Goal: Task Accomplishment & Management: Use online tool/utility

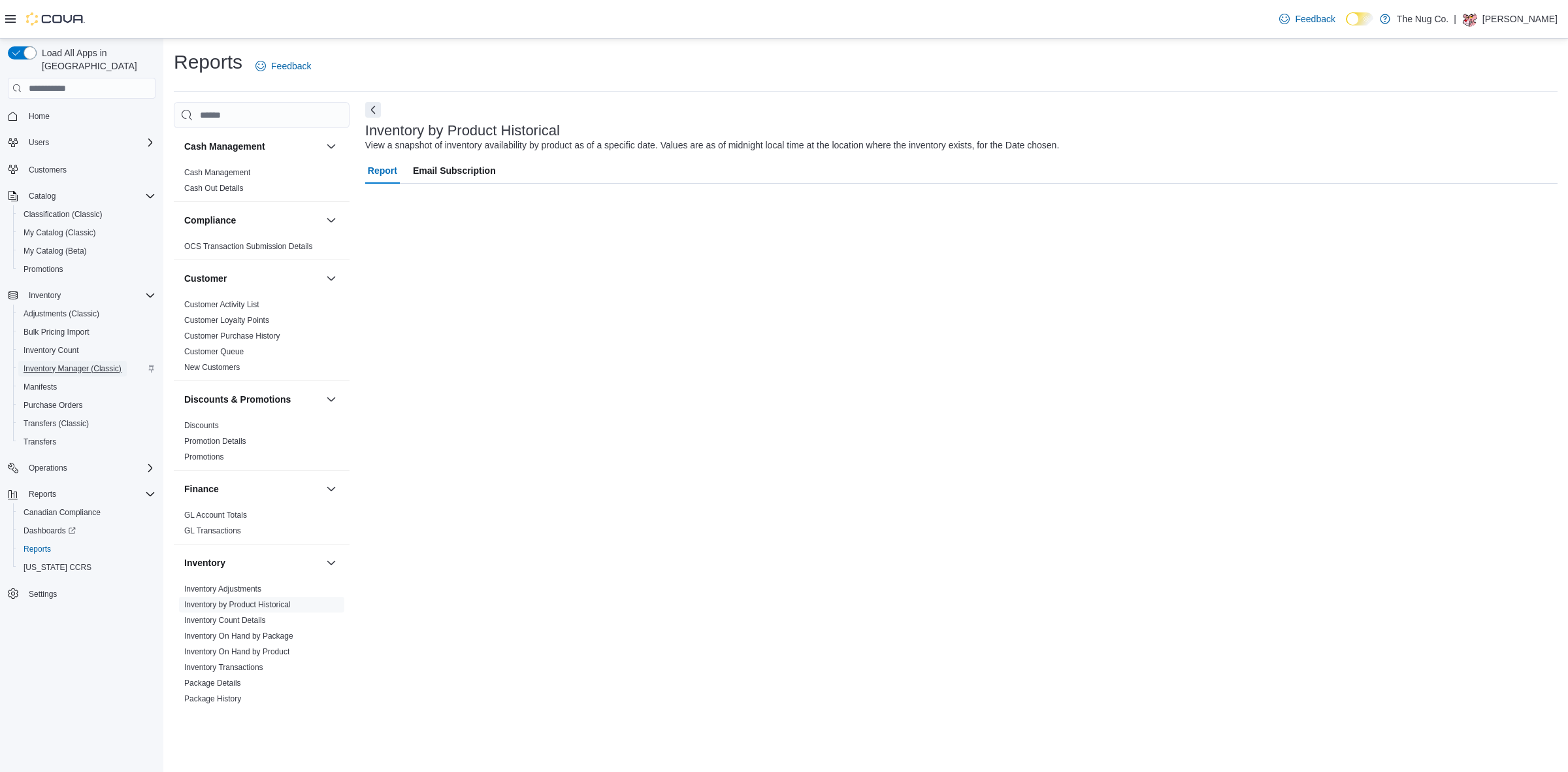
click at [85, 363] on span "Inventory Manager (Classic)" at bounding box center [72, 368] width 98 height 10
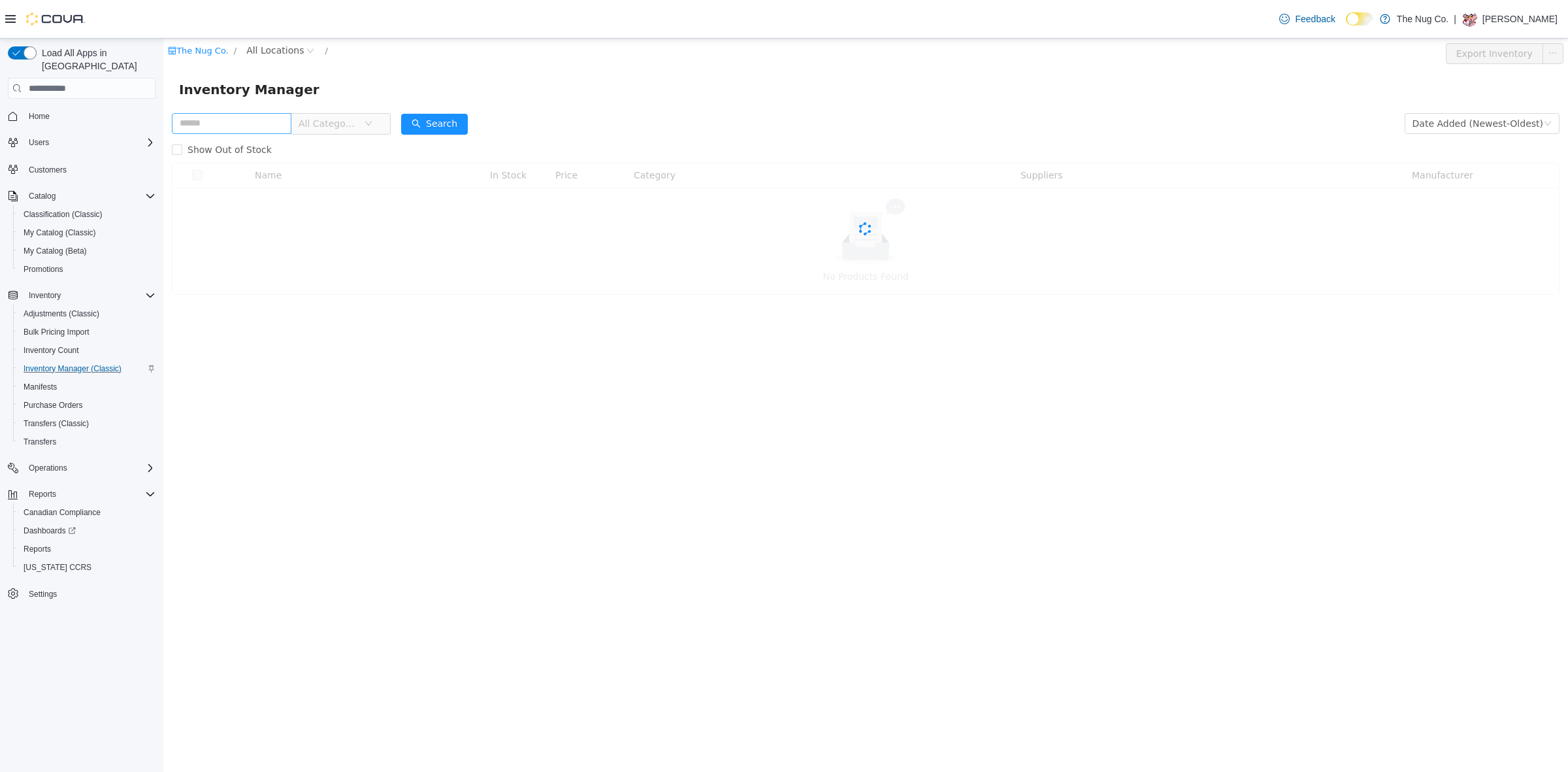
click at [287, 117] on input "text" at bounding box center [231, 123] width 120 height 21
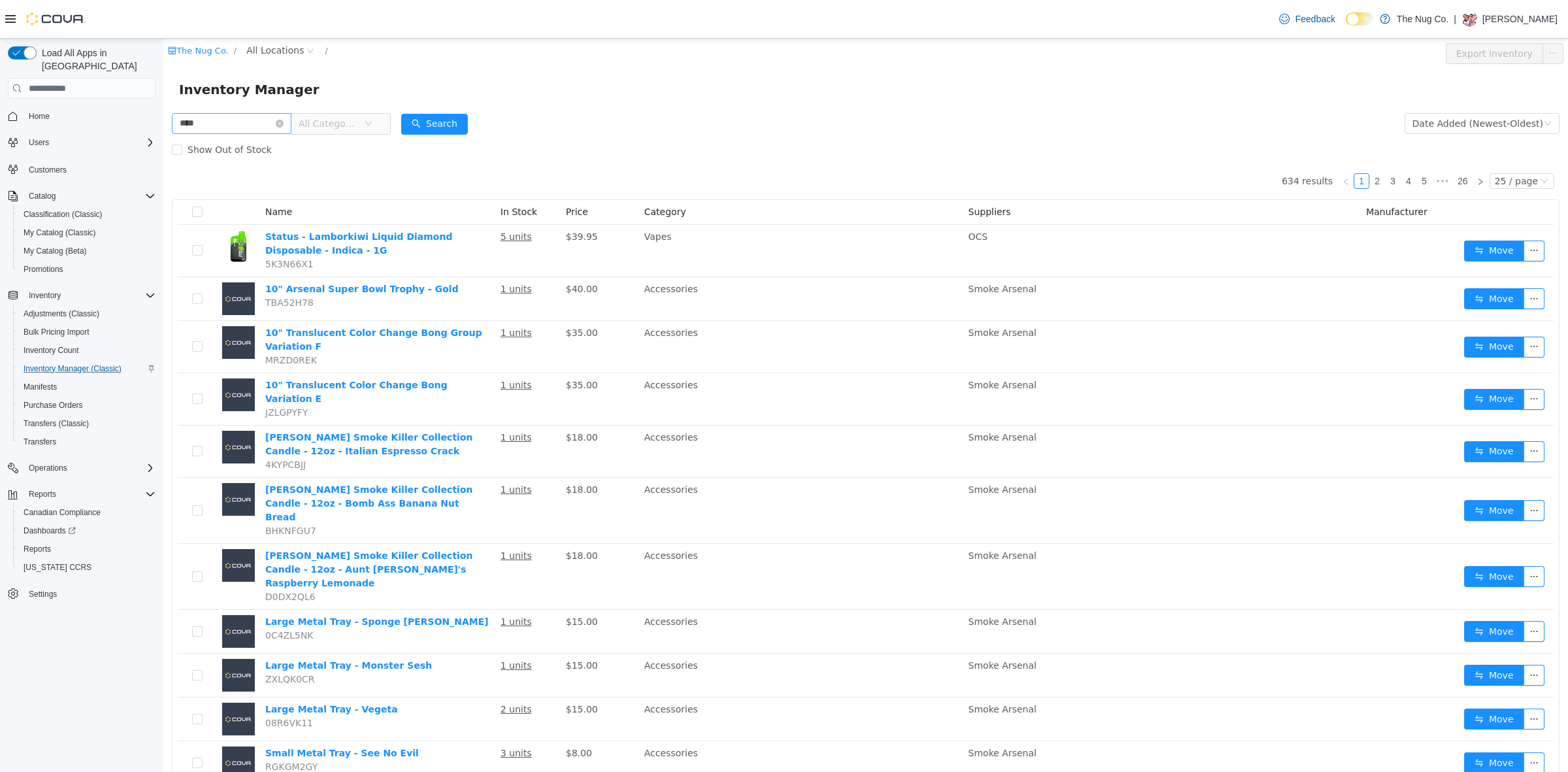
type input "****"
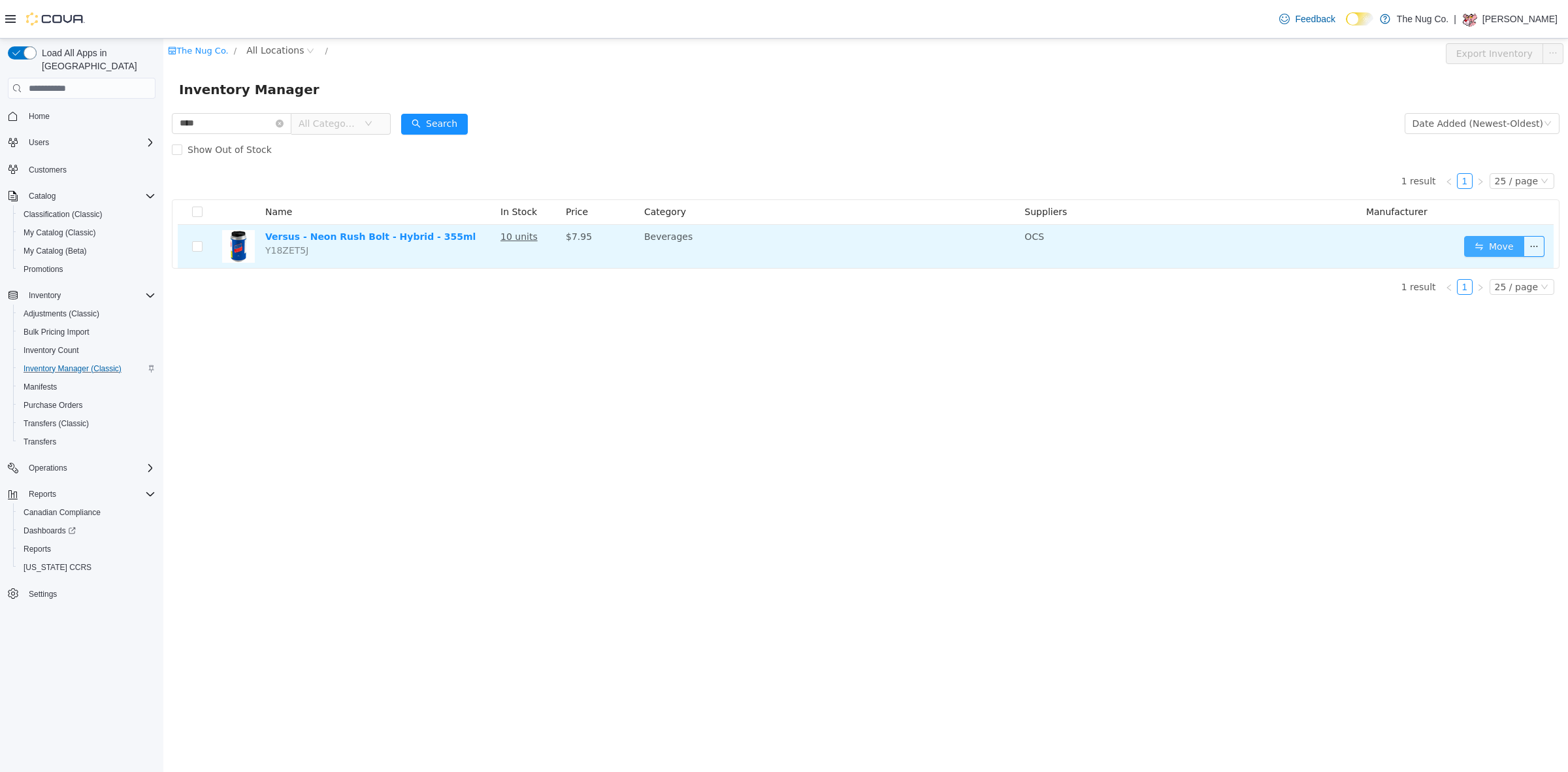
click at [1510, 248] on button "Move" at bounding box center [1494, 246] width 60 height 21
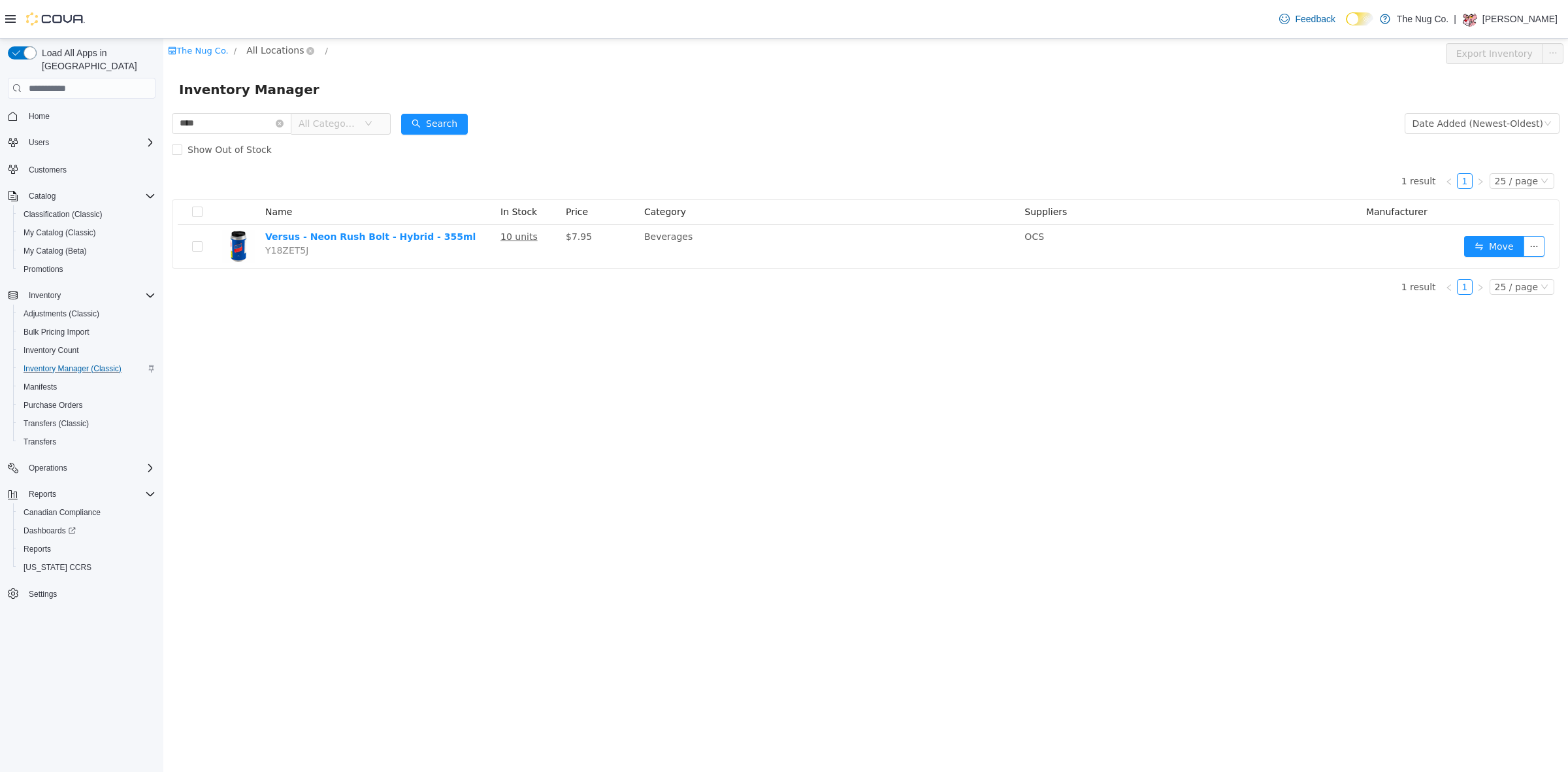
click at [249, 48] on span "All Locations" at bounding box center [275, 49] width 58 height 14
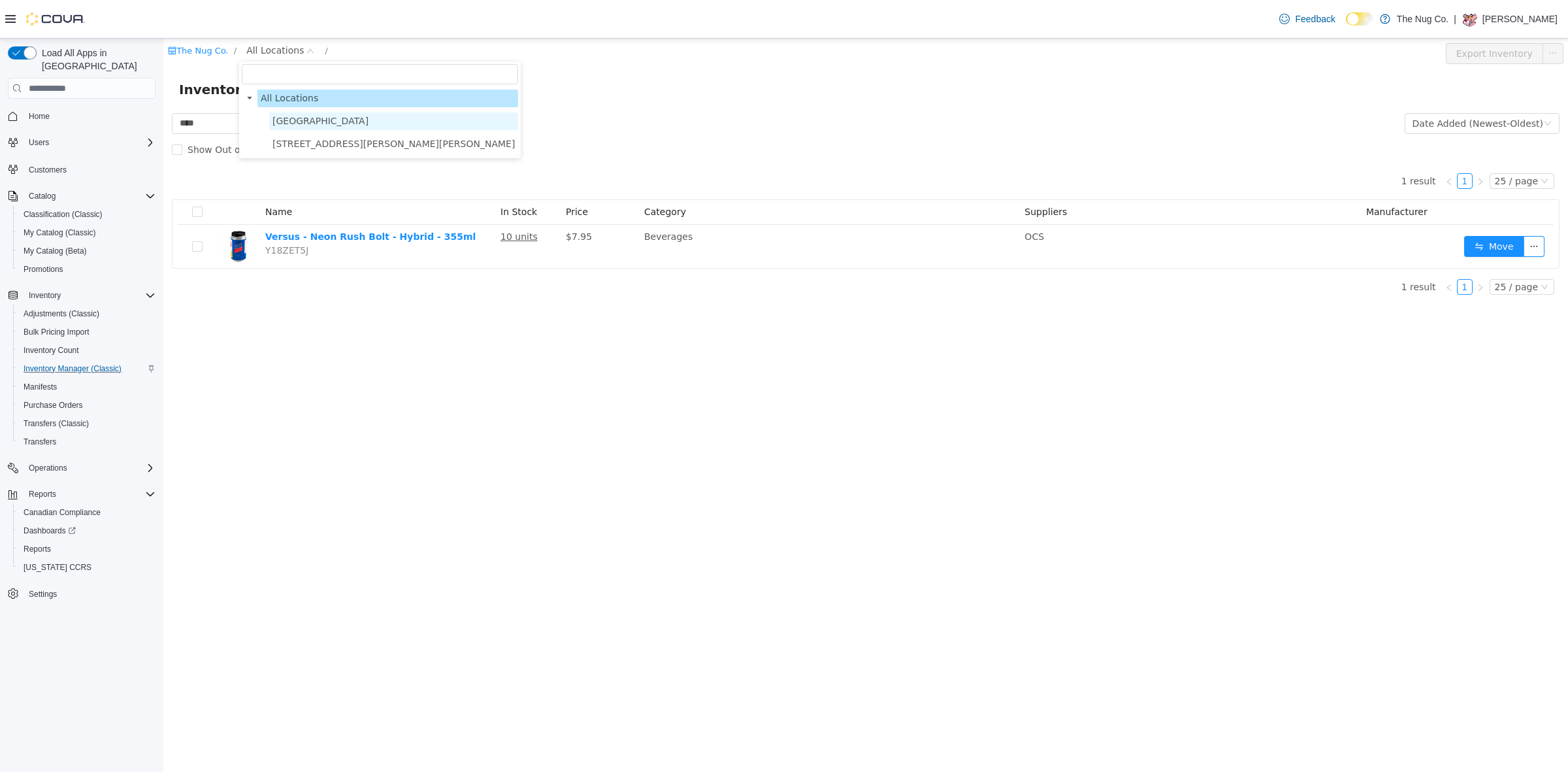
click at [311, 129] on span "1213 Dundas Street West" at bounding box center [393, 121] width 249 height 18
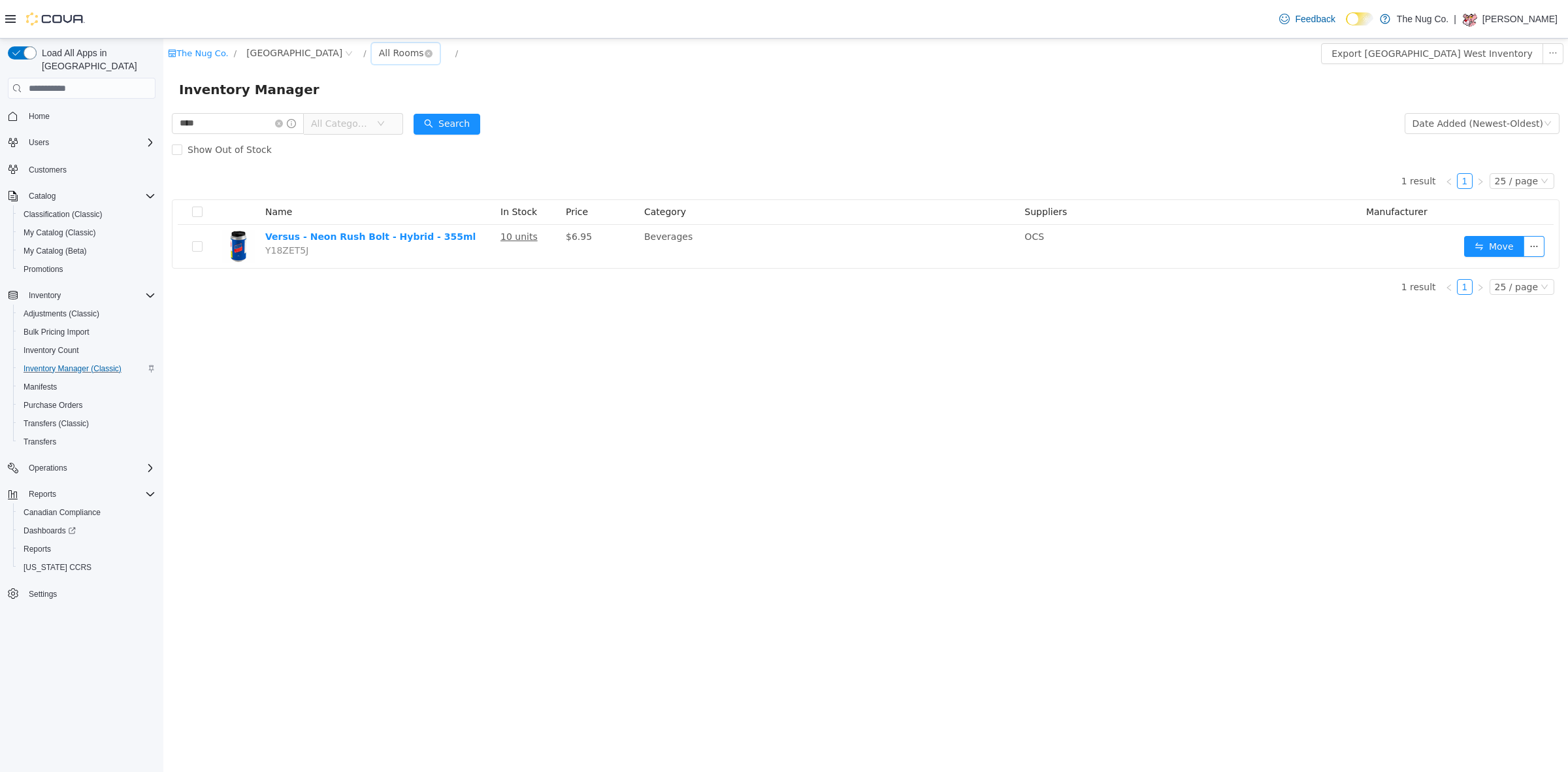
click at [397, 48] on div "All Rooms" at bounding box center [402, 52] width 45 height 19
click at [414, 99] on li "Sales Floor" at bounding box center [414, 100] width 79 height 21
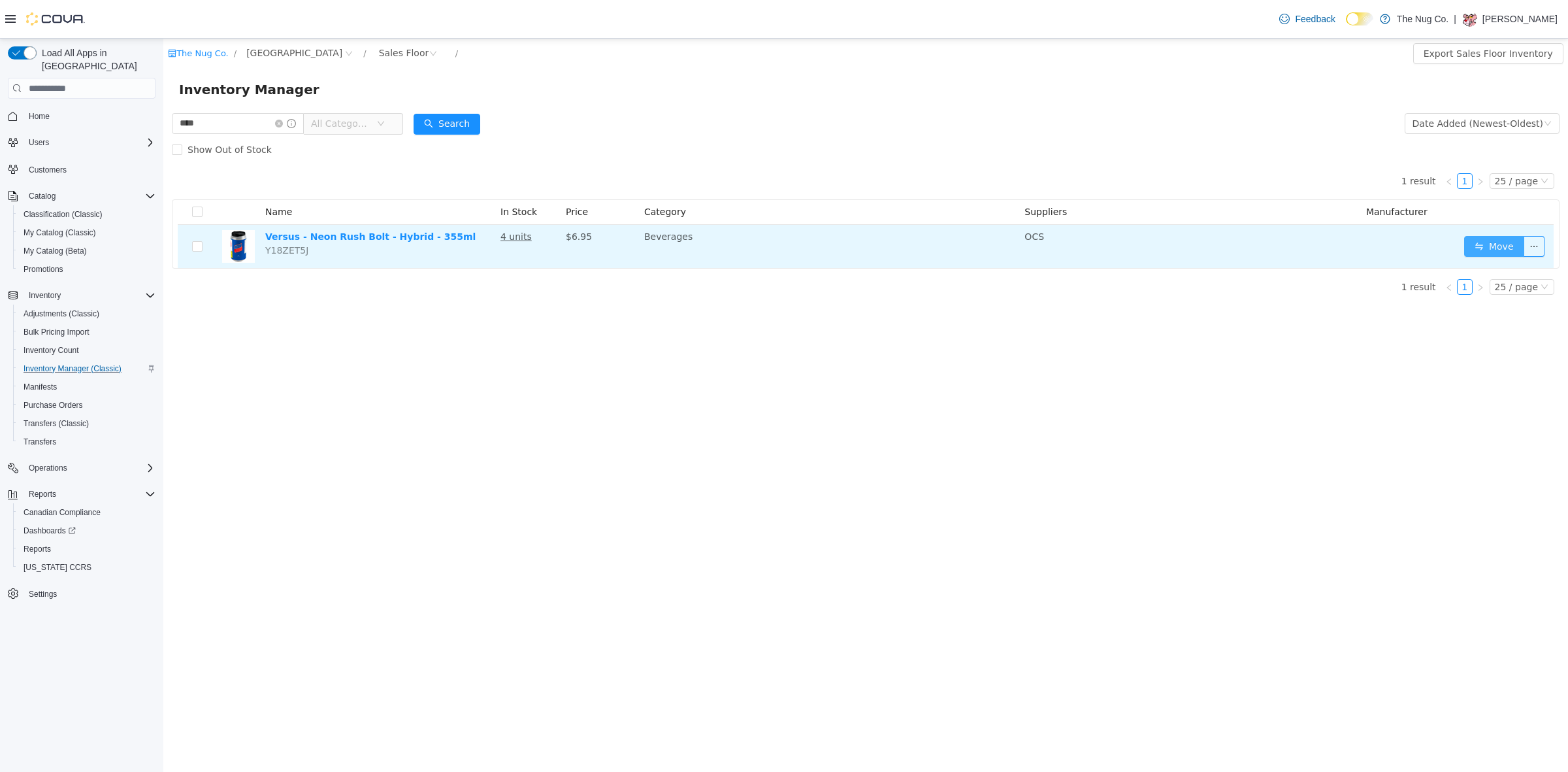
click at [1496, 252] on button "Move" at bounding box center [1494, 246] width 60 height 21
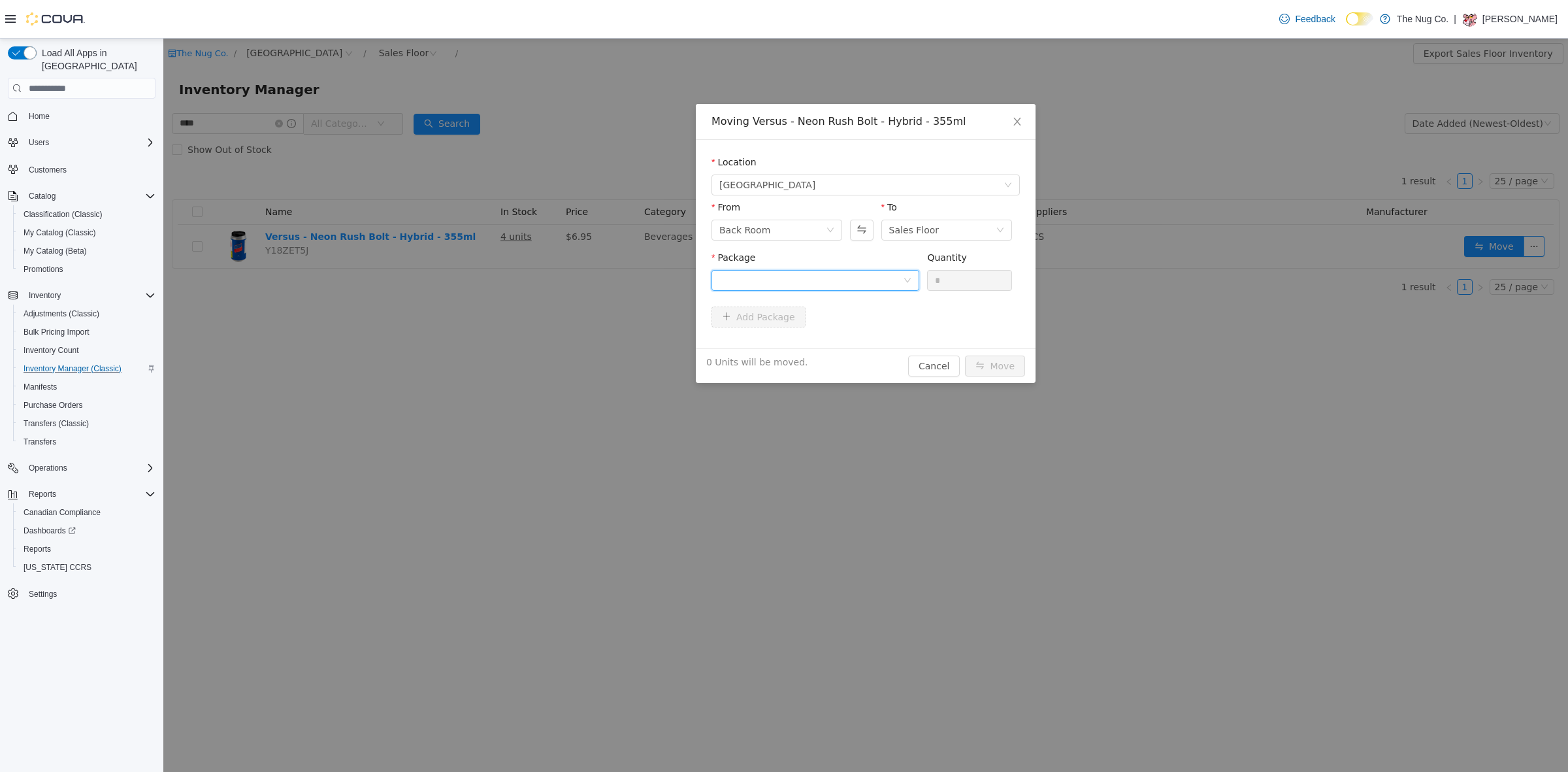
click at [779, 270] on div at bounding box center [810, 280] width 183 height 19
click at [769, 341] on span "Quantity : 6 Units" at bounding box center [756, 342] width 74 height 10
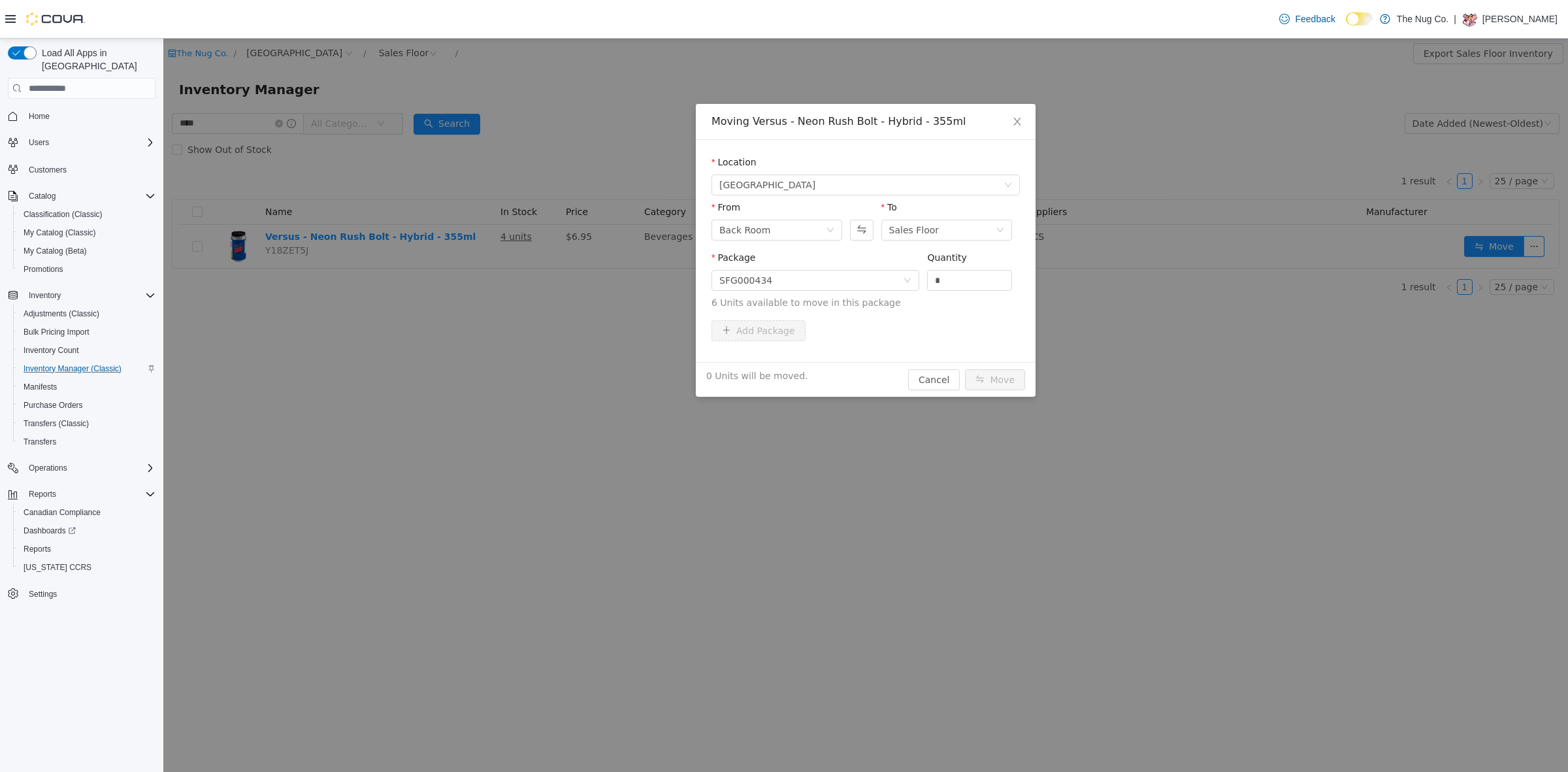
click at [997, 266] on div "Quantity" at bounding box center [969, 260] width 85 height 19
click at [967, 280] on input "*" at bounding box center [969, 280] width 84 height 19
type input "*"
click at [1000, 370] on button "Move" at bounding box center [995, 379] width 60 height 21
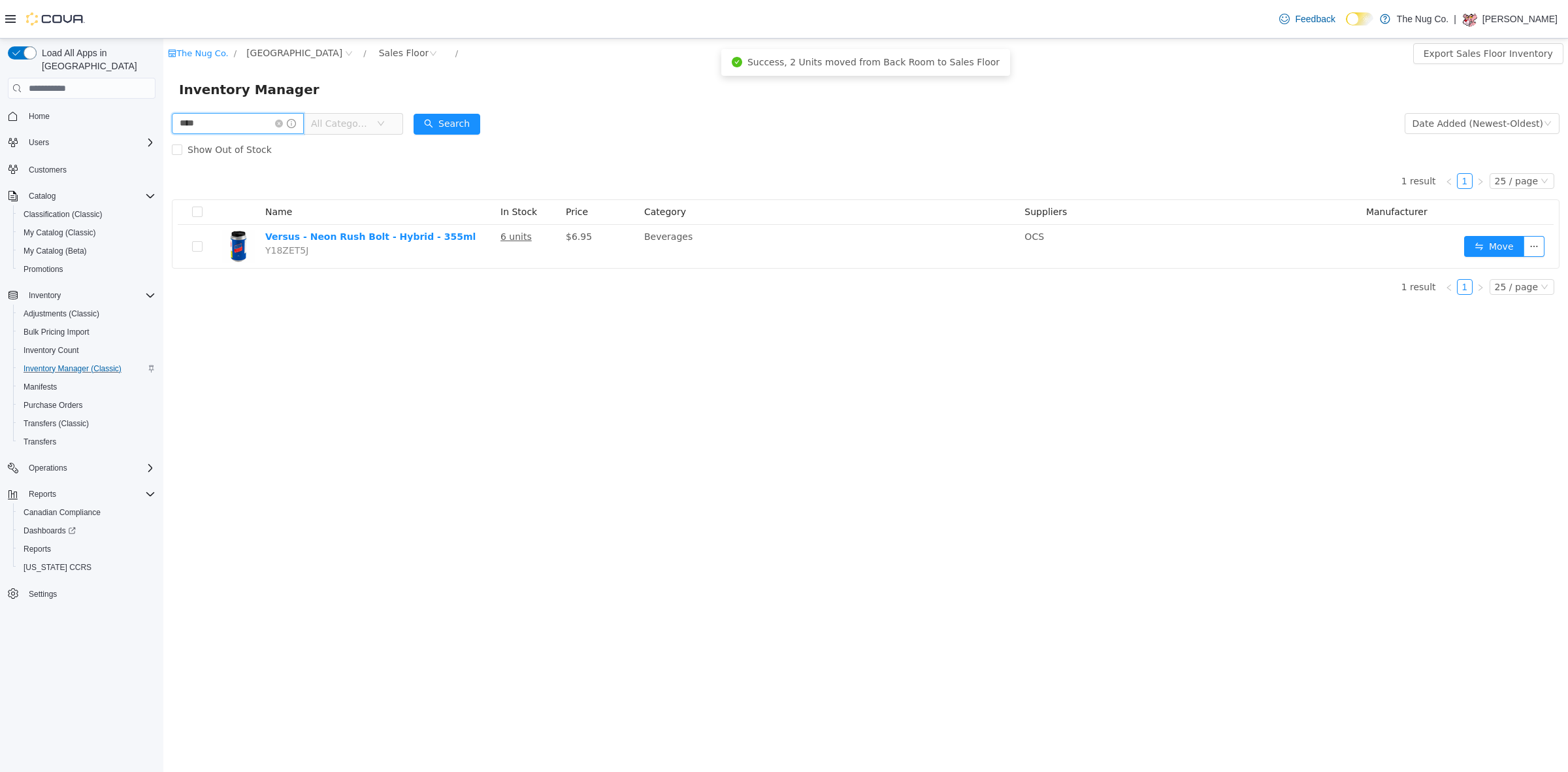
click at [230, 123] on input "****" at bounding box center [238, 123] width 132 height 21
type input "******"
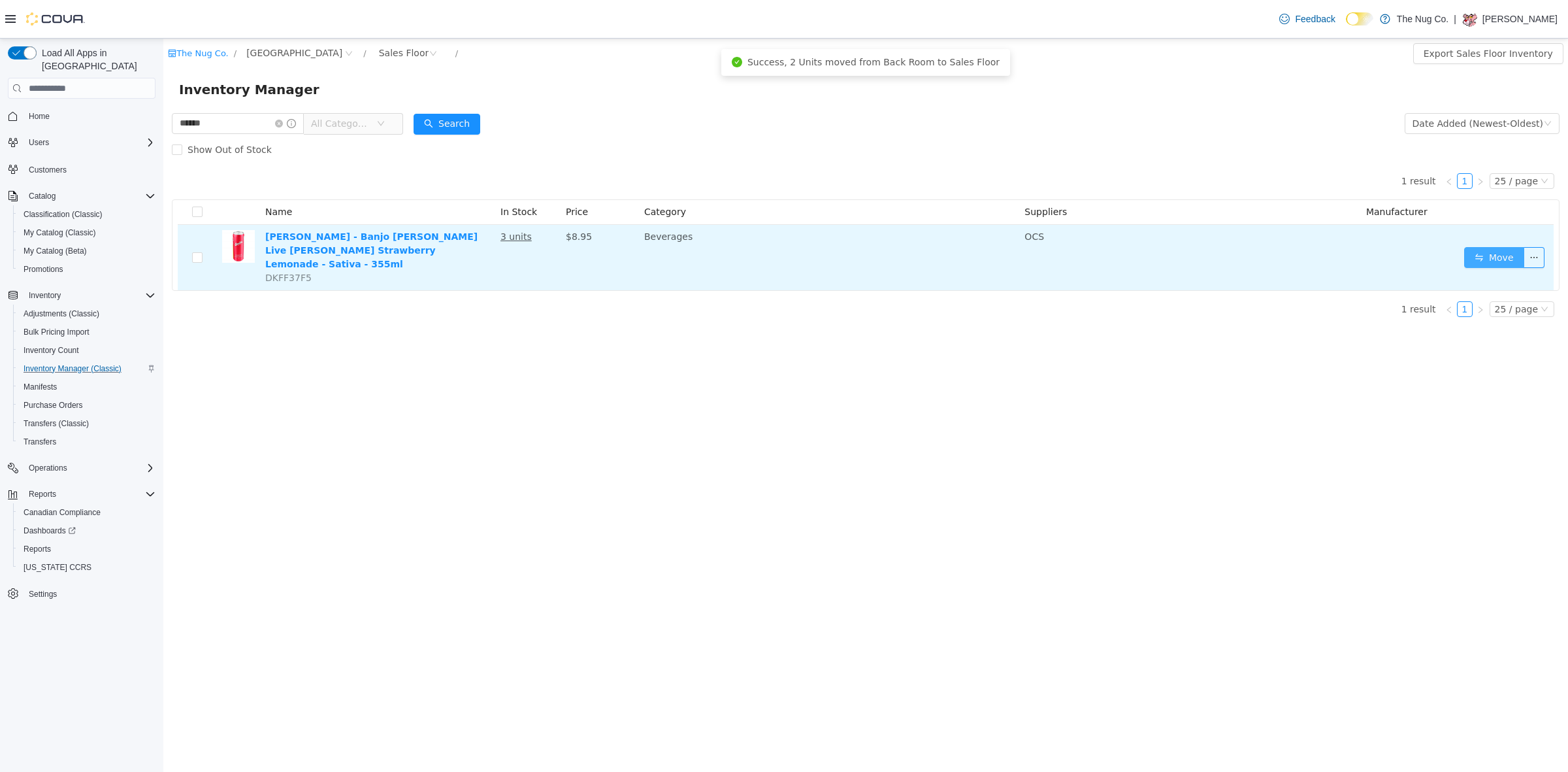
click at [1493, 255] on button "Move" at bounding box center [1494, 257] width 60 height 21
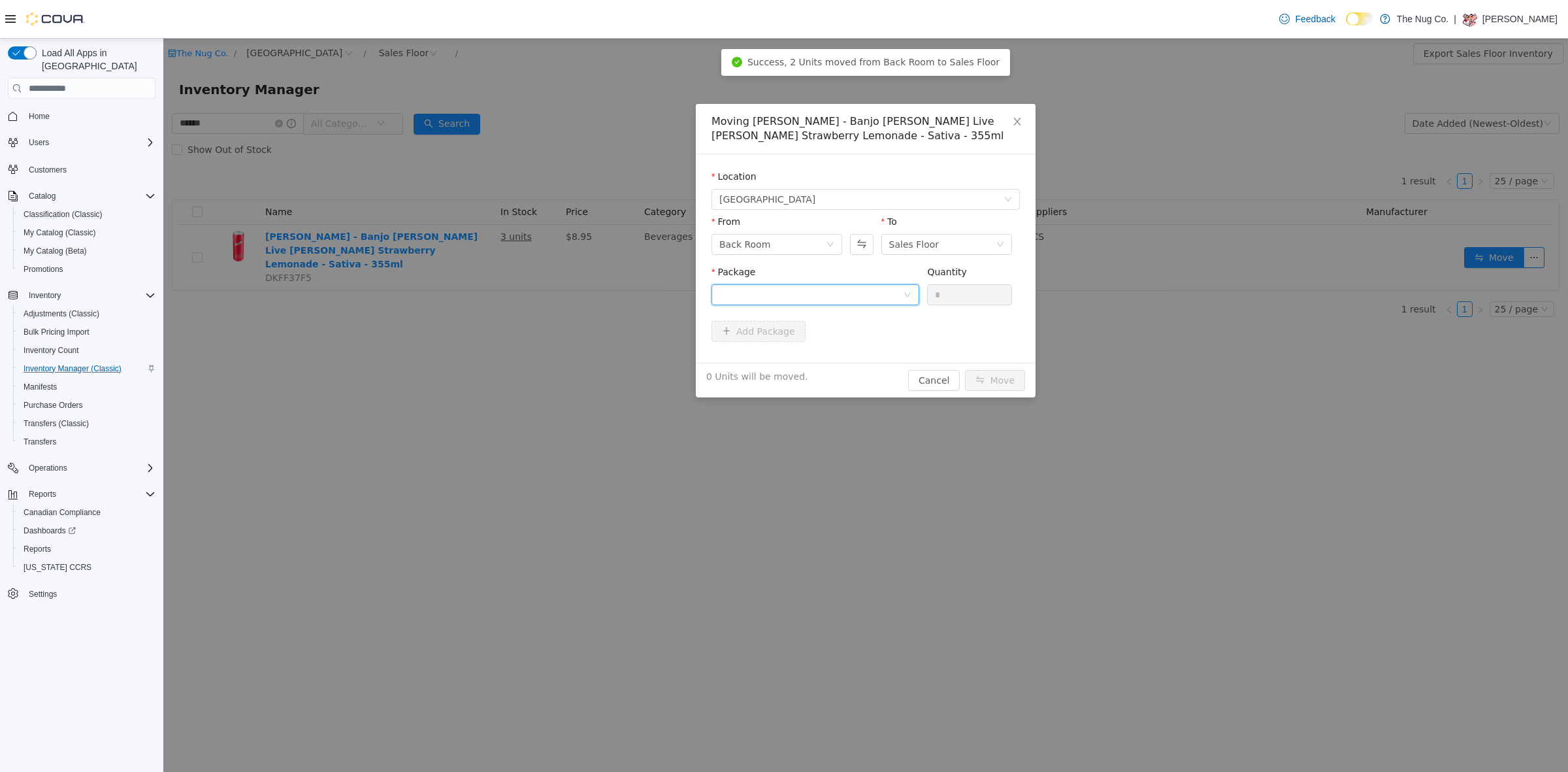
click at [739, 291] on div at bounding box center [810, 294] width 183 height 19
click at [743, 346] on strong "RSL00002" at bounding box center [745, 342] width 52 height 10
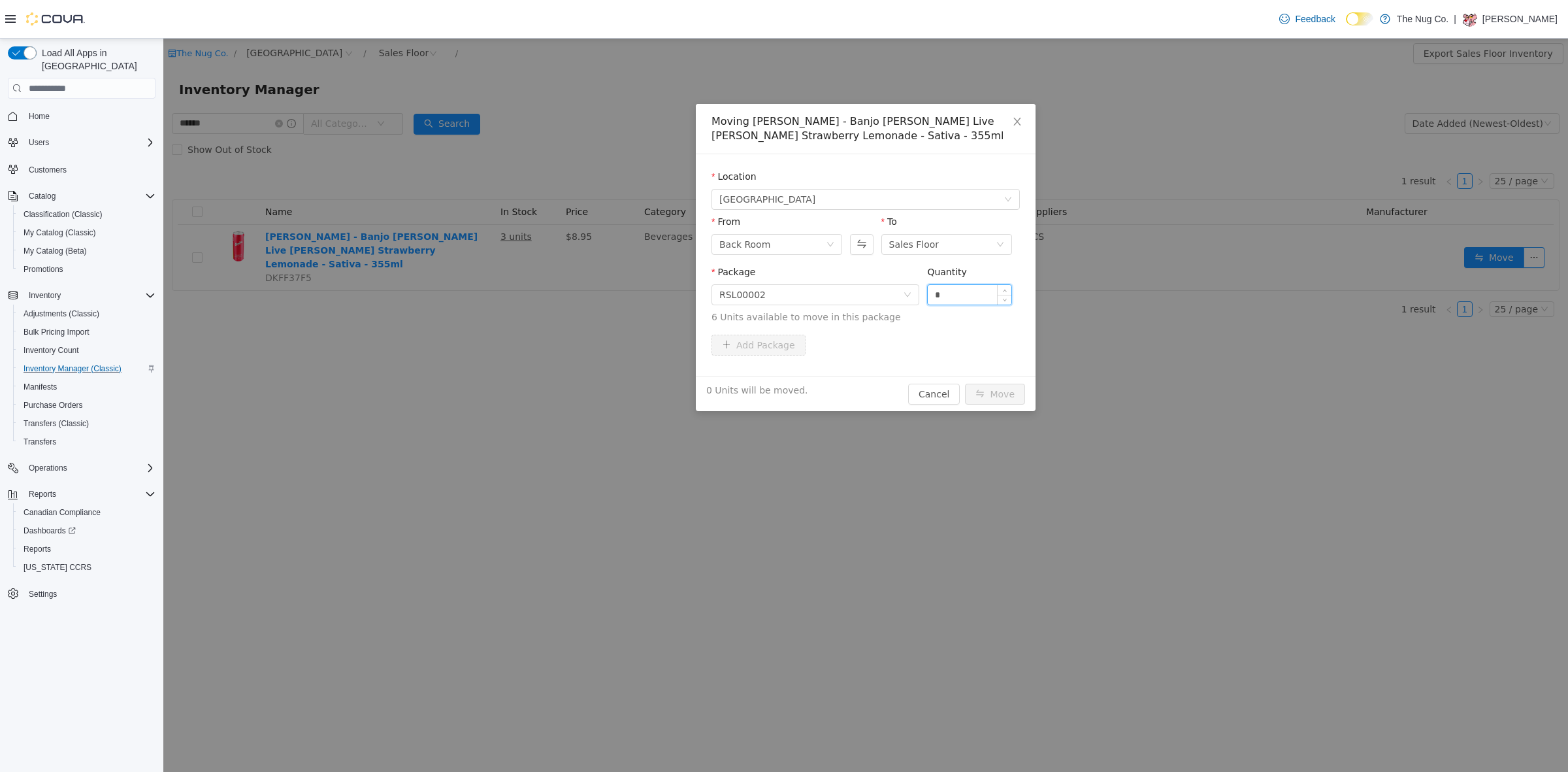
click at [970, 289] on input "*" at bounding box center [969, 294] width 84 height 19
type input "*"
click at [1010, 400] on button "Move" at bounding box center [995, 394] width 60 height 21
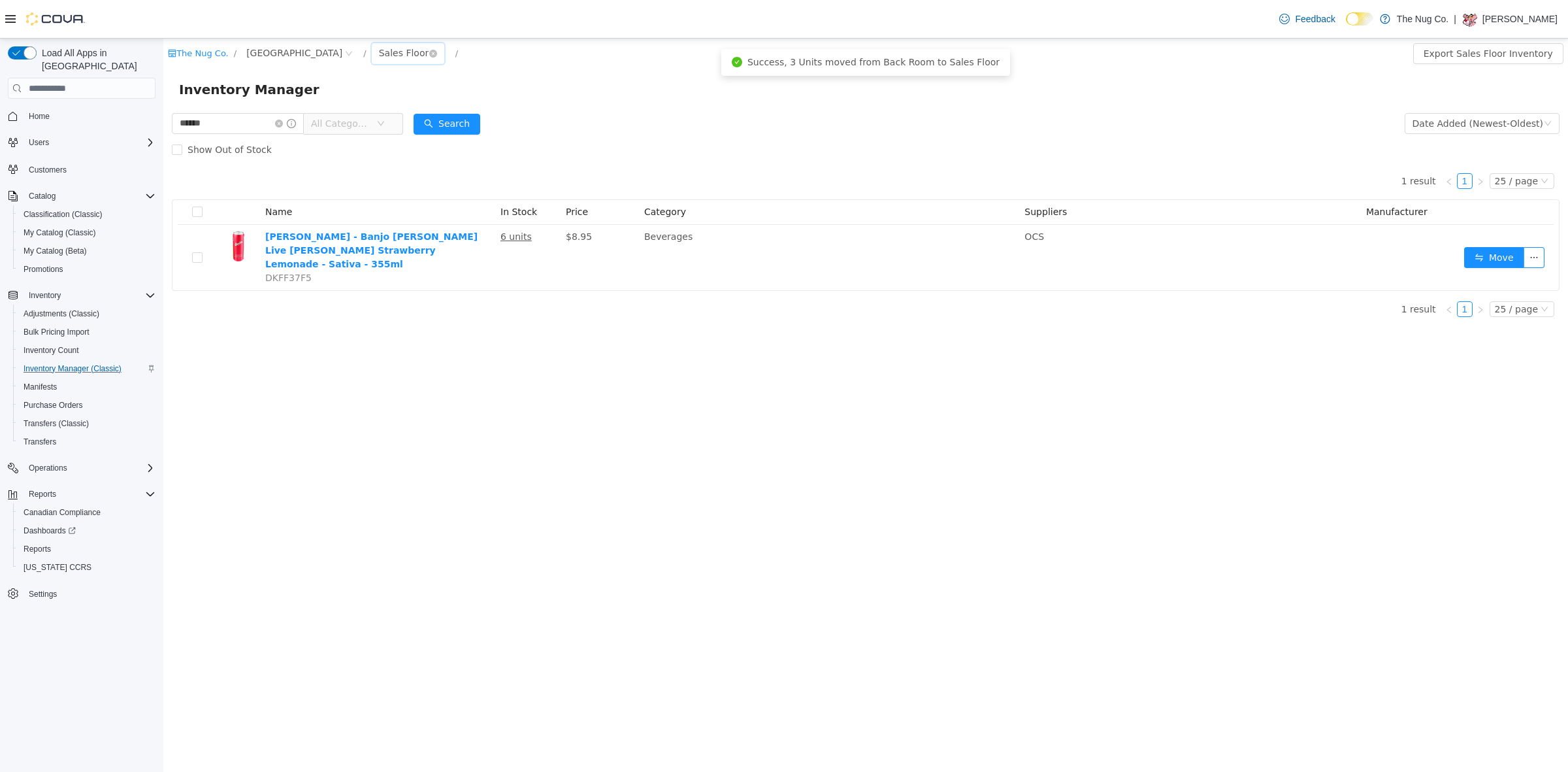
click at [406, 47] on div "Sales Floor" at bounding box center [404, 52] width 50 height 19
click at [421, 119] on li "Back Room" at bounding box center [414, 121] width 79 height 21
click at [392, 43] on div "Back Room" at bounding box center [404, 52] width 51 height 19
click at [399, 99] on li "Sales Floor" at bounding box center [414, 100] width 79 height 21
click at [246, 126] on input "******" at bounding box center [238, 123] width 132 height 21
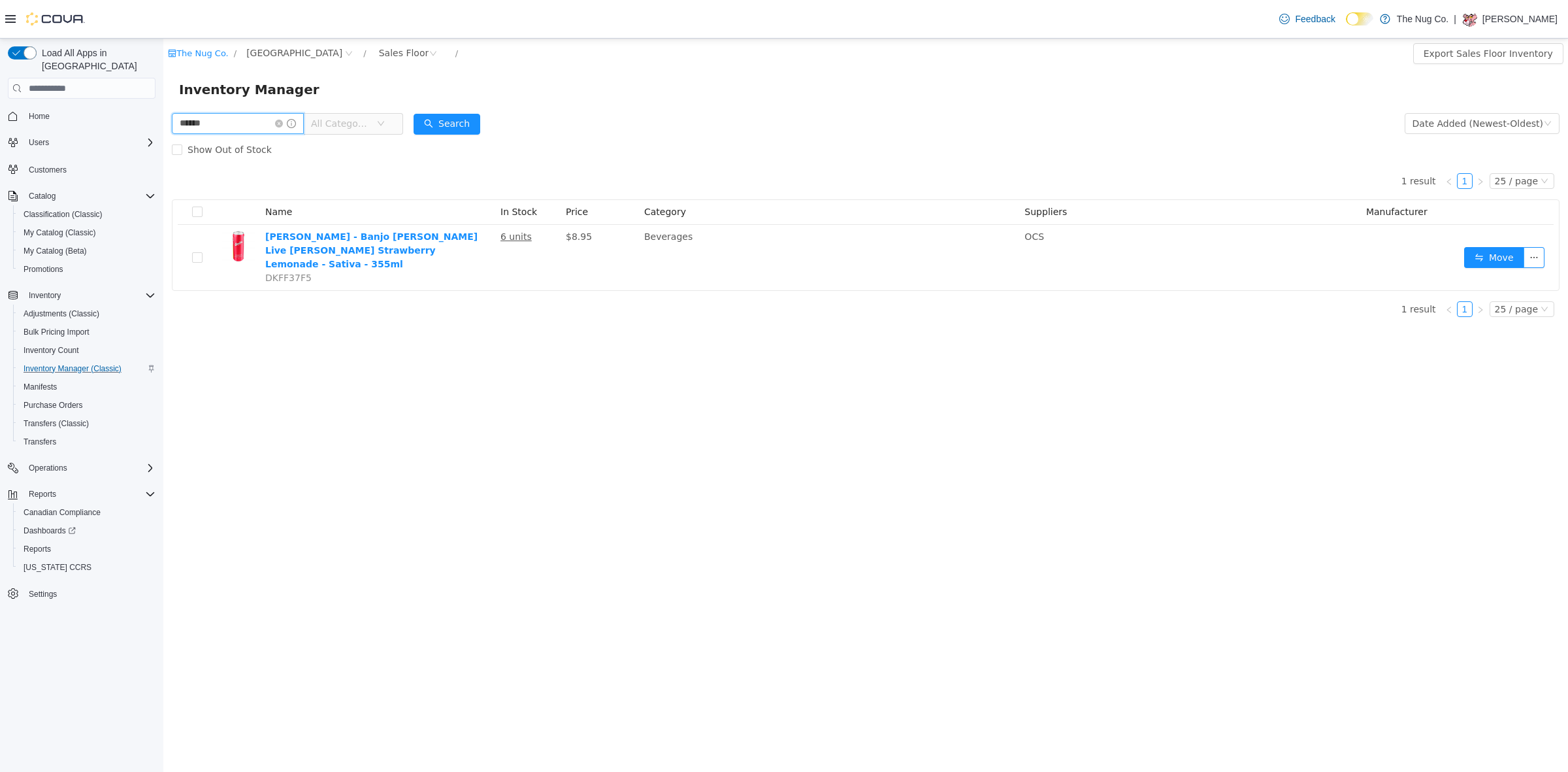
click at [246, 126] on input "******" at bounding box center [238, 123] width 132 height 21
click at [199, 122] on input "****" at bounding box center [238, 123] width 132 height 21
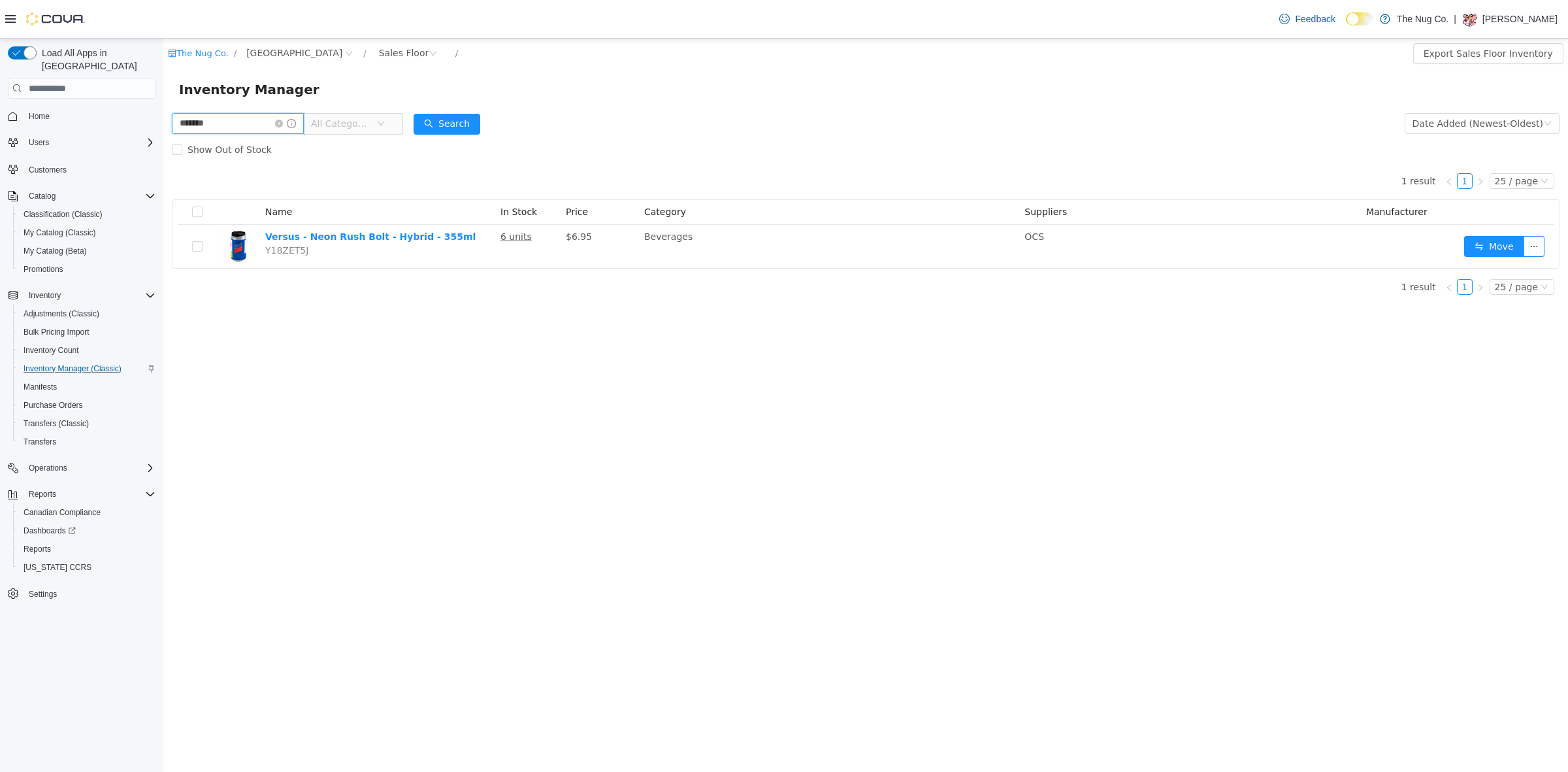
type input "*******"
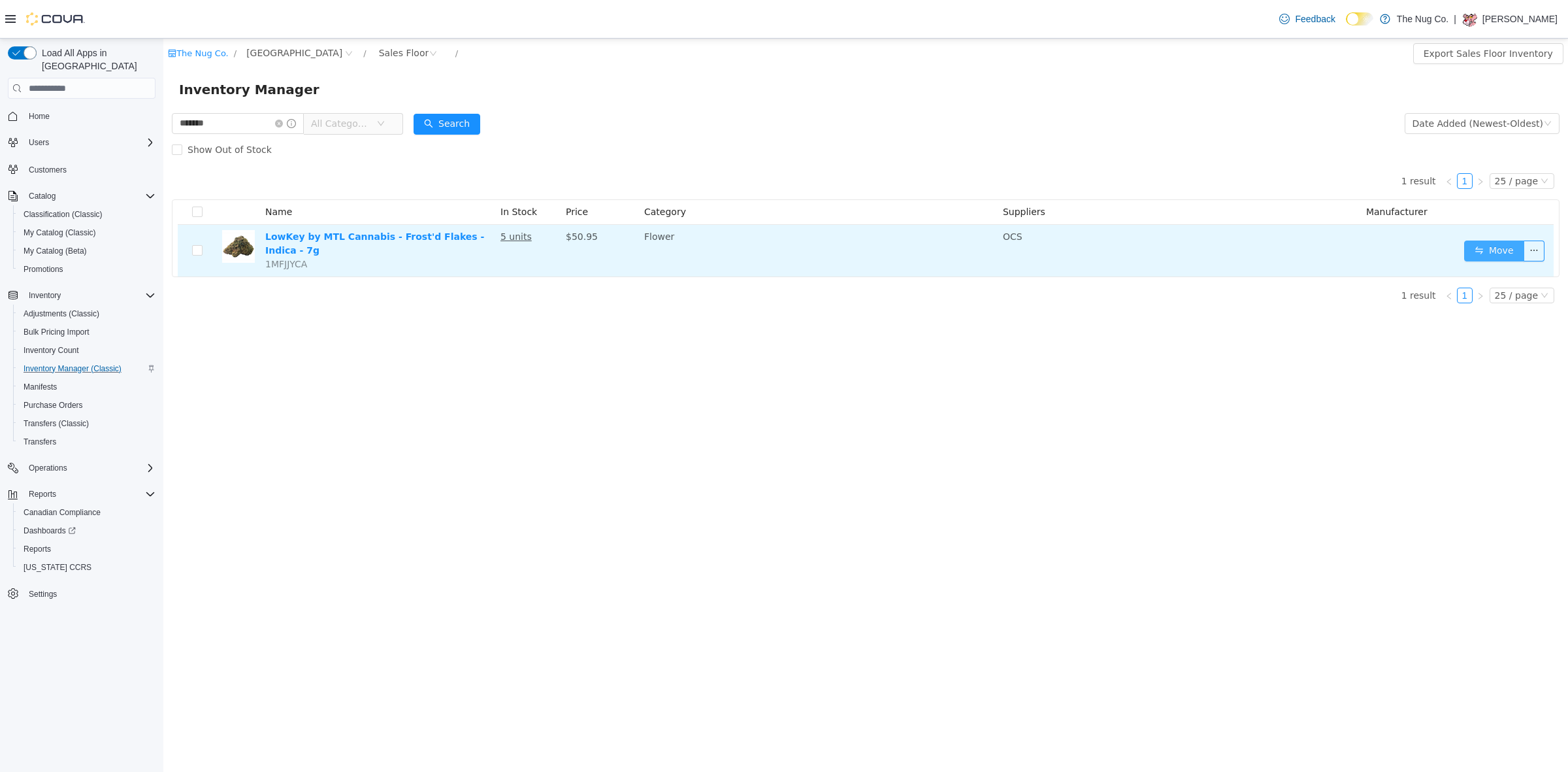
click at [1493, 242] on button "Move" at bounding box center [1494, 250] width 60 height 21
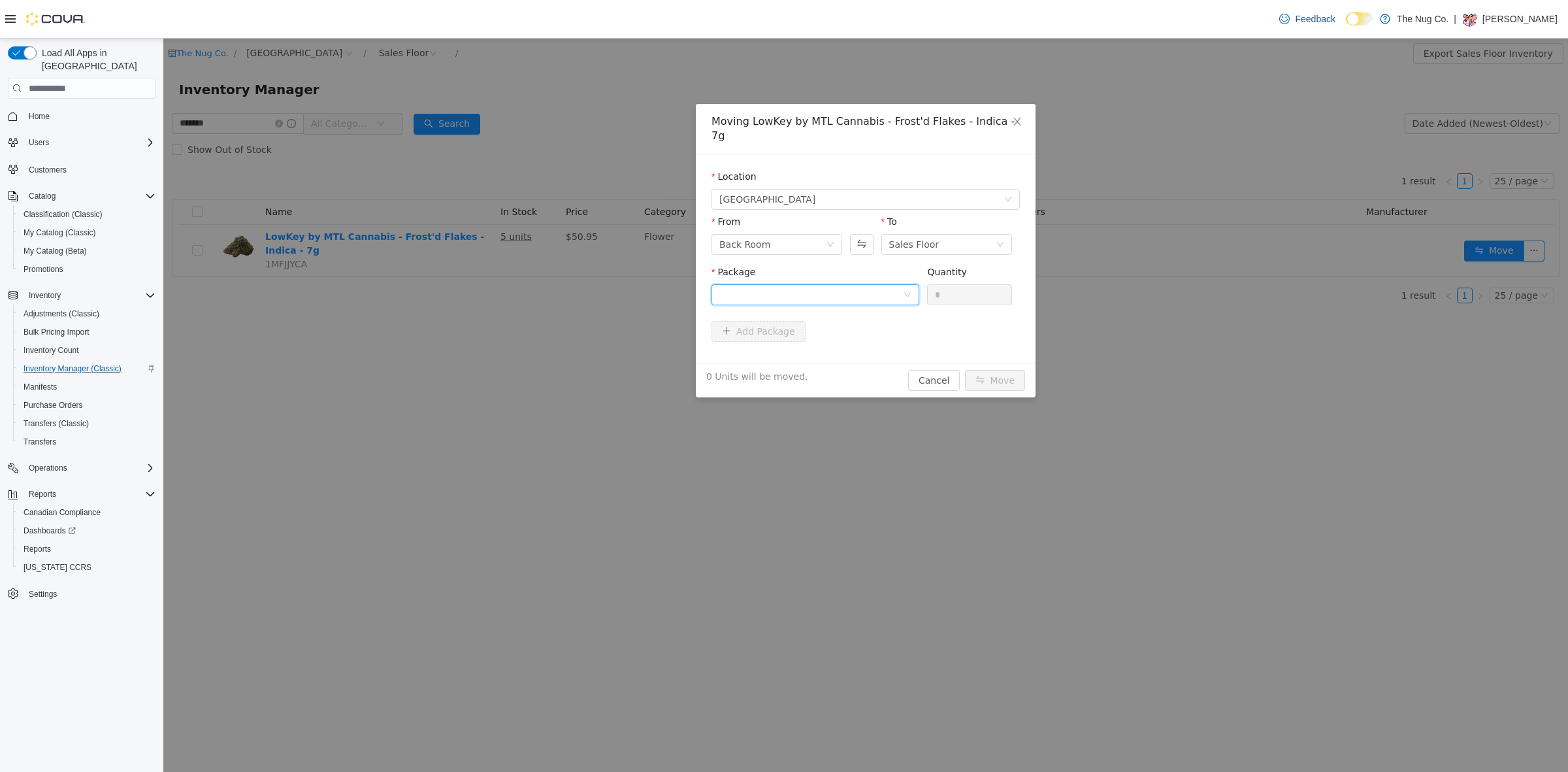
click at [855, 290] on div at bounding box center [810, 294] width 183 height 19
click at [791, 334] on li "110925E2201 Quantity : 2 Units" at bounding box center [815, 334] width 208 height 35
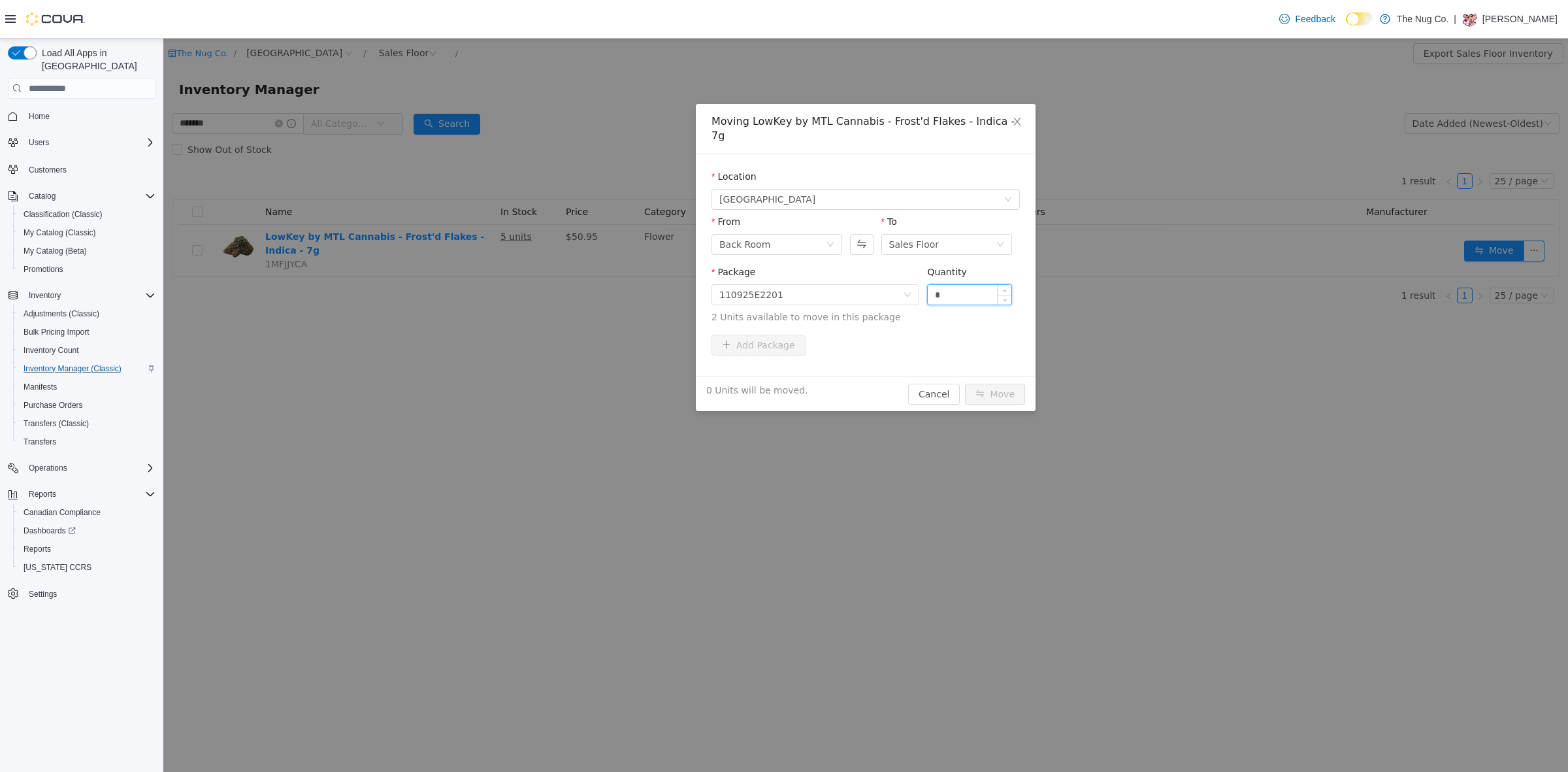
click at [956, 285] on input "*" at bounding box center [969, 294] width 84 height 19
type input "*"
click at [989, 383] on button "Move" at bounding box center [995, 394] width 60 height 21
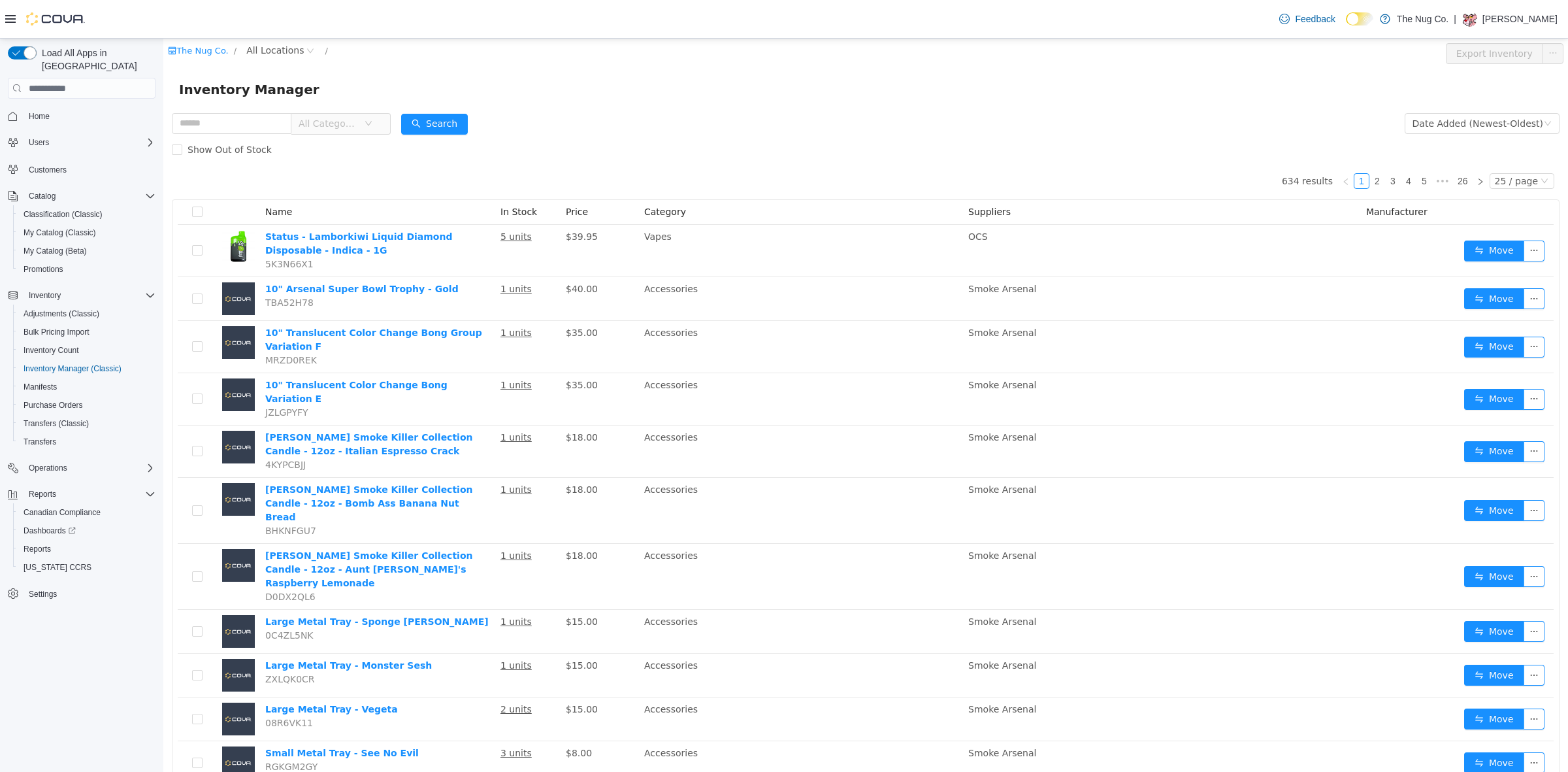
click at [440, 52] on div "The Nug Co. / All Locations /" at bounding box center [749, 50] width 1163 height 16
click at [532, 61] on div "The Nug Co. / All Locations /" at bounding box center [749, 53] width 1163 height 21
click at [40, 111] on span "Home" at bounding box center [39, 116] width 21 height 10
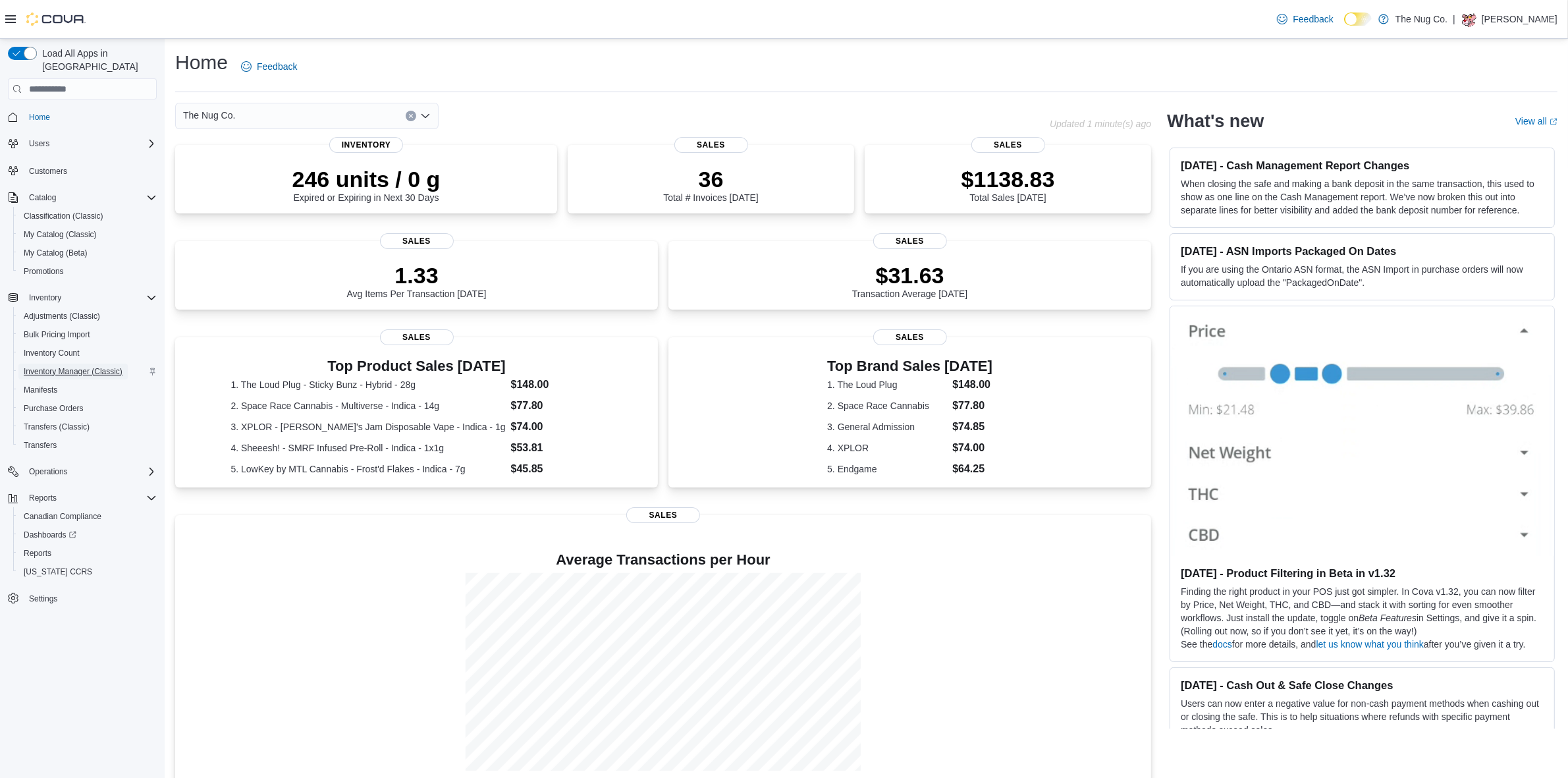
click at [47, 366] on span "Inventory Manager (Classic)" at bounding box center [73, 371] width 99 height 10
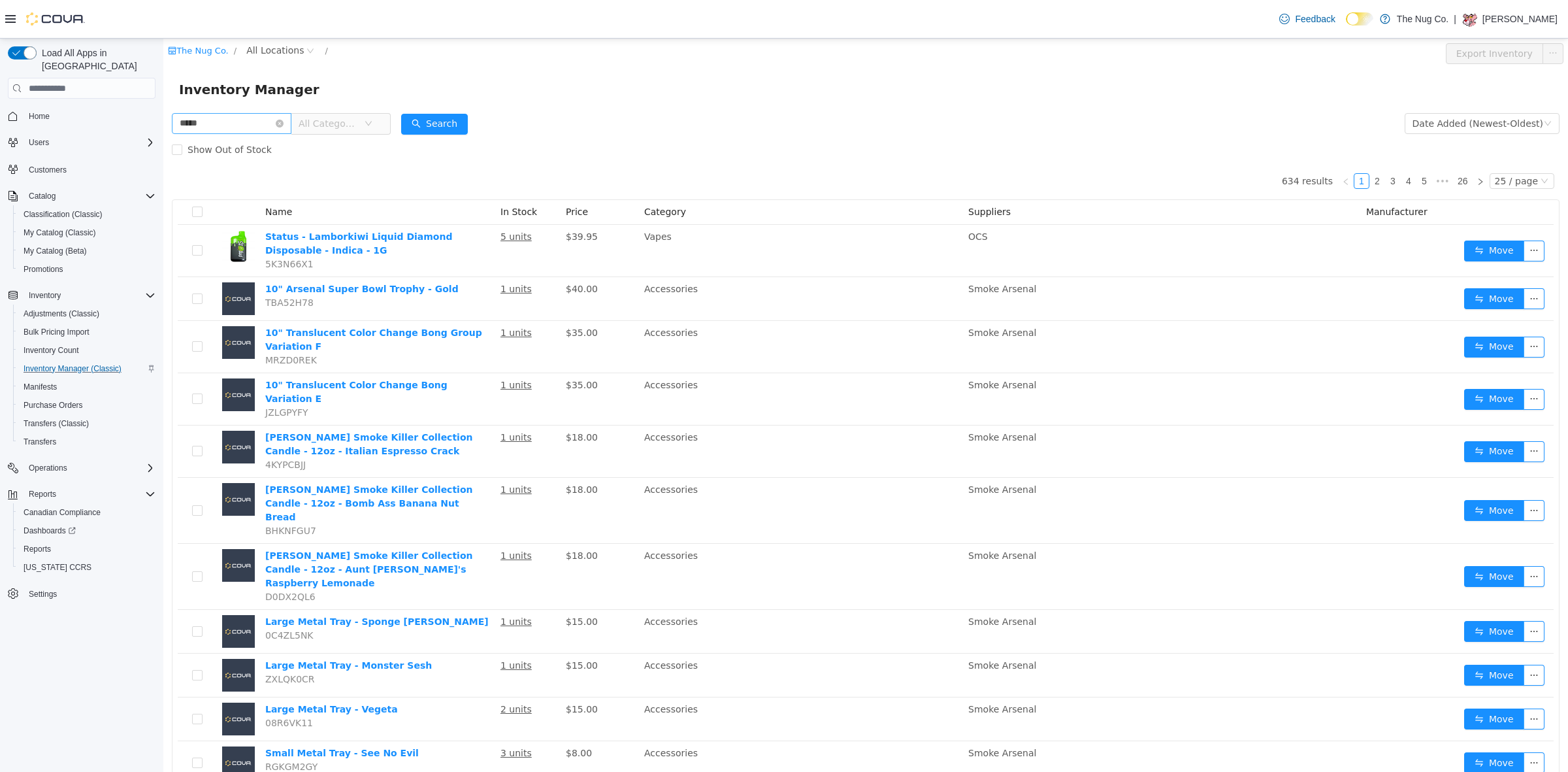
type input "*****"
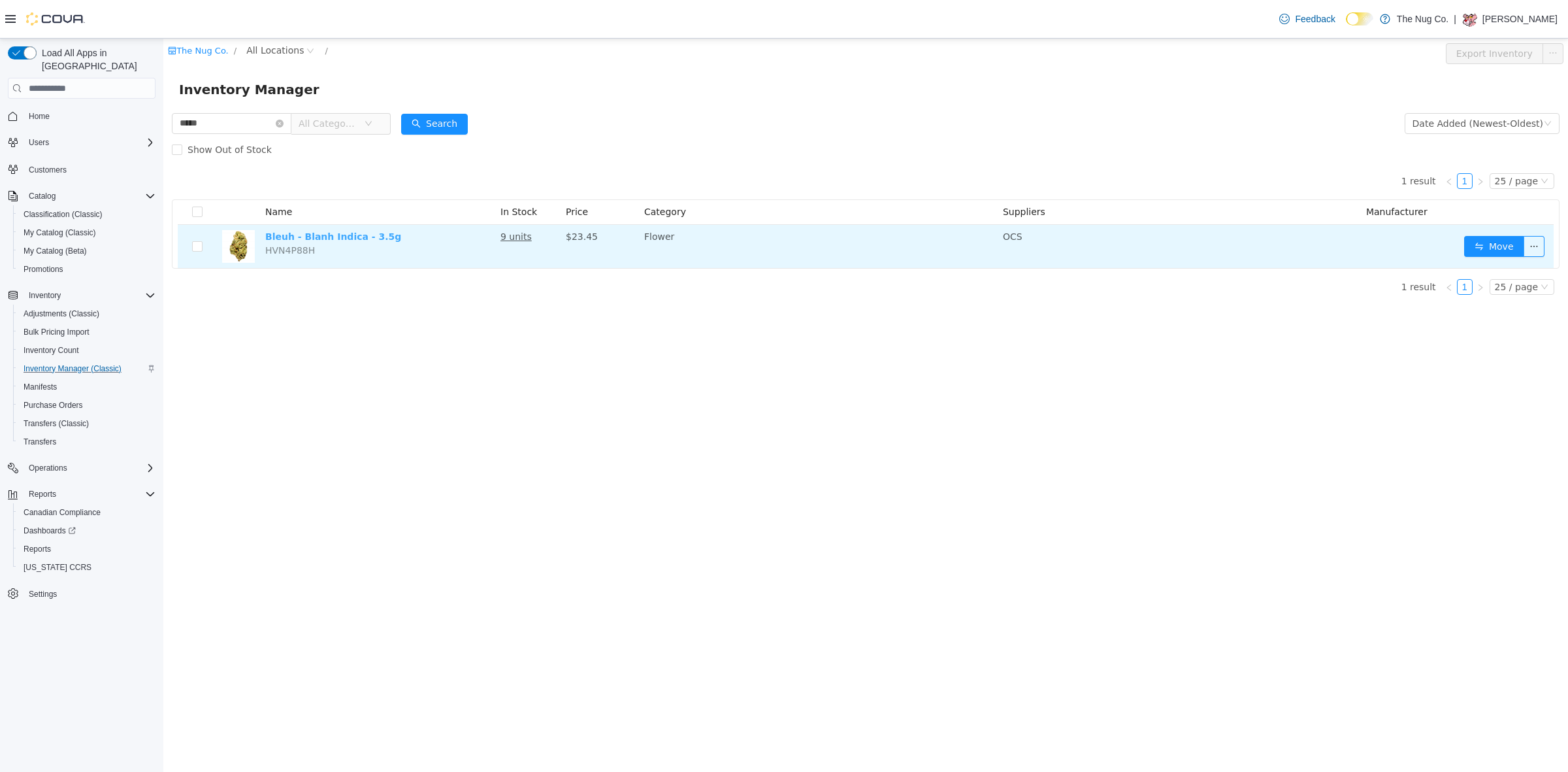
click at [308, 239] on link "Bleuh - Blanh Indica - 3.5g" at bounding box center [333, 236] width 136 height 10
click at [514, 234] on u "9 units" at bounding box center [516, 236] width 31 height 10
click at [514, 231] on u "9 units" at bounding box center [516, 236] width 31 height 10
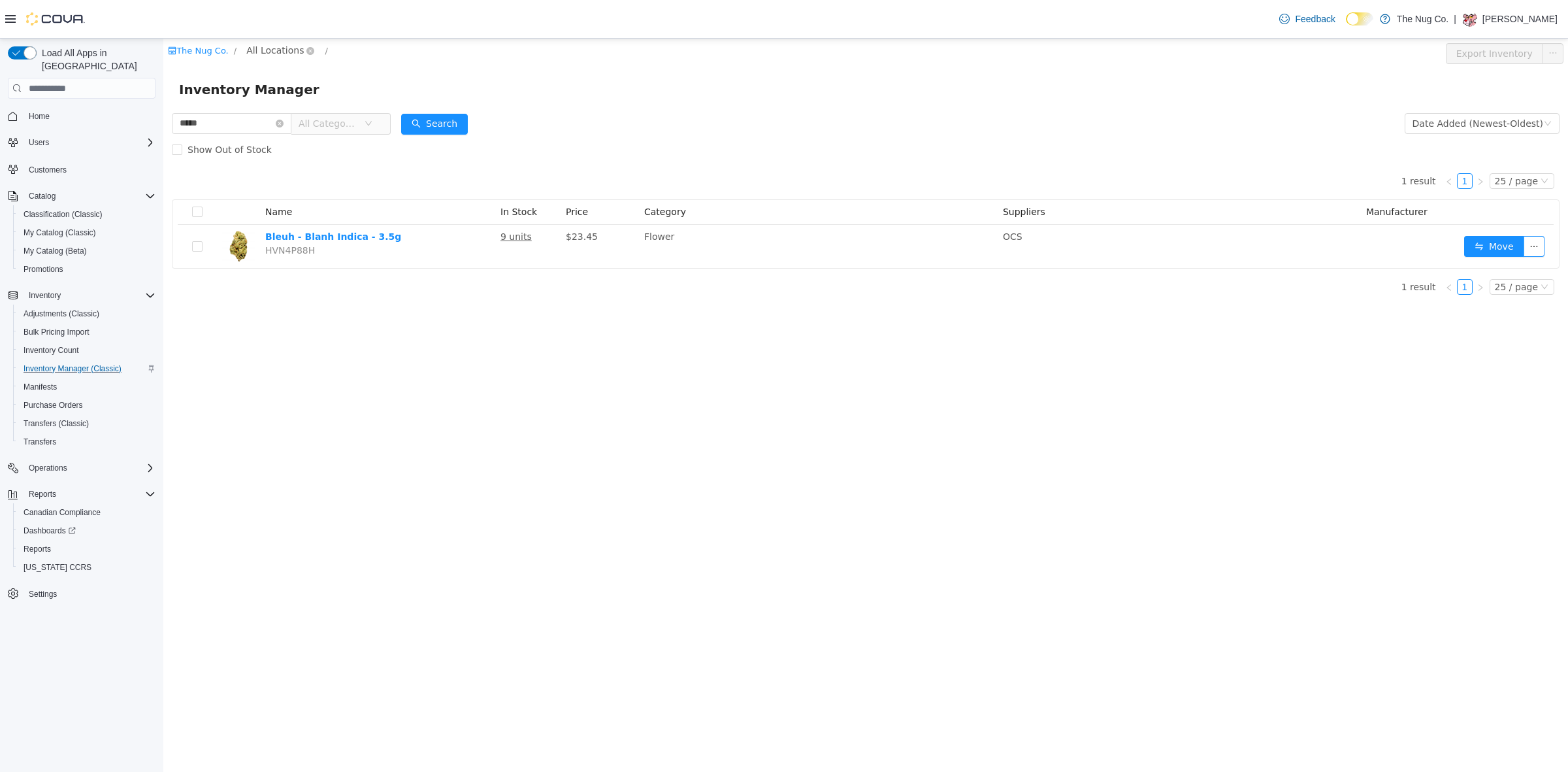
click at [249, 52] on span "All Locations" at bounding box center [275, 49] width 58 height 14
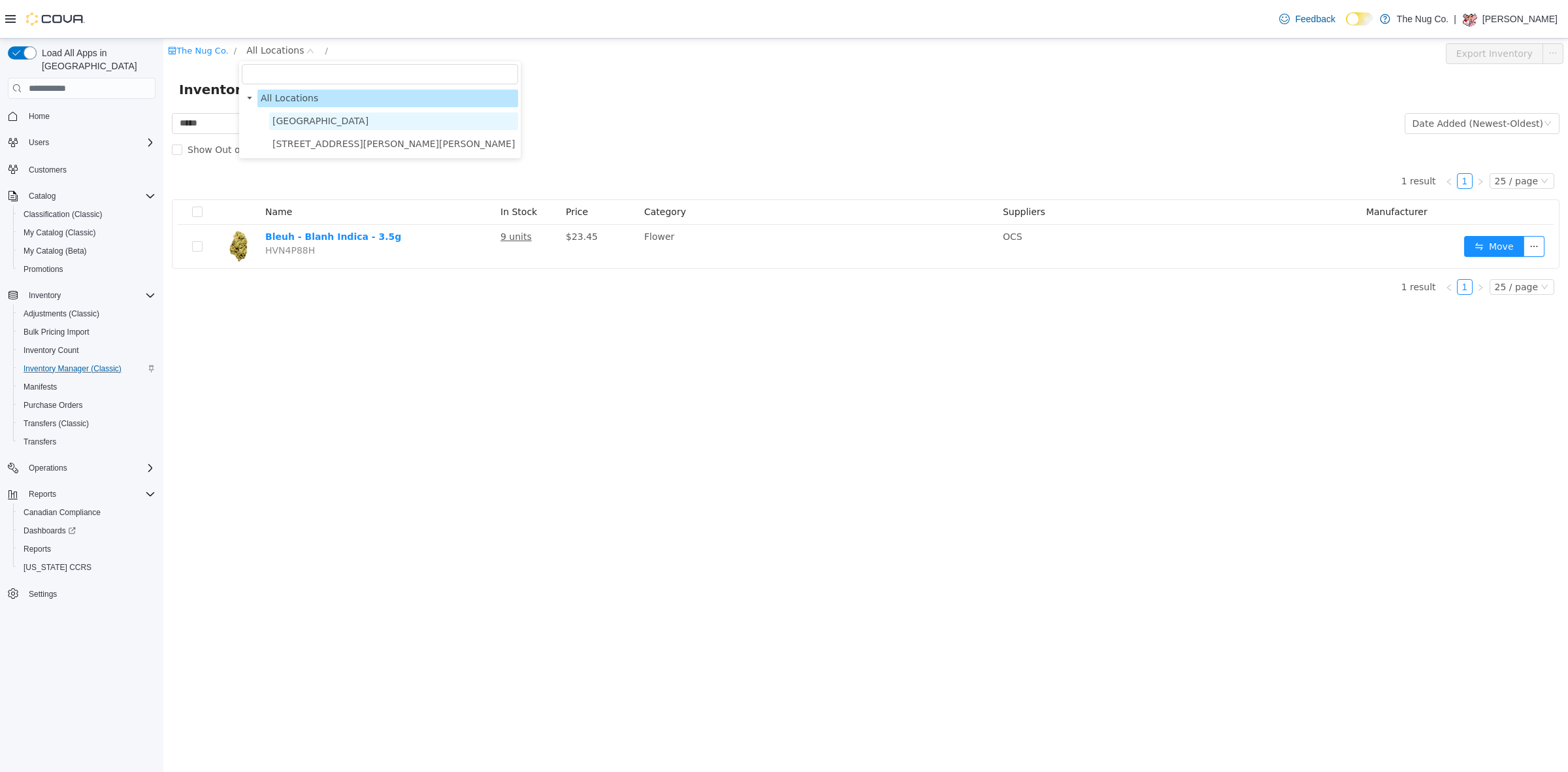
click at [278, 123] on span "1213 Dundas Street West" at bounding box center [320, 121] width 96 height 10
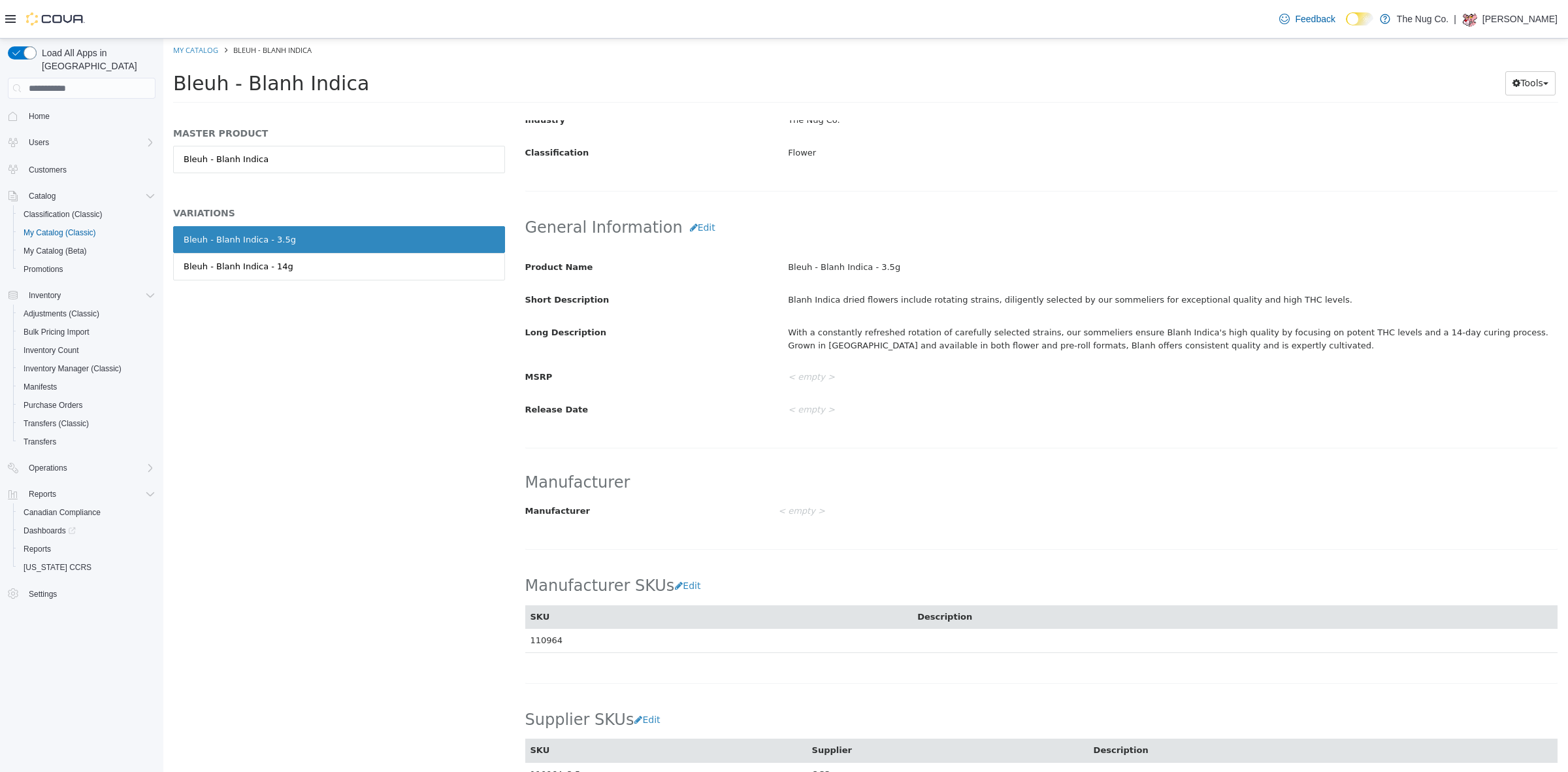
scroll to position [594, 0]
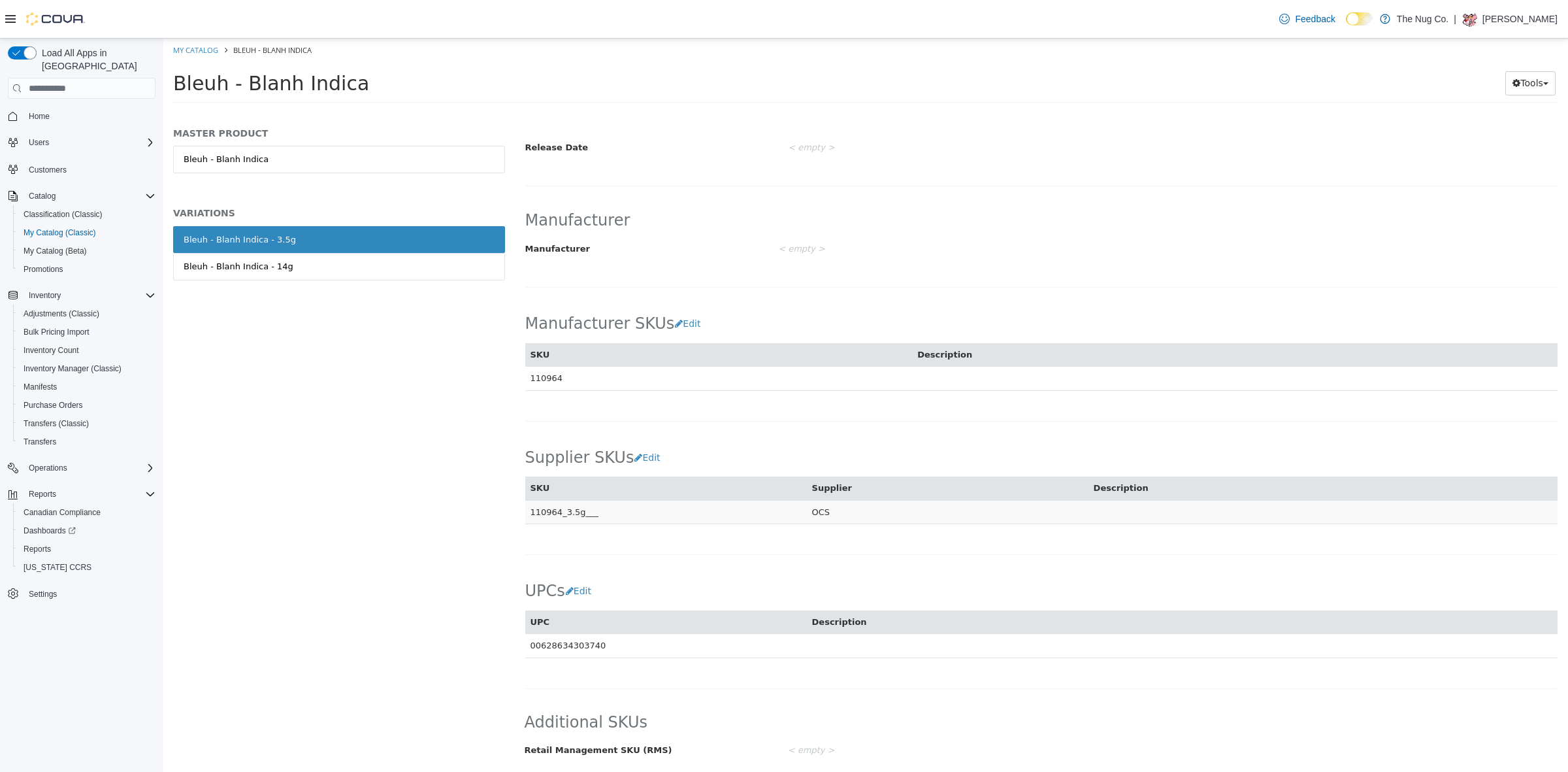
click at [558, 505] on td "110964_3.5g___" at bounding box center [666, 512] width 281 height 24
copy td "110964_3.5g___"
drag, startPoint x: 299, startPoint y: 236, endPoint x: 185, endPoint y: 229, distance: 114.2
click at [183, 228] on link "Bleuh - Blanh Indica - 3.5g" at bounding box center [339, 239] width 332 height 28
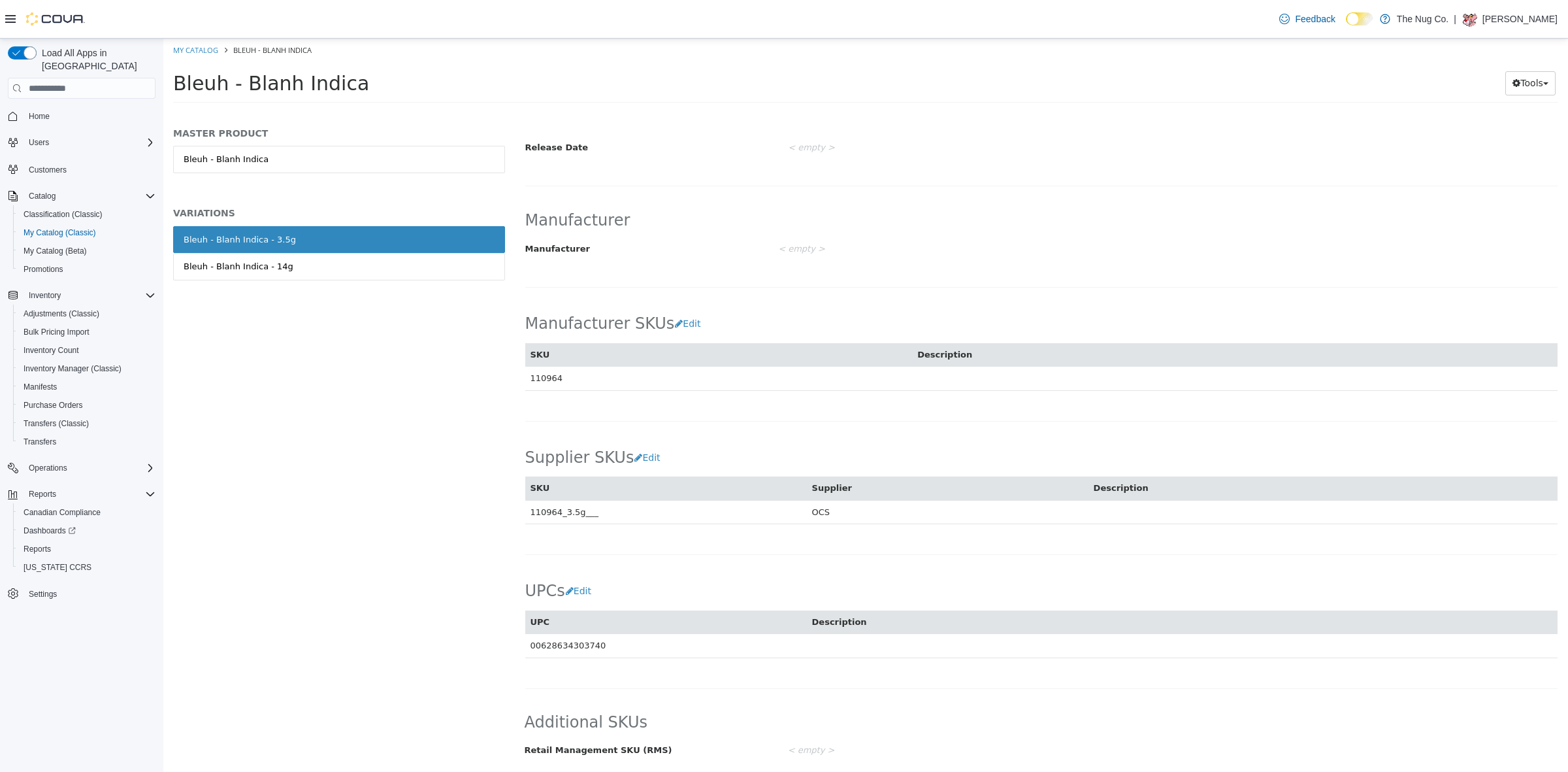
scroll to position [594, 0]
click at [674, 49] on ol "My Catalog Bleuh - Blanh Indica" at bounding box center [866, 50] width 1405 height 23
click at [54, 363] on span "Inventory Manager (Classic)" at bounding box center [72, 368] width 98 height 10
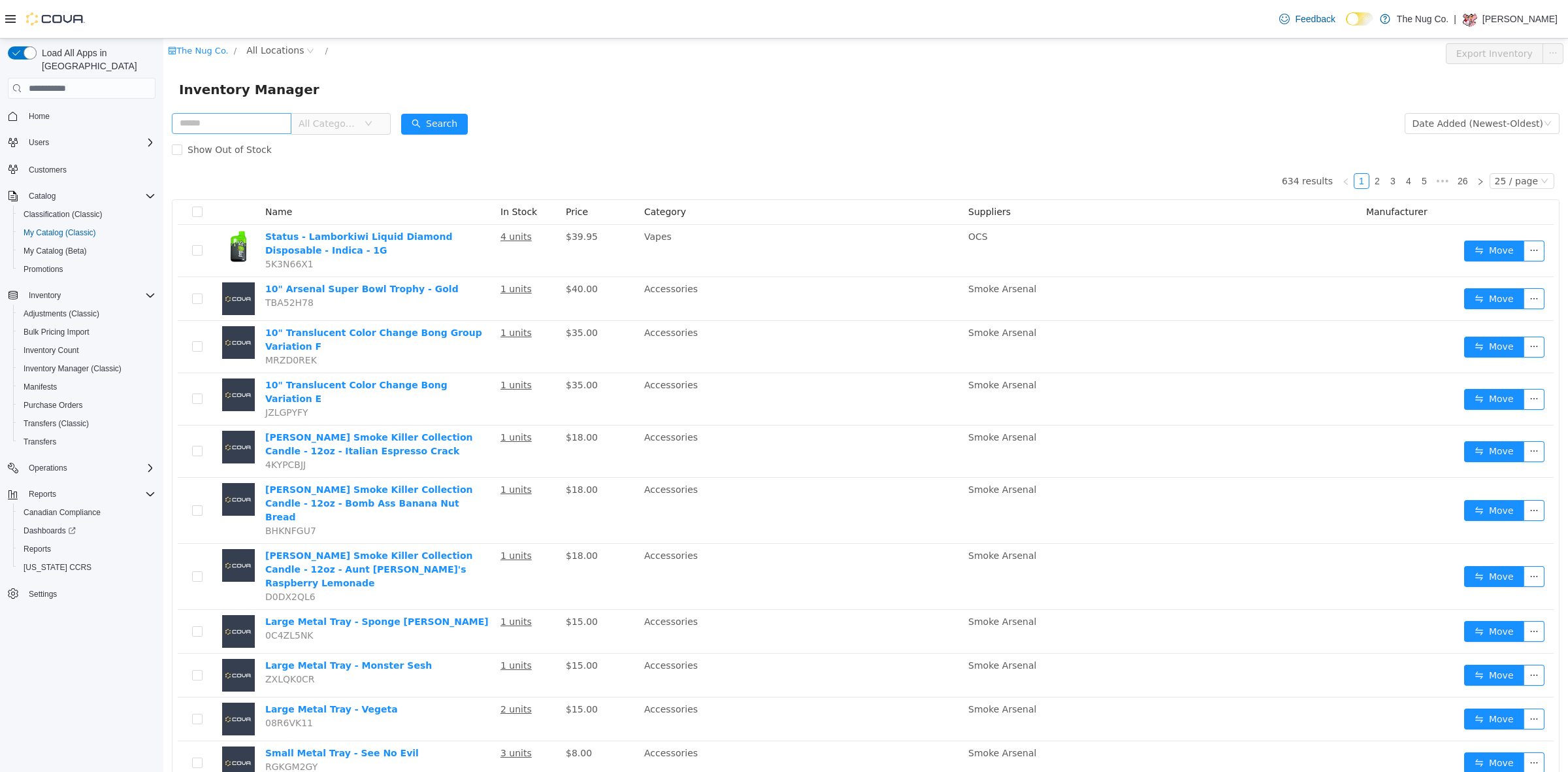
click at [265, 120] on input "text" at bounding box center [231, 123] width 120 height 21
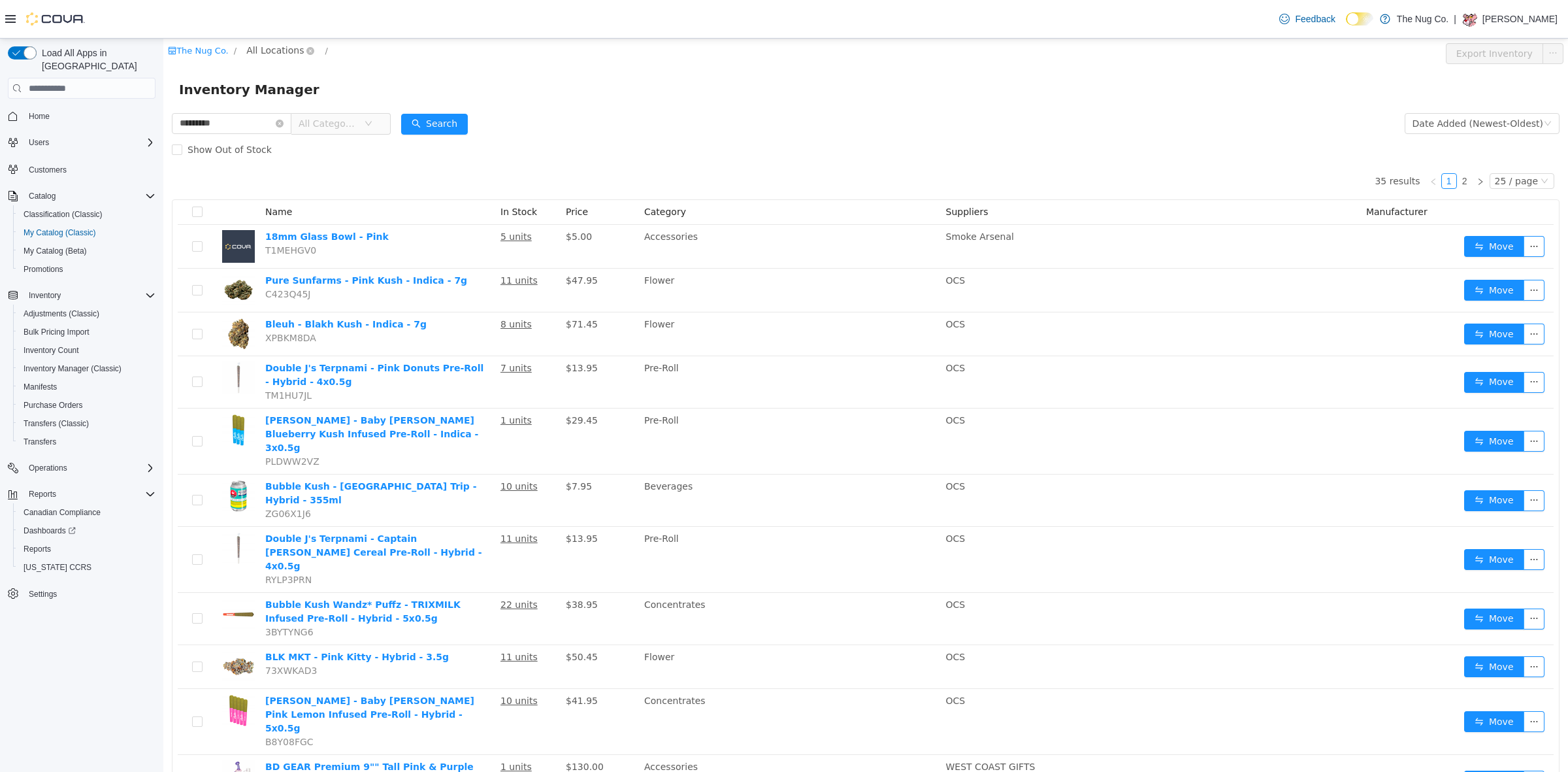
click at [272, 47] on span "All Locations" at bounding box center [275, 49] width 58 height 14
click at [285, 122] on span "1213 Dundas Street West" at bounding box center [320, 121] width 96 height 10
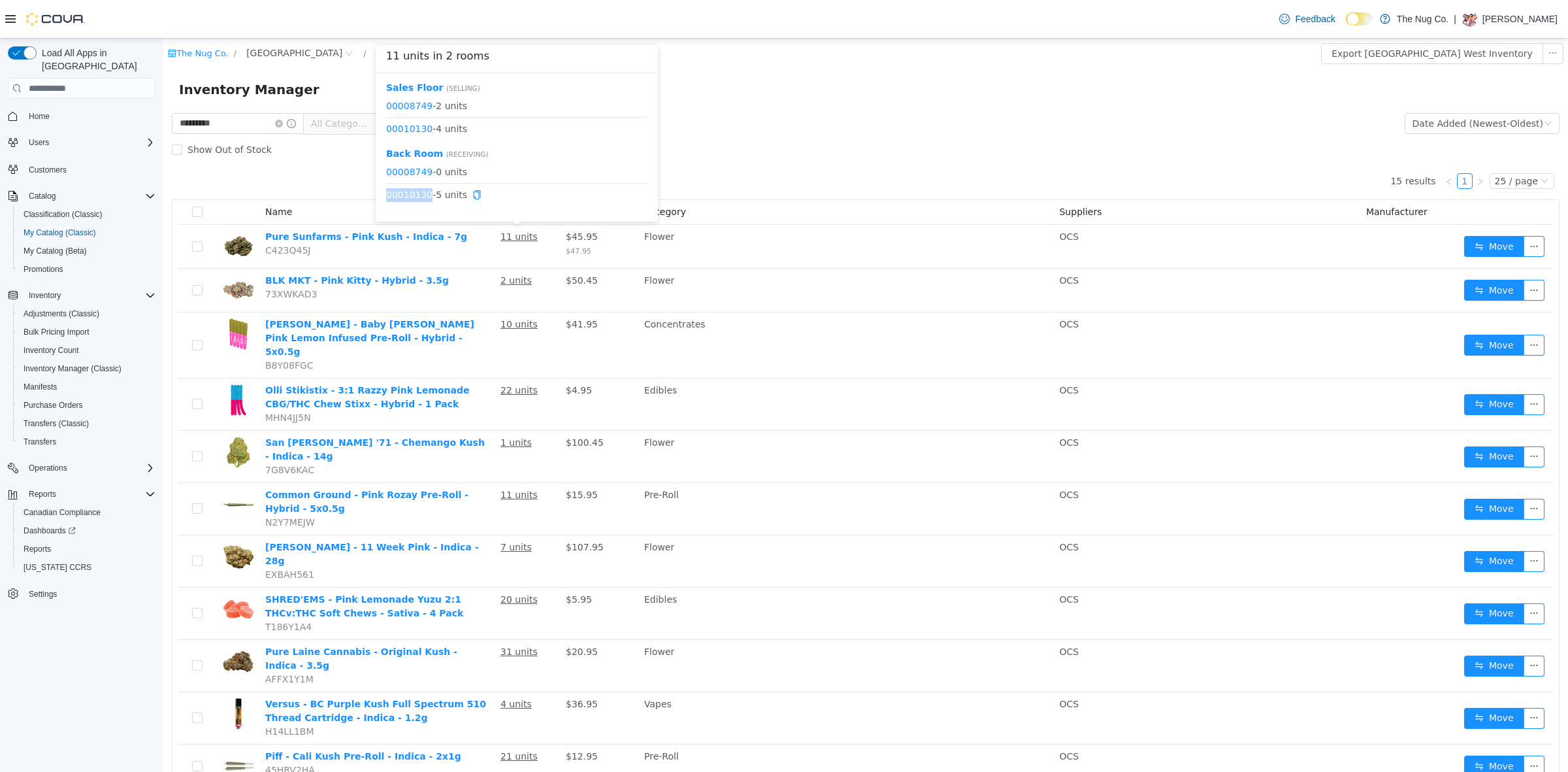
drag, startPoint x: 425, startPoint y: 192, endPoint x: 388, endPoint y: 200, distance: 37.9
click at [388, 200] on span "00010130 - 5 units" at bounding box center [517, 195] width 261 height 13
copy link "00010130"
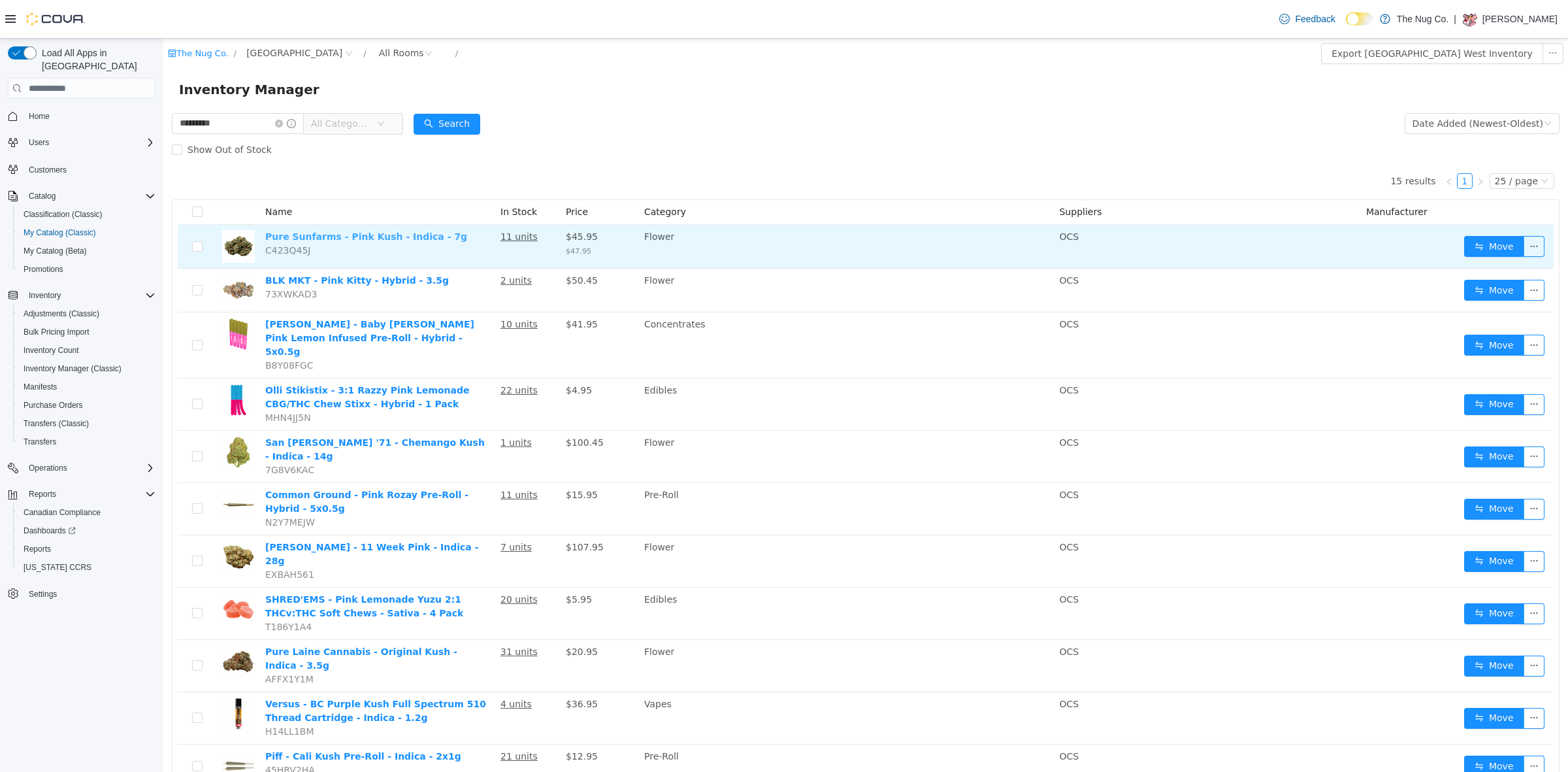
click at [335, 234] on link "Pure Sunfarms - Pink Kush - Indica - 7g" at bounding box center [366, 236] width 202 height 10
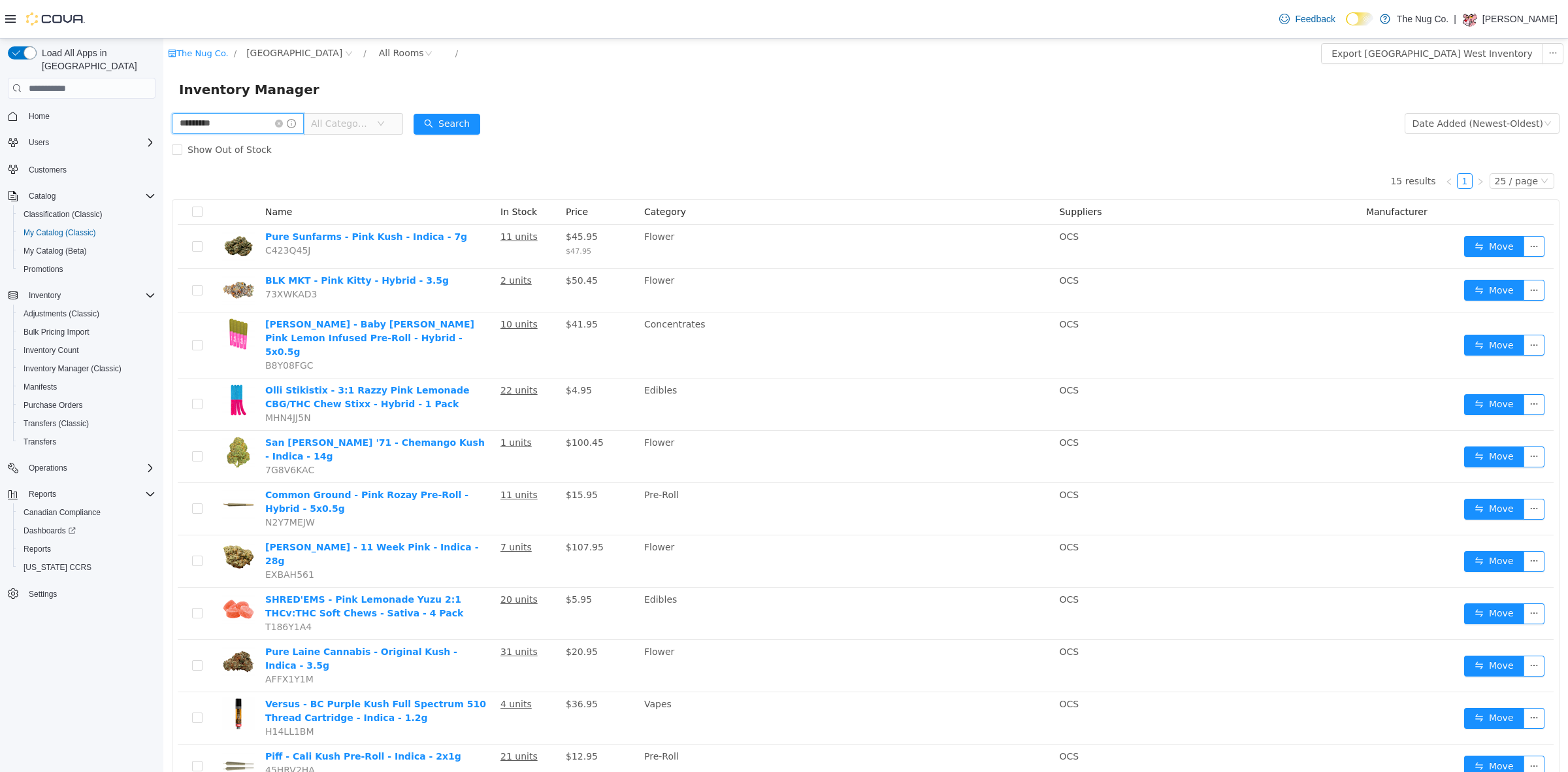
drag, startPoint x: 260, startPoint y: 115, endPoint x: 95, endPoint y: 106, distance: 165.2
click at [163, 106] on html "The Nug Co. / 1213 Dundas Street West / All Rooms / Export 1213 Dundas Street W…" at bounding box center [866, 404] width 1405 height 733
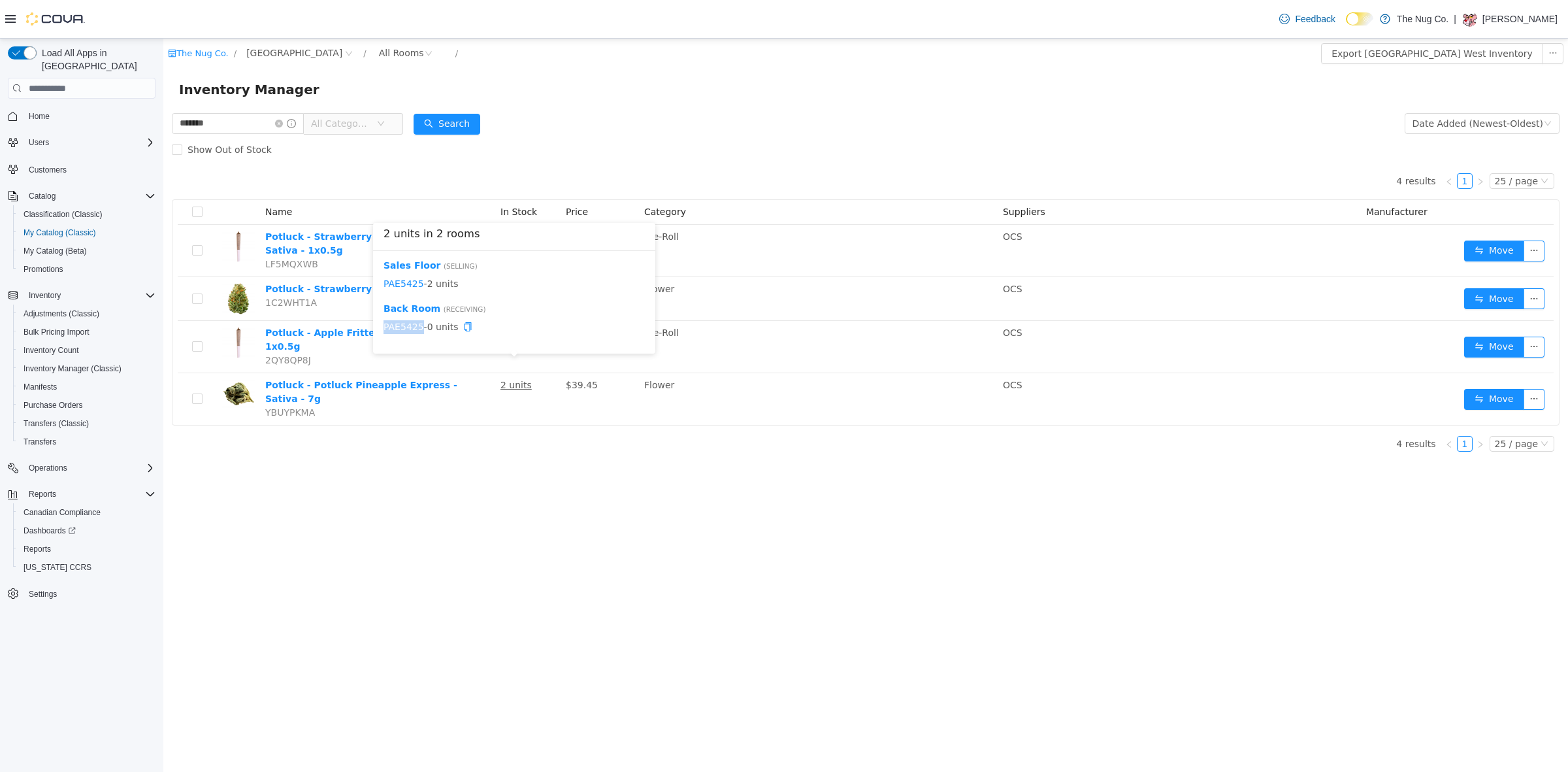
drag, startPoint x: 419, startPoint y: 326, endPoint x: 380, endPoint y: 329, distance: 39.1
click at [380, 329] on div "Sales Floor ( Selling ) PAE5425 - 2 units Back Room ( Receiving ) PAE5425 - 0 u…" at bounding box center [514, 302] width 282 height 103
copy link "PAE5425"
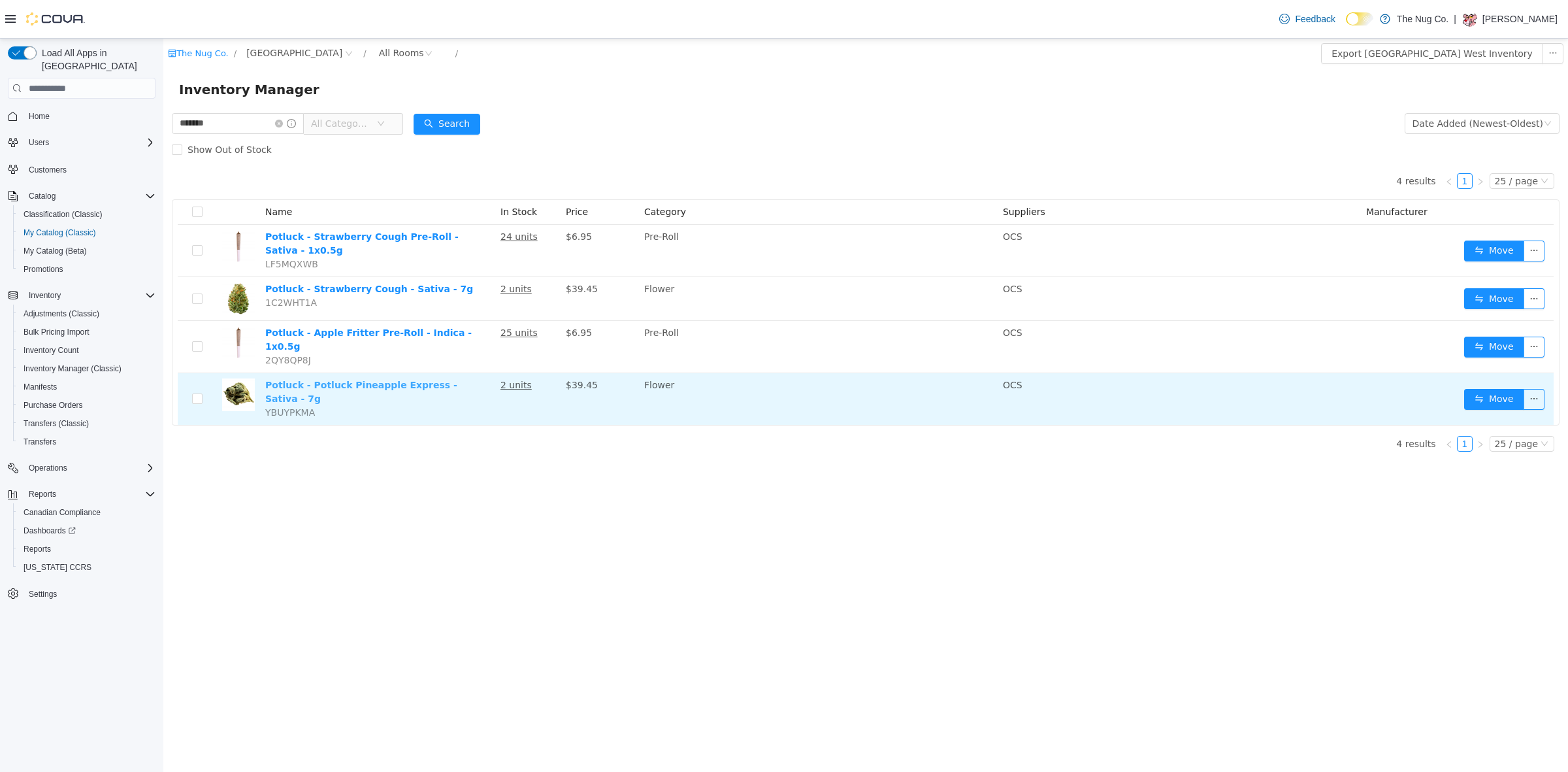
click at [413, 373] on td "Potluck - Potluck Pineapple Express - Sativa - 7g YBUYPKMA" at bounding box center [378, 399] width 235 height 52
click at [417, 373] on td "Potluck - Potluck Pineapple Express - Sativa - 7g YBUYPKMA" at bounding box center [378, 399] width 235 height 52
click at [422, 379] on link "Potluck - Potluck Pineapple Express - Sativa - 7g" at bounding box center [361, 391] width 192 height 24
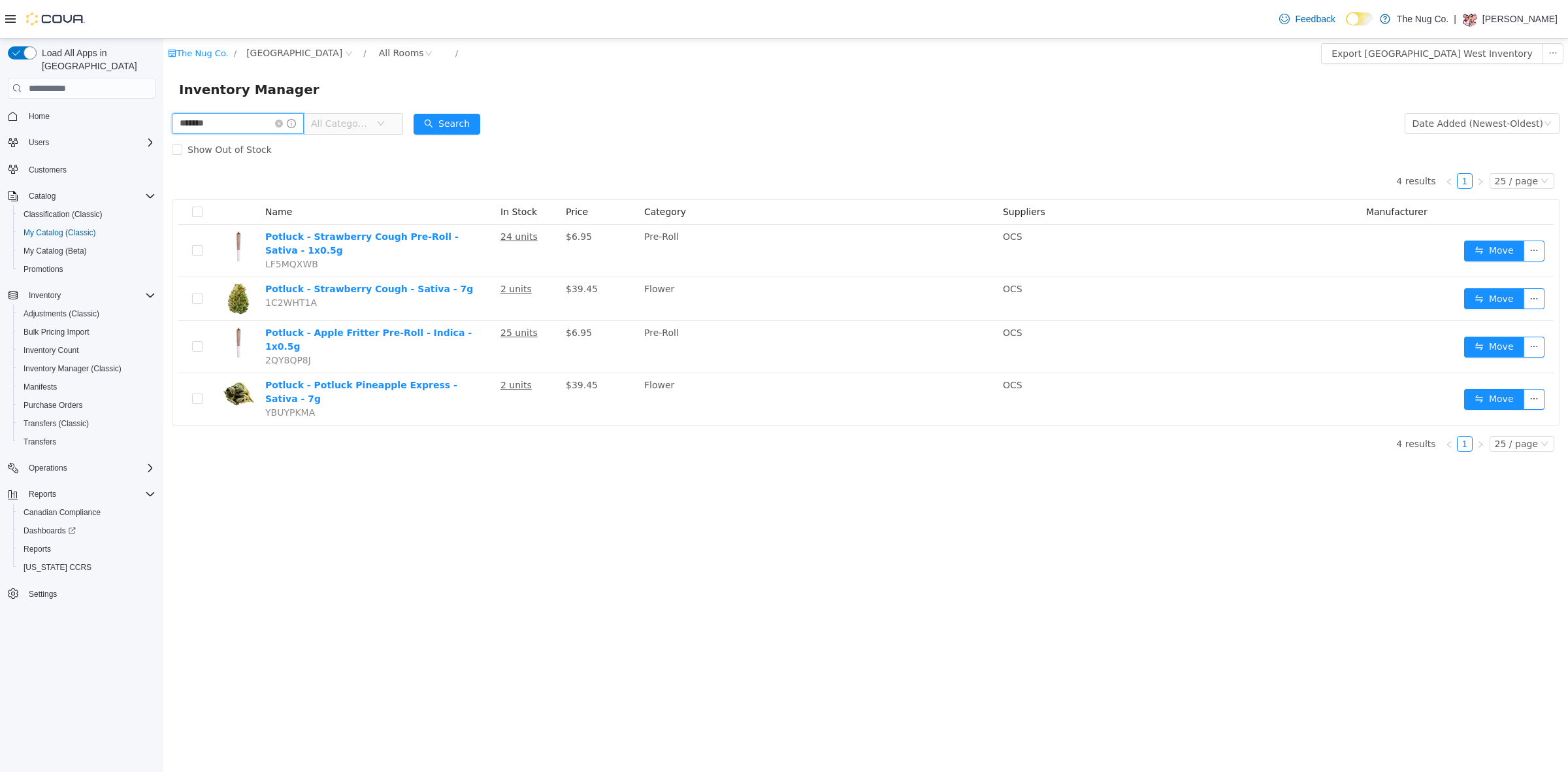
drag, startPoint x: 132, startPoint y: 130, endPoint x: 0, endPoint y: 168, distance: 137.4
click at [163, 168] on html "The Nug Co. / 1213 Dundas Street West / All Rooms / Export 1213 Dundas Street W…" at bounding box center [866, 404] width 1405 height 733
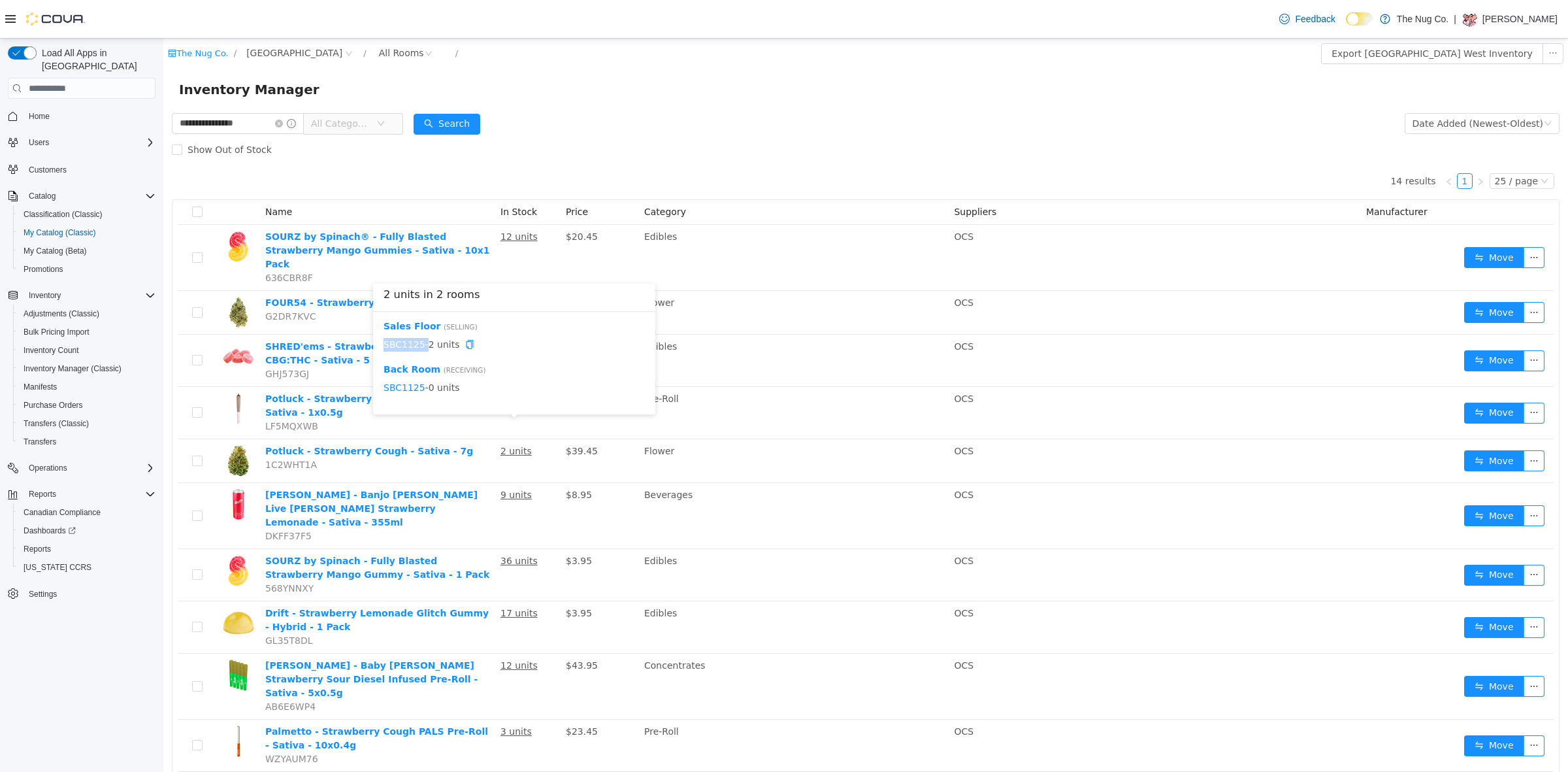
drag, startPoint x: 421, startPoint y: 347, endPoint x: 384, endPoint y: 347, distance: 37.0
click at [384, 347] on span "SBC1125 - 2 units" at bounding box center [514, 344] width 261 height 13
copy span "SBC1125"
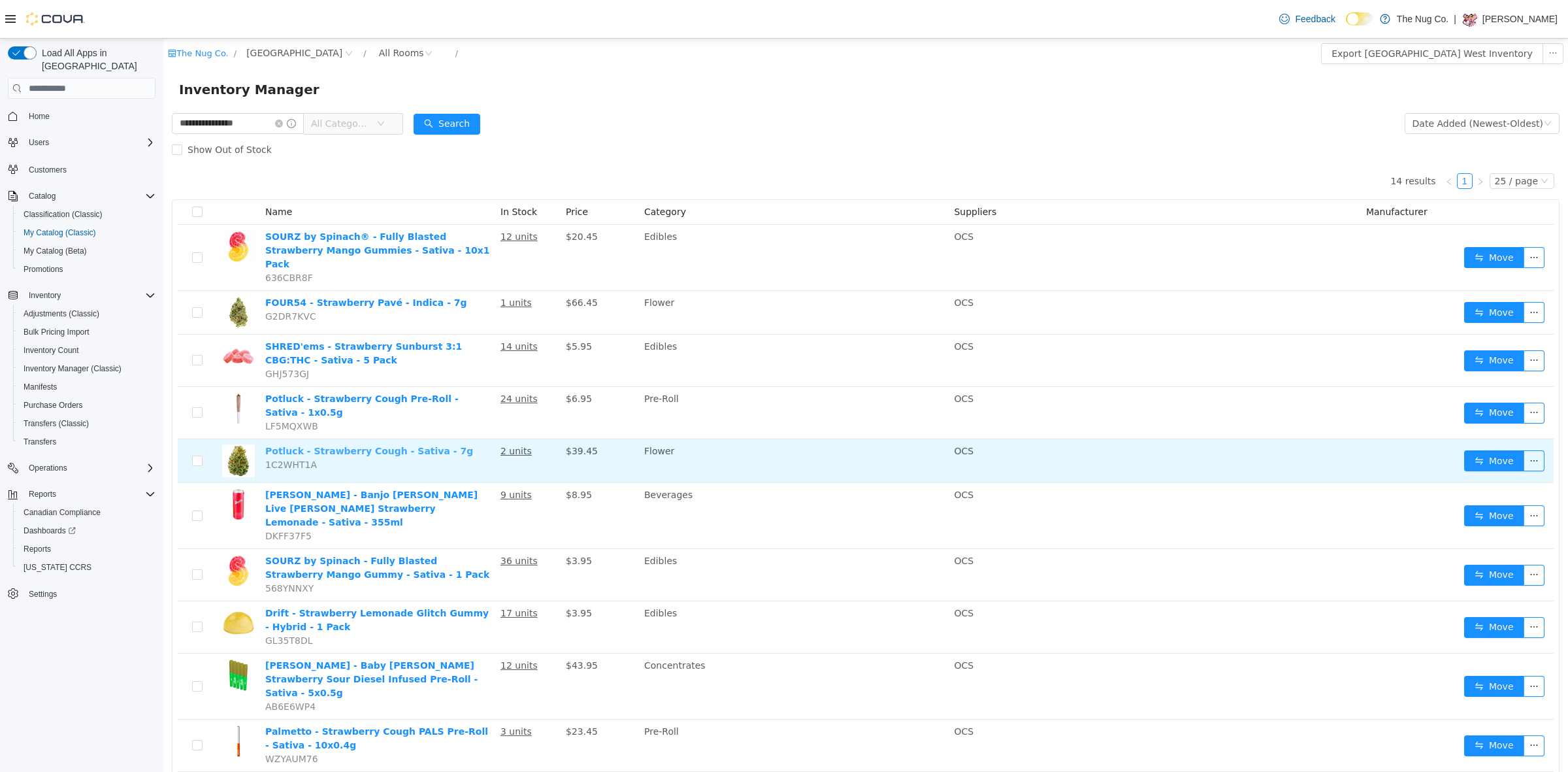
click at [357, 445] on link "Potluck - Strawberry Cough - Sativa - 7g" at bounding box center [369, 450] width 208 height 10
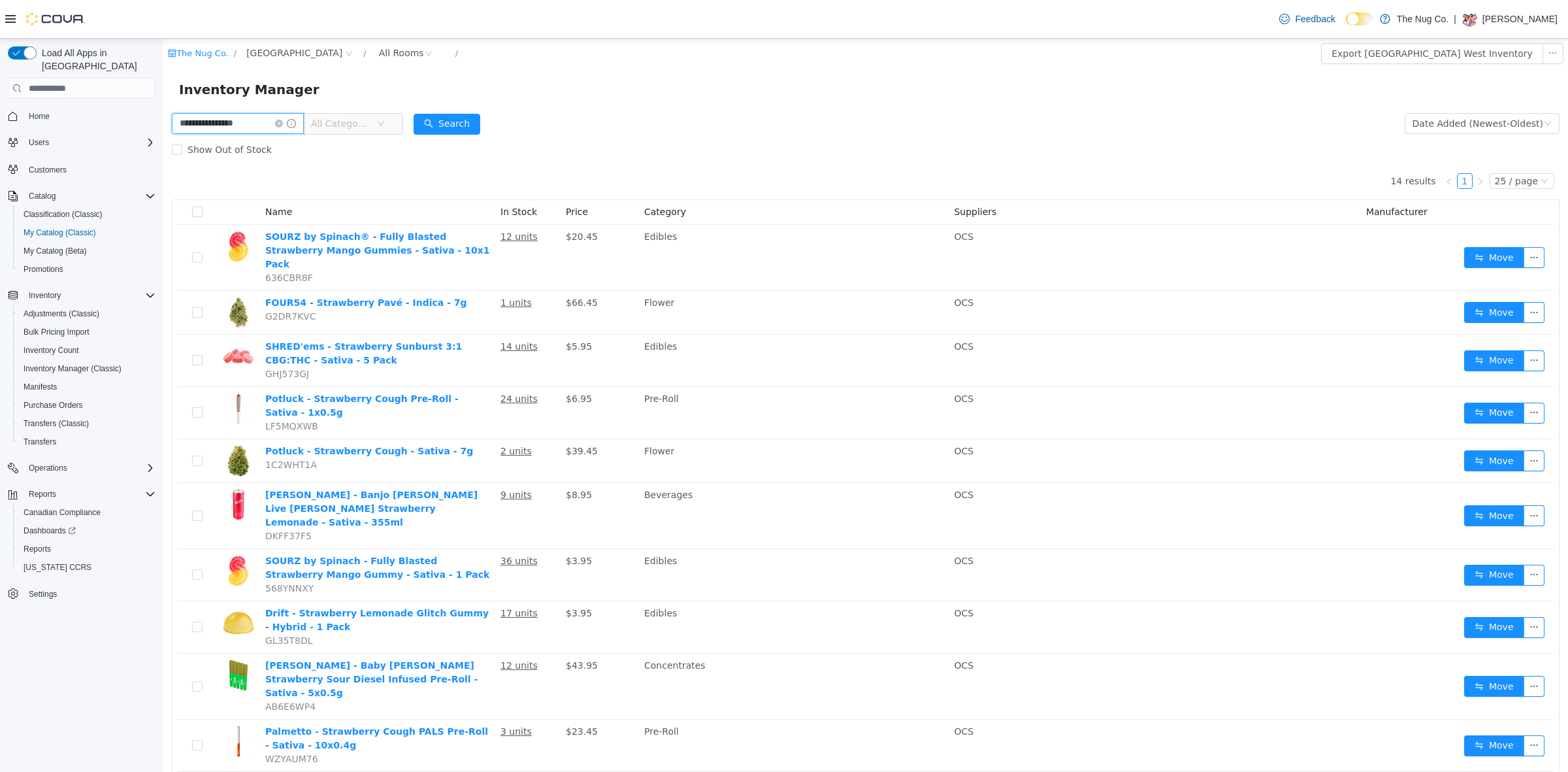
drag, startPoint x: 254, startPoint y: 125, endPoint x: 0, endPoint y: 155, distance: 255.8
click at [163, 155] on html "**********" at bounding box center [866, 404] width 1405 height 733
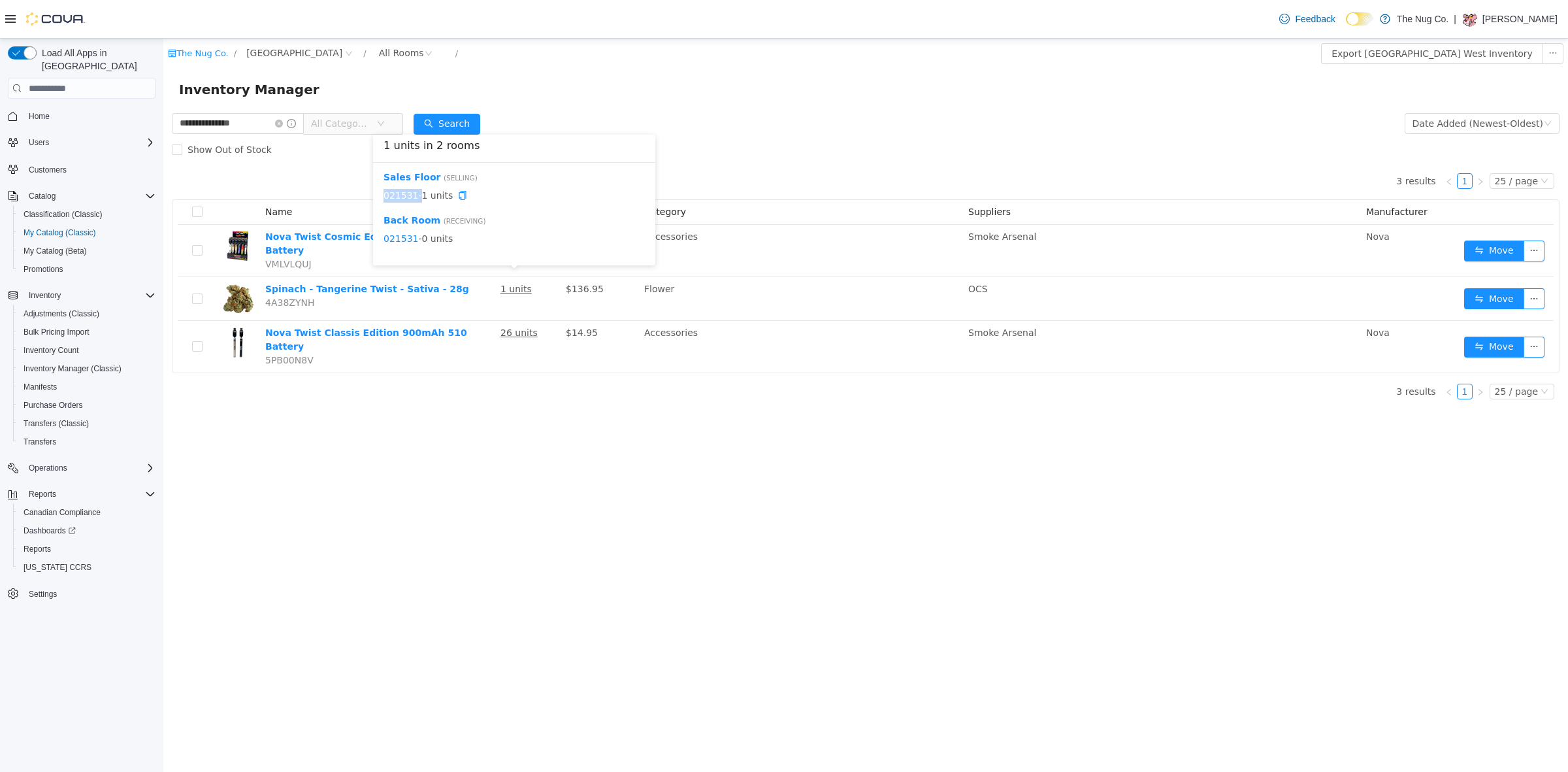
drag, startPoint x: 415, startPoint y: 192, endPoint x: 383, endPoint y: 198, distance: 32.6
click at [383, 198] on span "021531 - 1 units" at bounding box center [514, 196] width 261 height 13
copy span "021531"
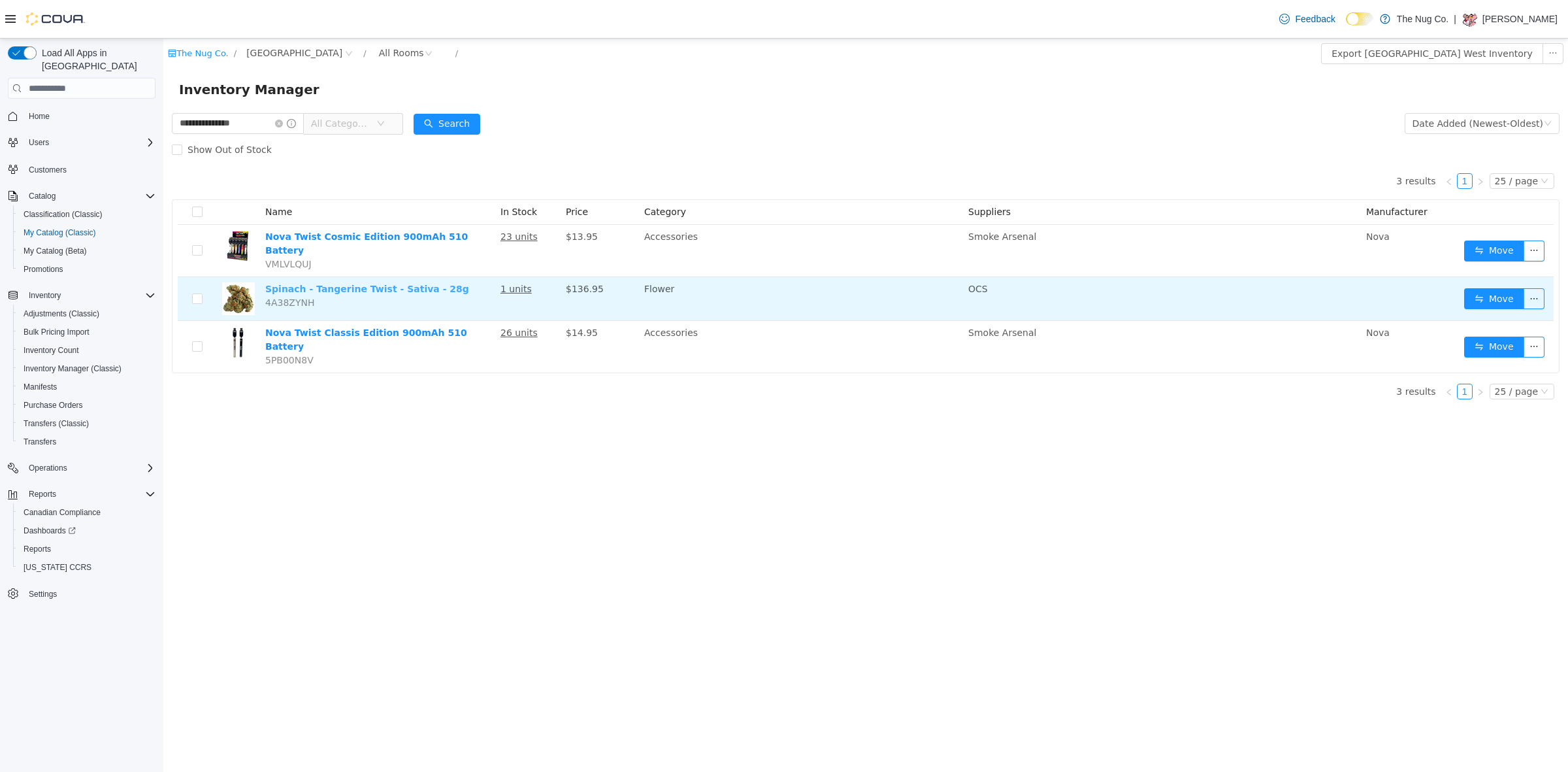
click at [319, 284] on link "Spinach - Tangerine Twist - Sativa - 28g" at bounding box center [367, 289] width 203 height 10
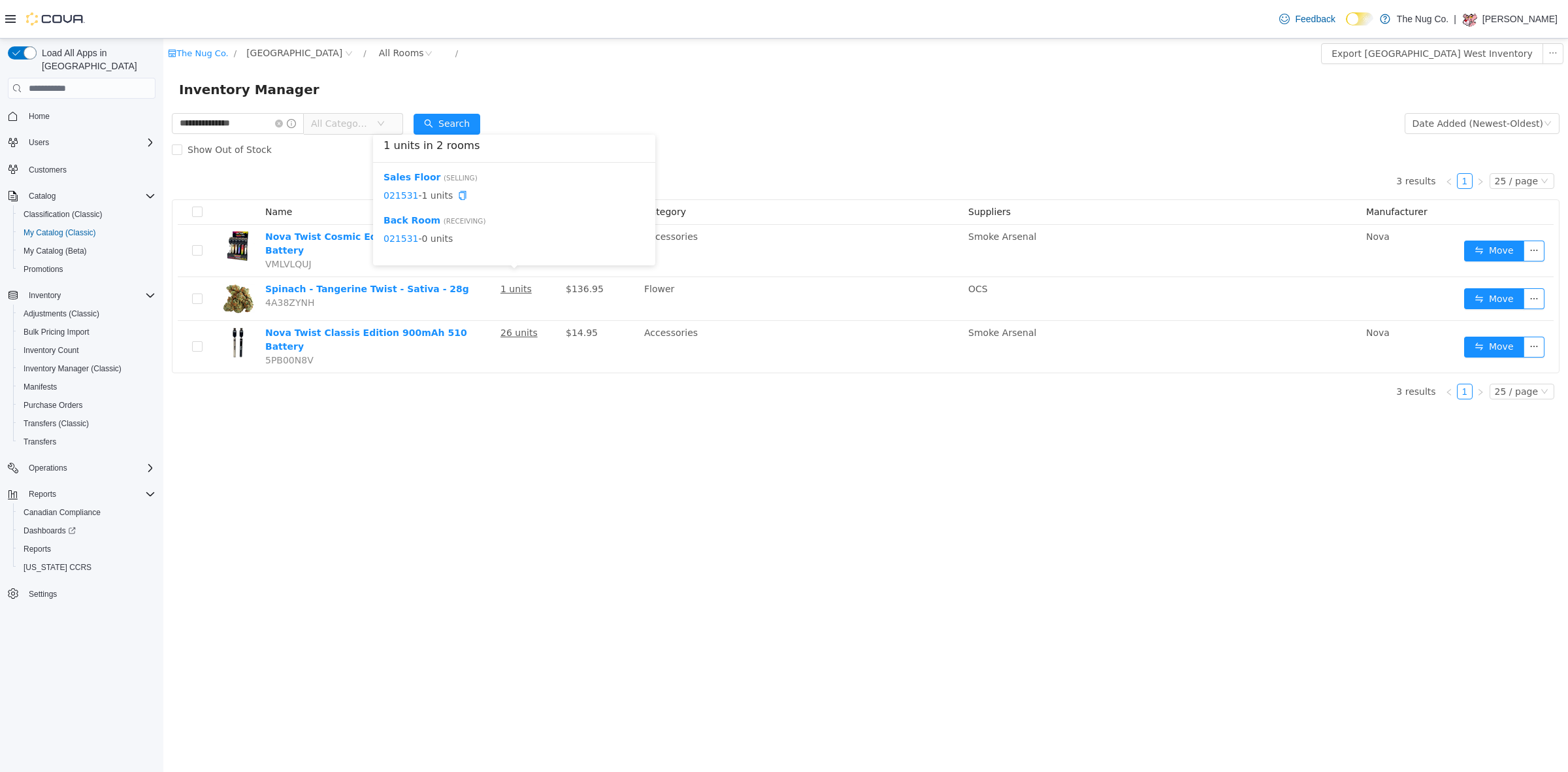
click at [419, 201] on span "021531 - 1 units" at bounding box center [514, 196] width 261 height 13
drag, startPoint x: 414, startPoint y: 195, endPoint x: 383, endPoint y: 190, distance: 31.4
click at [383, 190] on div "Sales Floor ( Selling ) 021531 - 1 units" at bounding box center [514, 189] width 261 height 37
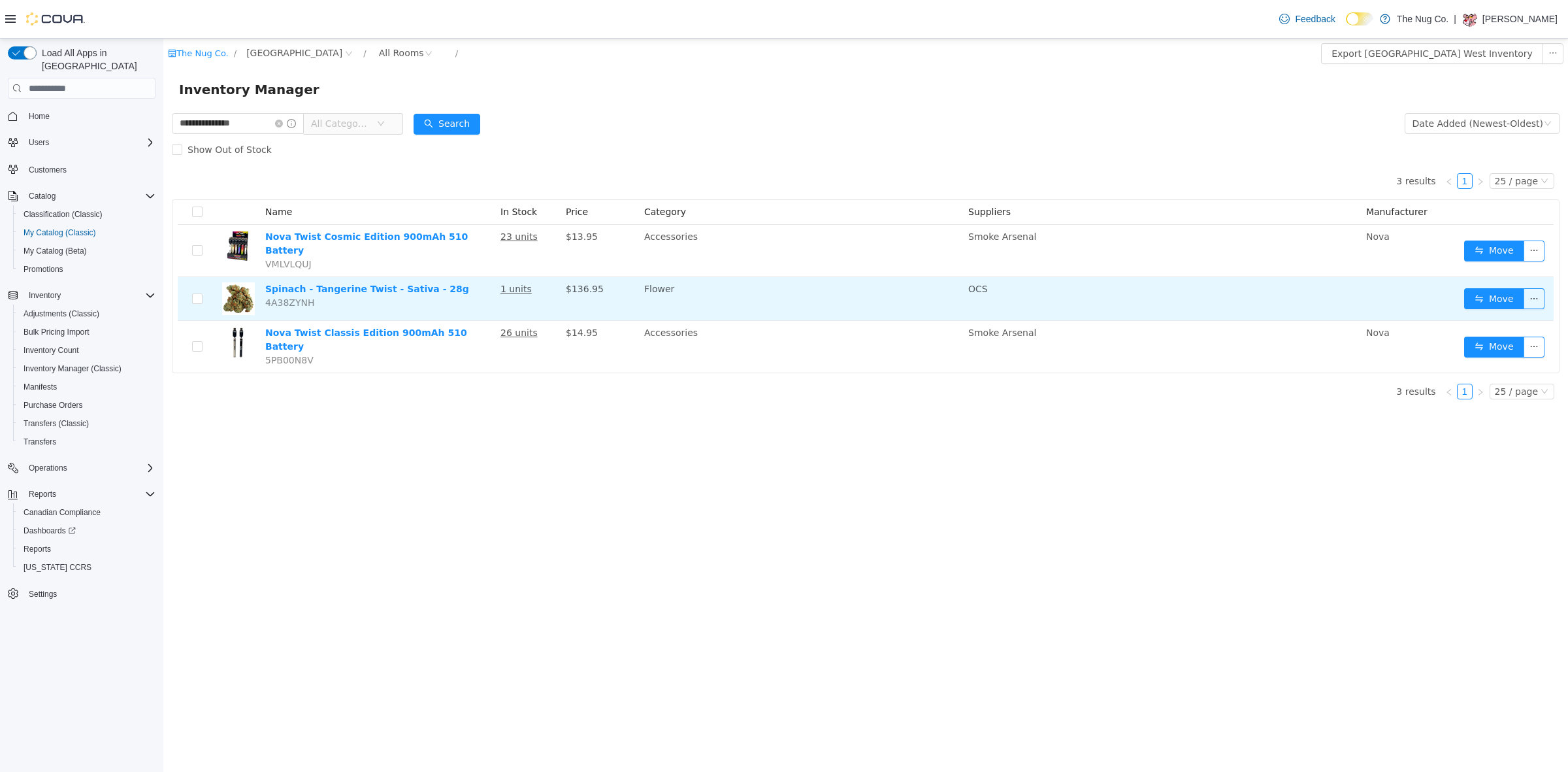
copy link "021531"
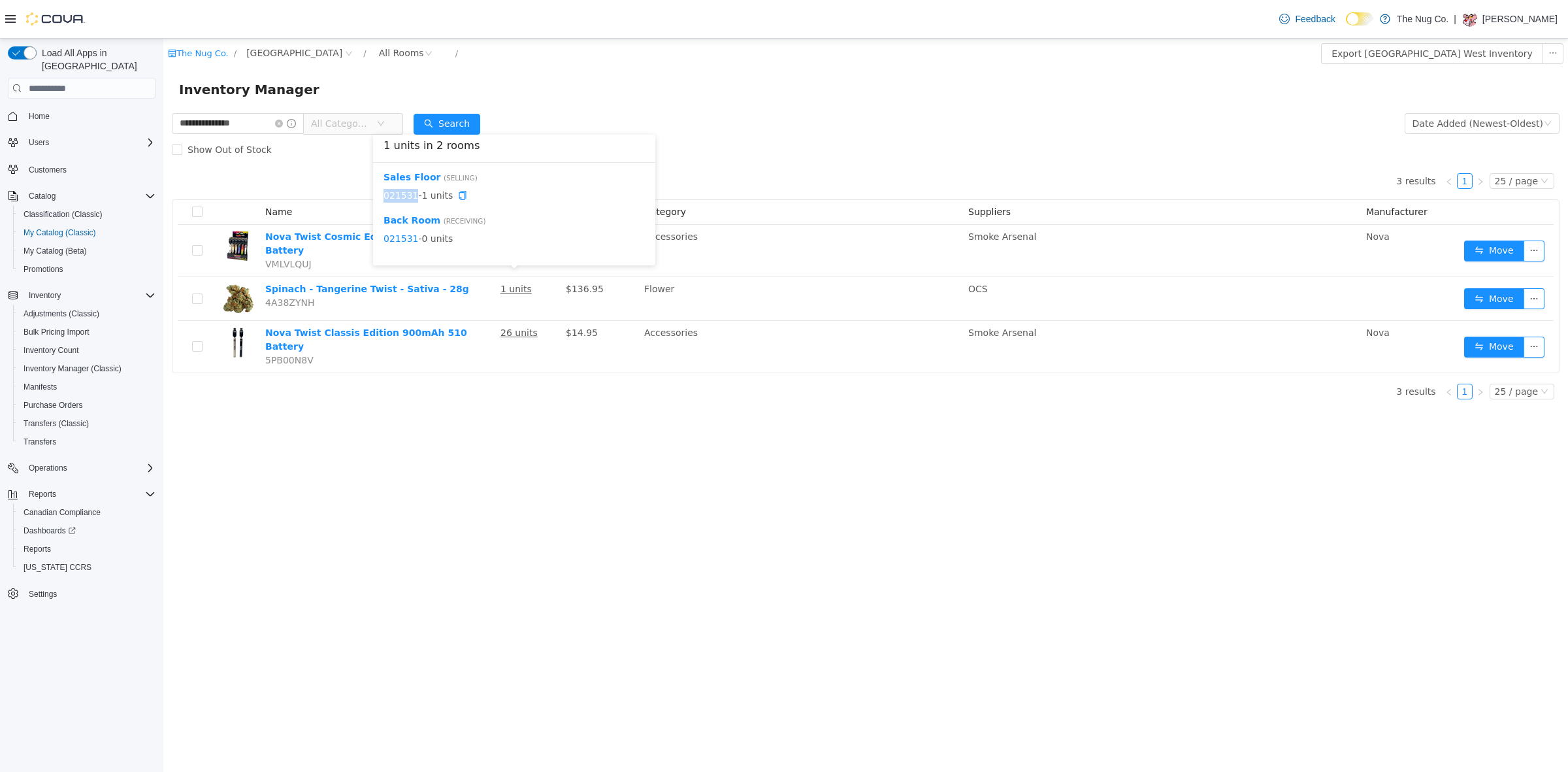
copy link "021531"
drag, startPoint x: 251, startPoint y: 122, endPoint x: 0, endPoint y: 172, distance: 255.9
click at [163, 172] on html "**********" at bounding box center [866, 404] width 1405 height 733
type input "*********"
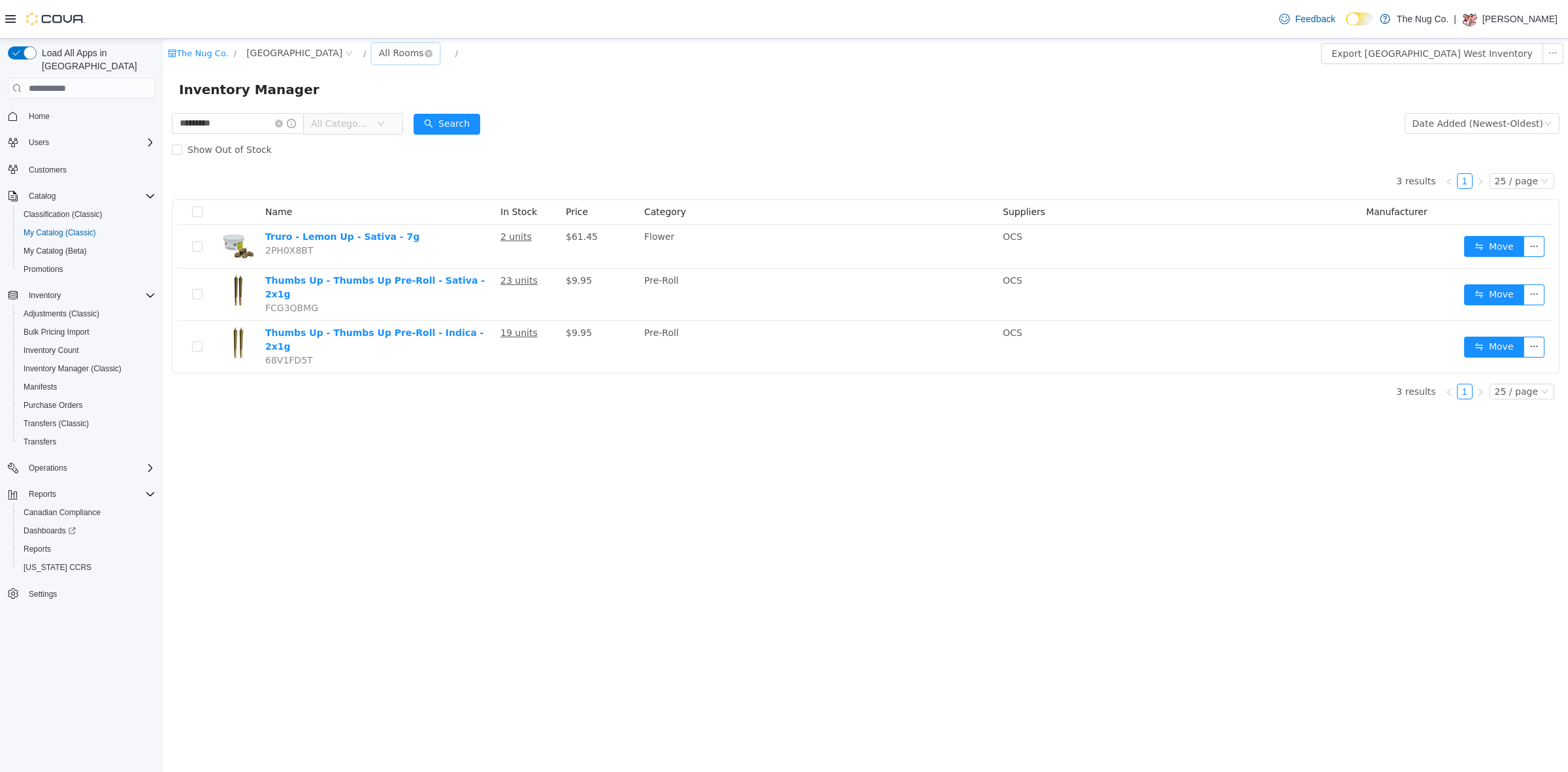
click at [403, 51] on div "All Rooms" at bounding box center [402, 52] width 45 height 19
click at [406, 106] on li "Sales Floor" at bounding box center [414, 100] width 79 height 21
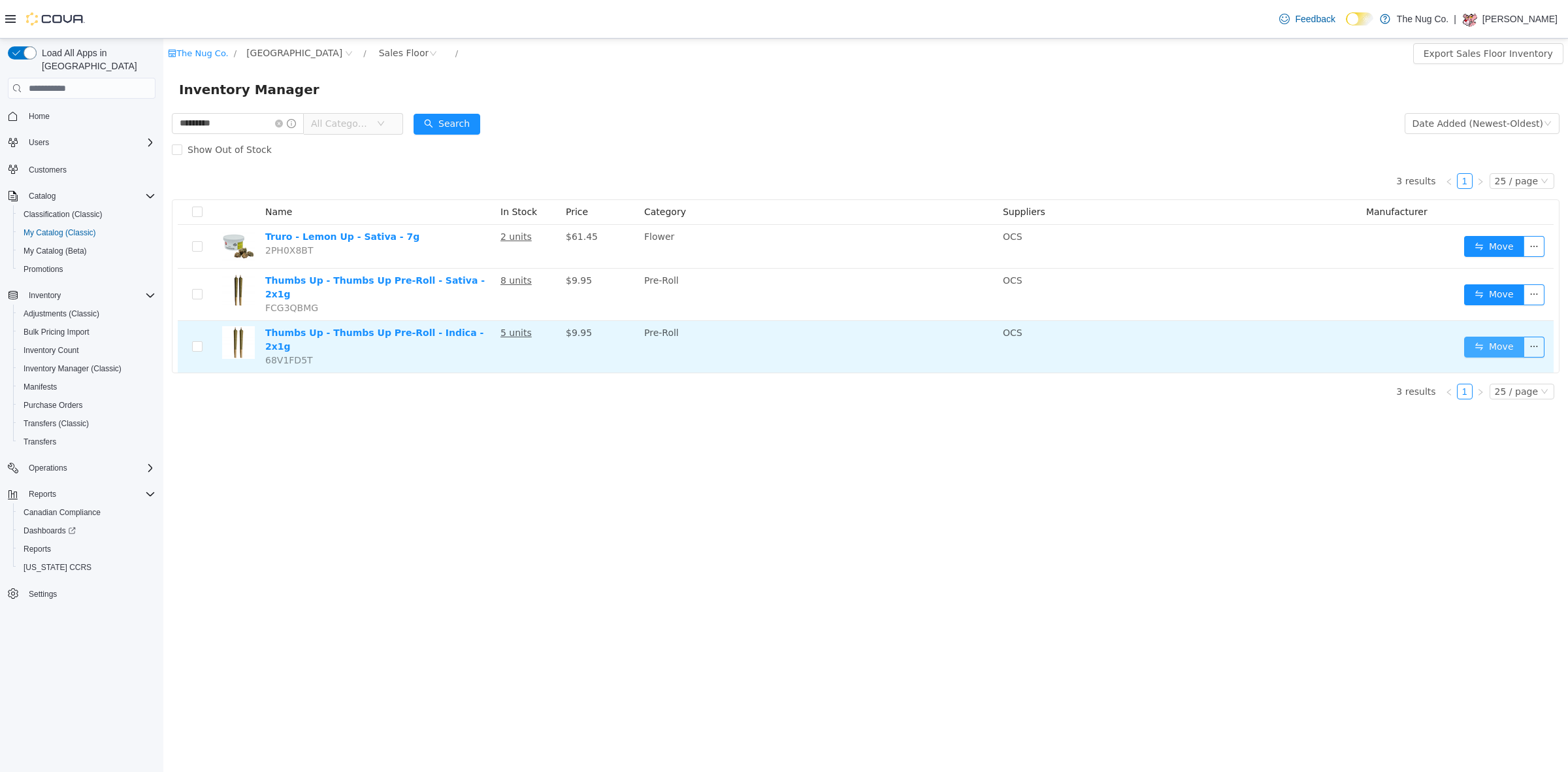
click at [1478, 337] on button "Move" at bounding box center [1494, 347] width 60 height 21
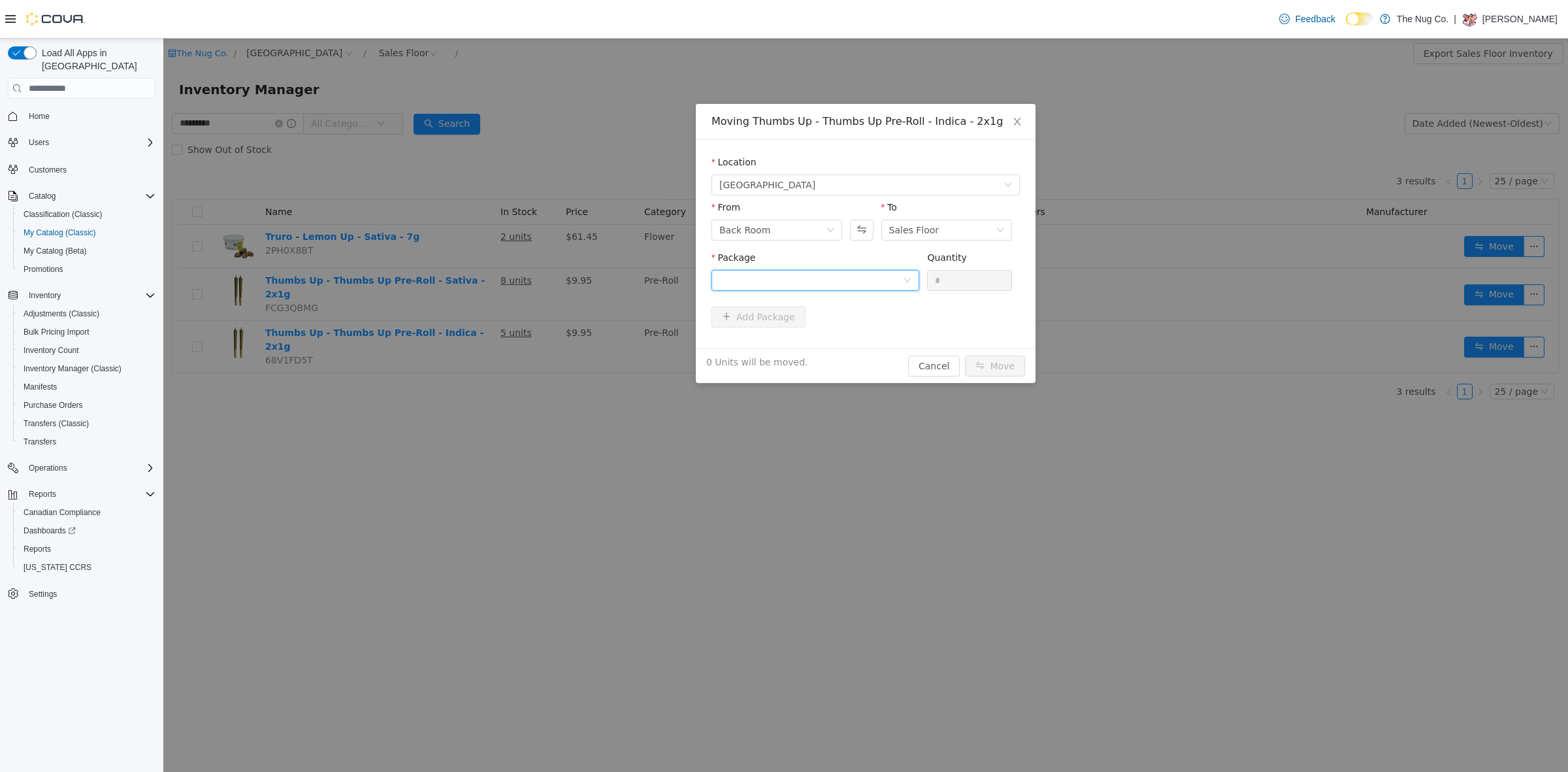
click at [732, 272] on div at bounding box center [810, 280] width 183 height 19
click at [754, 327] on strong "H248FOG-PR1" at bounding box center [755, 327] width 73 height 10
click at [932, 281] on input "*" at bounding box center [969, 280] width 84 height 19
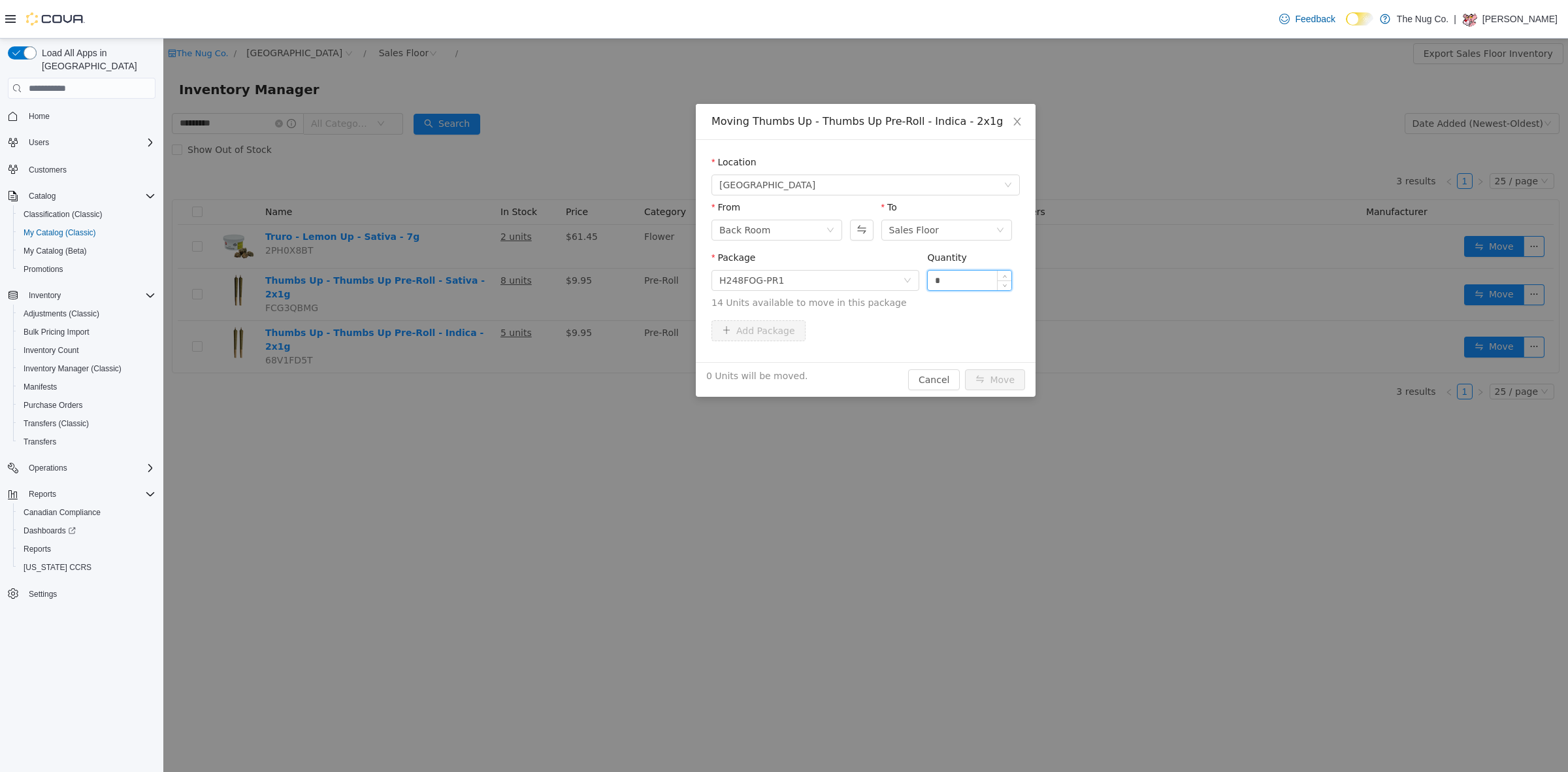
click at [932, 281] on input "*" at bounding box center [969, 280] width 84 height 19
type input "*"
click at [986, 371] on button "Move" at bounding box center [995, 379] width 60 height 21
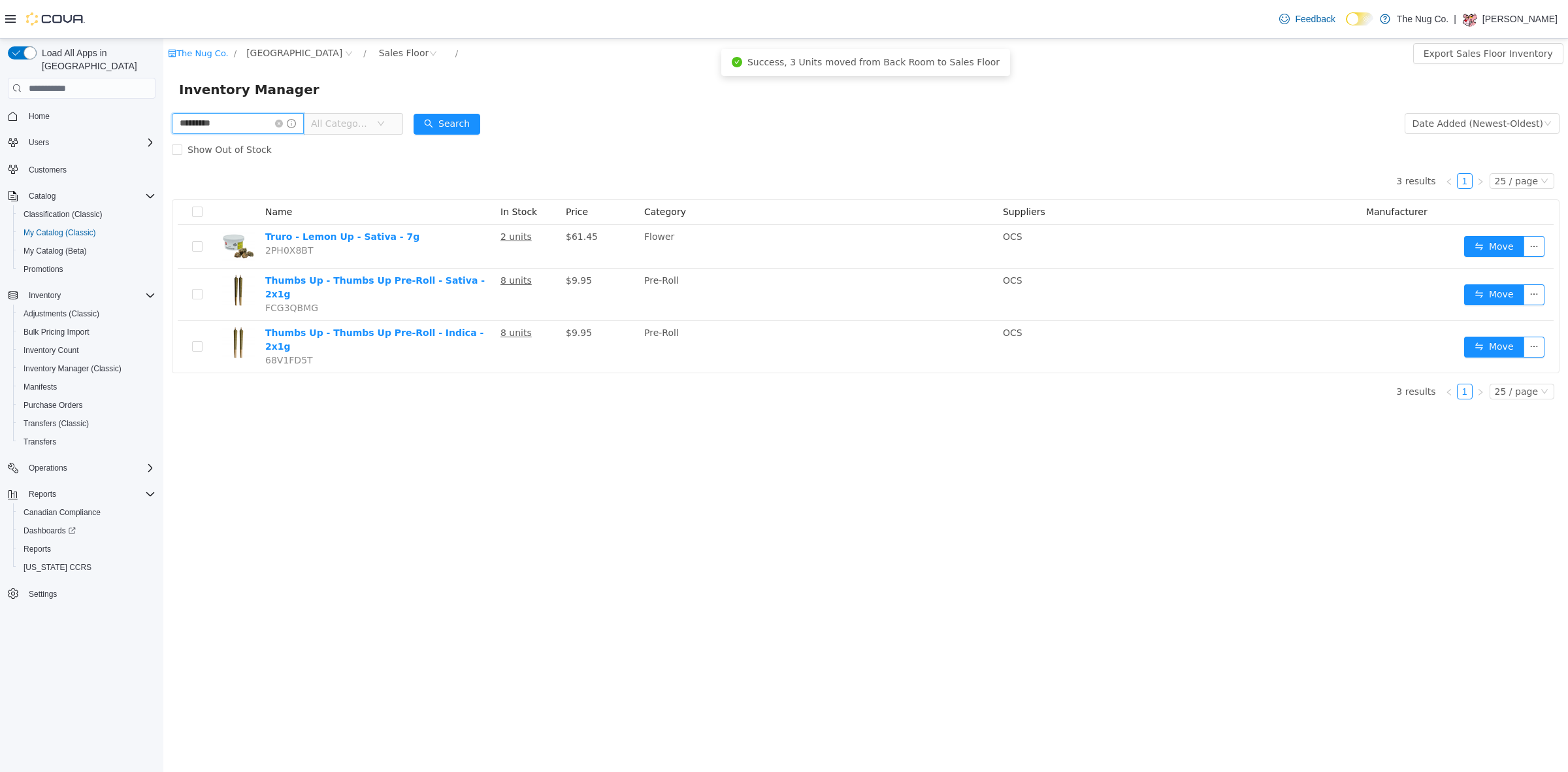
drag, startPoint x: 242, startPoint y: 123, endPoint x: 109, endPoint y: 110, distance: 133.6
click at [163, 110] on html "The Nug Co. / 1213 Dundas Street West / Sales Floor / Export Sales Floor Invent…" at bounding box center [866, 404] width 1405 height 733
type input "*****"
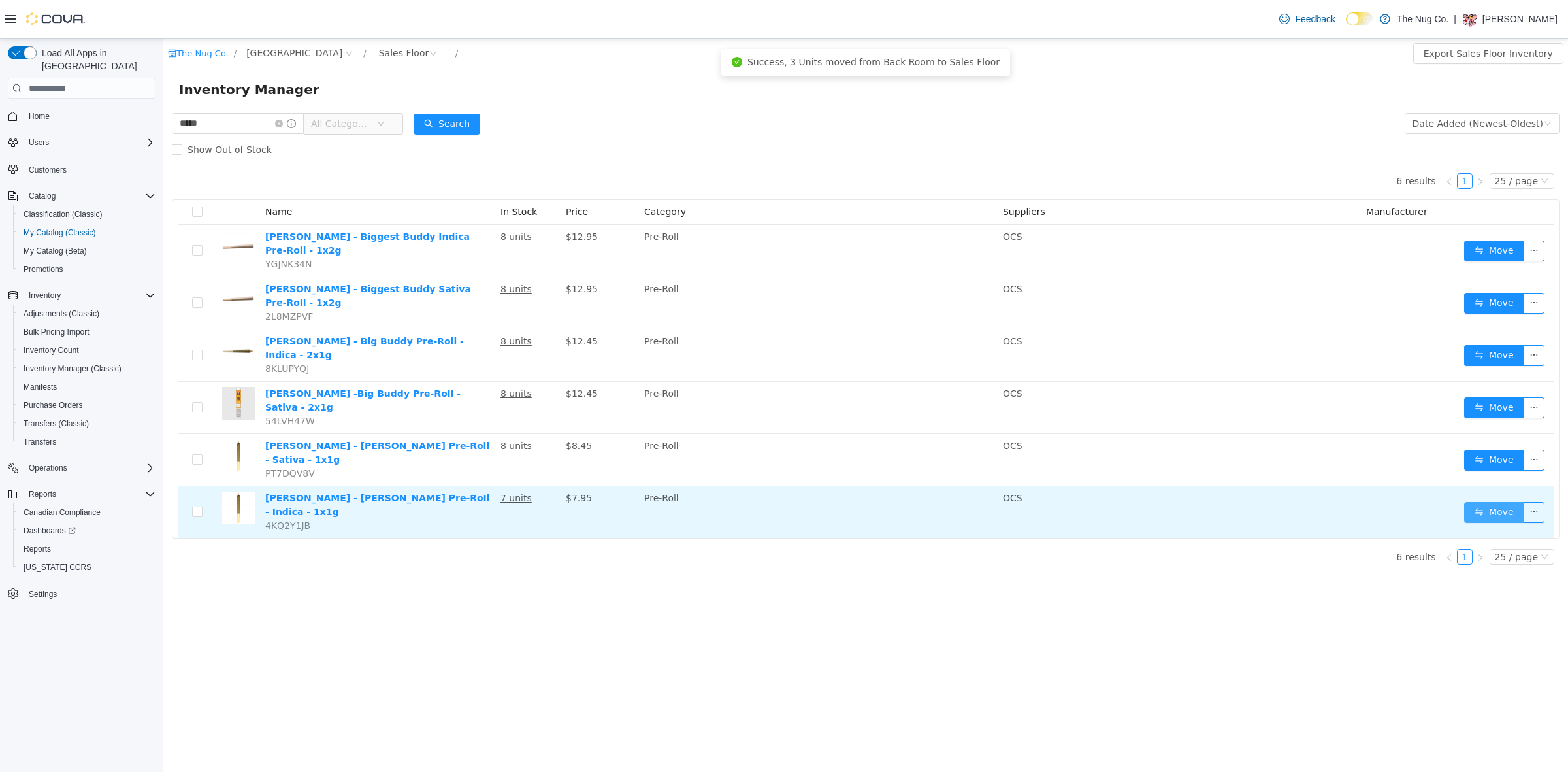
click at [1491, 502] on button "Move" at bounding box center [1494, 512] width 60 height 21
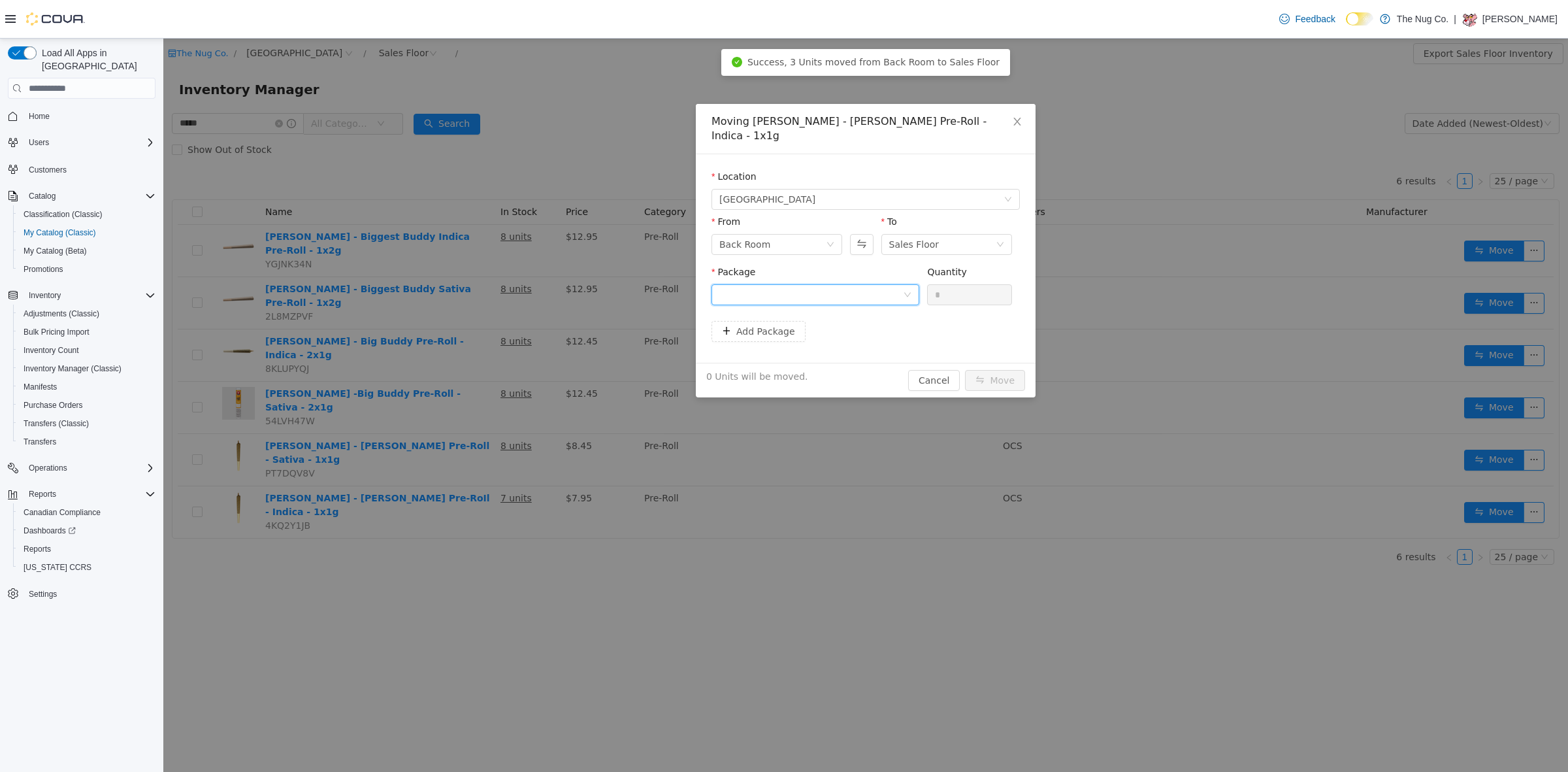
click at [807, 285] on div at bounding box center [810, 294] width 183 height 19
click at [754, 344] on span "Quantity : 7 Units" at bounding box center [756, 342] width 74 height 10
click at [968, 285] on input "*" at bounding box center [969, 294] width 84 height 19
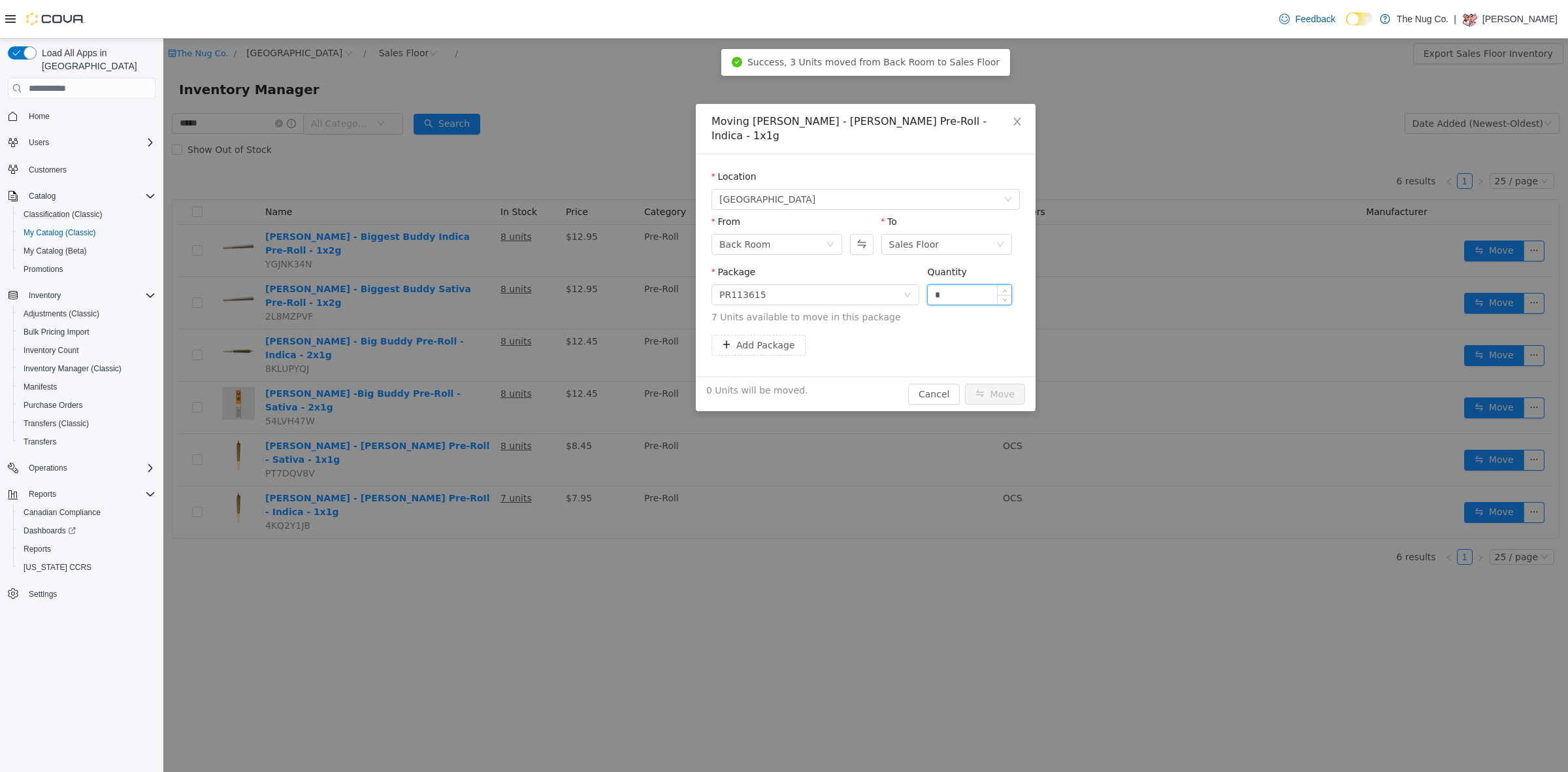
click at [965, 285] on input "*" at bounding box center [969, 294] width 84 height 19
type input "*"
click at [1000, 383] on button "Move" at bounding box center [995, 394] width 60 height 21
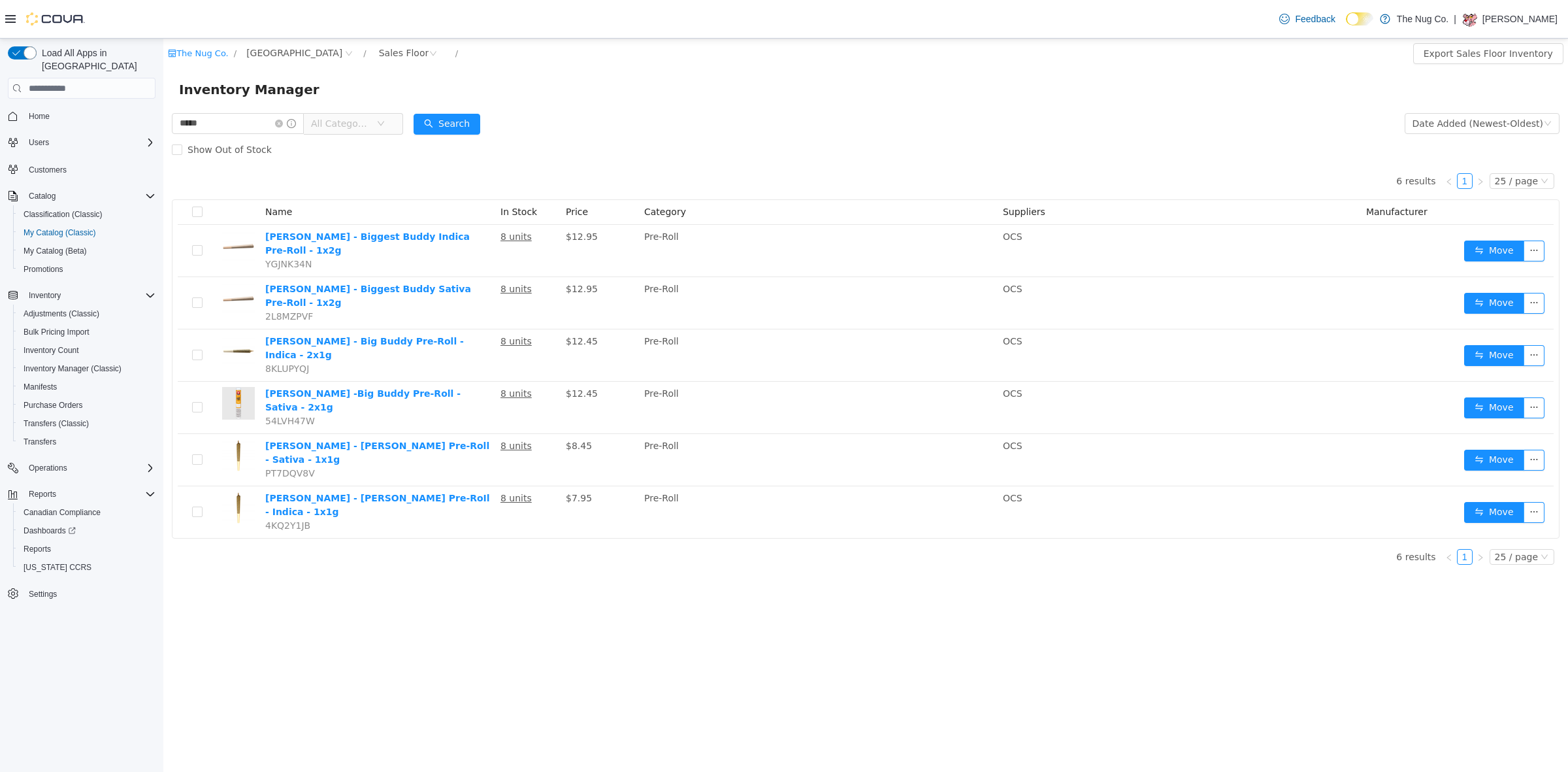
click at [576, 656] on div "The Nug Co. / 1213 Dundas Street West / Sales Floor / Export Sales Floor Invent…" at bounding box center [866, 404] width 1405 height 733
click at [880, 118] on form "***** All Categories Date Added (Newest-Oldest) Search Show Out of Stock" at bounding box center [865, 136] width 1387 height 52
click at [644, 116] on form "***** All Categories Date Added (Newest-Oldest) Search Show Out of Stock" at bounding box center [865, 136] width 1387 height 52
click at [675, 181] on div "6 results 1 25 / page Name In Stock Price Category Suppliers Manufacturer Buddy…" at bounding box center [865, 350] width 1387 height 376
click at [596, 167] on div "6 results 1 25 / page Name In Stock Price Category Suppliers Manufacturer Buddy…" at bounding box center [865, 350] width 1387 height 376
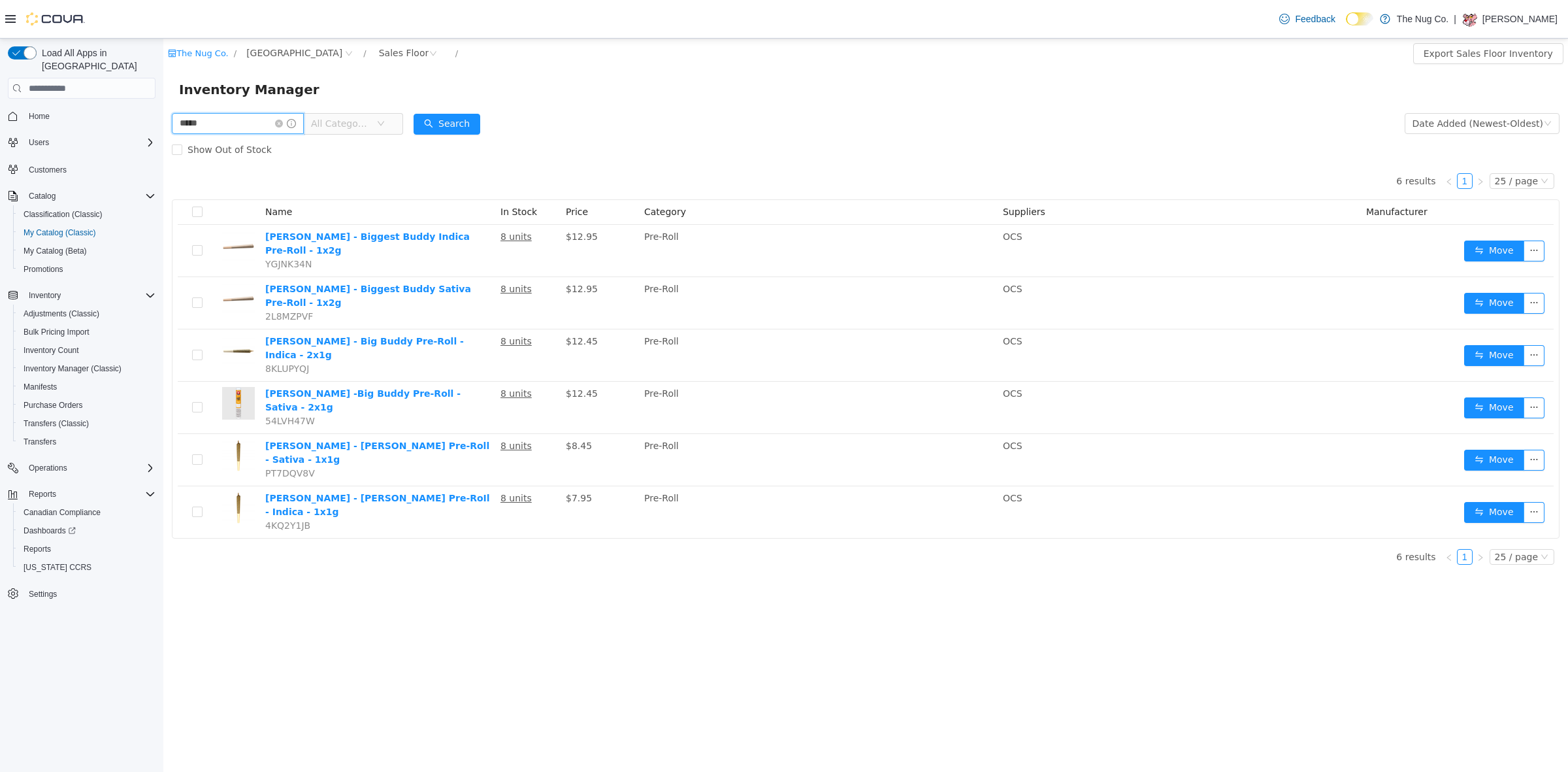
click at [200, 119] on input "*****" at bounding box center [238, 123] width 132 height 21
type input "*********"
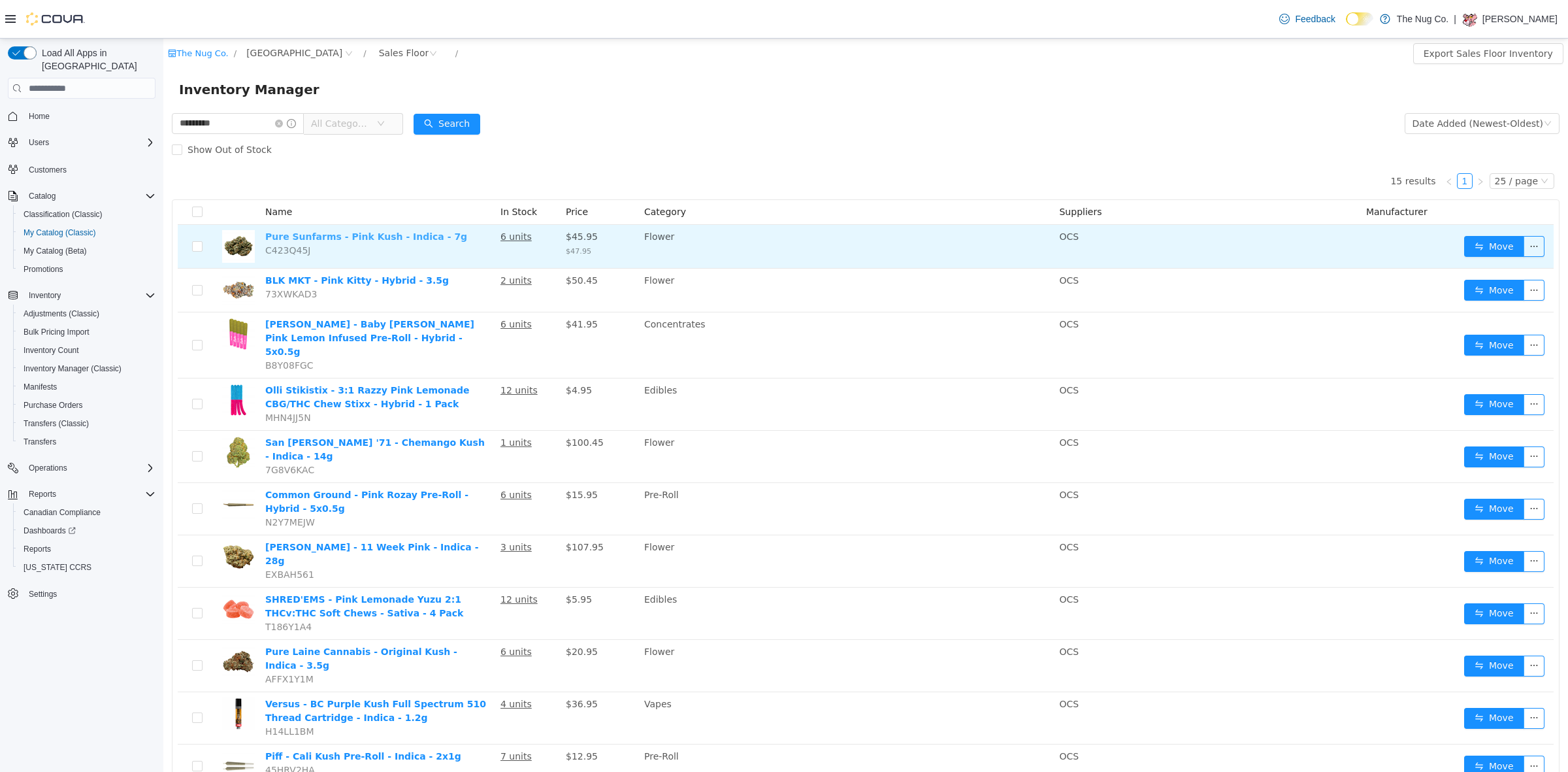
click at [405, 231] on link "Pure Sunfarms - Pink Kush - Indica - 7g" at bounding box center [366, 236] width 202 height 10
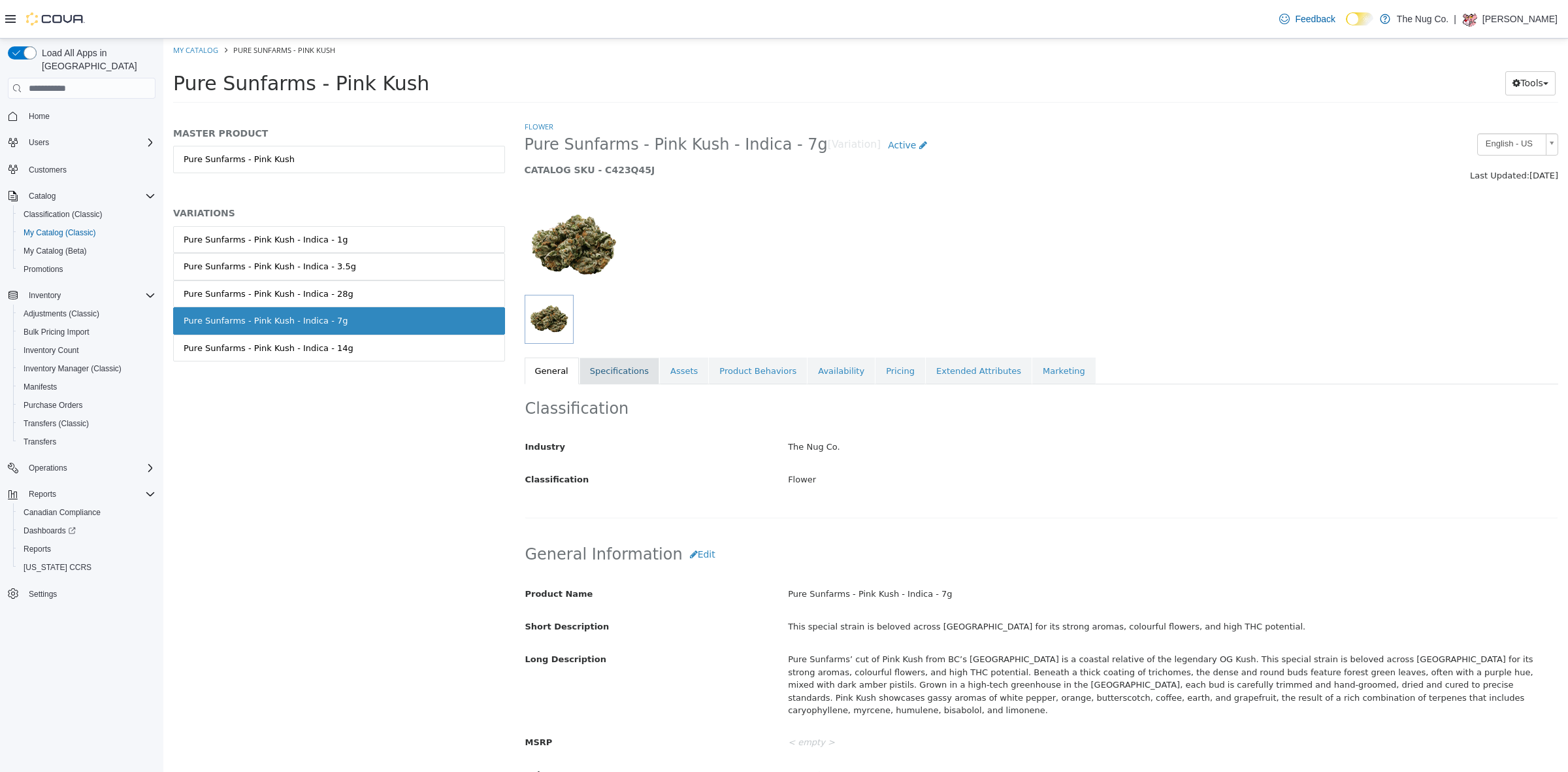
click at [596, 367] on link "Specifications" at bounding box center [619, 371] width 80 height 28
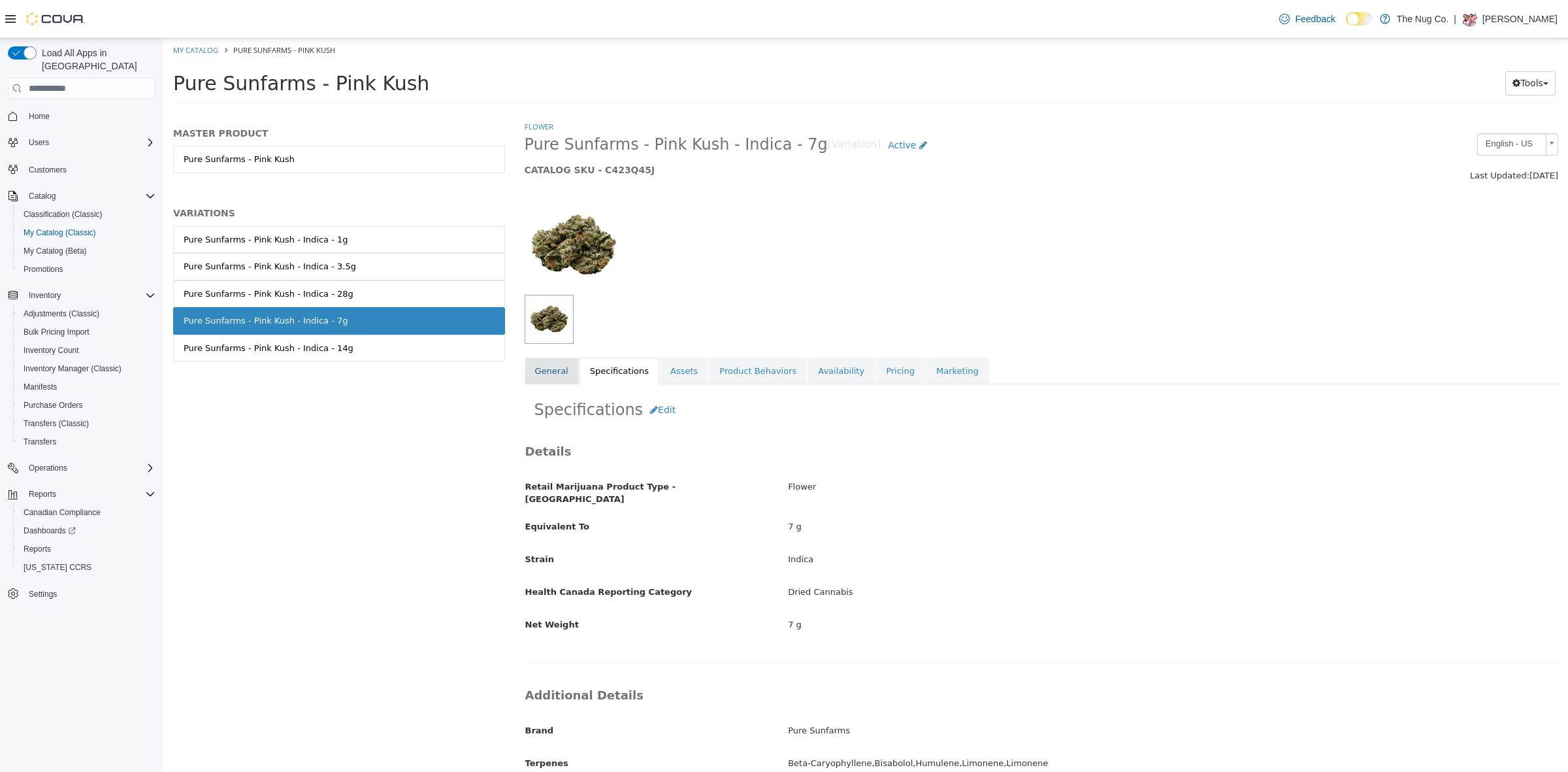
click at [537, 370] on link "General" at bounding box center [552, 371] width 54 height 28
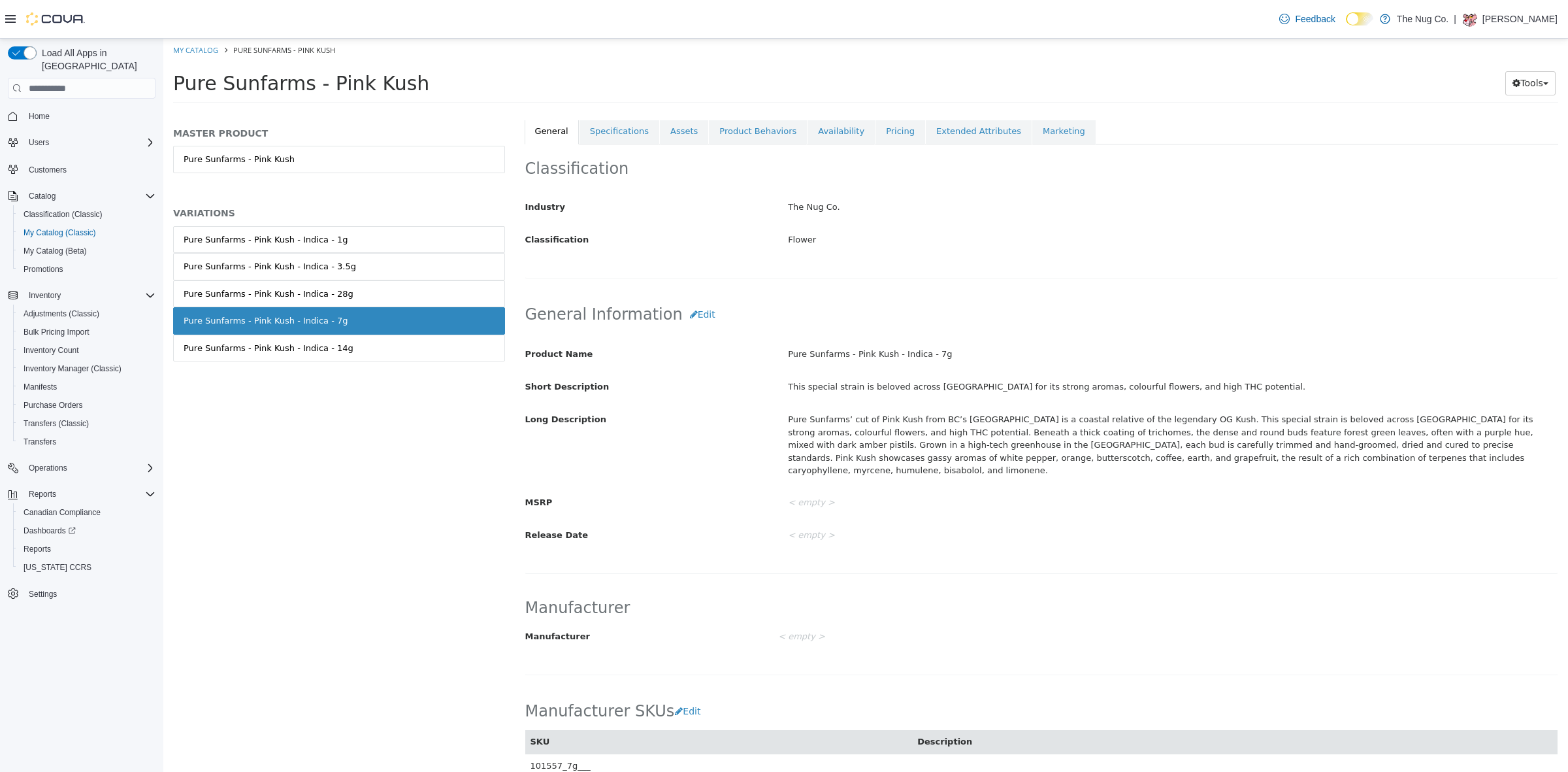
scroll to position [490, 0]
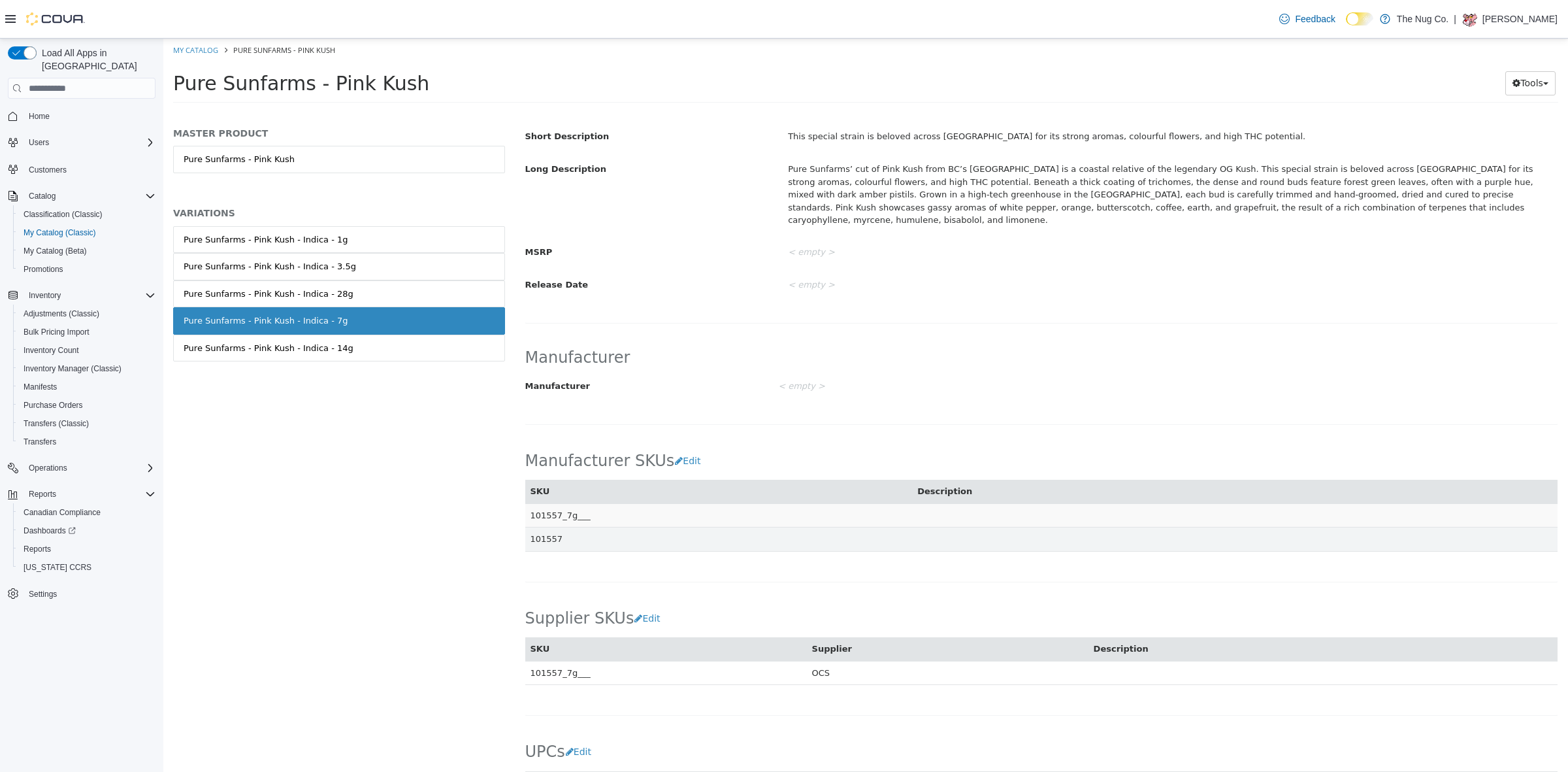
click at [551, 504] on td "101557_7g___" at bounding box center [718, 515] width 388 height 24
copy td "101557_7g___"
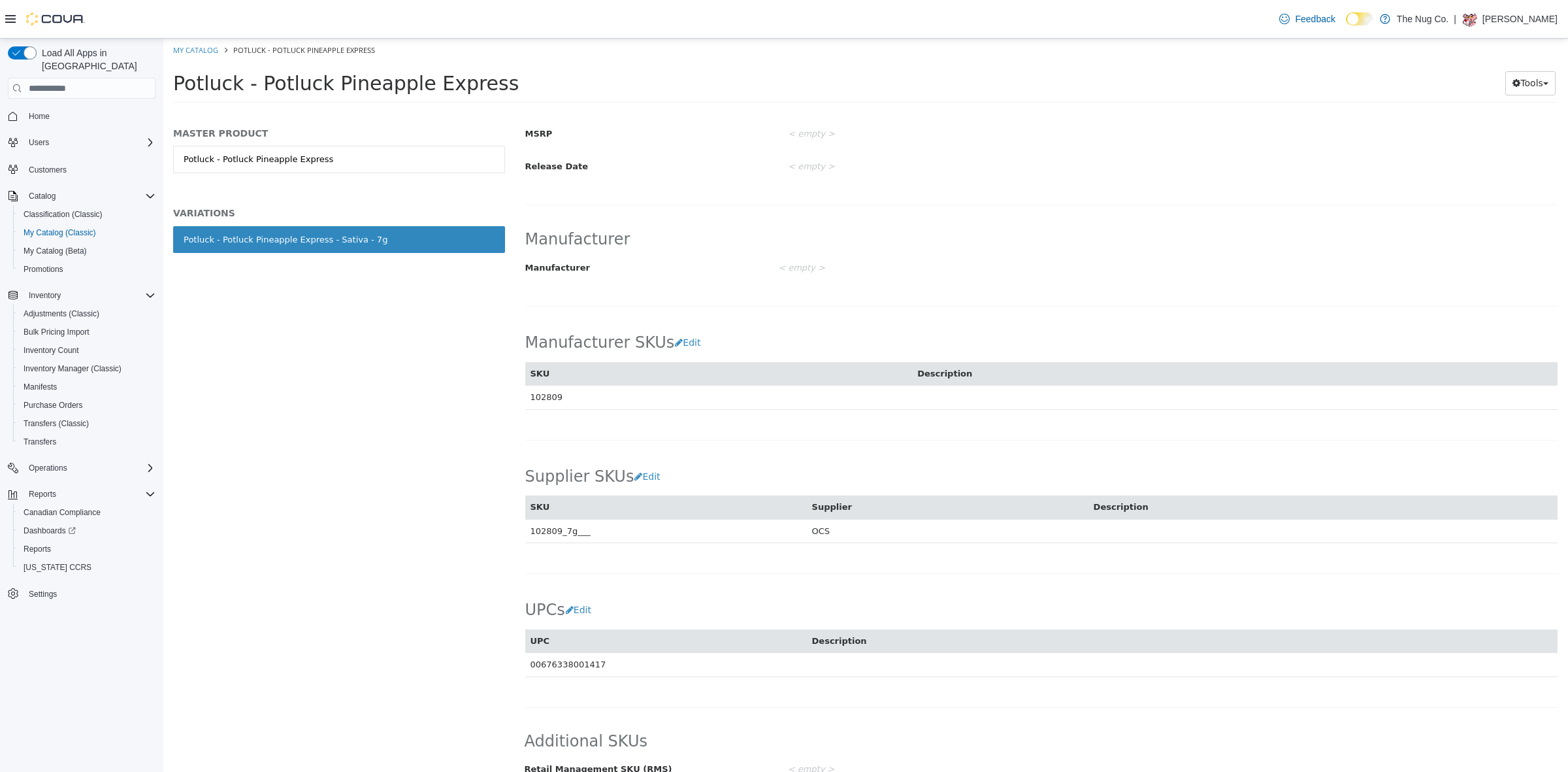
scroll to position [572, 0]
click at [542, 528] on td "102809_7g___" at bounding box center [666, 528] width 281 height 24
copy td "102809_7g___"
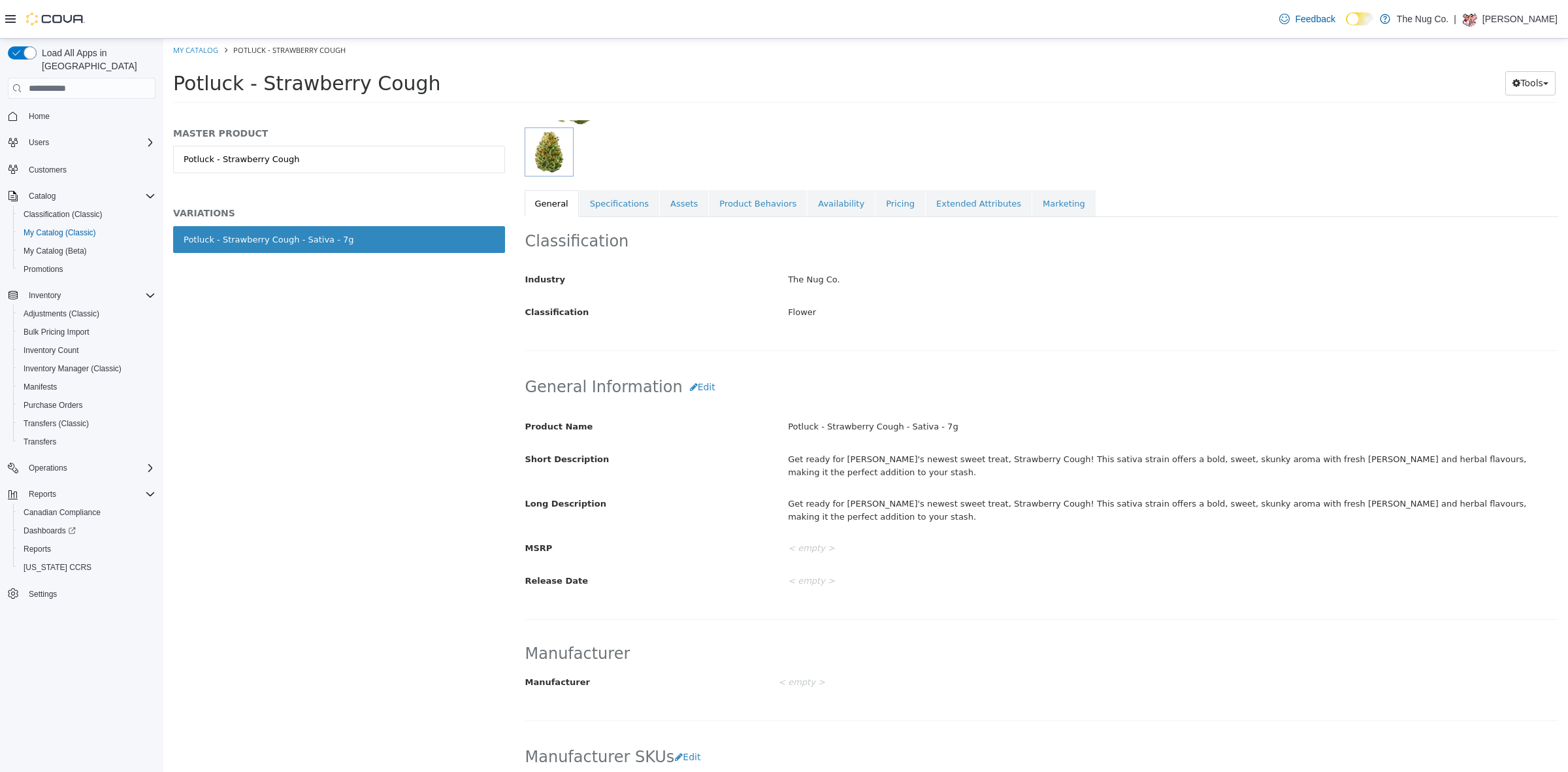
scroll to position [490, 0]
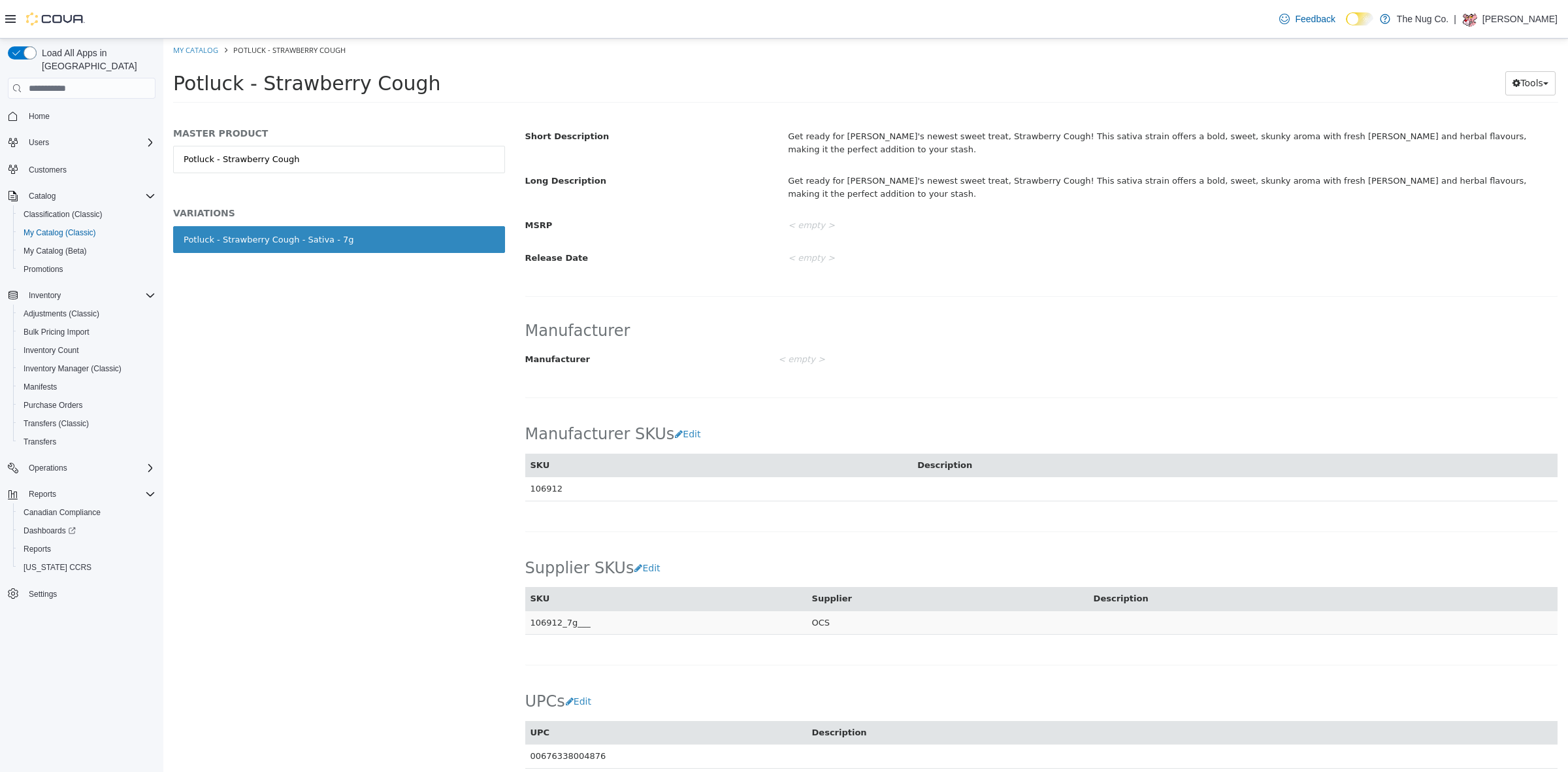
click at [553, 610] on td "106912_7g___" at bounding box center [666, 622] width 281 height 24
copy td "106912_7g___"
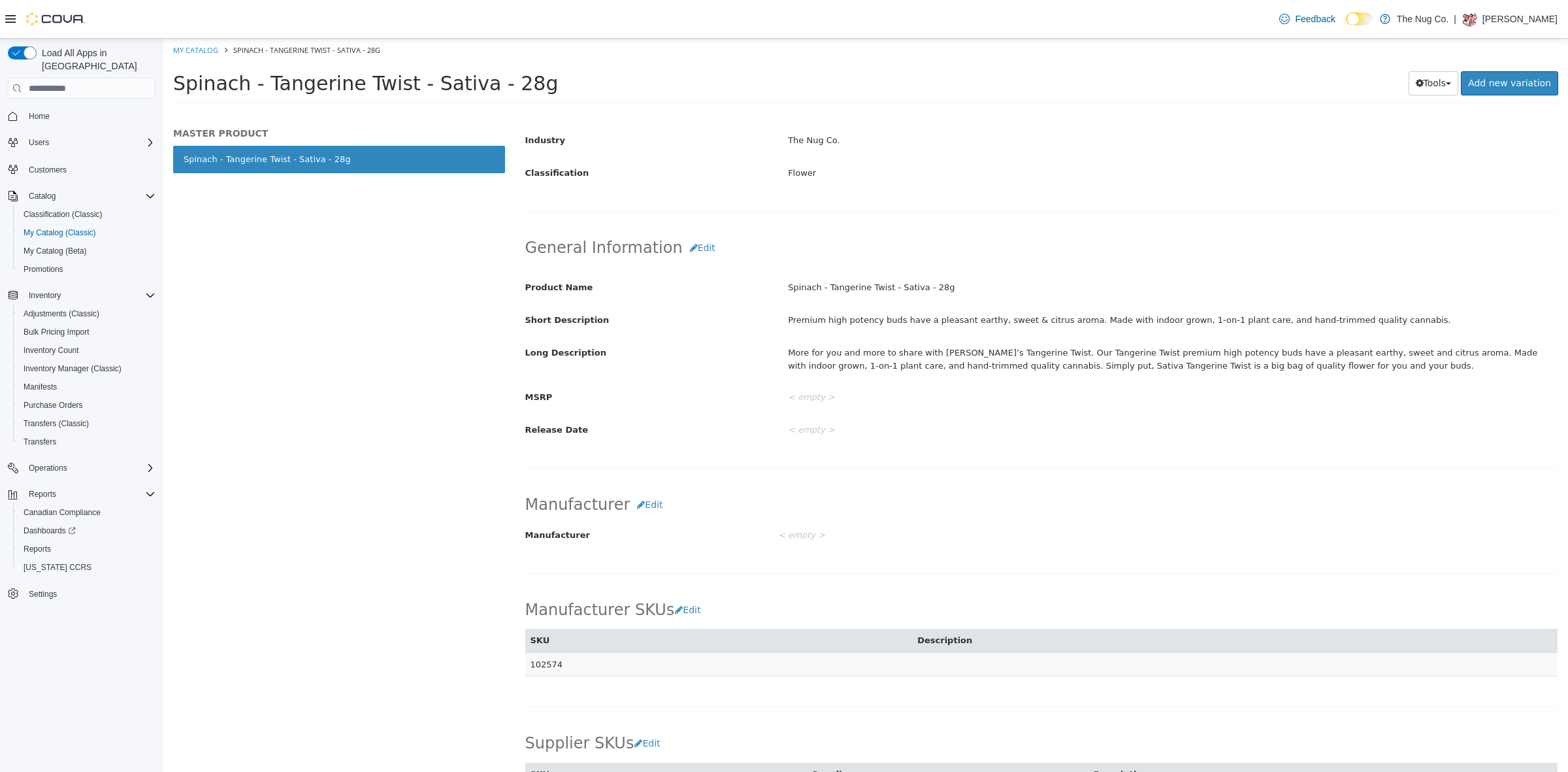
scroll to position [490, 0]
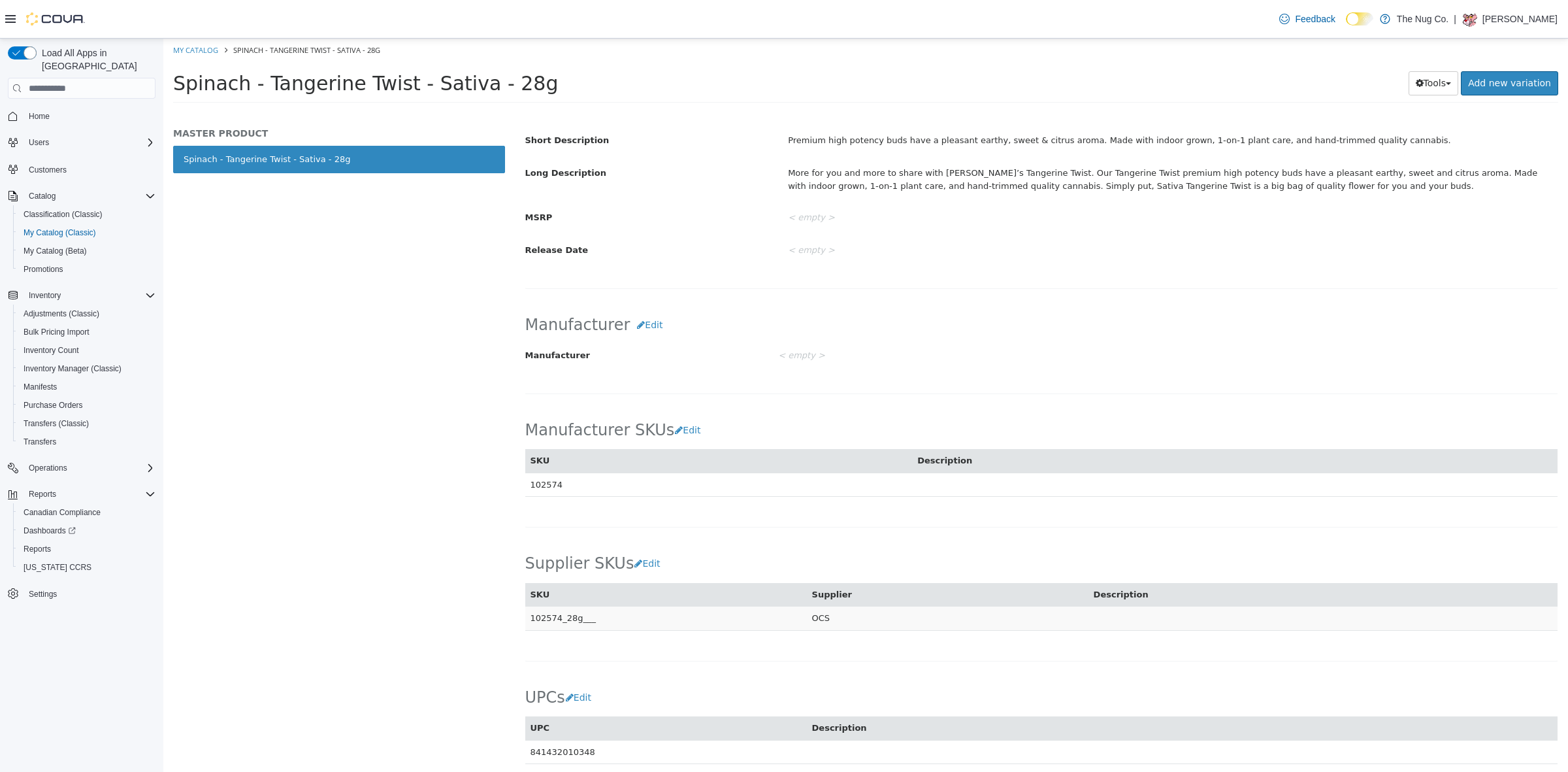
click at [555, 615] on td "102574_28g___" at bounding box center [666, 618] width 281 height 24
click at [552, 621] on td "102574_28g___" at bounding box center [666, 618] width 281 height 24
copy td "102574_28g___"
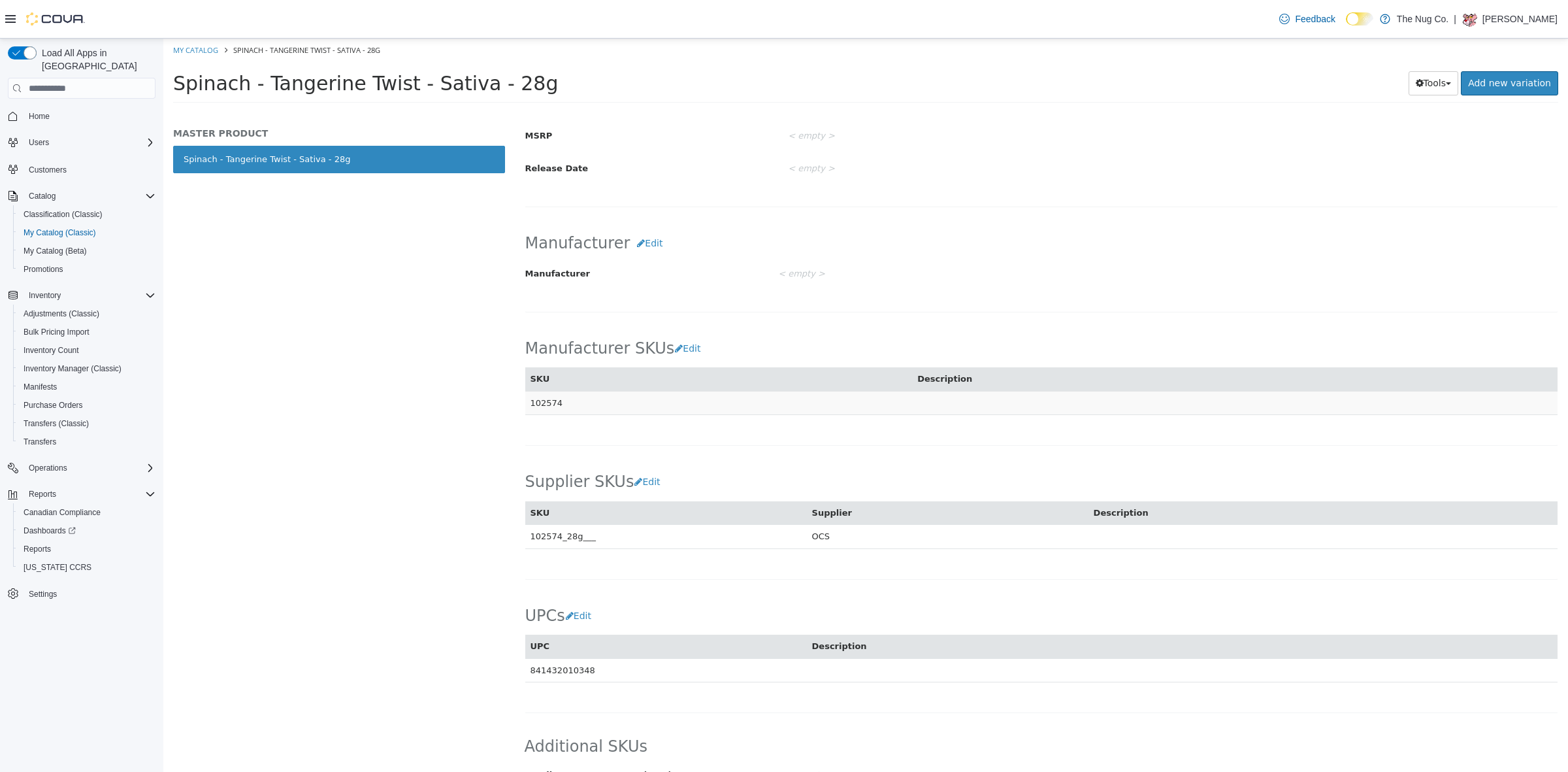
click at [543, 407] on td "102574" at bounding box center [718, 403] width 388 height 24
copy td "102574"
click at [415, 445] on div "MASTER PRODUCT Spinach - Tangerine Twist - Sativa - 28g" at bounding box center [339, 446] width 352 height 651
click at [779, 332] on div "Manufacturer SKUs Edit SKU Description 102574 Cancel Save" at bounding box center [1041, 368] width 1033 height 93
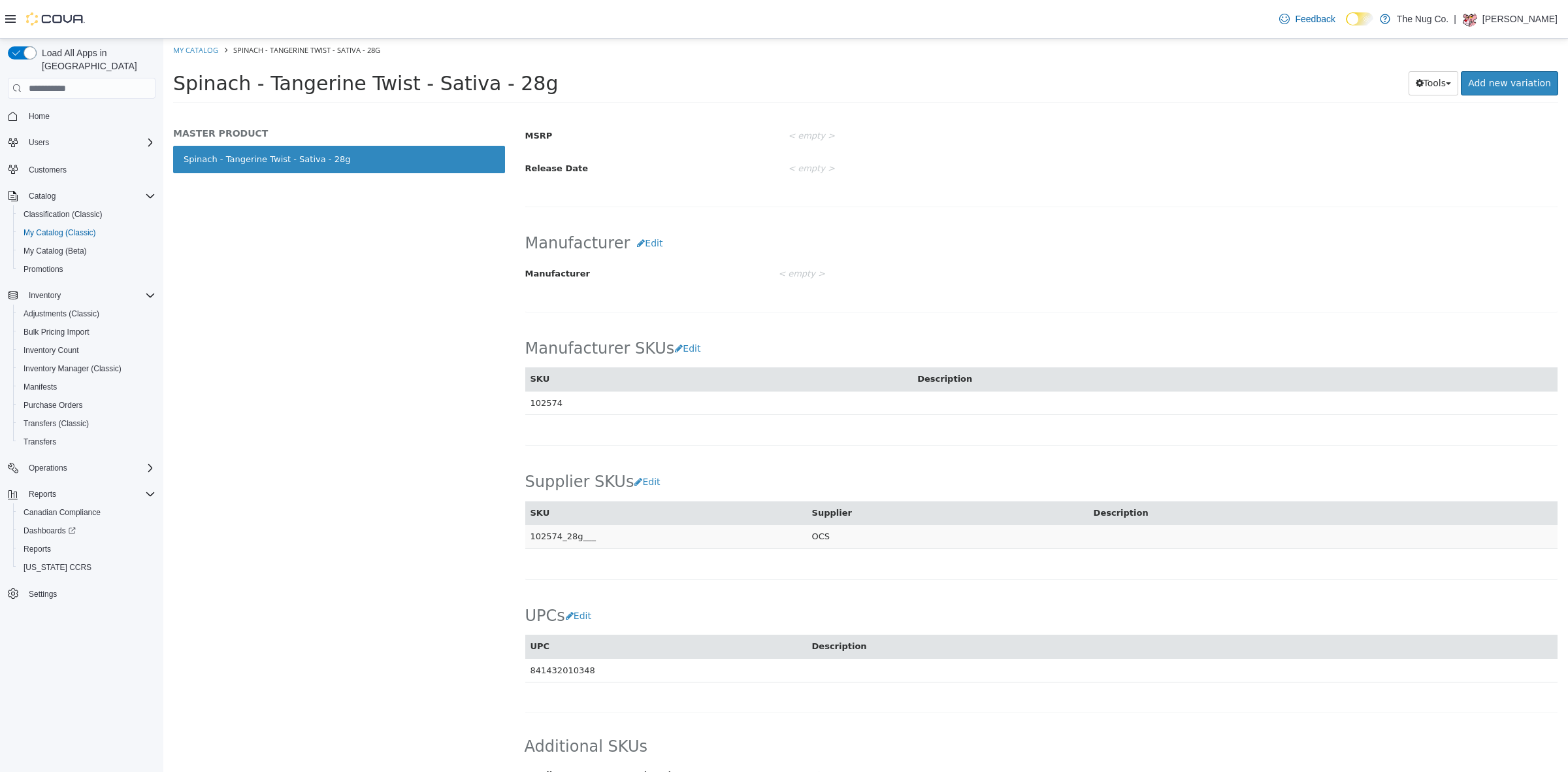
click at [553, 532] on td "102574_28g___" at bounding box center [666, 537] width 281 height 24
click at [548, 541] on td "102574_28g___" at bounding box center [666, 537] width 281 height 24
copy td "102574_28g___"
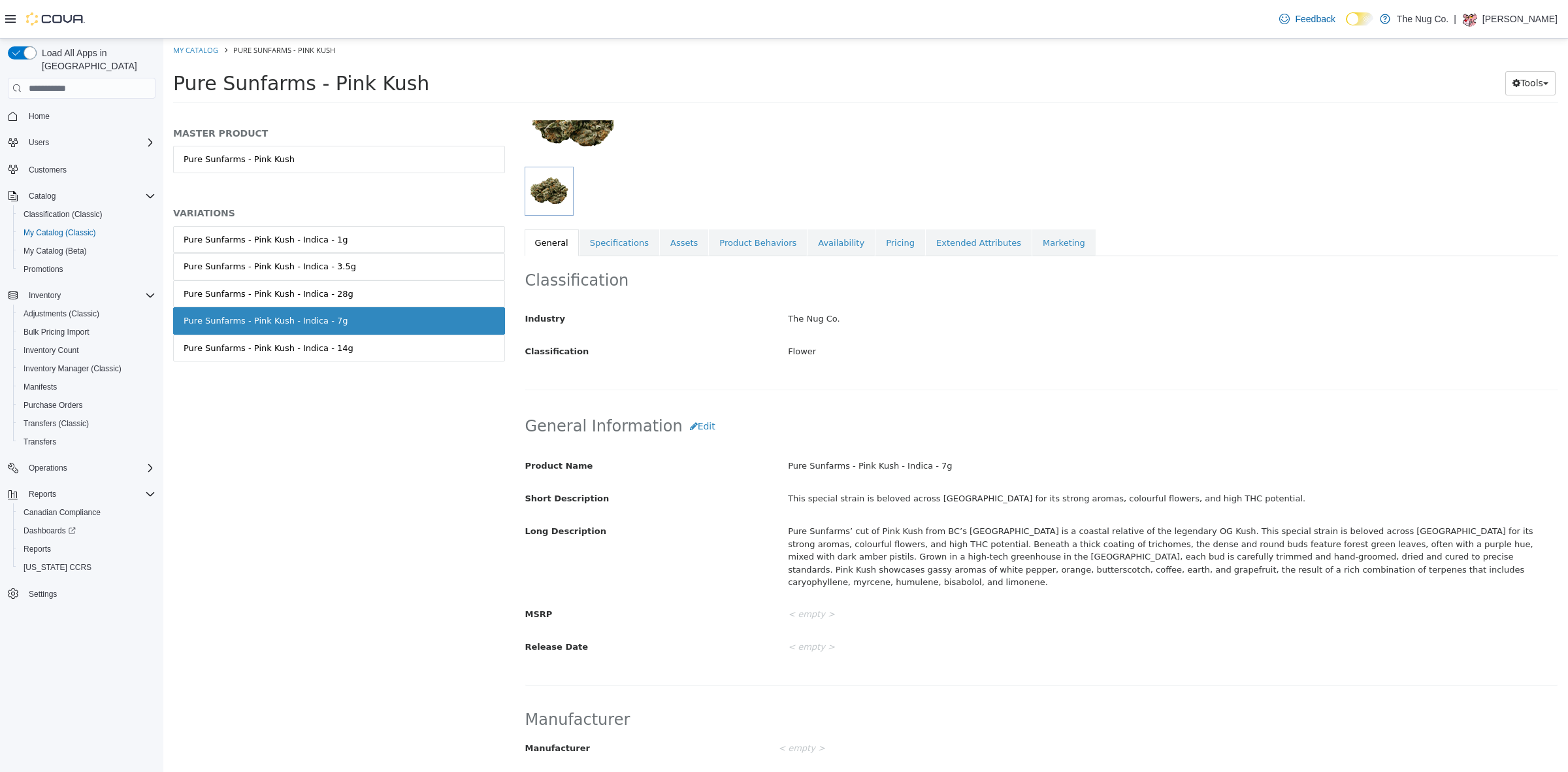
scroll to position [490, 0]
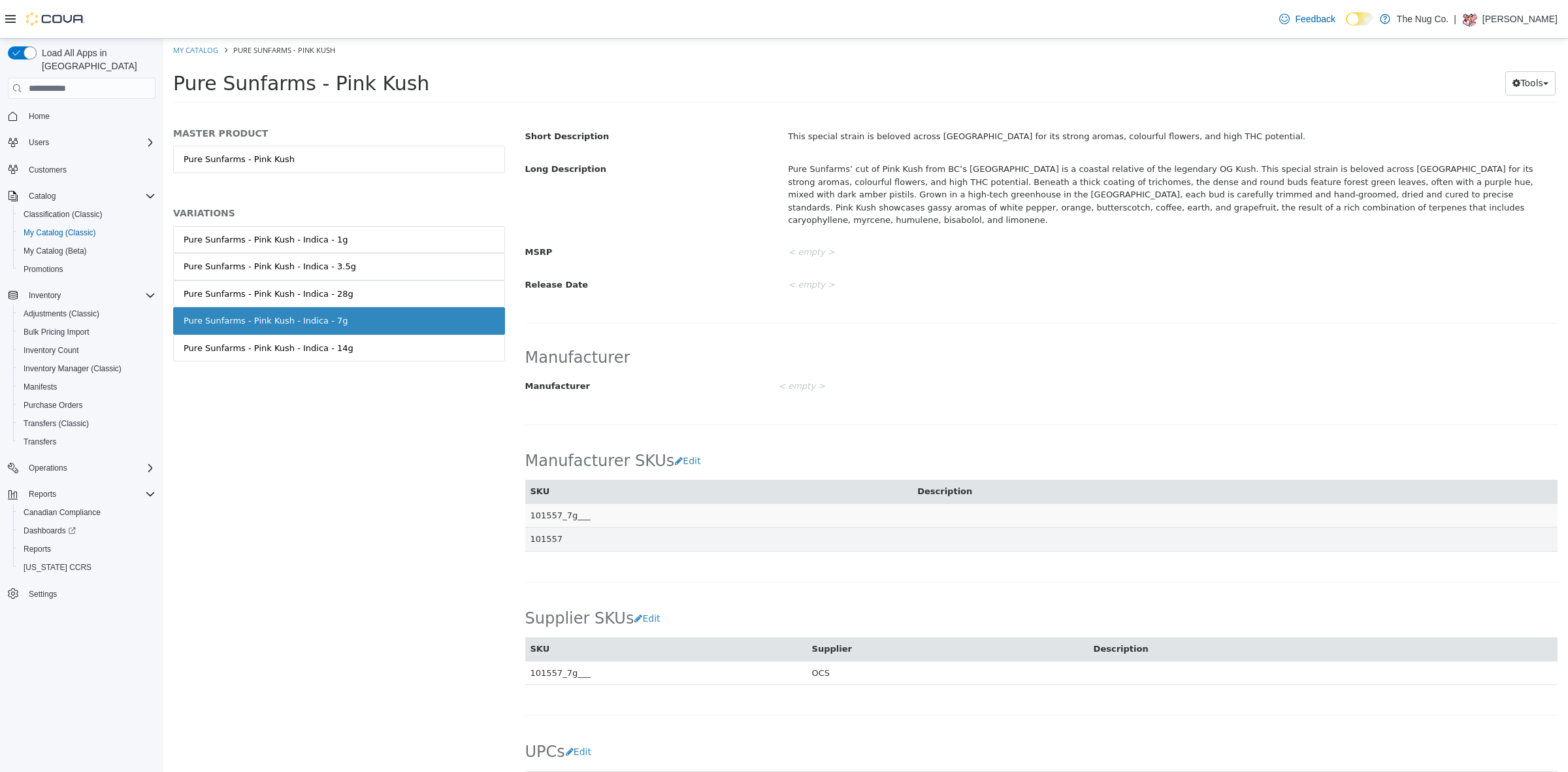
click at [546, 503] on td "101557_7g___" at bounding box center [718, 515] width 388 height 24
click at [543, 528] on td "101557" at bounding box center [718, 539] width 388 height 24
copy td "101557"
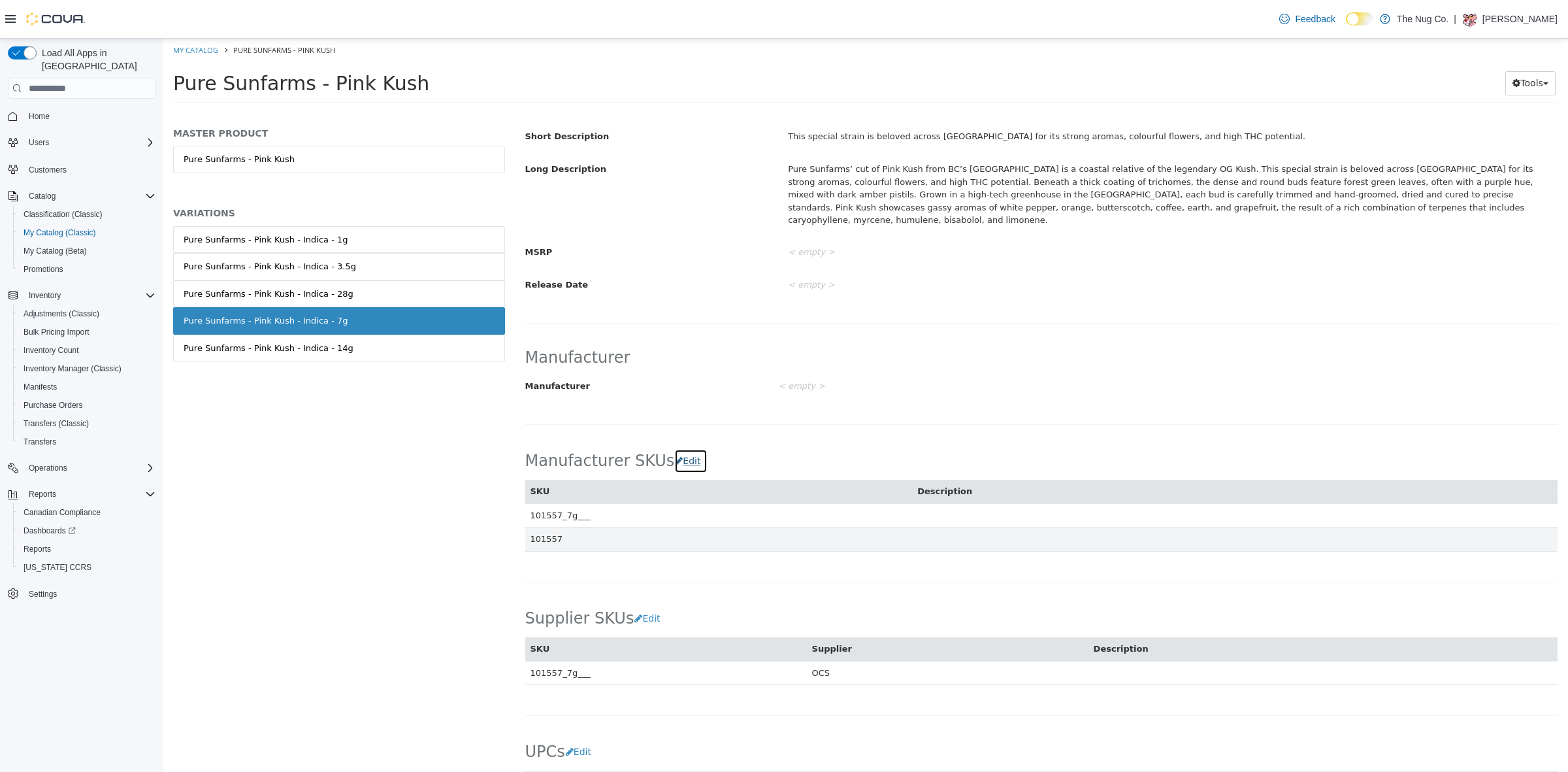
click at [675, 449] on button "Edit" at bounding box center [691, 461] width 33 height 24
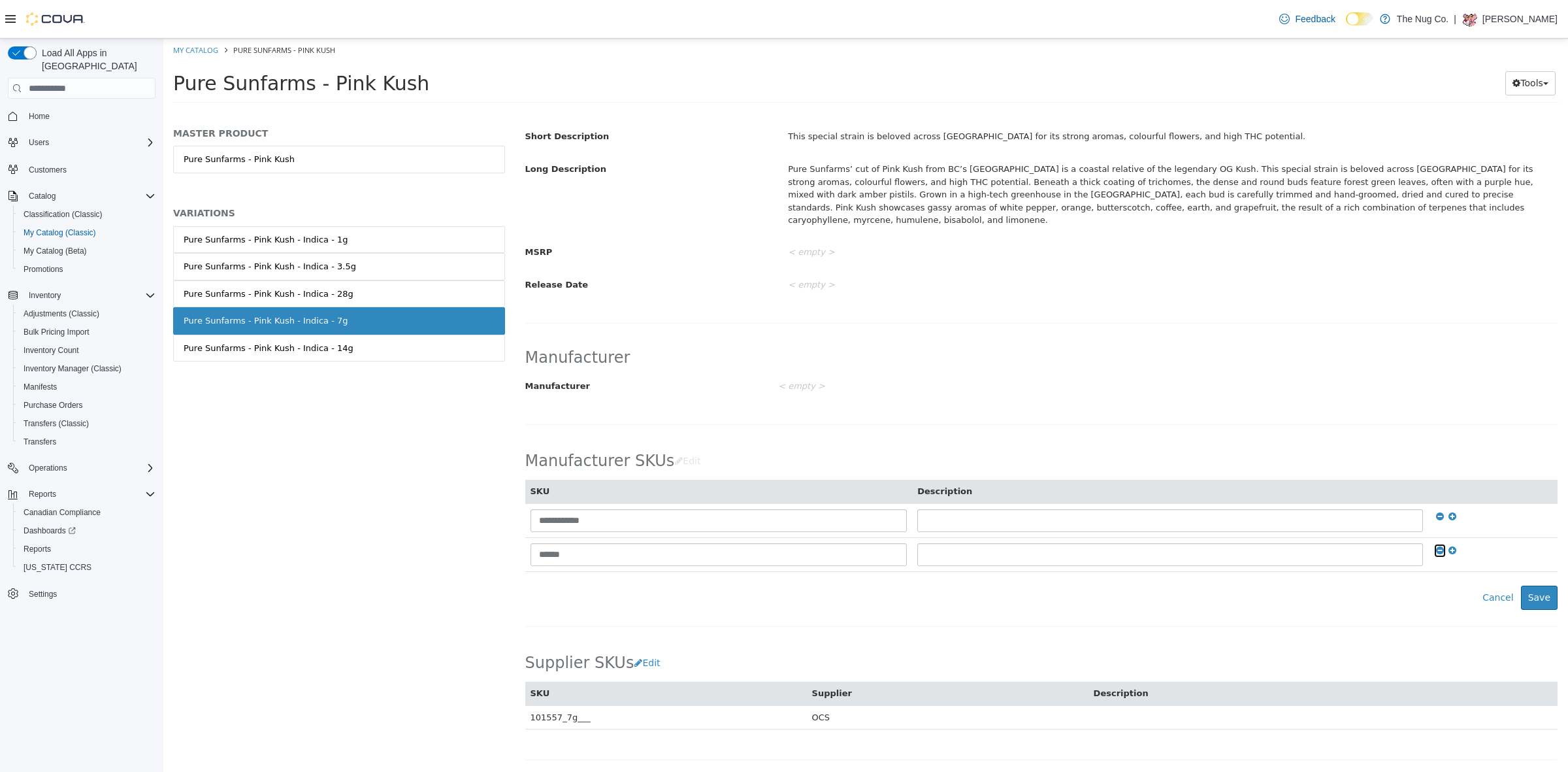
click at [1436, 546] on icon at bounding box center [1439, 550] width 8 height 9
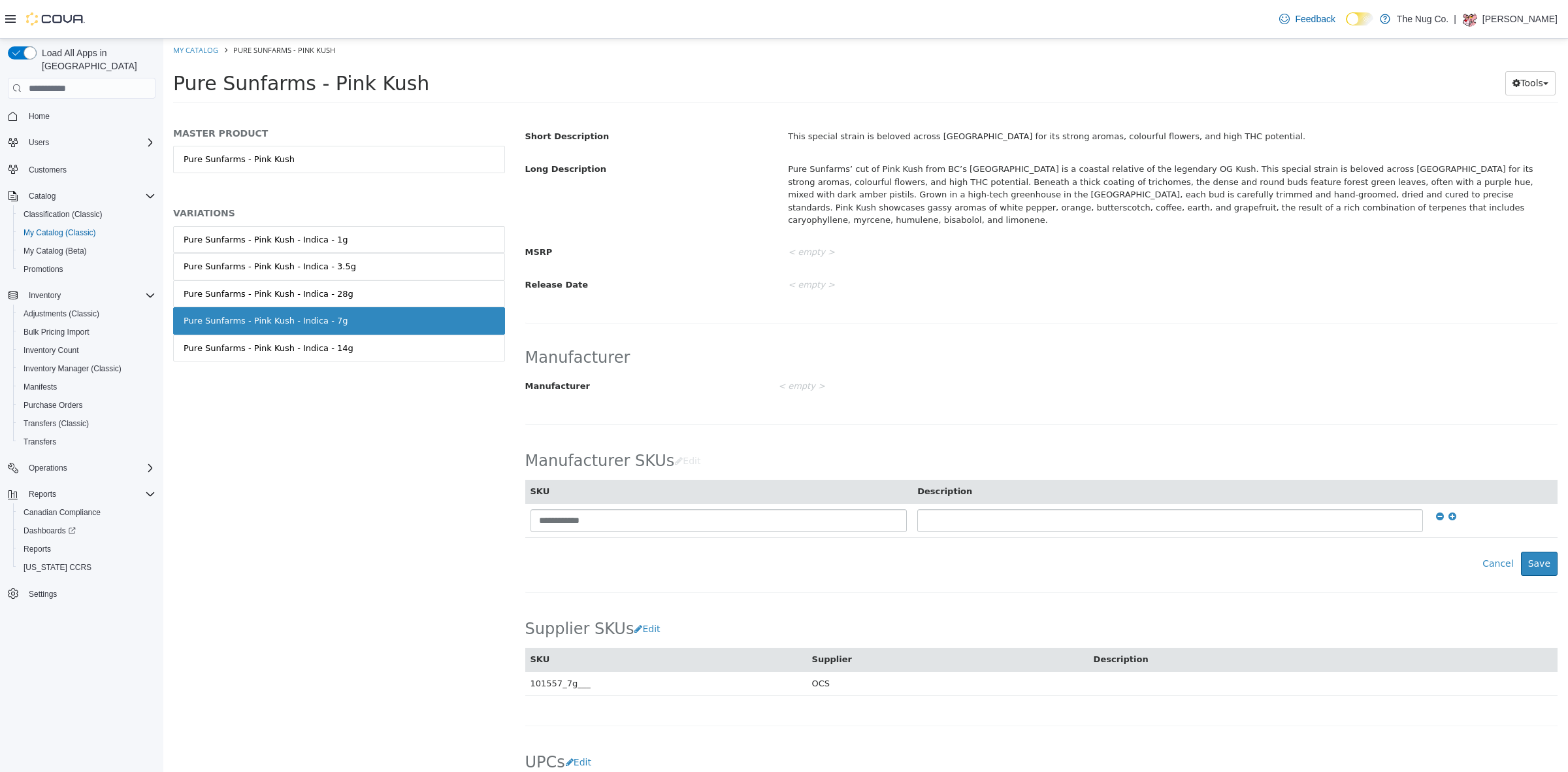
click at [1324, 358] on div "Manufacturer Manufacturer < empty > Cancel Save" at bounding box center [1041, 378] width 1034 height 91
click at [1530, 554] on button "Save" at bounding box center [1540, 564] width 37 height 24
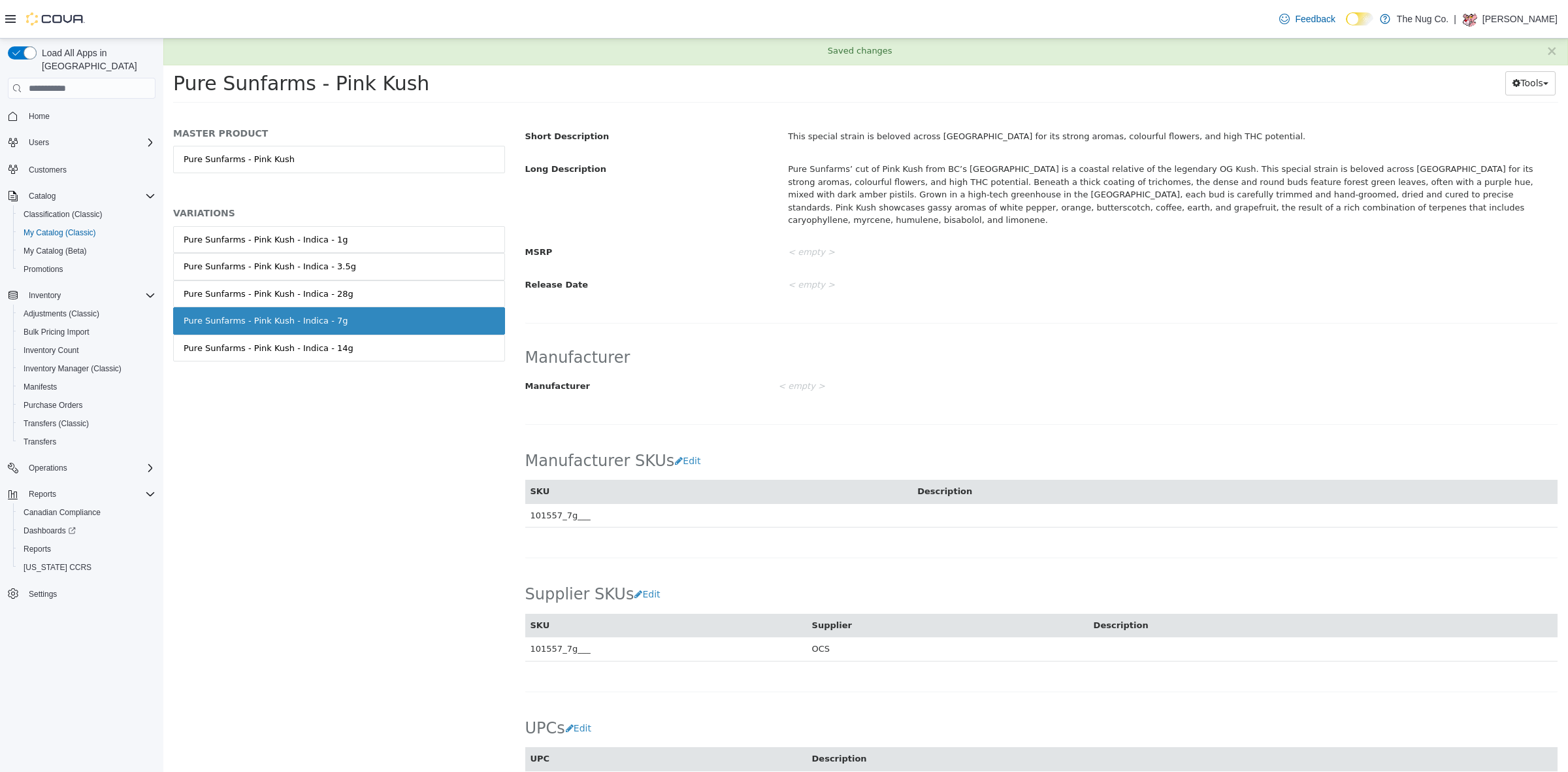
click at [990, 205] on div "Pure Sunfarms’ cut of Pink Kush from BC’s [GEOGRAPHIC_DATA] is a coastal relati…" at bounding box center [1172, 194] width 789 height 73
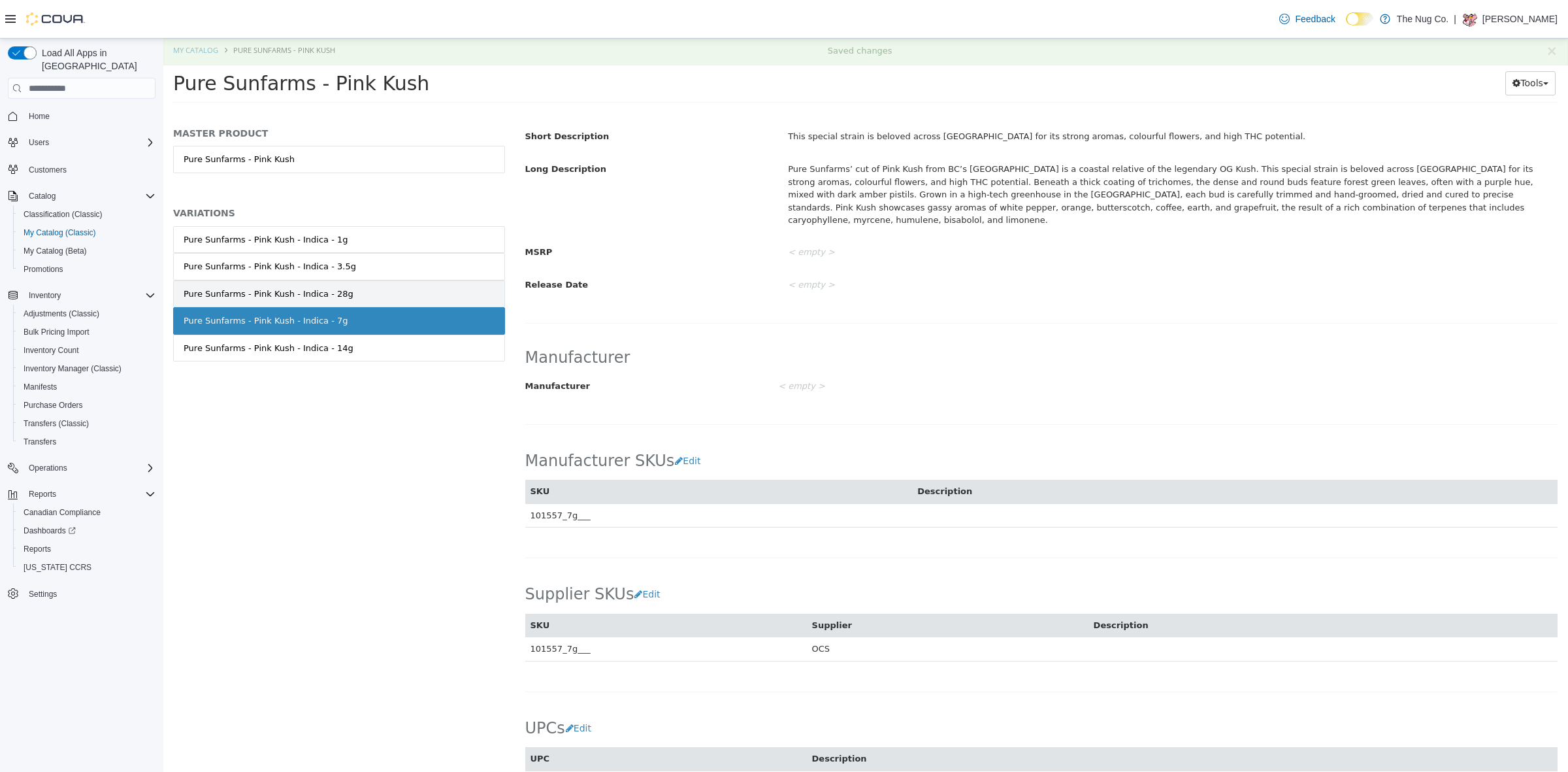
click at [298, 291] on div "Pure Sunfarms - Pink Kush - Indica - 28g" at bounding box center [268, 294] width 170 height 13
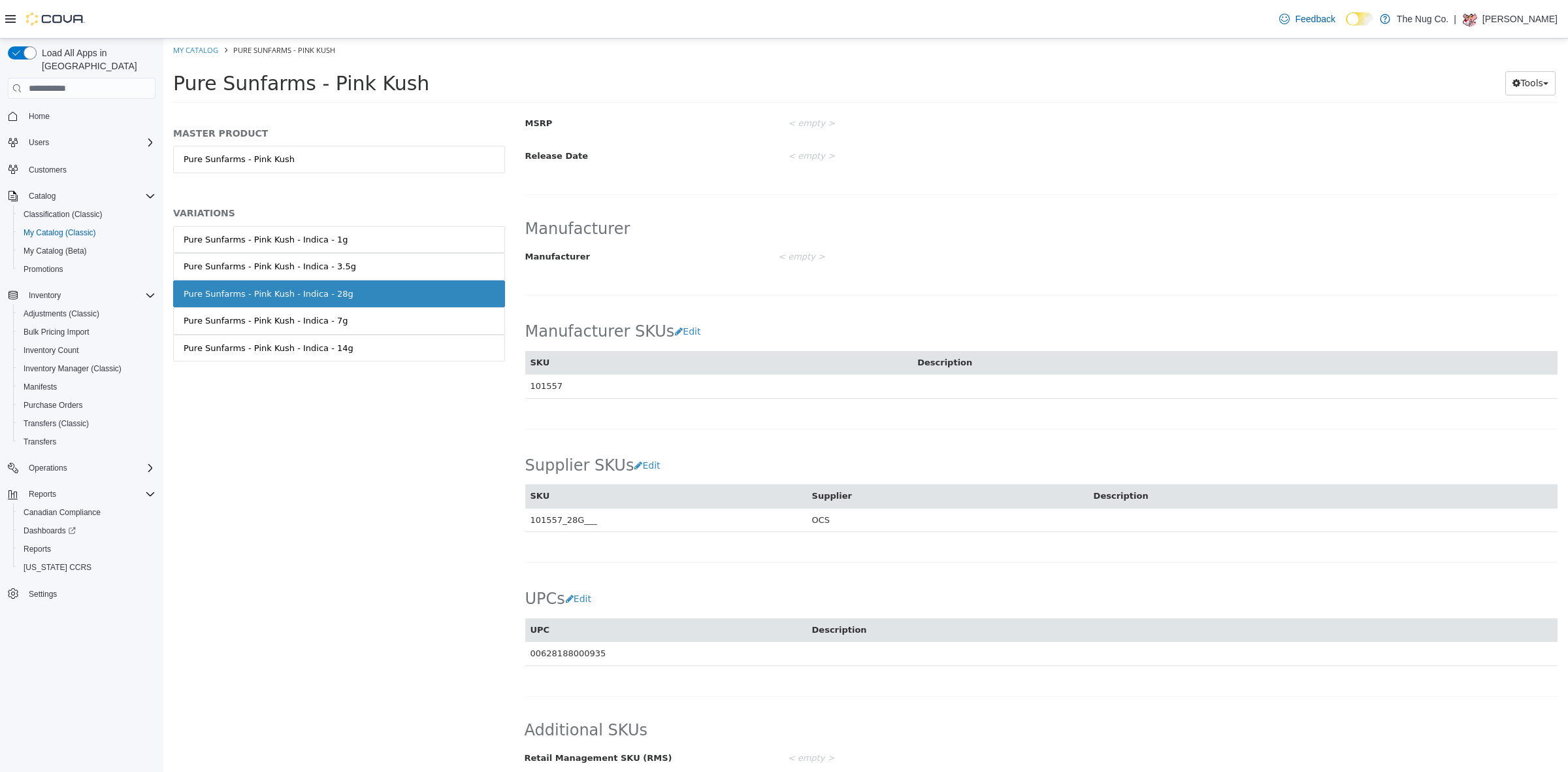
scroll to position [488, 0]
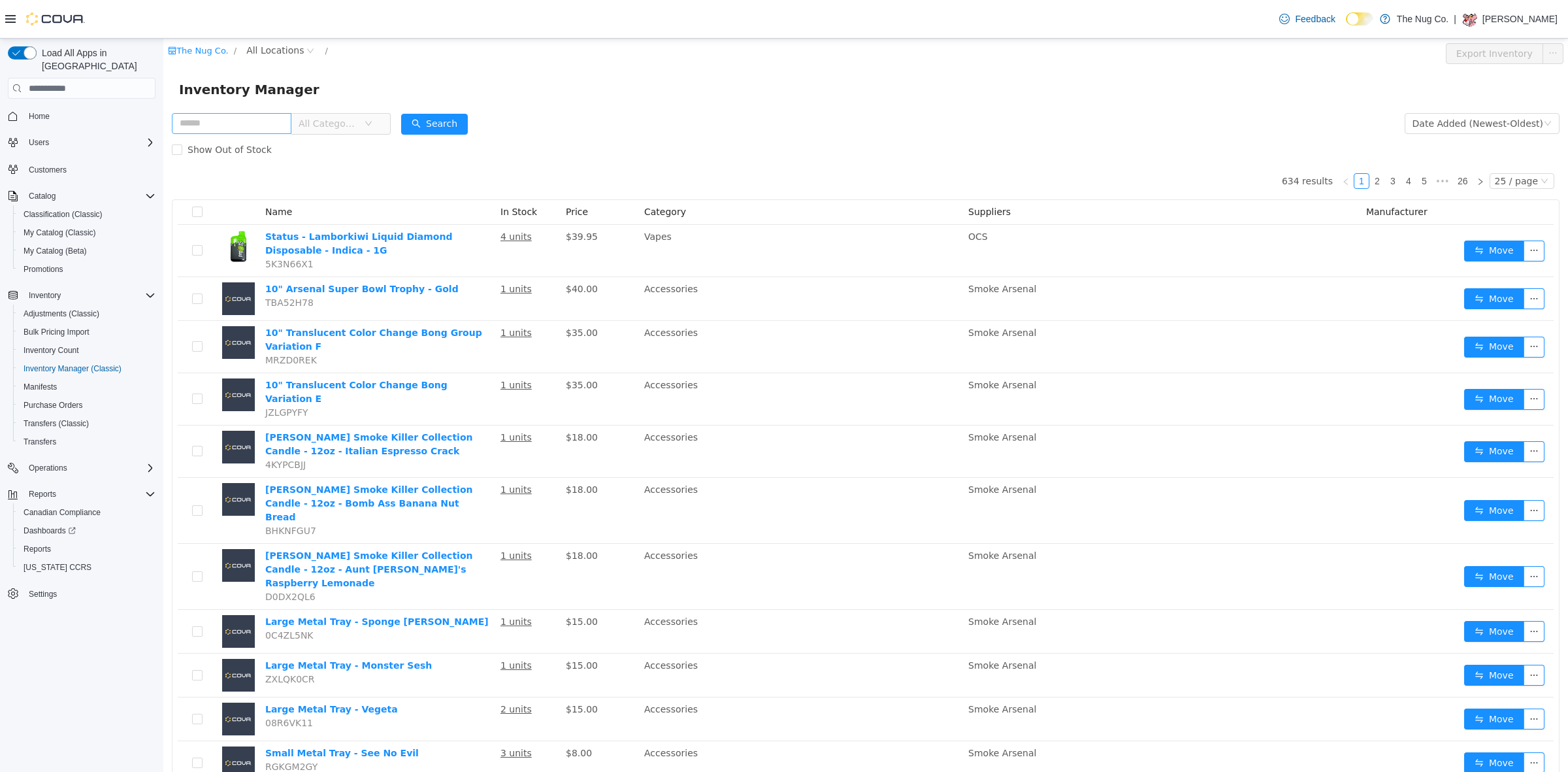
click at [196, 115] on input "text" at bounding box center [231, 123] width 120 height 21
type input "********"
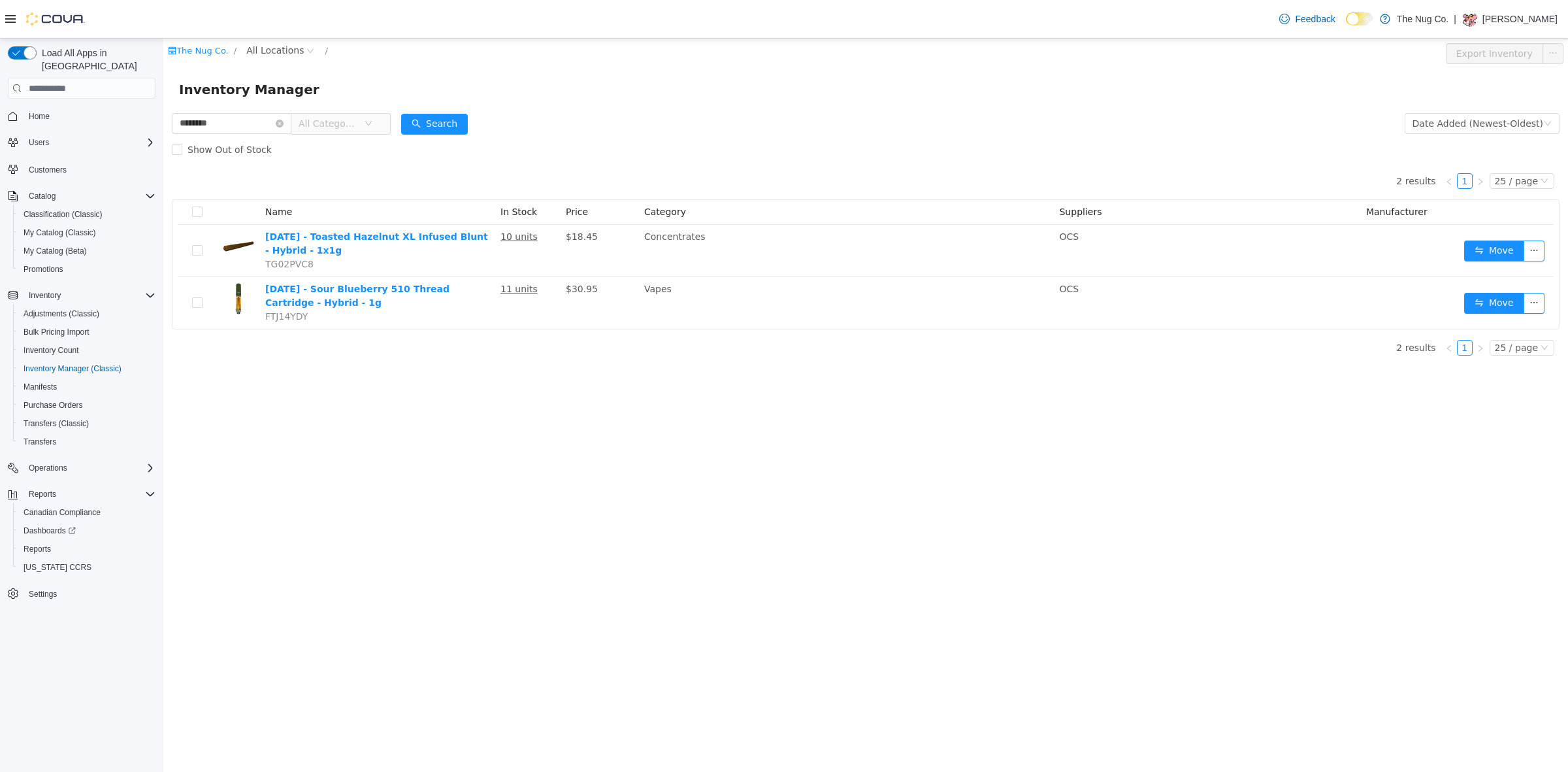
drag, startPoint x: 320, startPoint y: 156, endPoint x: 1323, endPoint y: 87, distance: 1005.4
click at [1323, 87] on div "Inventory Manager" at bounding box center [866, 89] width 1373 height 21
click at [275, 47] on span "All Locations" at bounding box center [275, 49] width 58 height 14
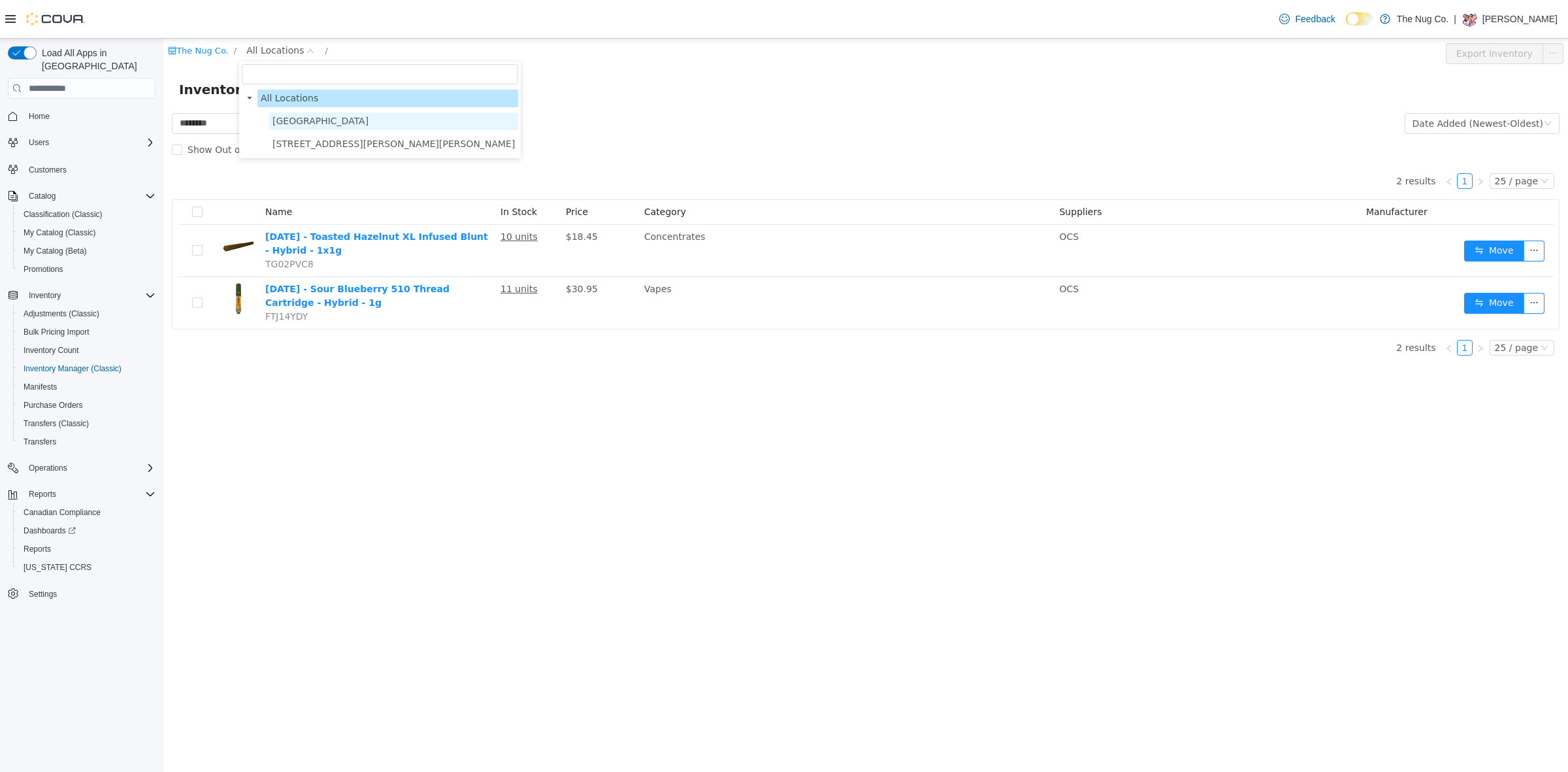
click at [311, 121] on span "[GEOGRAPHIC_DATA]" at bounding box center [320, 121] width 96 height 10
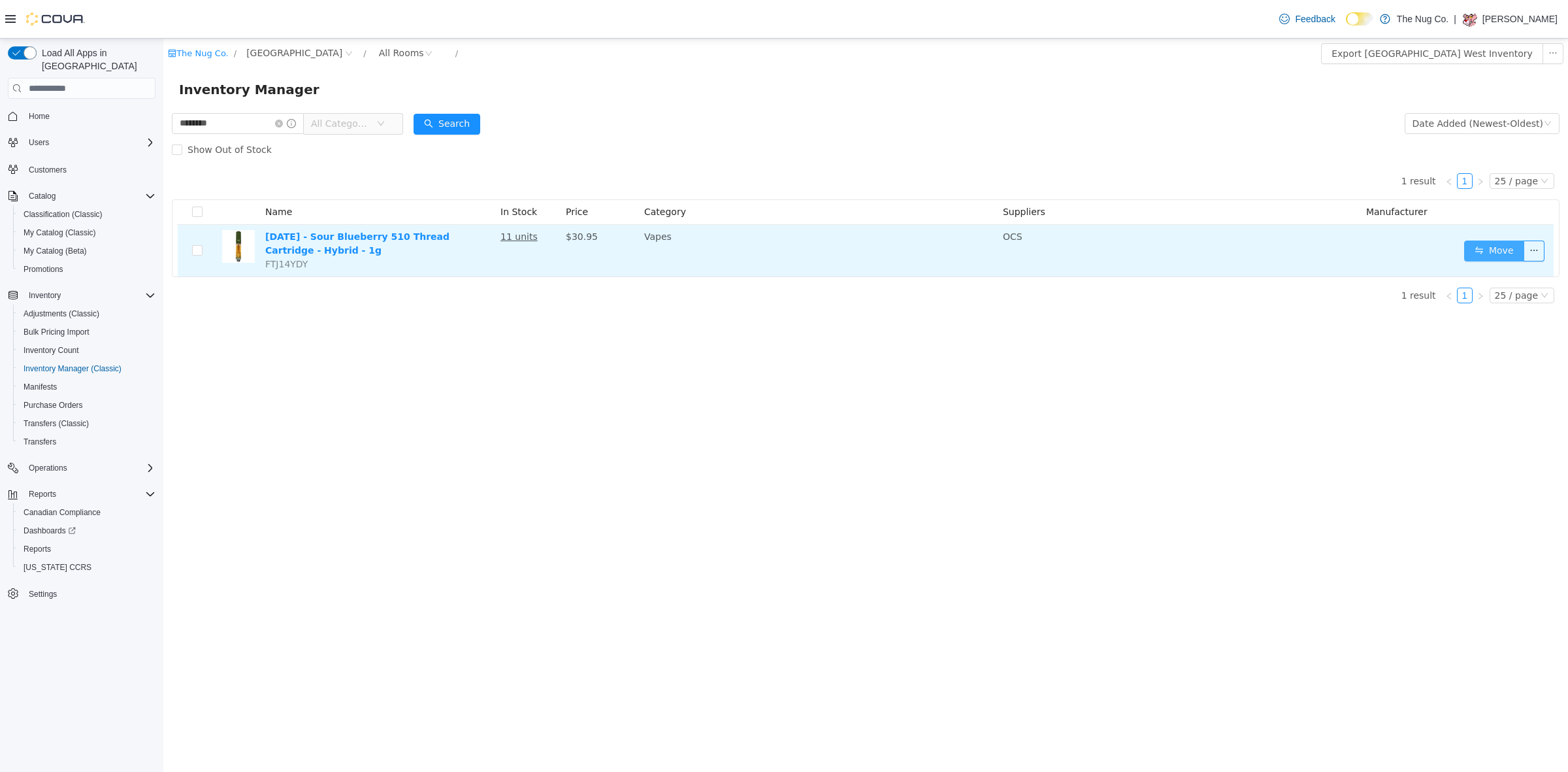
click at [1503, 247] on button "Move" at bounding box center [1494, 250] width 60 height 21
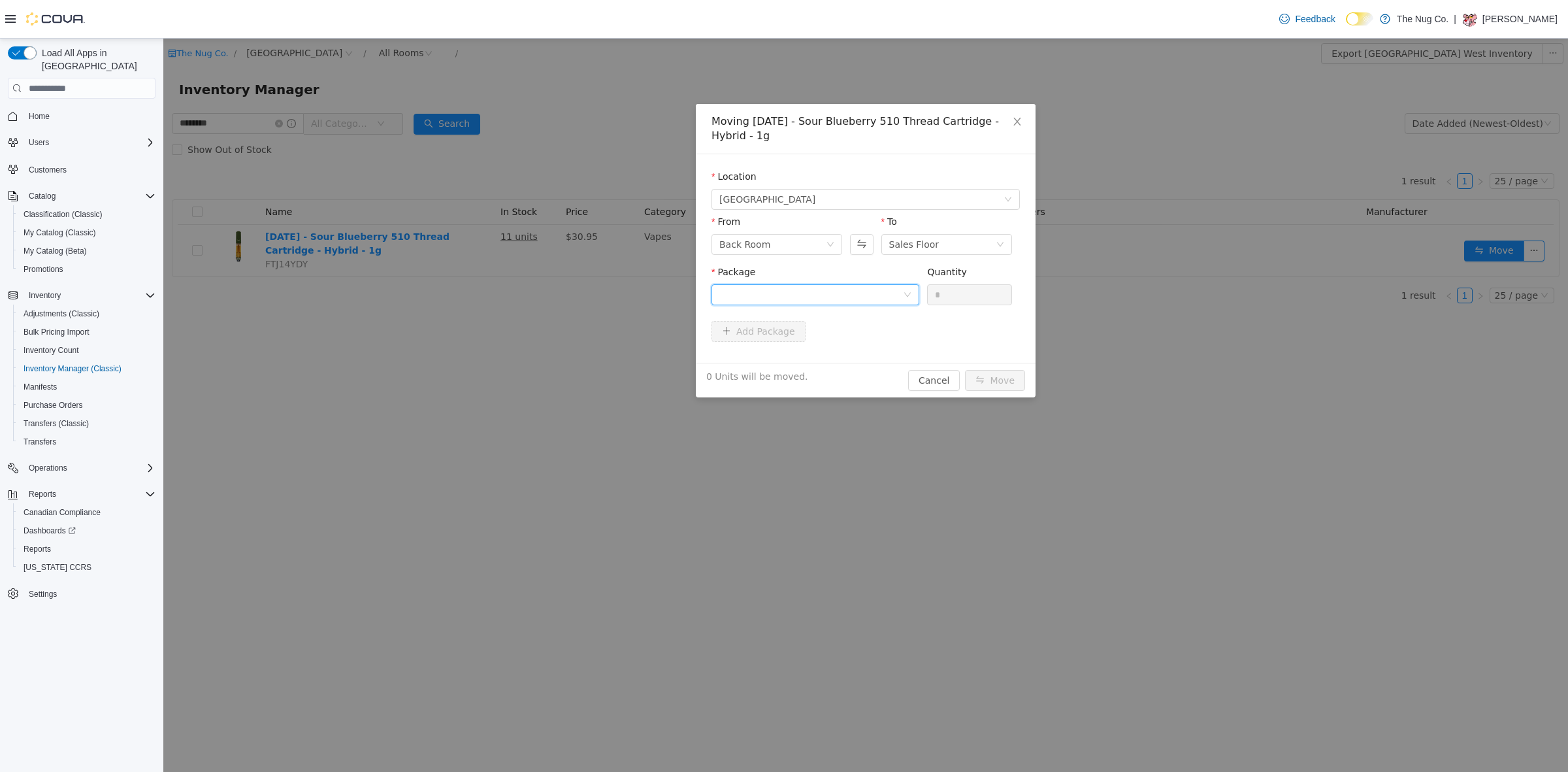
click at [722, 300] on div at bounding box center [810, 294] width 183 height 19
click at [736, 353] on span "Quantity : 6 Units" at bounding box center [756, 356] width 74 height 10
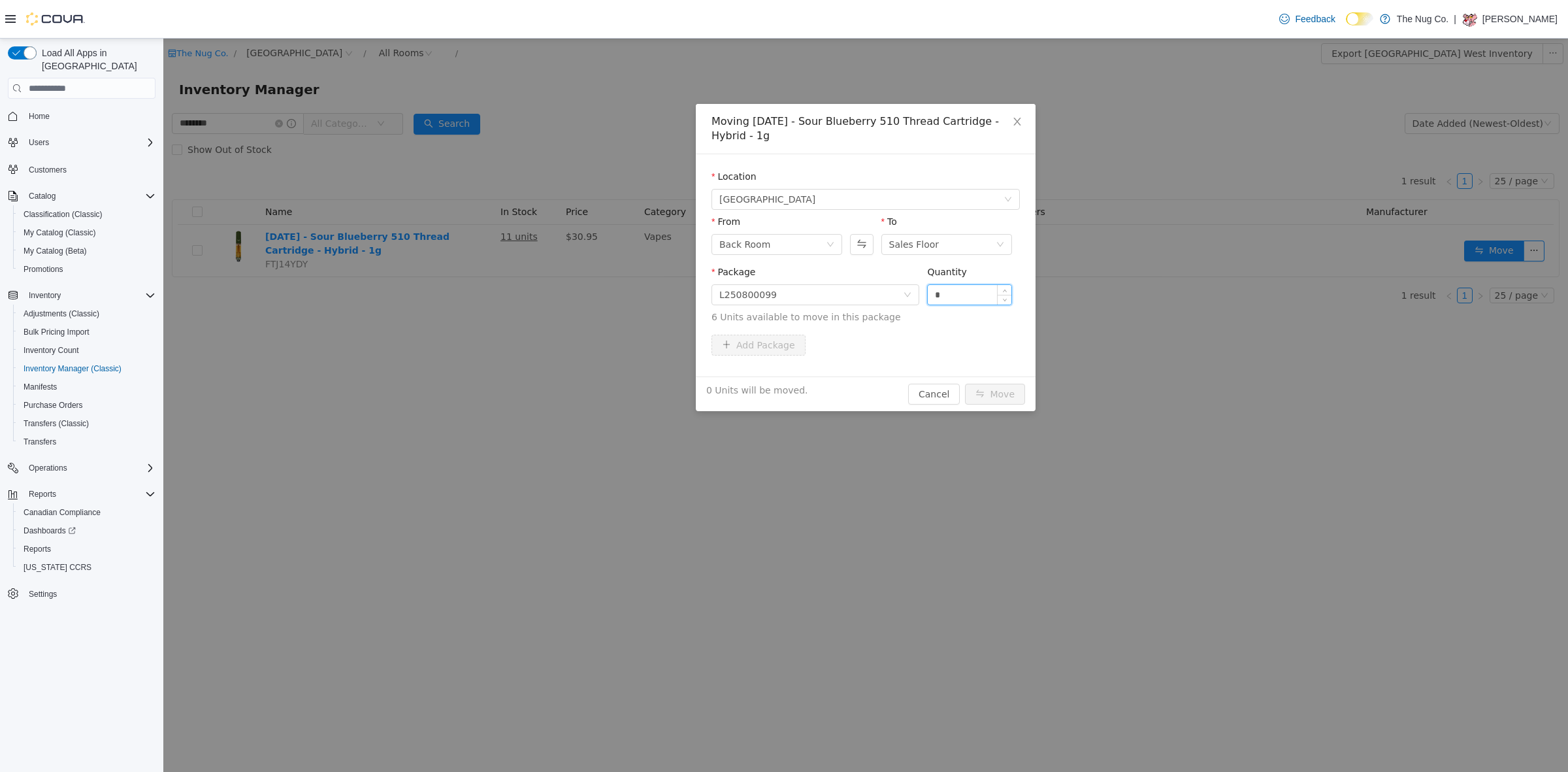
click at [935, 303] on input "*" at bounding box center [969, 294] width 84 height 19
click at [936, 303] on input "*" at bounding box center [969, 294] width 84 height 19
type input "*"
click at [991, 394] on button "Move" at bounding box center [995, 394] width 60 height 21
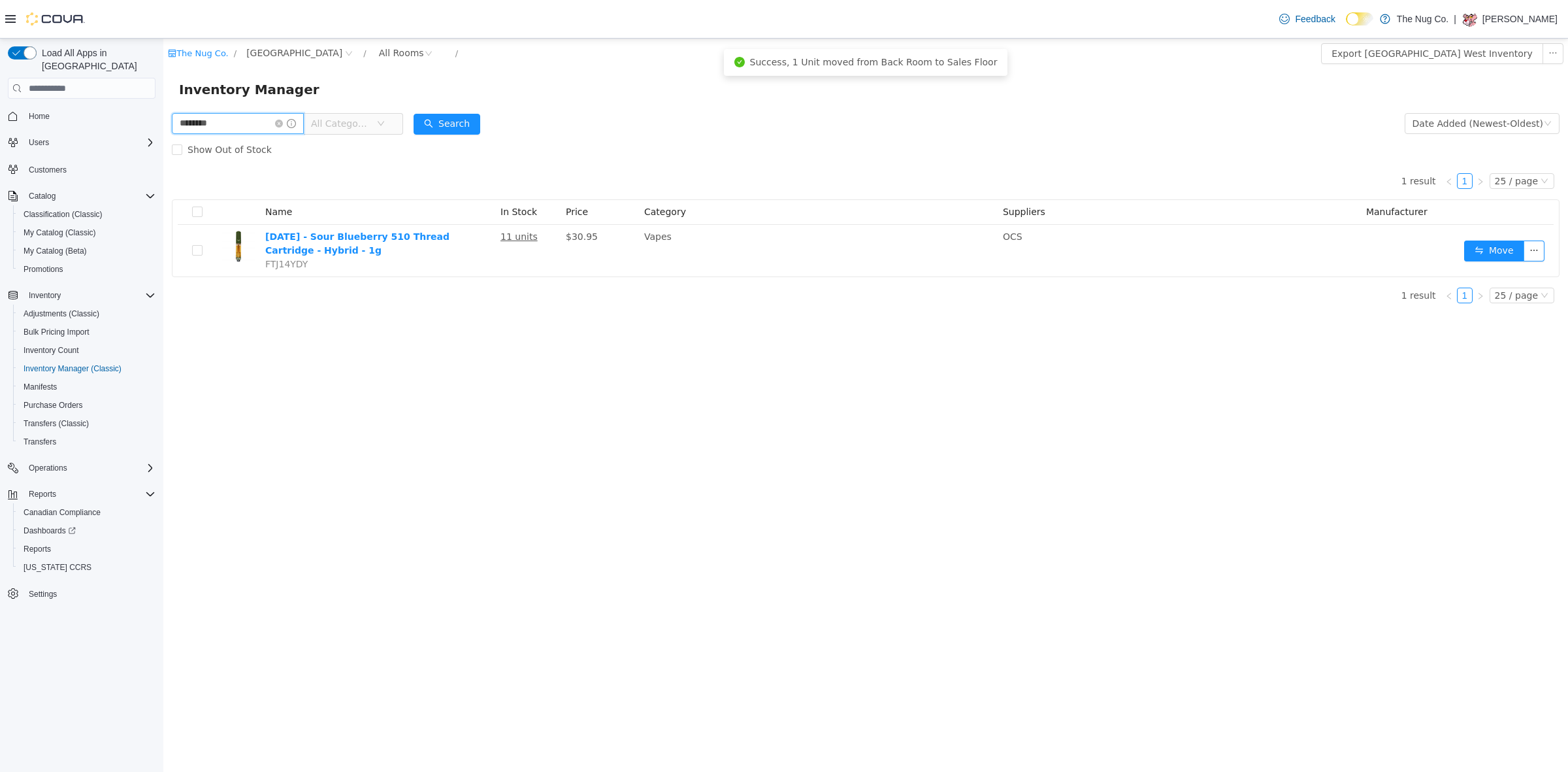
click at [239, 123] on input "********" at bounding box center [238, 123] width 132 height 21
drag, startPoint x: 239, startPoint y: 123, endPoint x: 234, endPoint y: 103, distance: 20.6
click at [237, 114] on input "********" at bounding box center [238, 123] width 132 height 21
type input "*******"
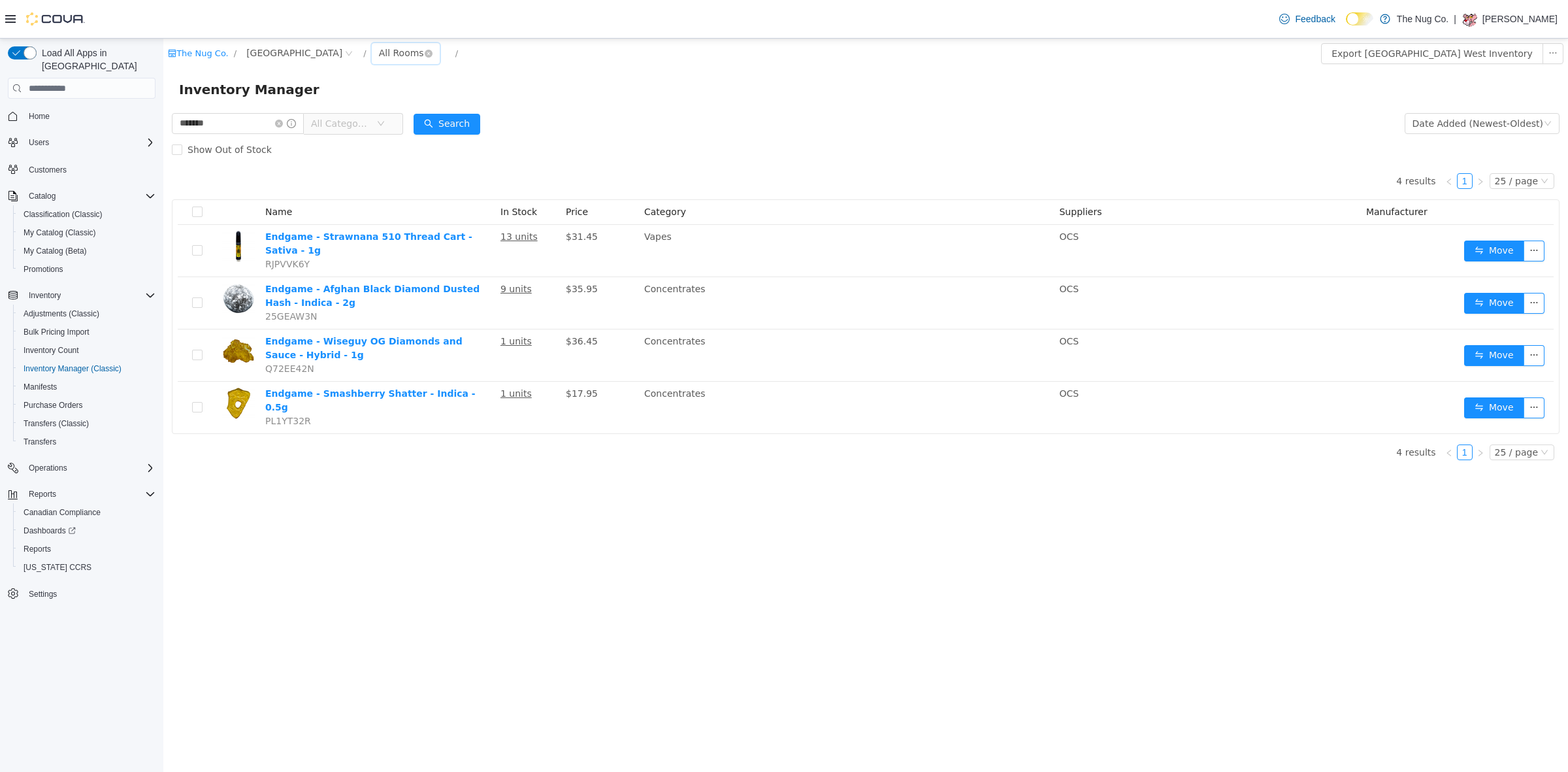
click at [398, 54] on div "All Rooms" at bounding box center [402, 52] width 45 height 19
click at [400, 102] on li "Sales Floor" at bounding box center [414, 100] width 79 height 21
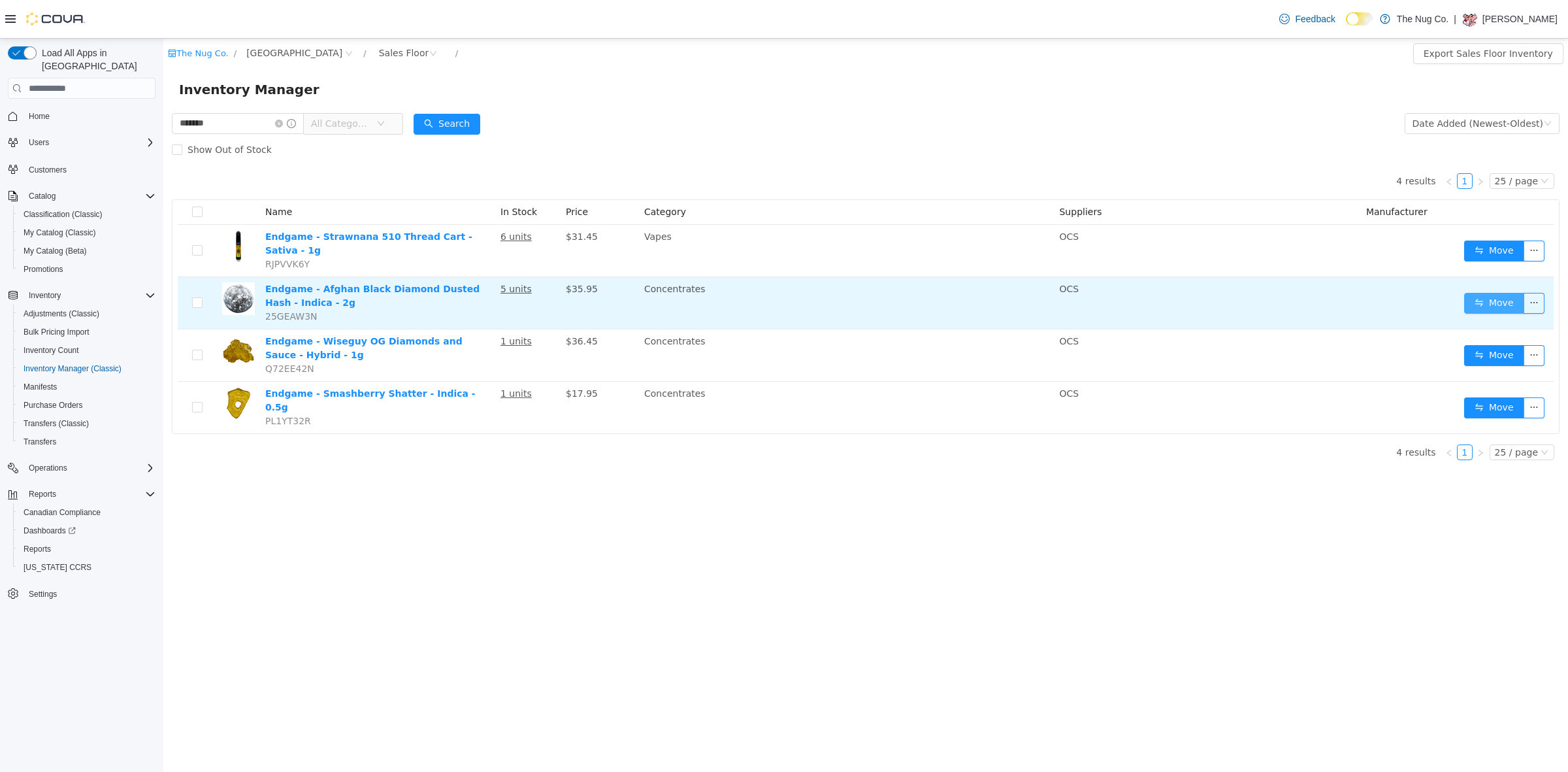
click at [1500, 305] on button "Move" at bounding box center [1494, 303] width 60 height 21
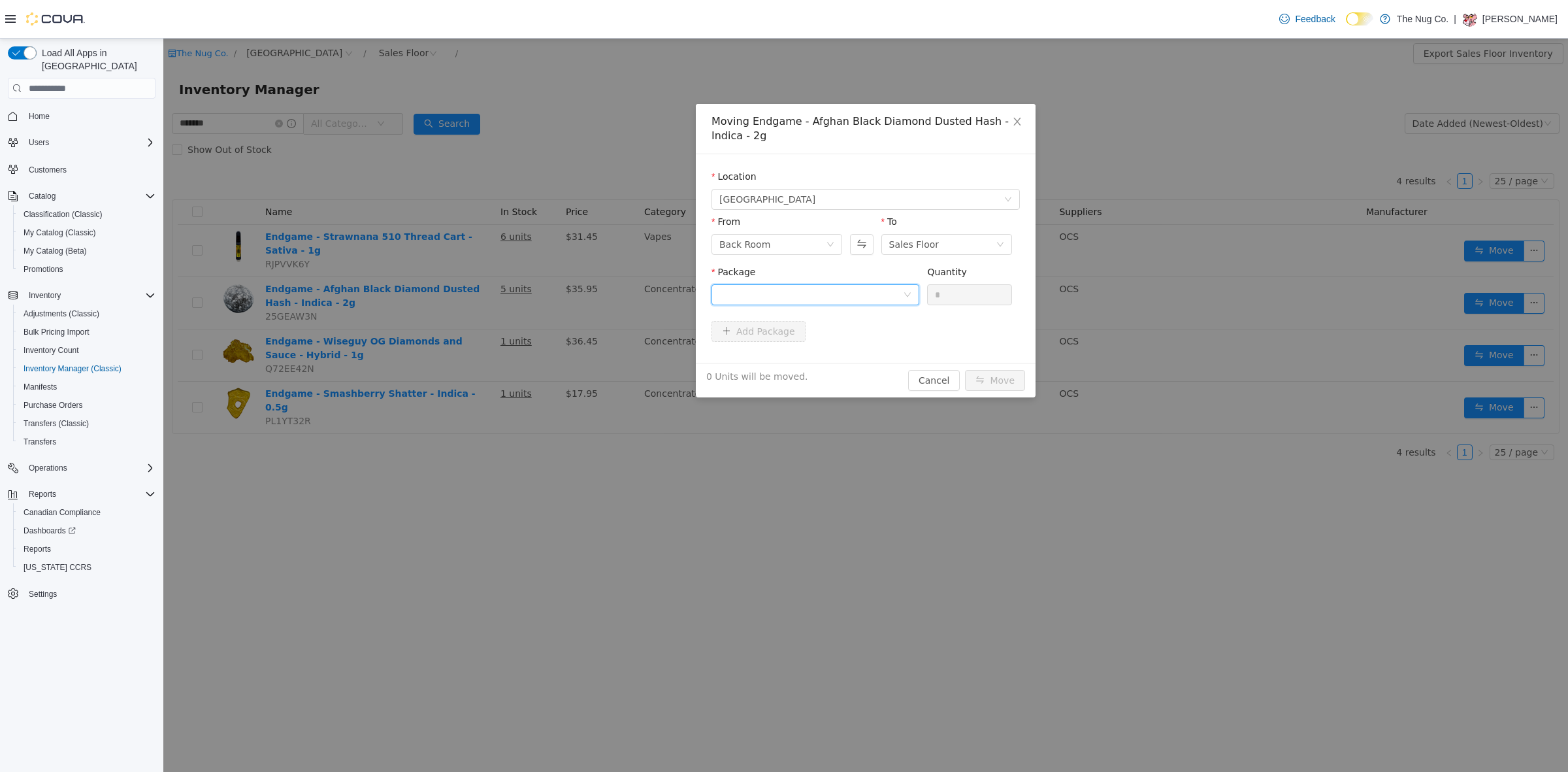
click at [768, 296] on div at bounding box center [810, 294] width 183 height 19
click at [769, 337] on strong "P250811HH01" at bounding box center [755, 342] width 73 height 10
click at [964, 293] on input "*" at bounding box center [969, 294] width 84 height 19
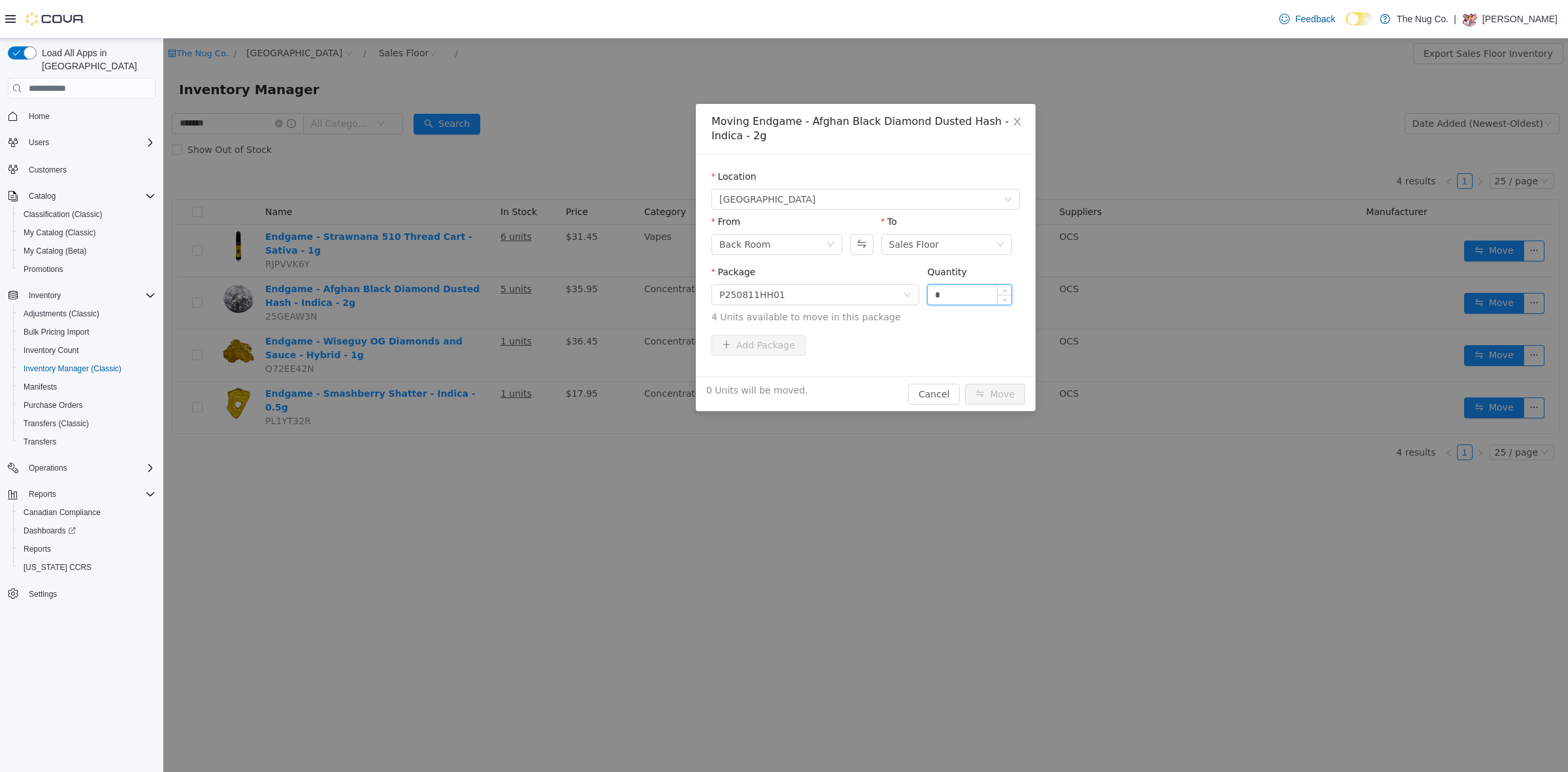
click at [964, 293] on input "*" at bounding box center [969, 294] width 84 height 19
type input "*"
click at [984, 401] on button "Move" at bounding box center [995, 394] width 60 height 21
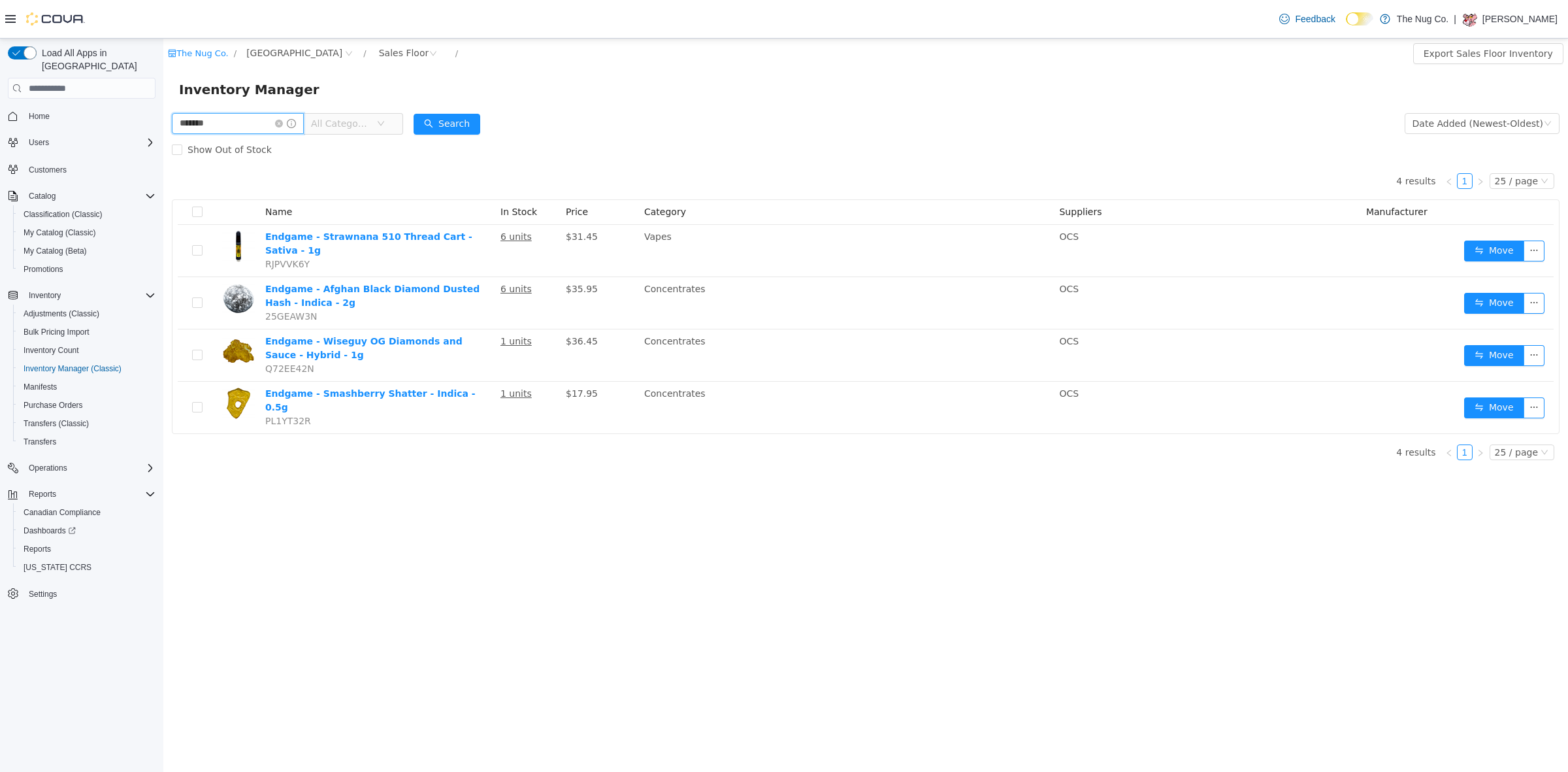
drag, startPoint x: 246, startPoint y: 129, endPoint x: 0, endPoint y: 89, distance: 249.2
click at [163, 89] on html "The Nug Co. / 1213 Dundas Street West / Sales Floor / Export Sales Floor Invent…" at bounding box center [866, 404] width 1405 height 733
type input "*******"
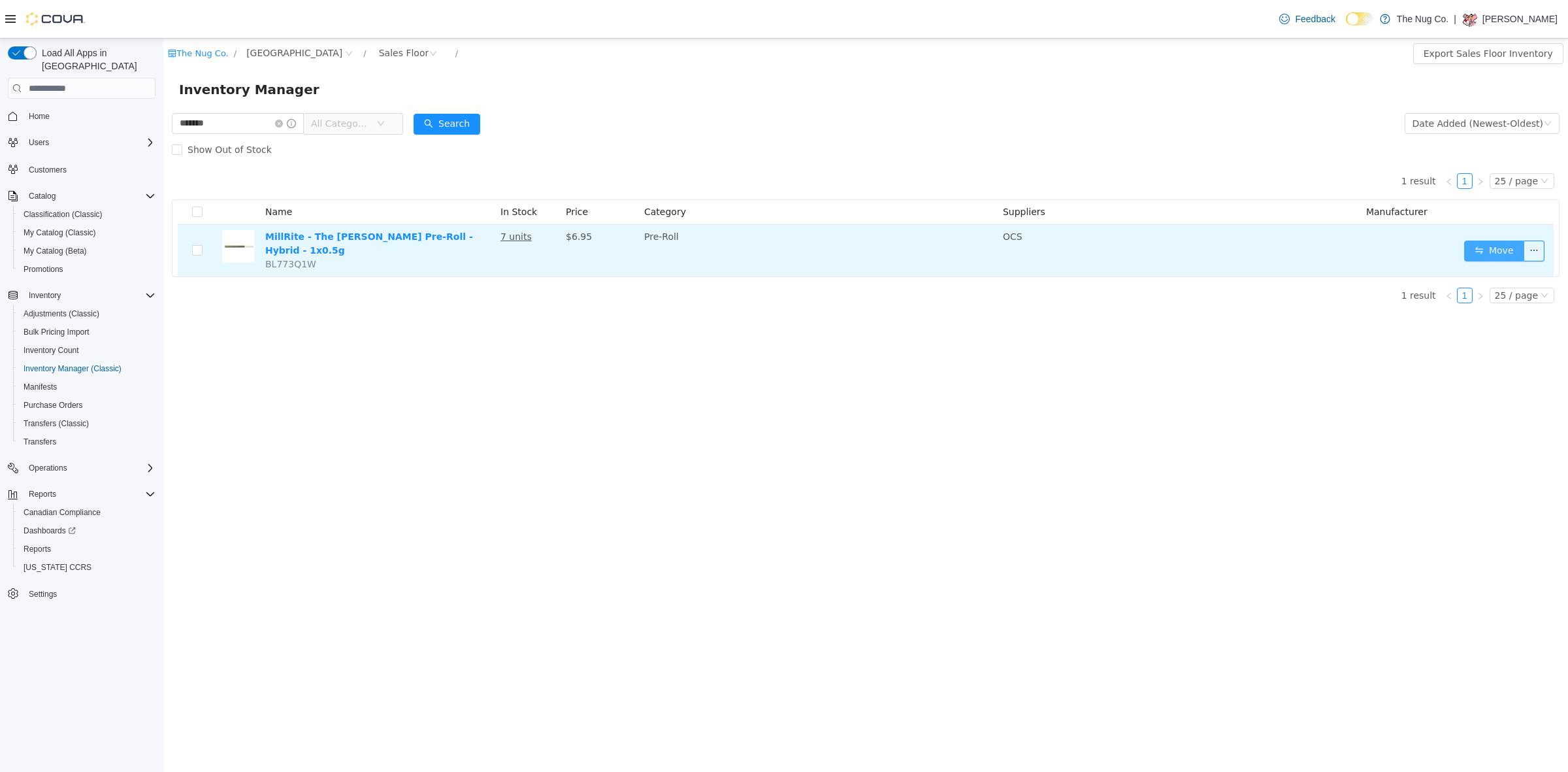
drag, startPoint x: 1491, startPoint y: 247, endPoint x: 1477, endPoint y: 234, distance: 19.1
click at [1490, 245] on button "Move" at bounding box center [1494, 250] width 60 height 21
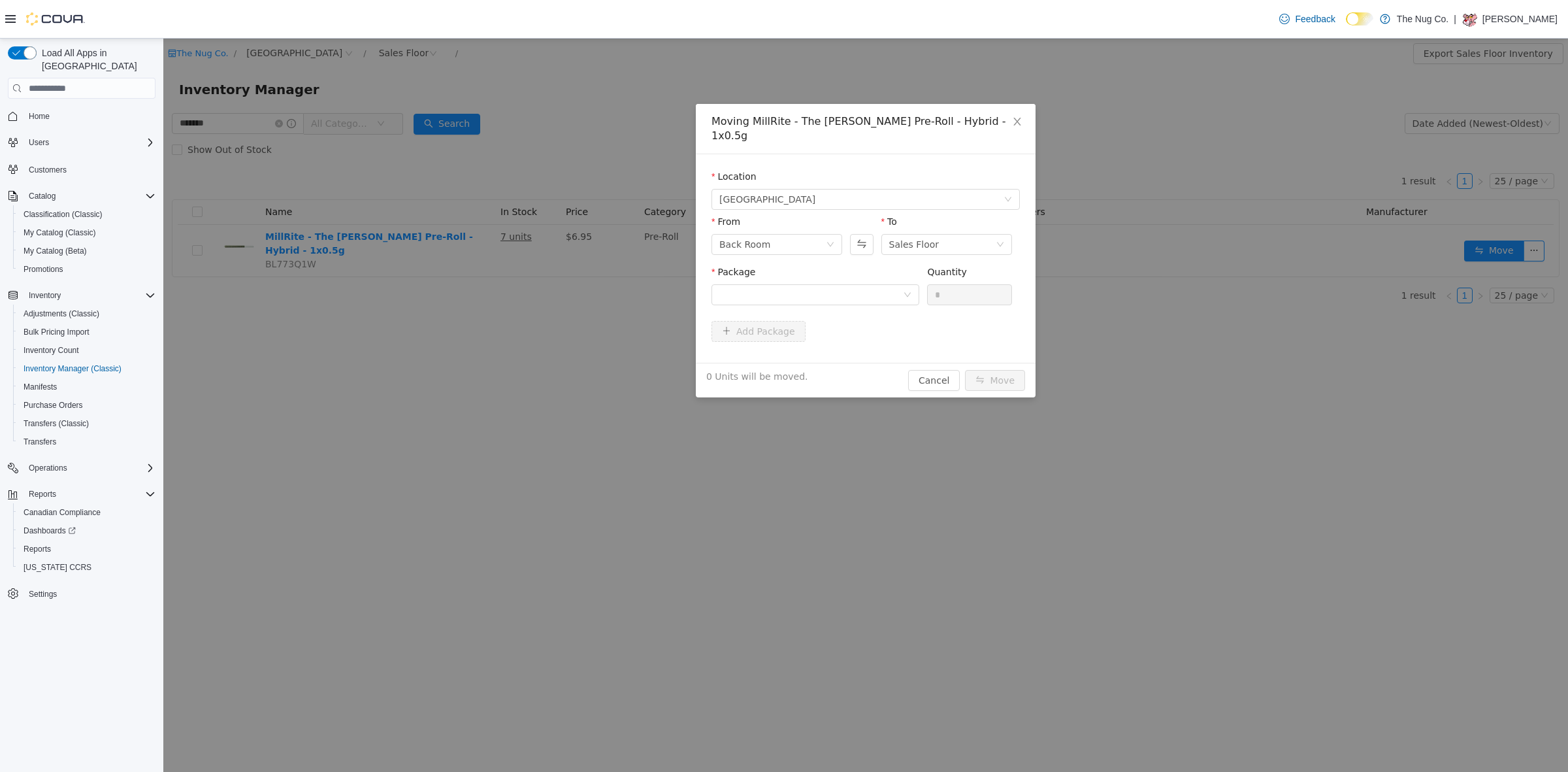
click at [837, 265] on div "Package" at bounding box center [815, 275] width 208 height 19
click at [837, 285] on div at bounding box center [810, 294] width 183 height 19
click at [789, 337] on span "Quantity : 14 Units" at bounding box center [758, 342] width 80 height 10
click at [970, 285] on input "*" at bounding box center [969, 294] width 84 height 19
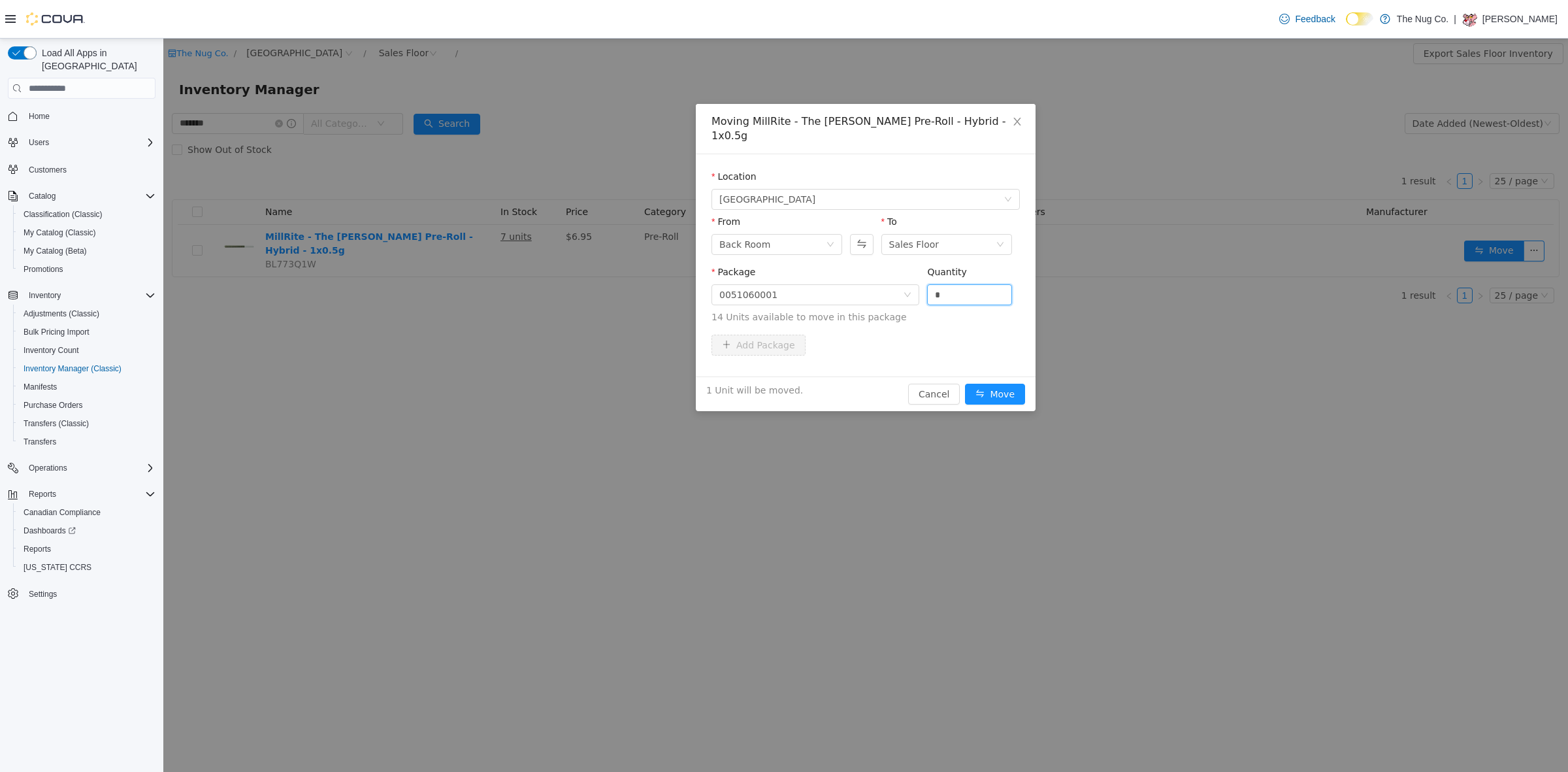
type input "*"
click at [968, 376] on div "1 Unit will be moved. Cancel Move" at bounding box center [866, 393] width 340 height 34
click at [1000, 383] on button "Move" at bounding box center [995, 394] width 60 height 21
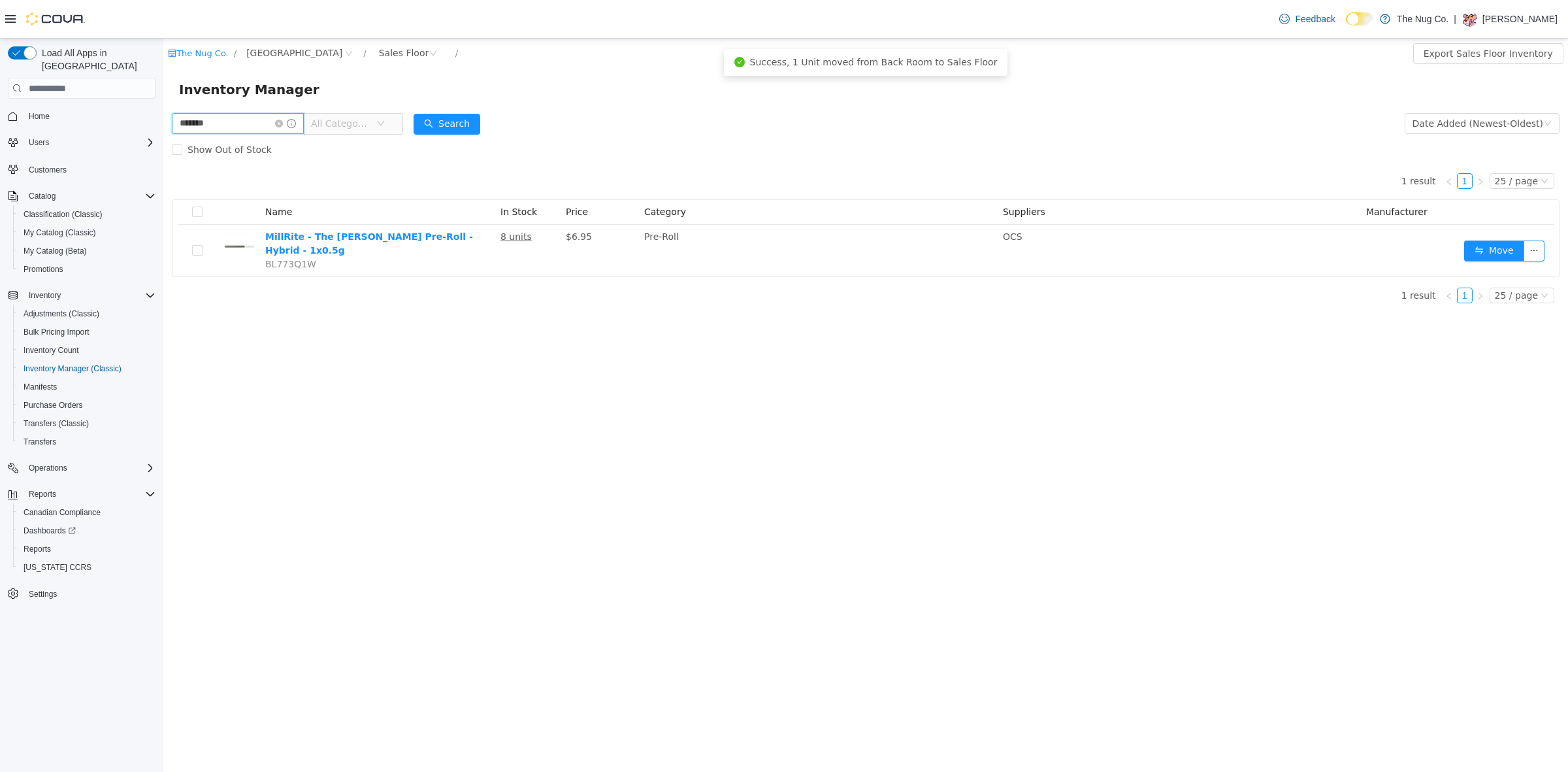
click at [257, 128] on input "*******" at bounding box center [238, 123] width 132 height 21
drag, startPoint x: 257, startPoint y: 128, endPoint x: 232, endPoint y: 115, distance: 28.2
click at [257, 126] on input "*******" at bounding box center [238, 123] width 132 height 21
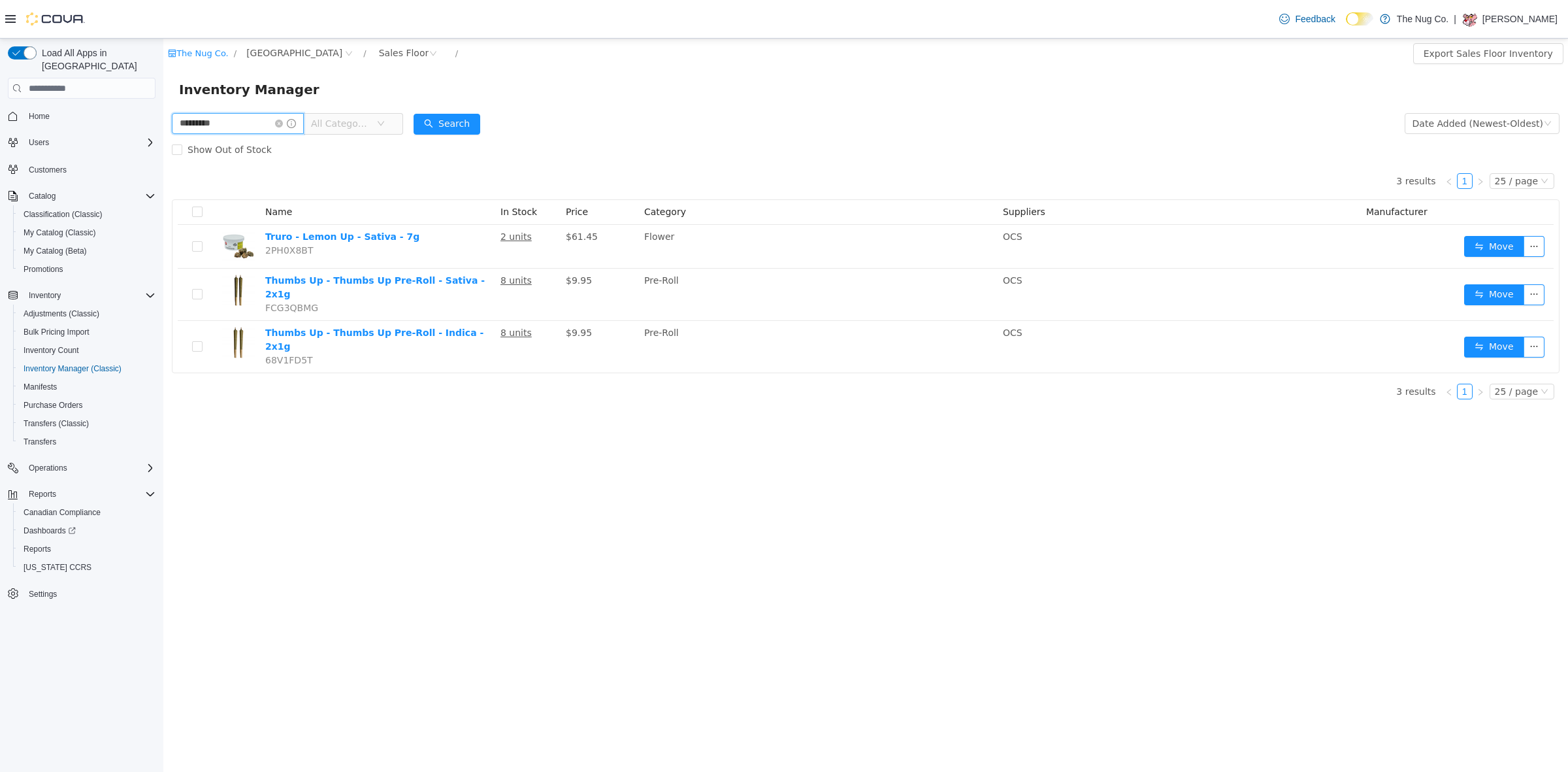
drag, startPoint x: 237, startPoint y: 126, endPoint x: 49, endPoint y: 123, distance: 188.0
click at [163, 123] on html "The Nug Co. / 1213 Dundas Street West / Sales Floor / Export Sales Floor Invent…" at bounding box center [866, 404] width 1405 height 733
type input "**********"
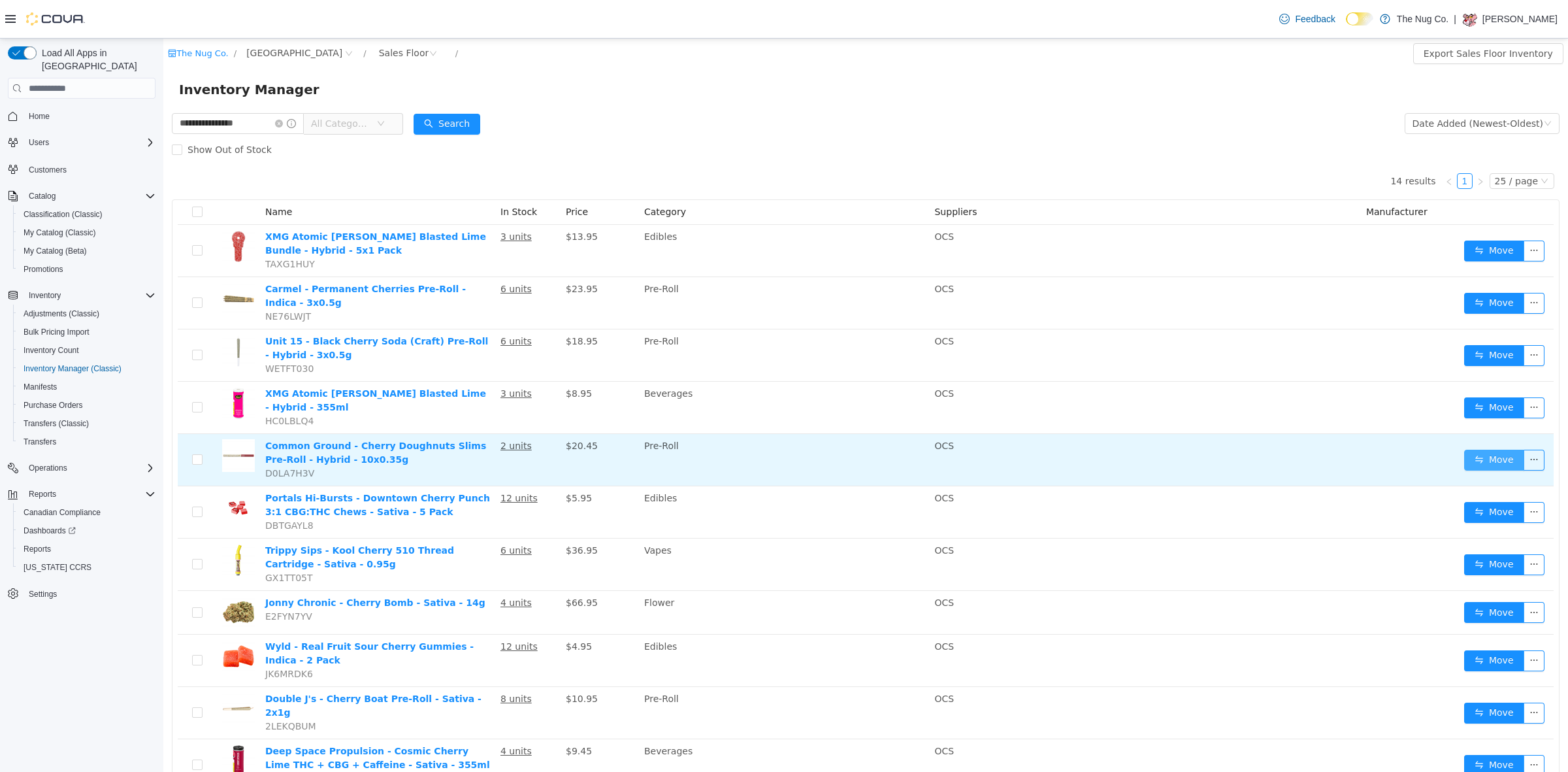
click at [1473, 453] on button "Move" at bounding box center [1494, 460] width 60 height 21
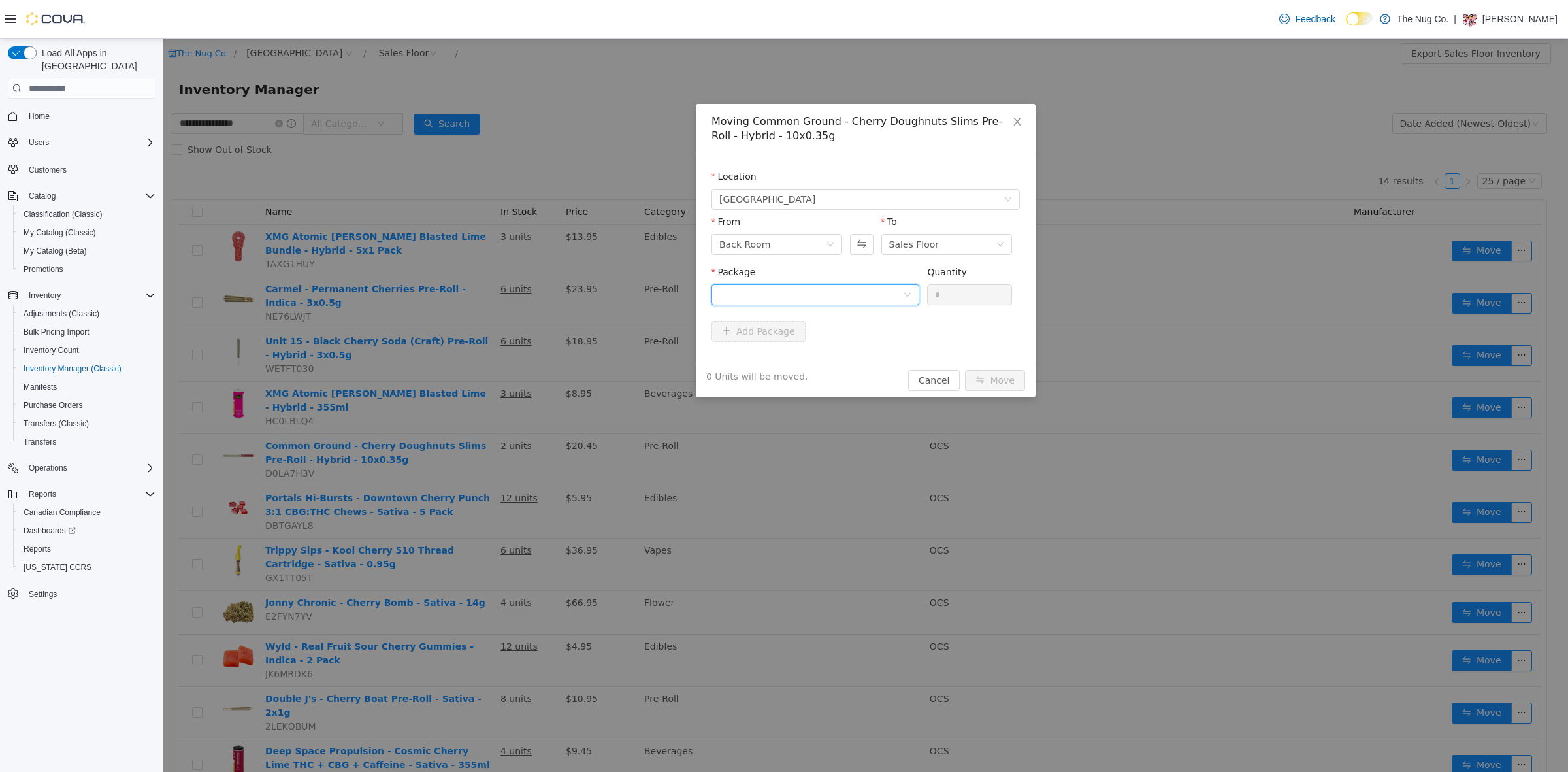
click at [793, 291] on div at bounding box center [810, 294] width 183 height 19
click at [774, 346] on li "F25F0147 Quantity : 4 Units" at bounding box center [815, 349] width 208 height 35
click at [953, 296] on input "*" at bounding box center [969, 294] width 84 height 19
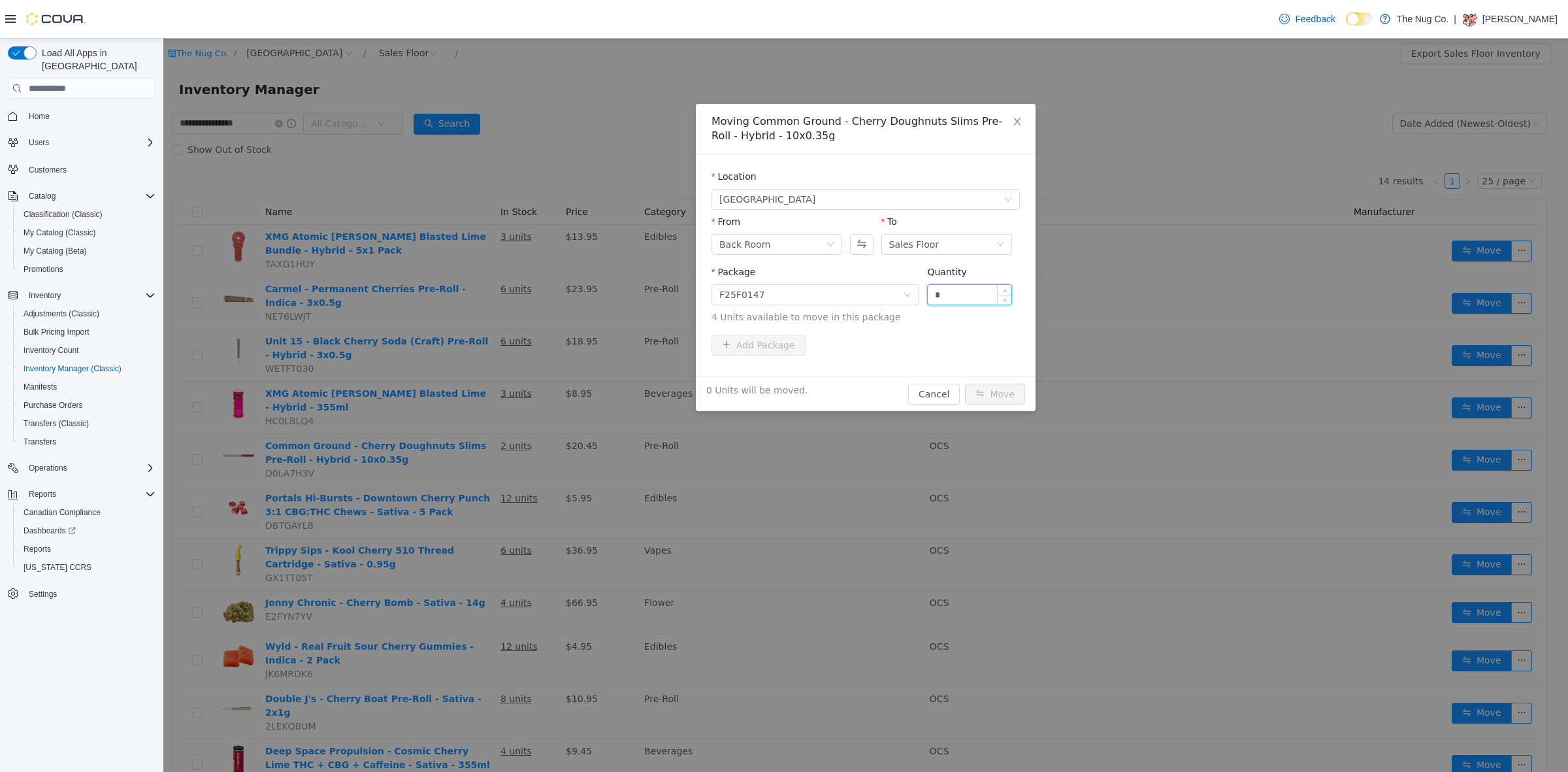
click at [953, 296] on input "*" at bounding box center [969, 294] width 84 height 19
type input "*"
click at [979, 396] on button "Move" at bounding box center [995, 394] width 60 height 21
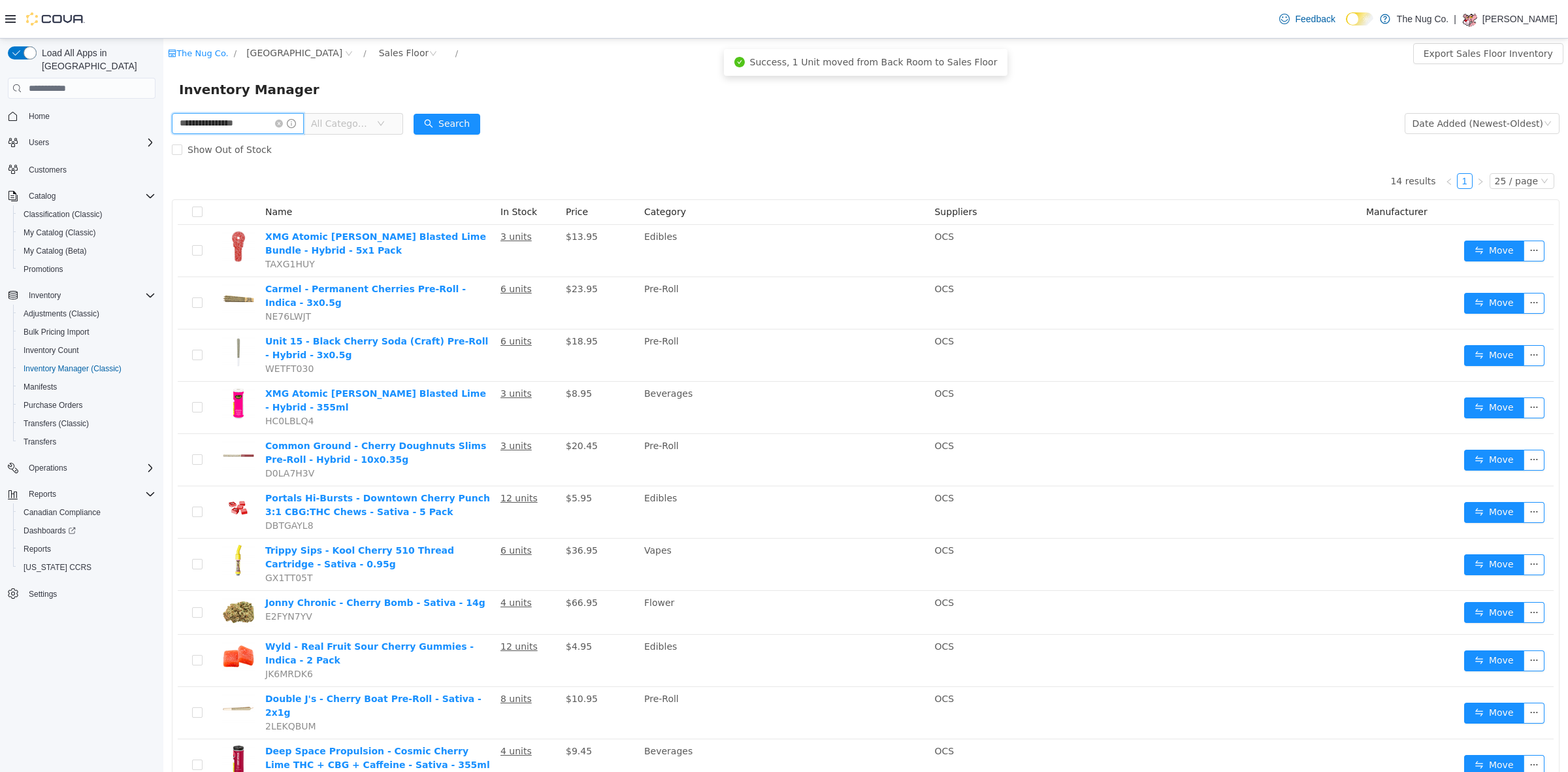
drag, startPoint x: 278, startPoint y: 121, endPoint x: 222, endPoint y: 132, distance: 57.1
click at [222, 132] on input "**********" at bounding box center [238, 123] width 132 height 21
type input "**********"
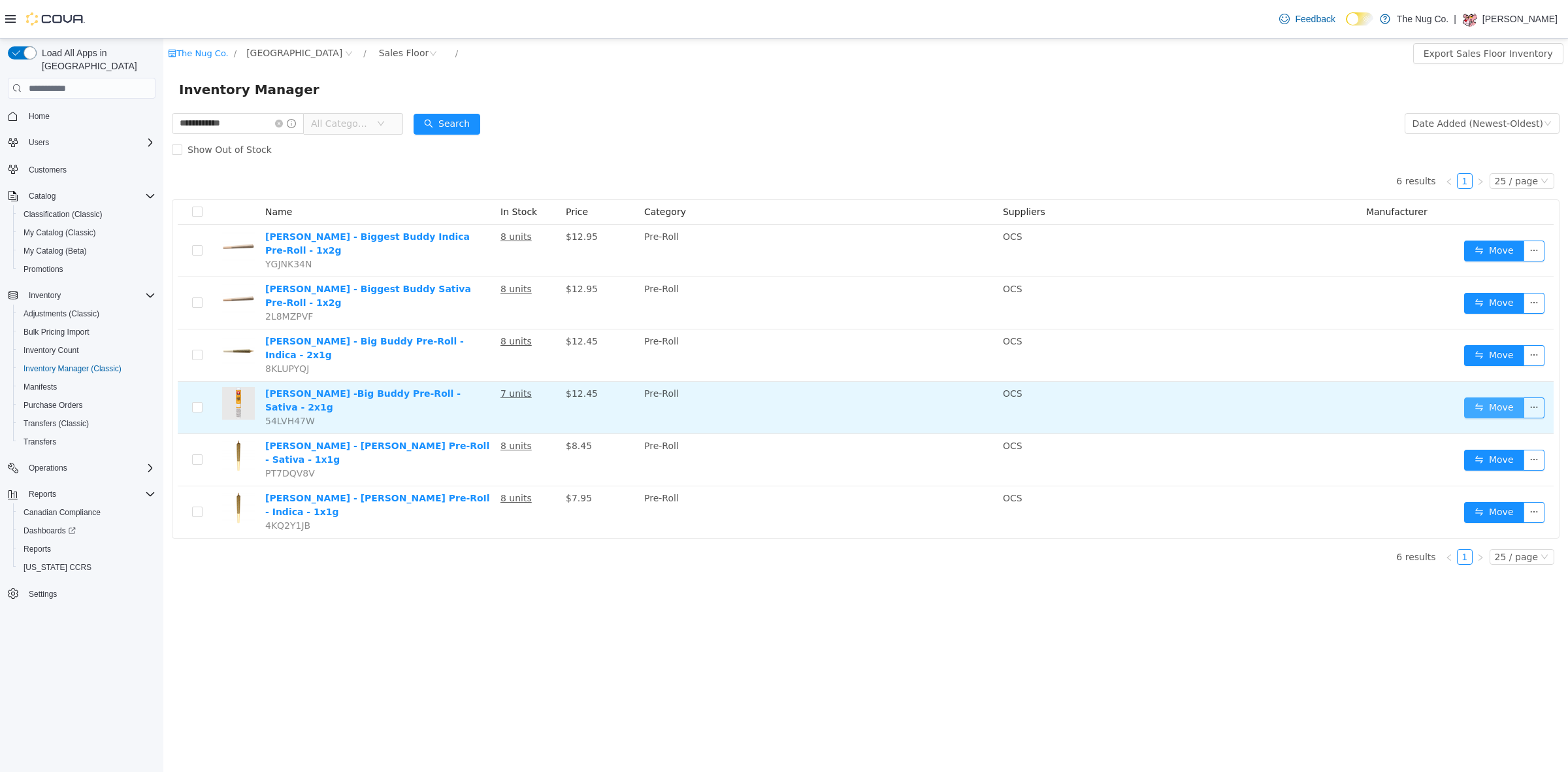
click at [1490, 397] on button "Move" at bounding box center [1494, 407] width 60 height 21
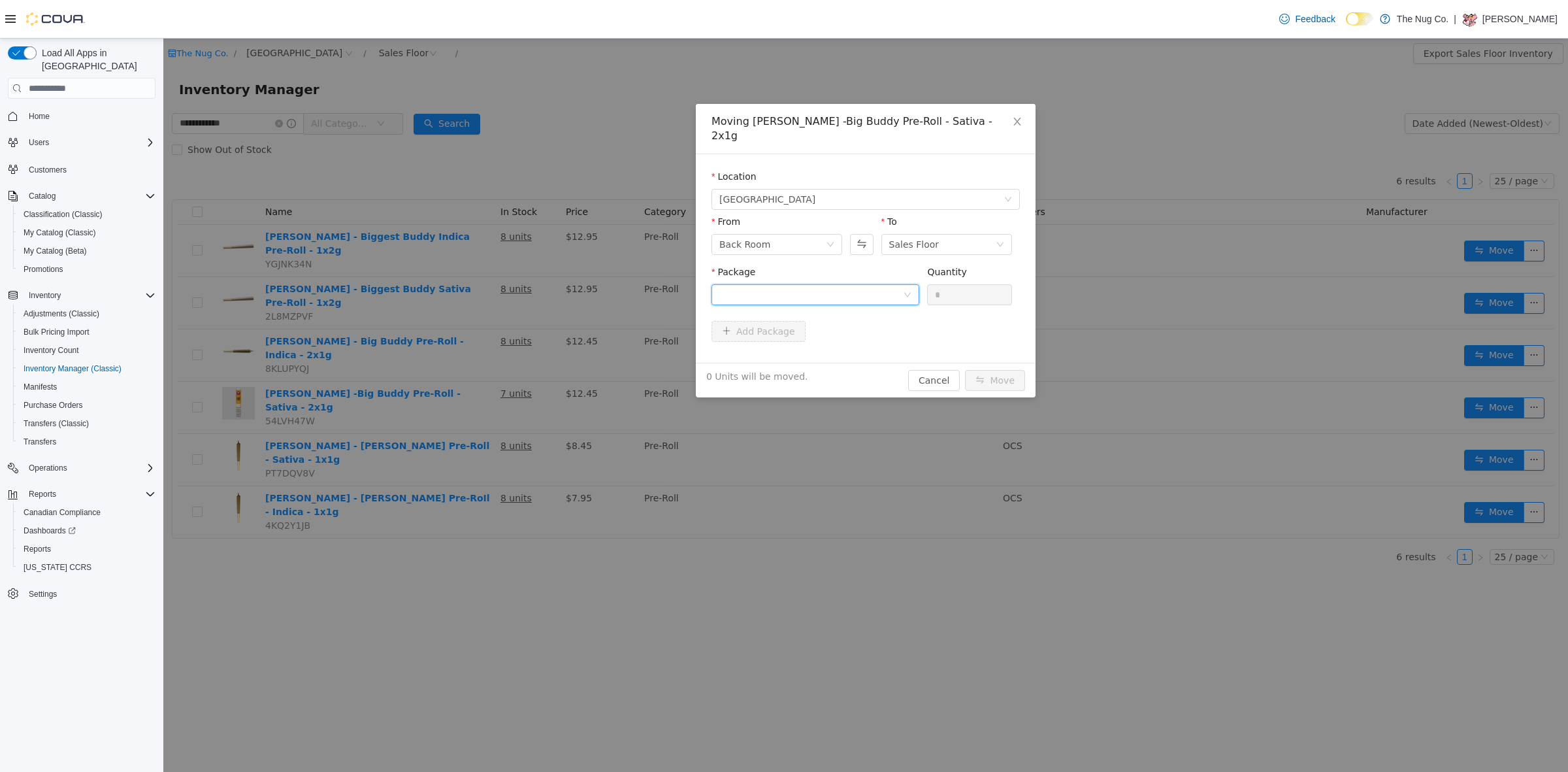
click at [828, 285] on div at bounding box center [810, 294] width 183 height 19
click at [805, 332] on li "PR115571 Quantity : 13 Units" at bounding box center [815, 334] width 208 height 35
click at [983, 266] on div "Quantity" at bounding box center [969, 275] width 85 height 19
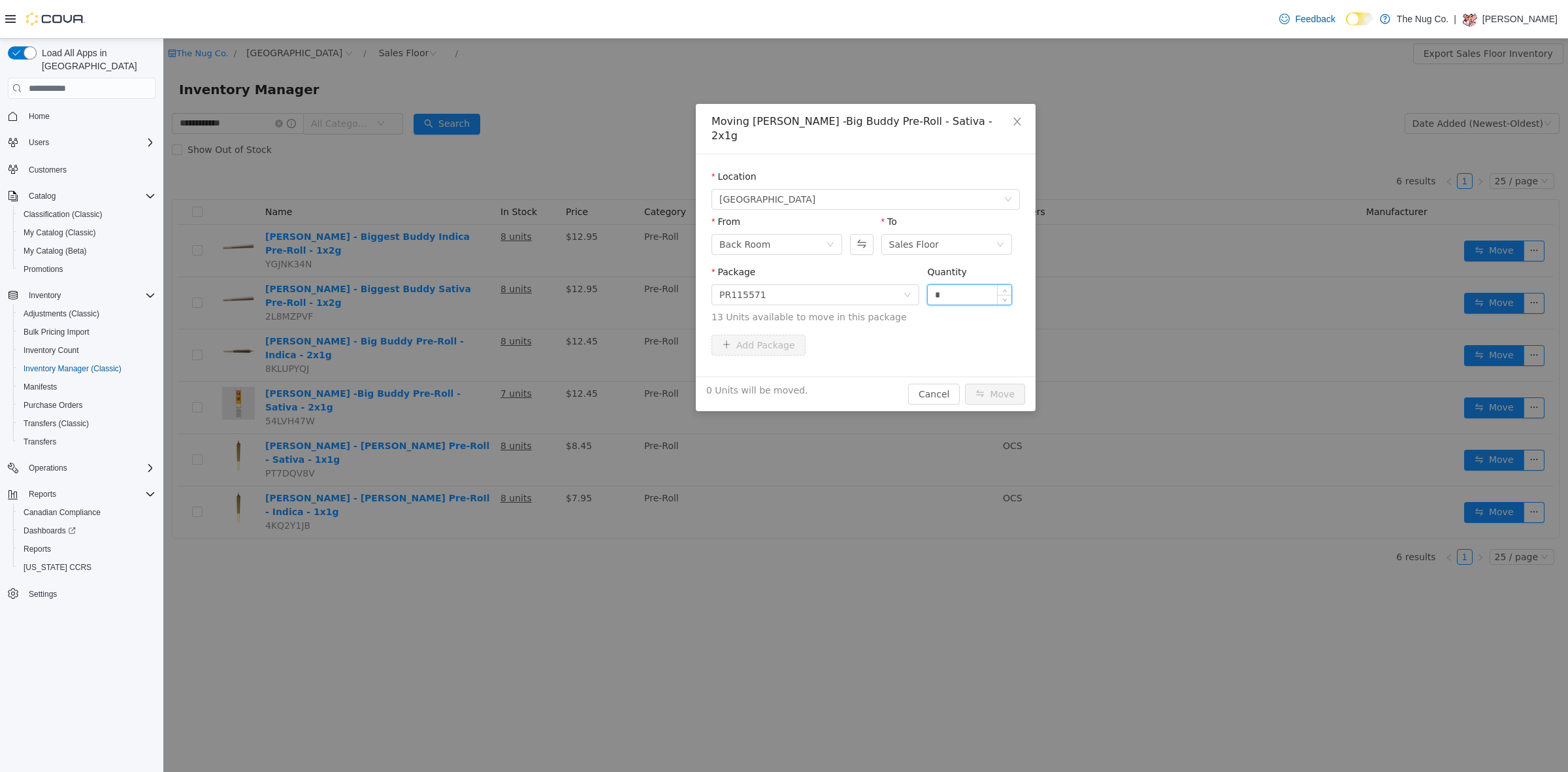
click at [979, 288] on input "*" at bounding box center [969, 294] width 84 height 19
click at [979, 286] on input "*" at bounding box center [969, 294] width 84 height 19
type input "*"
click at [1006, 389] on button "Move" at bounding box center [995, 394] width 60 height 21
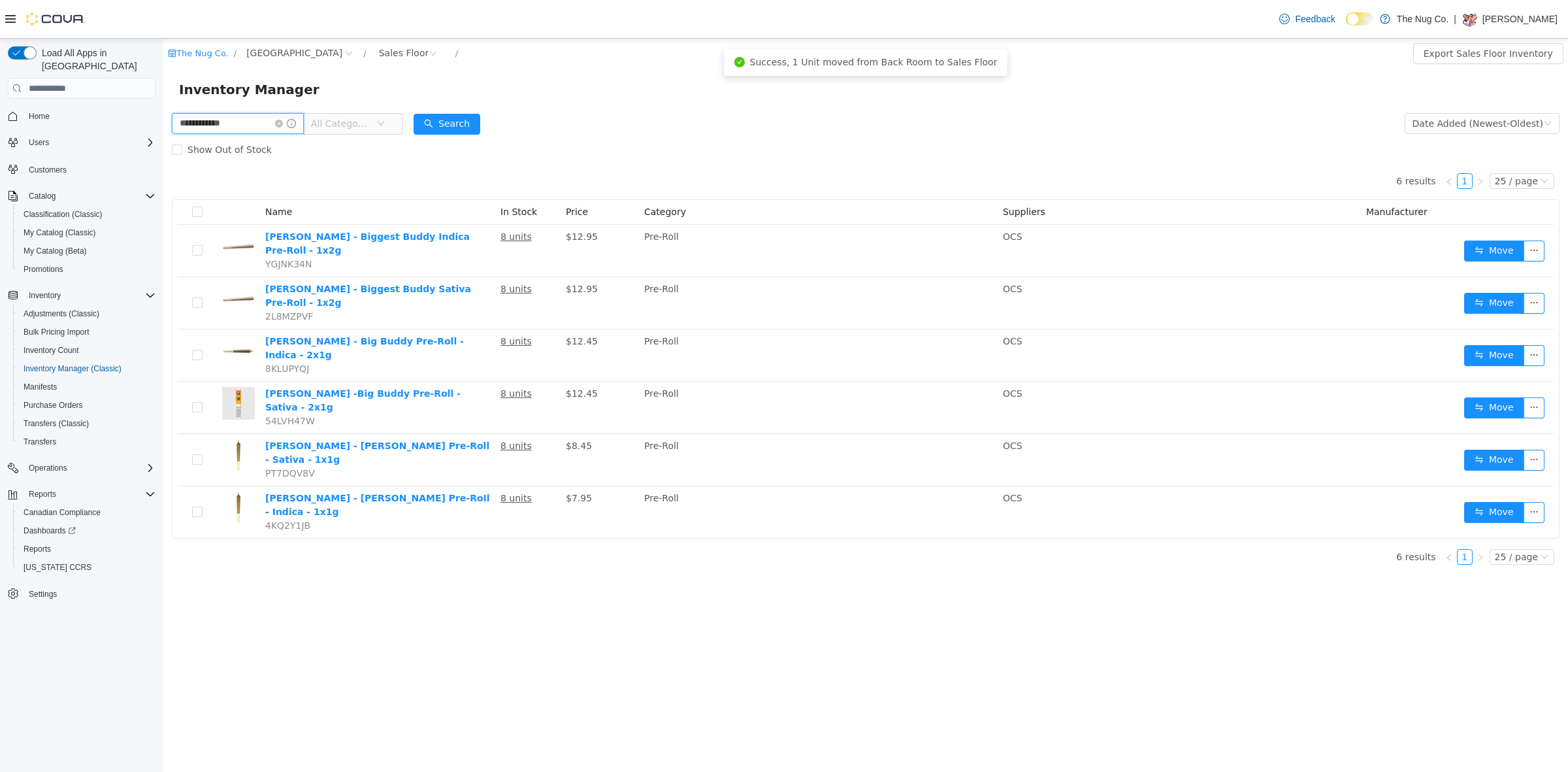
drag, startPoint x: 242, startPoint y: 116, endPoint x: 0, endPoint y: 143, distance: 243.5
click at [163, 143] on html "**********" at bounding box center [866, 404] width 1405 height 733
type input "**********"
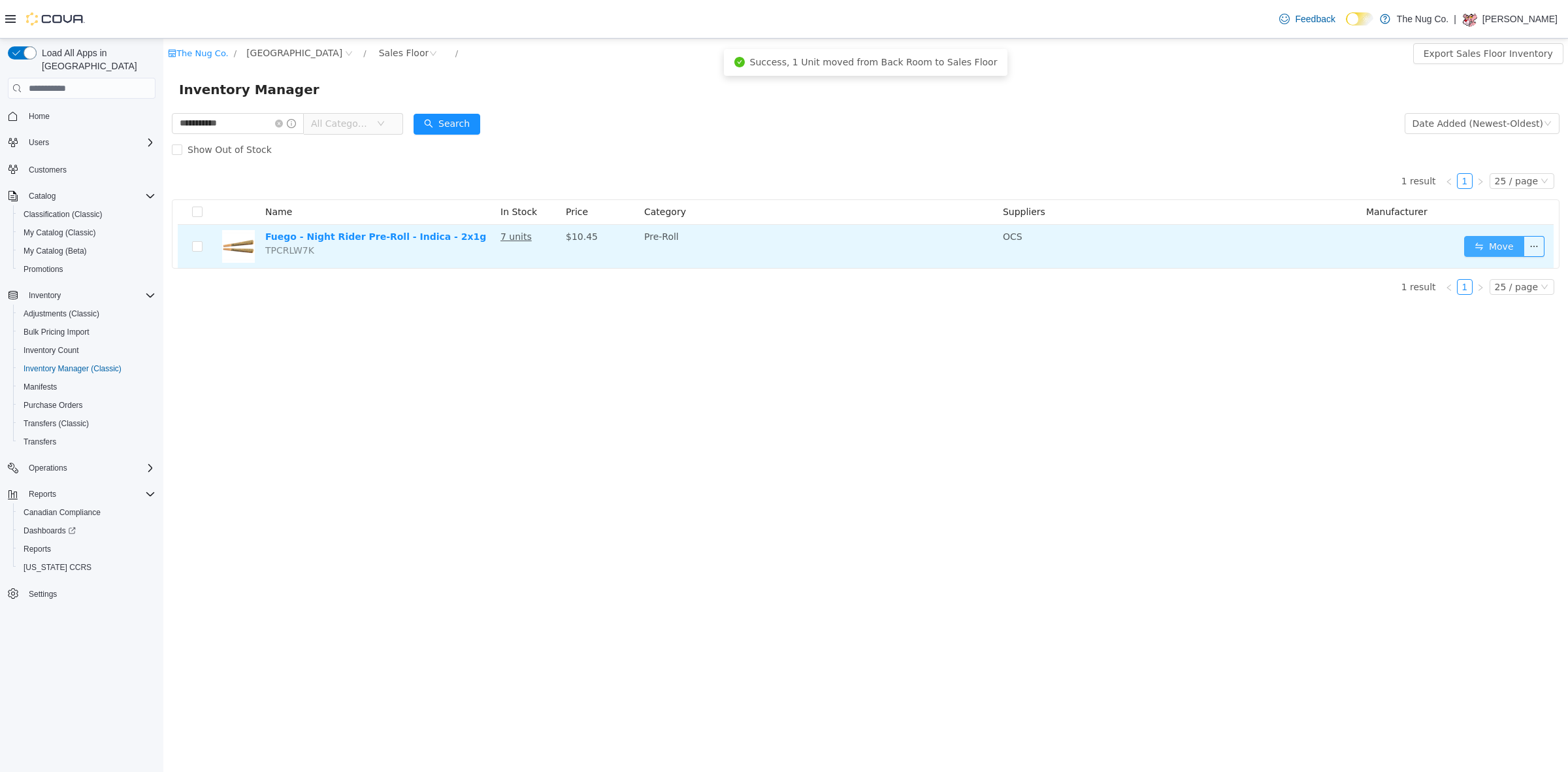
click at [1477, 253] on button "Move" at bounding box center [1494, 246] width 60 height 21
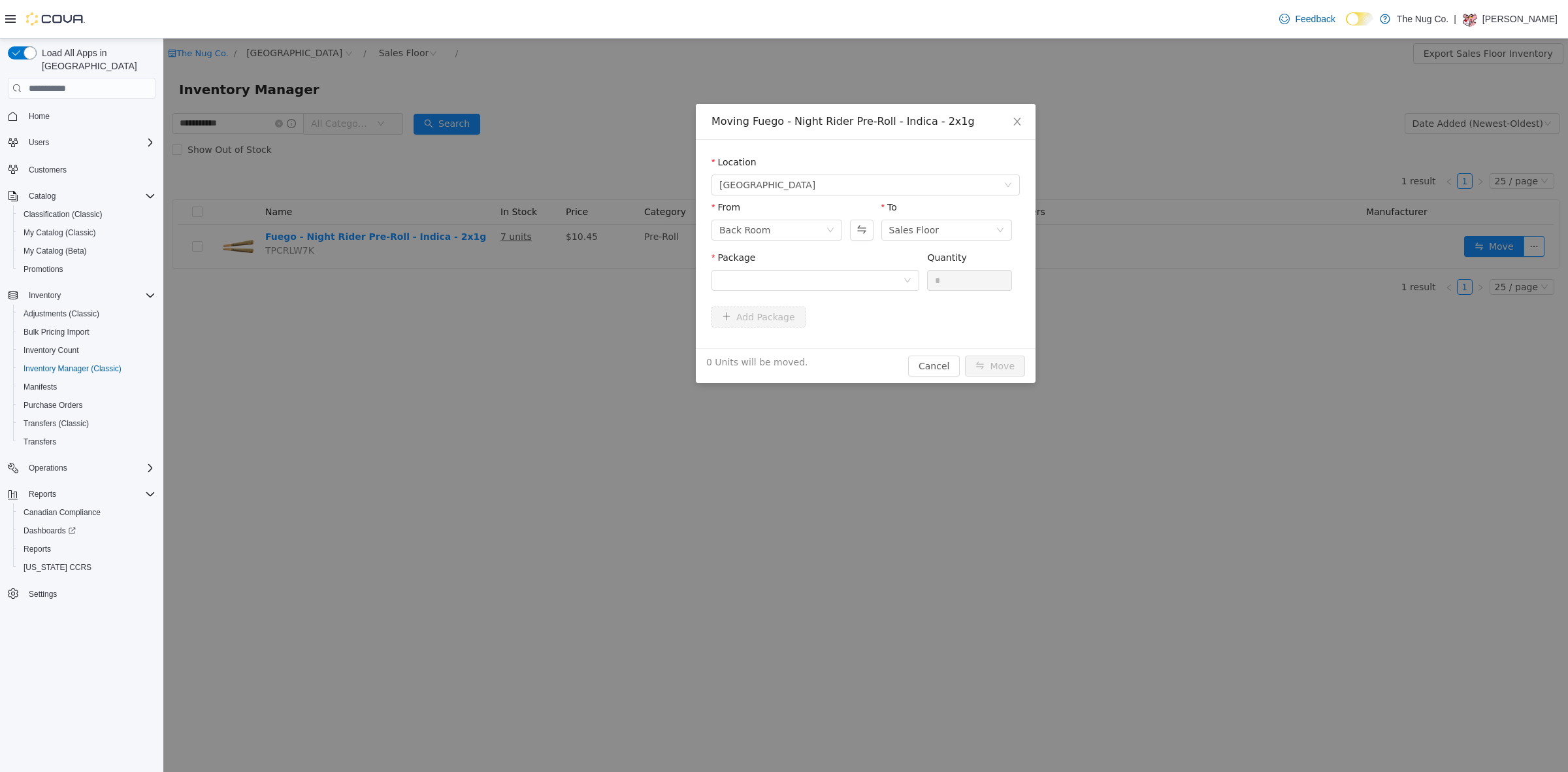
click at [786, 265] on div "Package" at bounding box center [815, 260] width 208 height 19
click at [789, 283] on div at bounding box center [810, 280] width 183 height 19
click at [790, 326] on li "PR250916B Quantity : 18 Units" at bounding box center [815, 334] width 208 height 35
click at [946, 290] on div "*" at bounding box center [969, 280] width 85 height 21
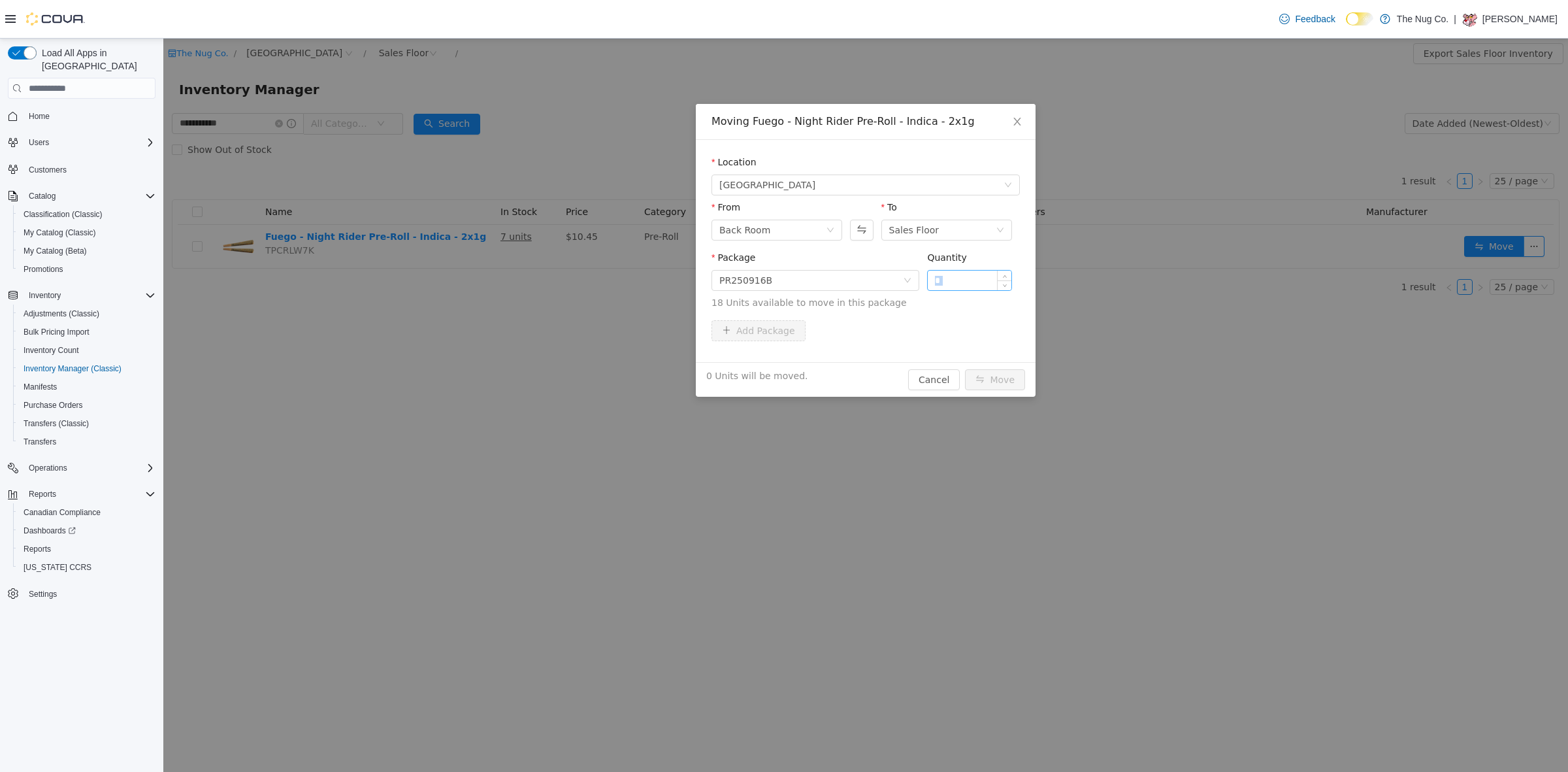
click at [946, 281] on input "*" at bounding box center [969, 280] width 84 height 19
type input "*"
drag, startPoint x: 1000, startPoint y: 370, endPoint x: 1000, endPoint y: 380, distance: 10.0
click at [1000, 380] on div "1 Unit will be moved. Cancel Move" at bounding box center [866, 378] width 340 height 34
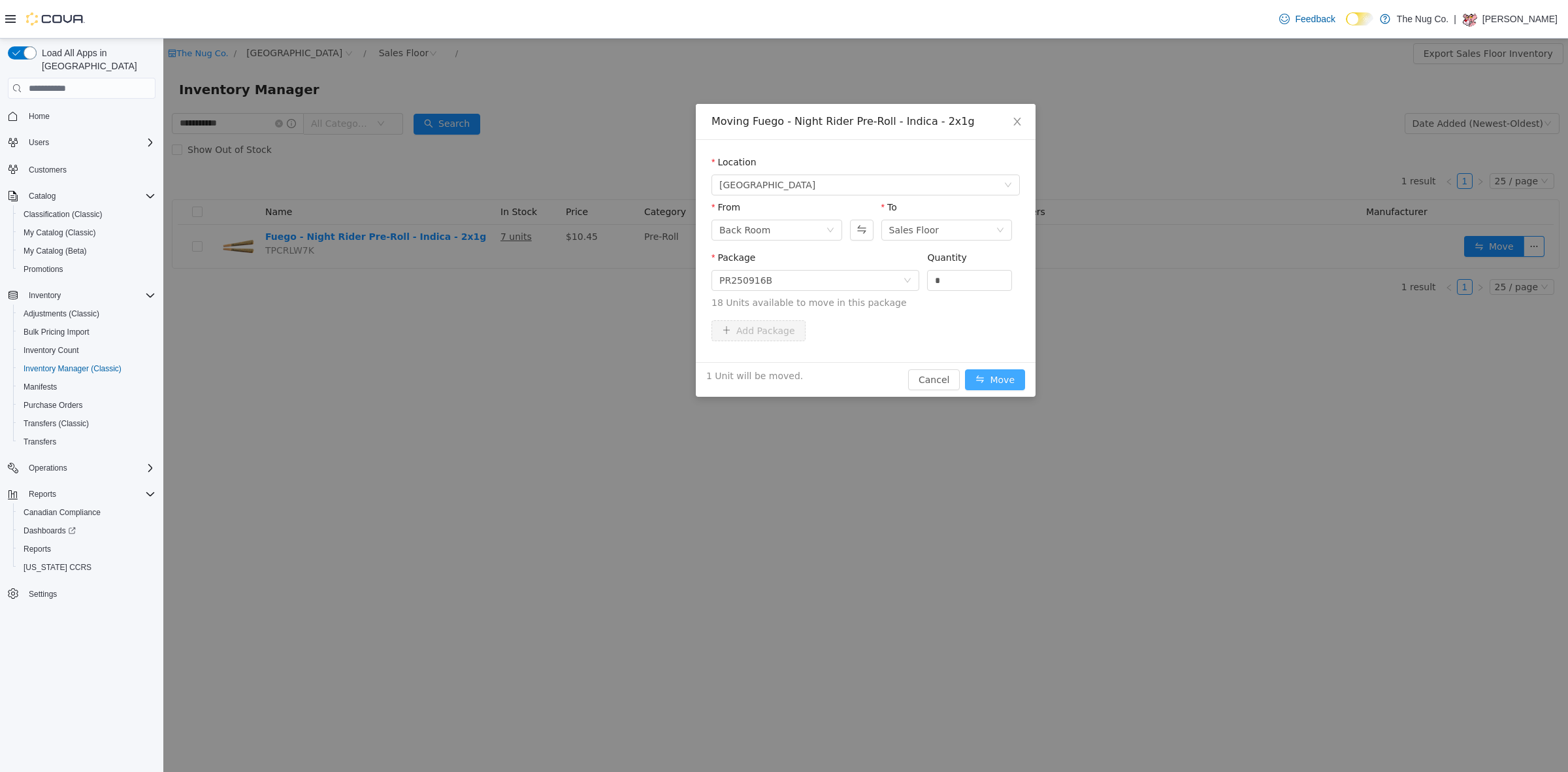
click at [998, 380] on button "Move" at bounding box center [995, 379] width 60 height 21
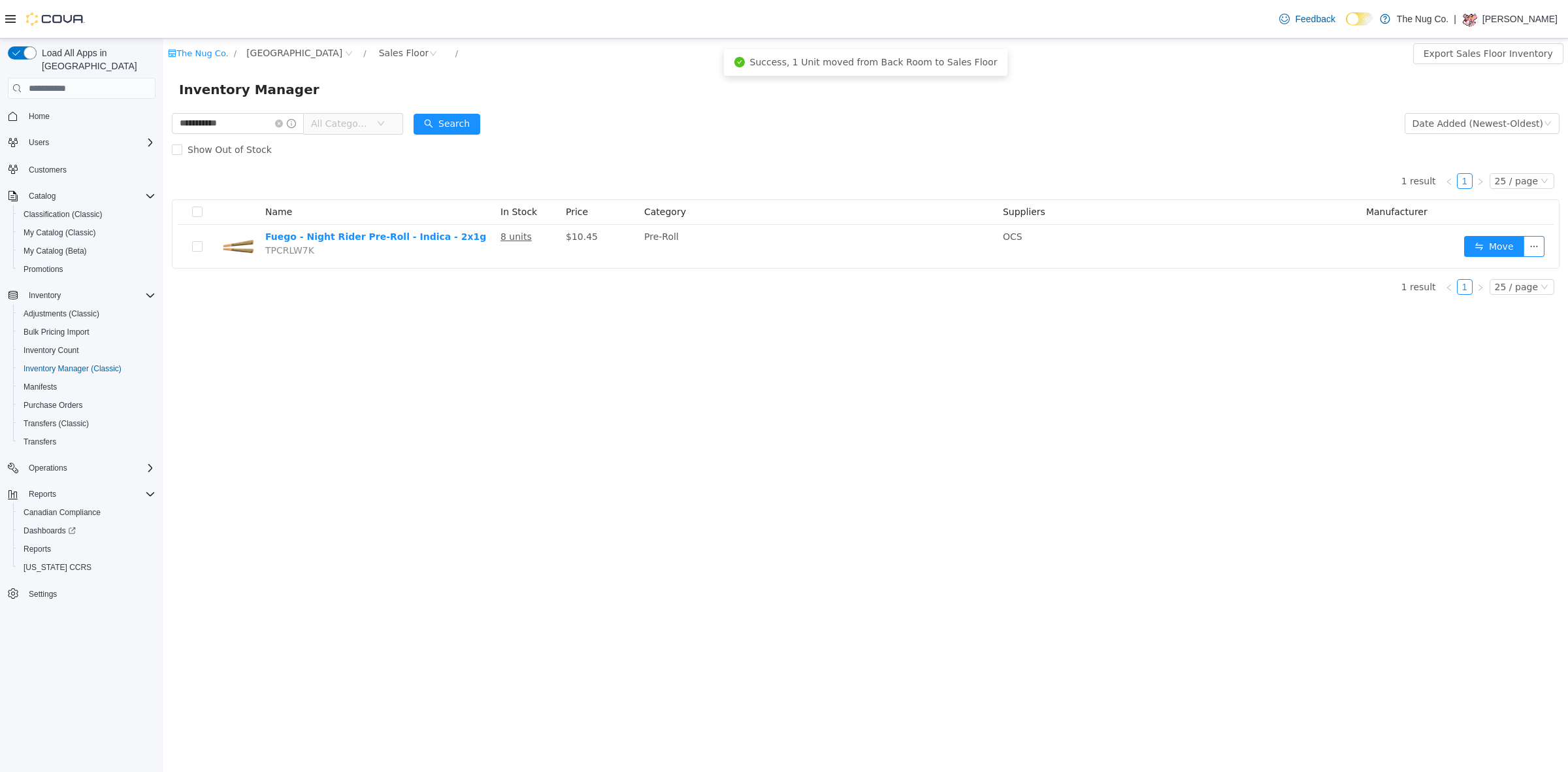
click at [700, 136] on div "Show Out of Stock" at bounding box center [865, 149] width 1387 height 26
drag, startPoint x: 242, startPoint y: 130, endPoint x: 164, endPoint y: 128, distance: 78.0
click at [164, 128] on div "**********" at bounding box center [866, 208] width 1405 height 195
type input "*********"
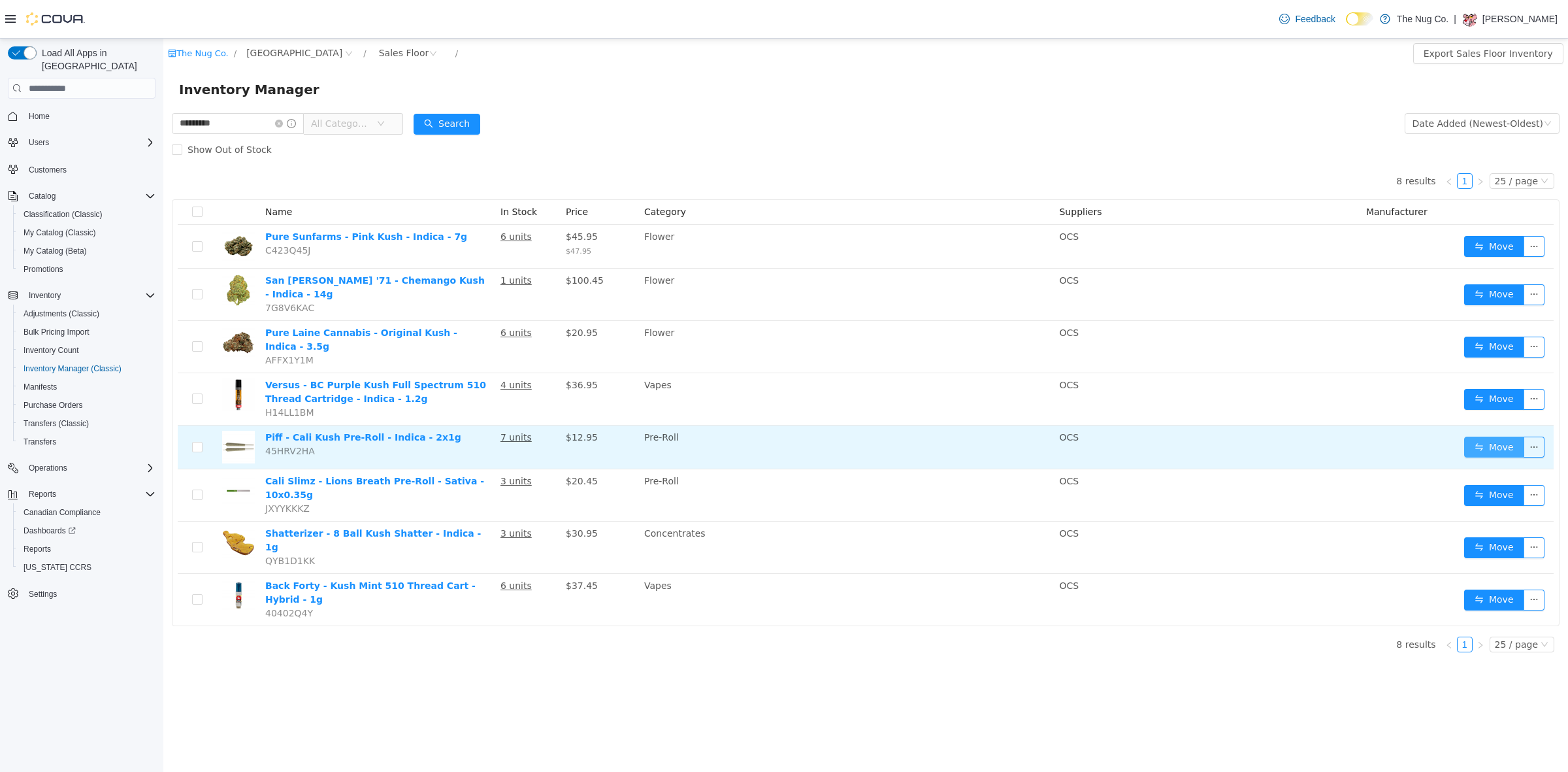
click at [1483, 436] on button "Move" at bounding box center [1494, 446] width 60 height 21
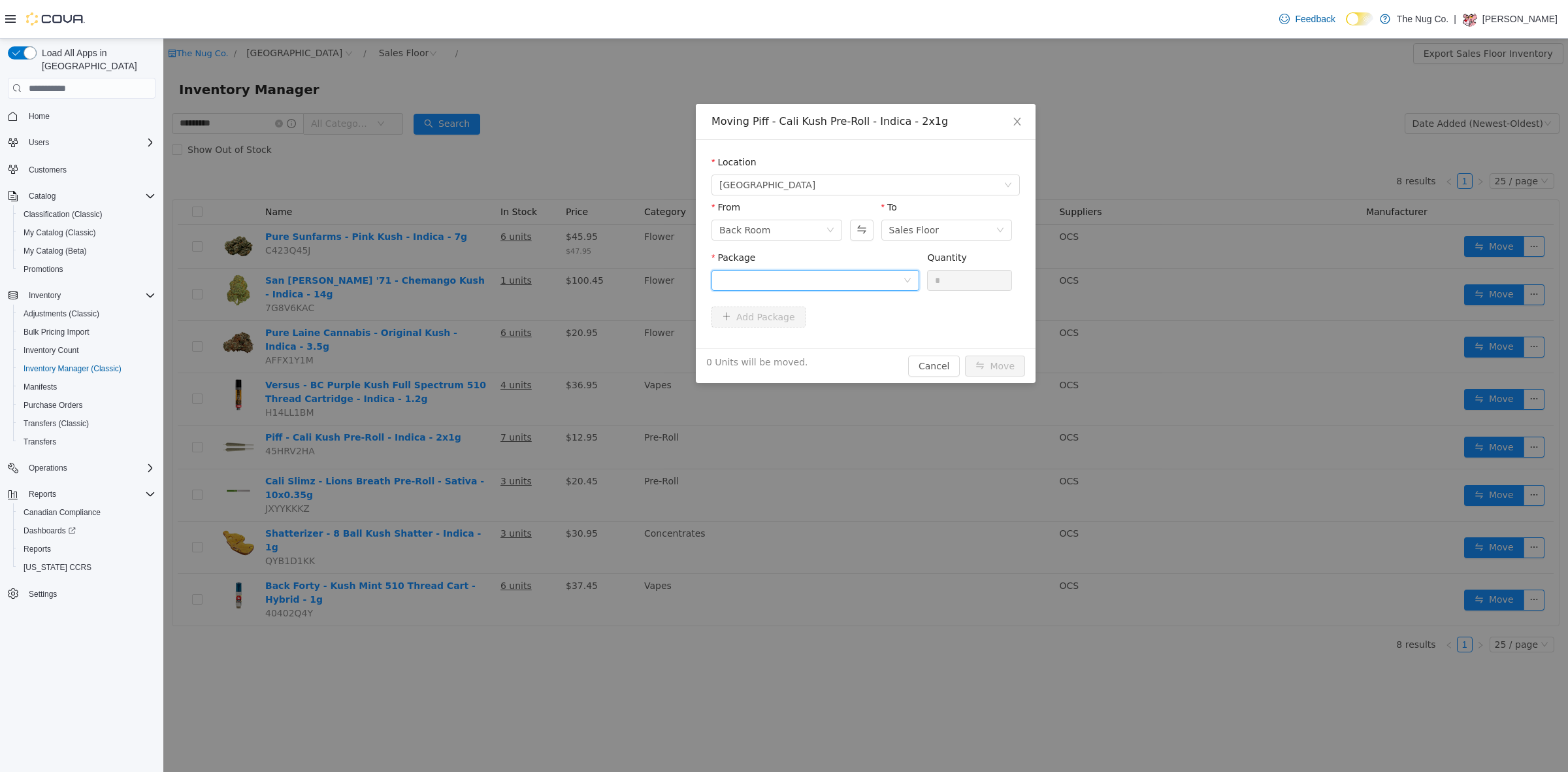
click at [779, 282] on div at bounding box center [810, 280] width 183 height 19
click at [776, 342] on span "Quantity : 13 Units" at bounding box center [758, 342] width 80 height 10
click at [946, 279] on input "*" at bounding box center [969, 280] width 84 height 19
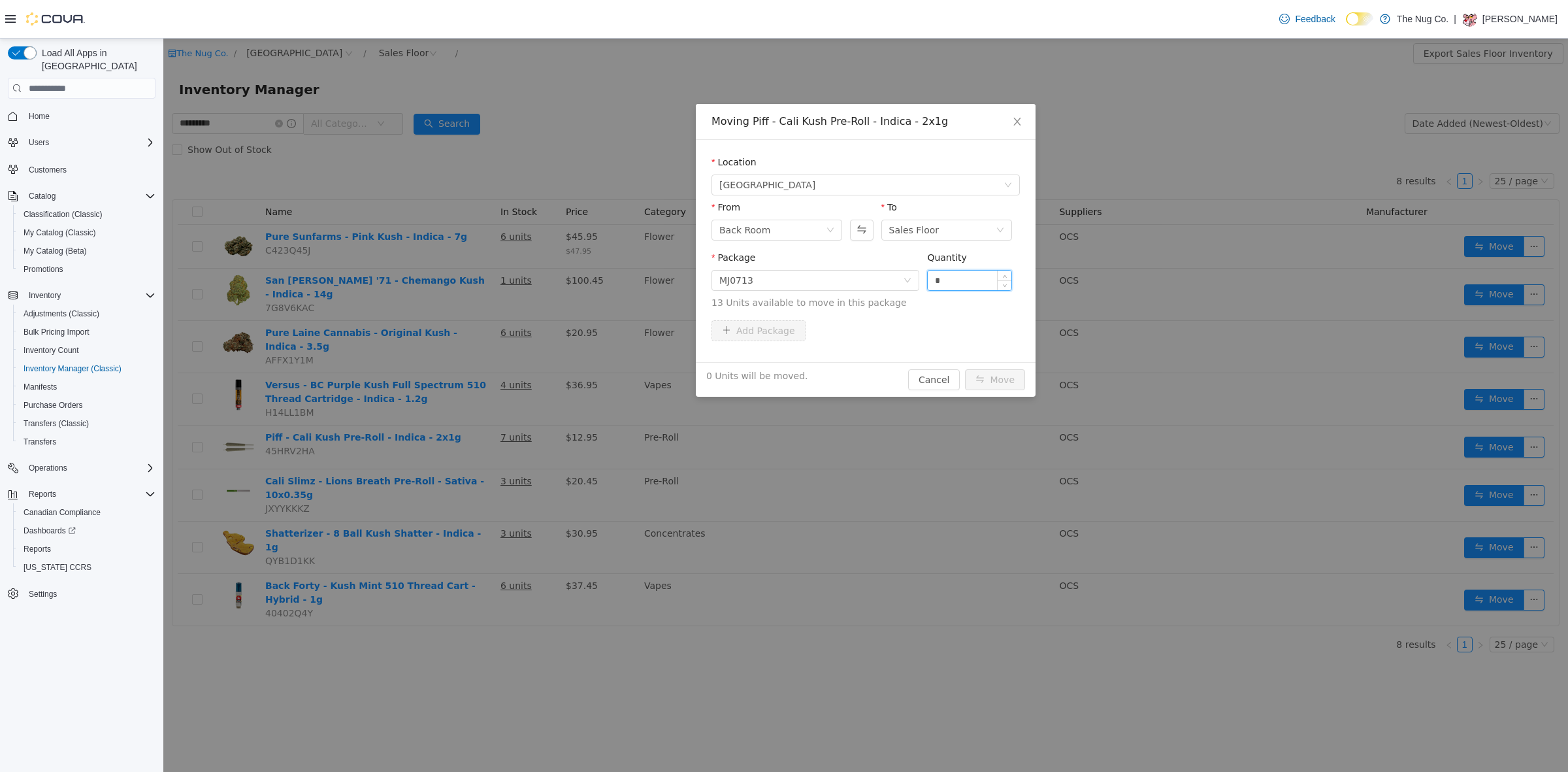
click at [946, 279] on input "*" at bounding box center [969, 280] width 84 height 19
type input "*"
click at [988, 386] on button "Move" at bounding box center [995, 379] width 60 height 21
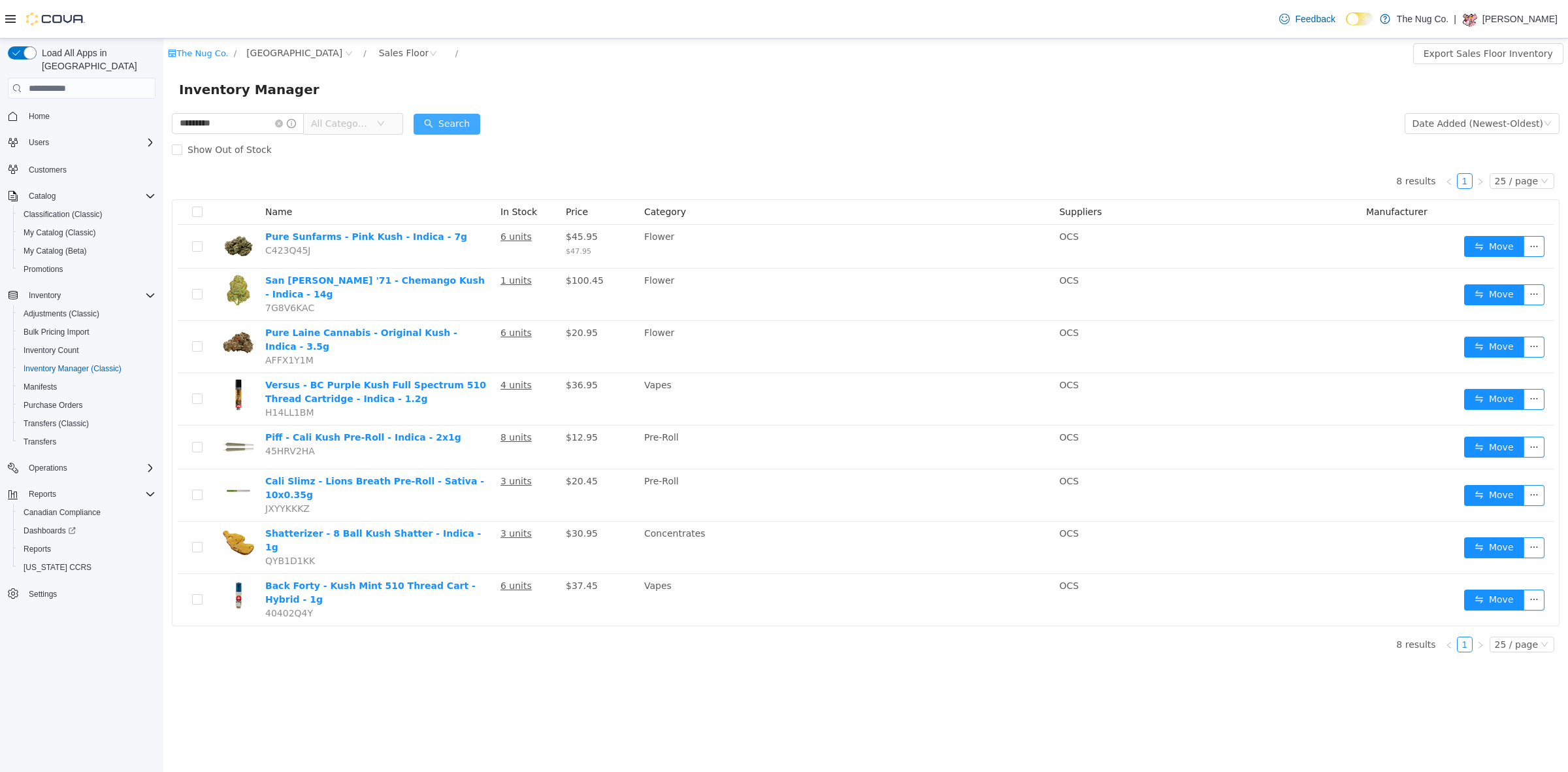
click at [450, 120] on button "Search" at bounding box center [447, 124] width 67 height 21
click at [239, 131] on input "*********" at bounding box center [238, 123] width 132 height 21
type input "*****"
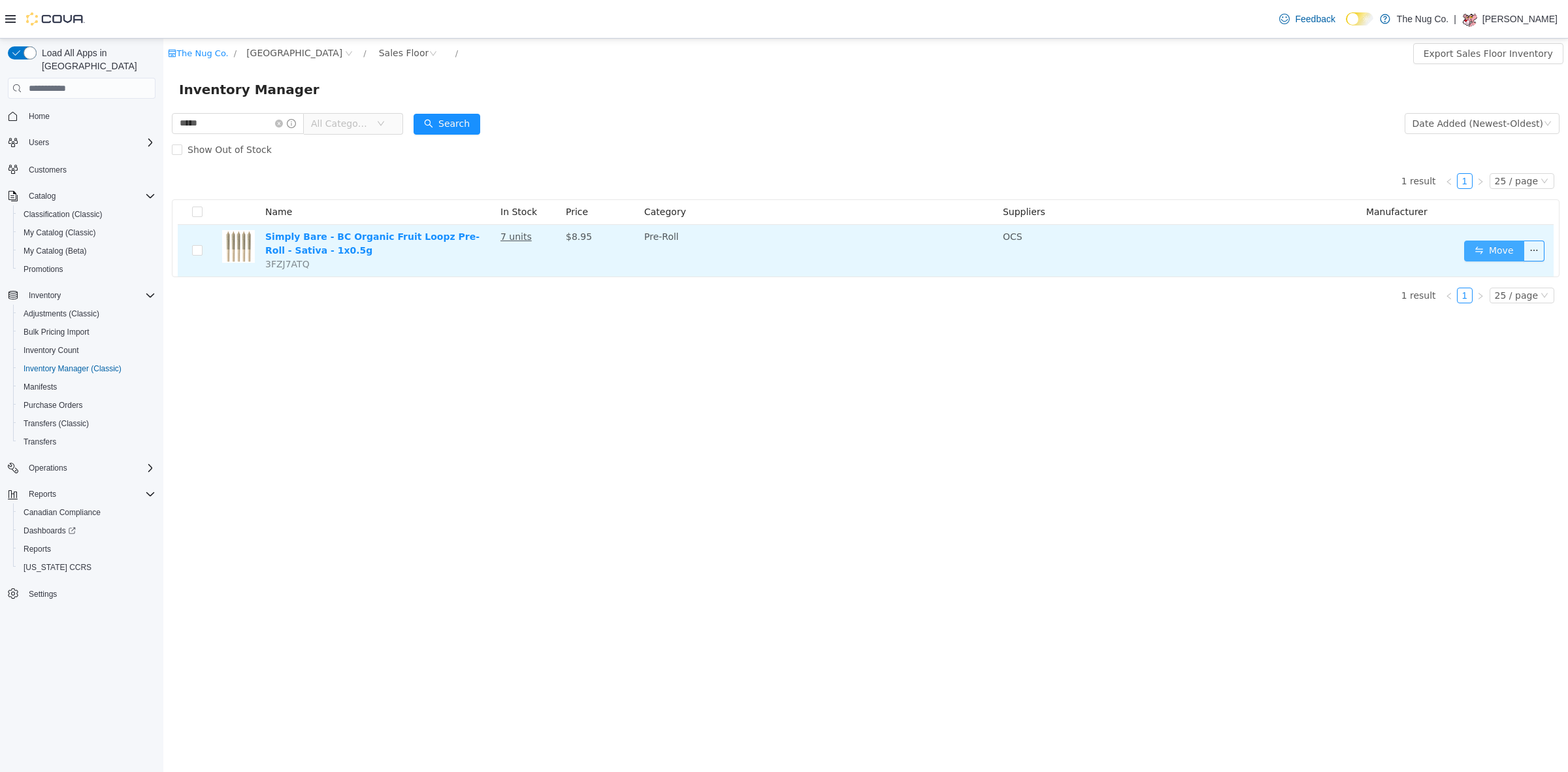
click at [1506, 241] on button "Move" at bounding box center [1494, 250] width 60 height 21
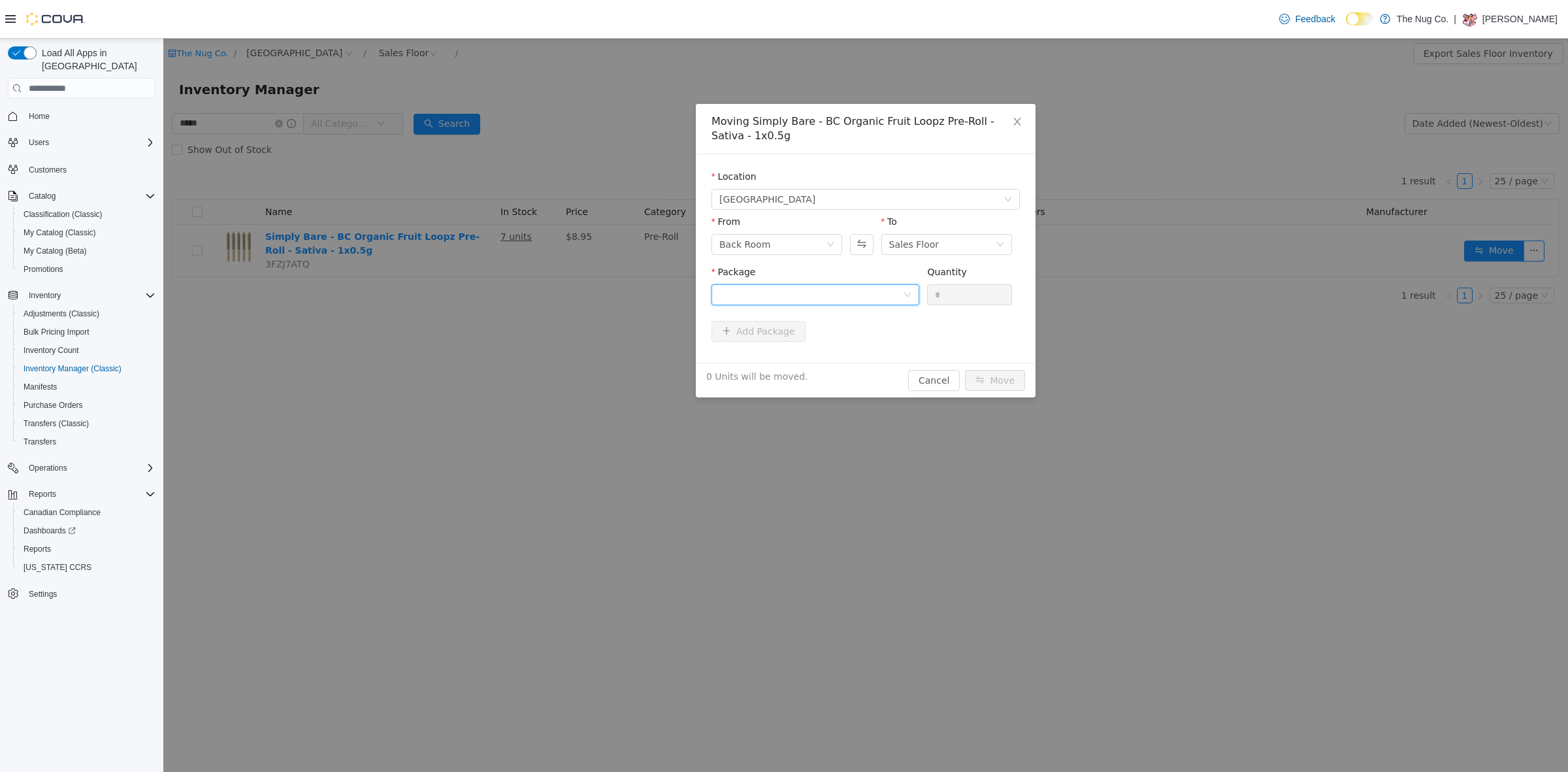
click at [754, 290] on div at bounding box center [810, 294] width 183 height 19
click at [771, 344] on li "FLPP1E005 Quantity : 3 Units" at bounding box center [815, 349] width 208 height 35
click at [954, 299] on input "*" at bounding box center [969, 294] width 84 height 19
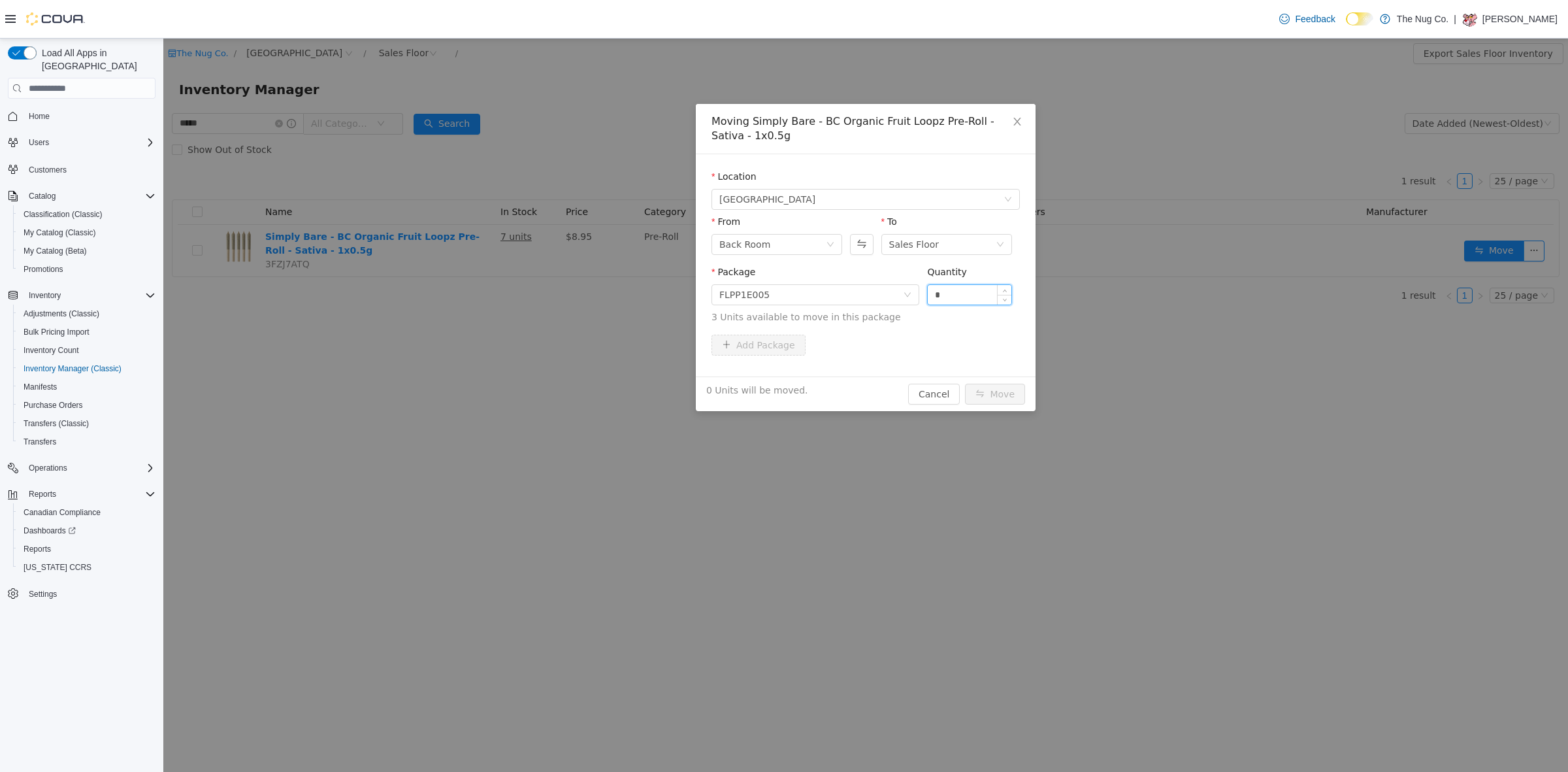
click at [954, 299] on input "*" at bounding box center [969, 294] width 84 height 19
type input "*"
click at [1004, 386] on button "Move" at bounding box center [995, 394] width 60 height 21
click at [256, 121] on input "*****" at bounding box center [238, 123] width 132 height 21
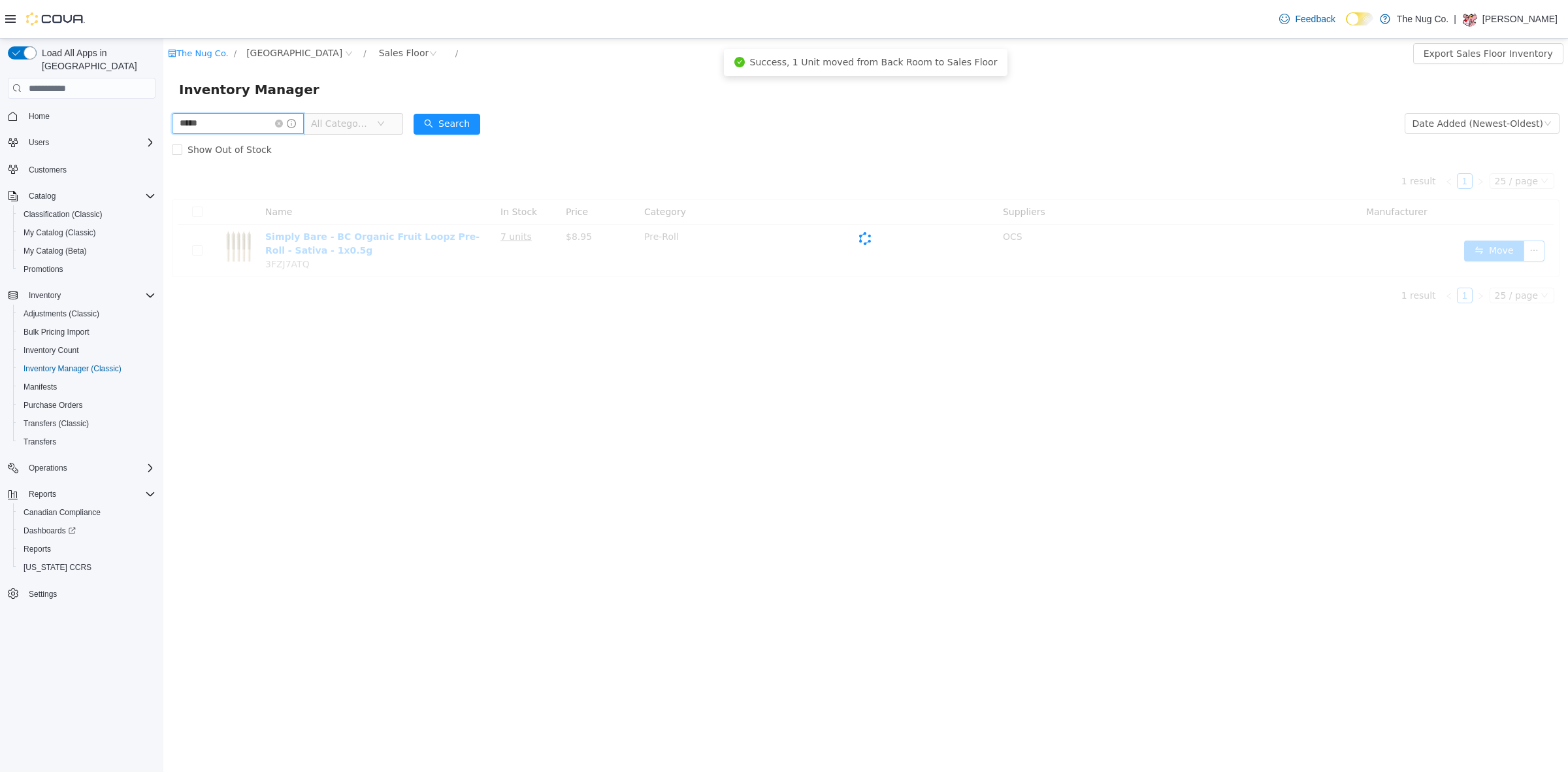
click at [256, 121] on input "*****" at bounding box center [238, 123] width 132 height 21
type input "****"
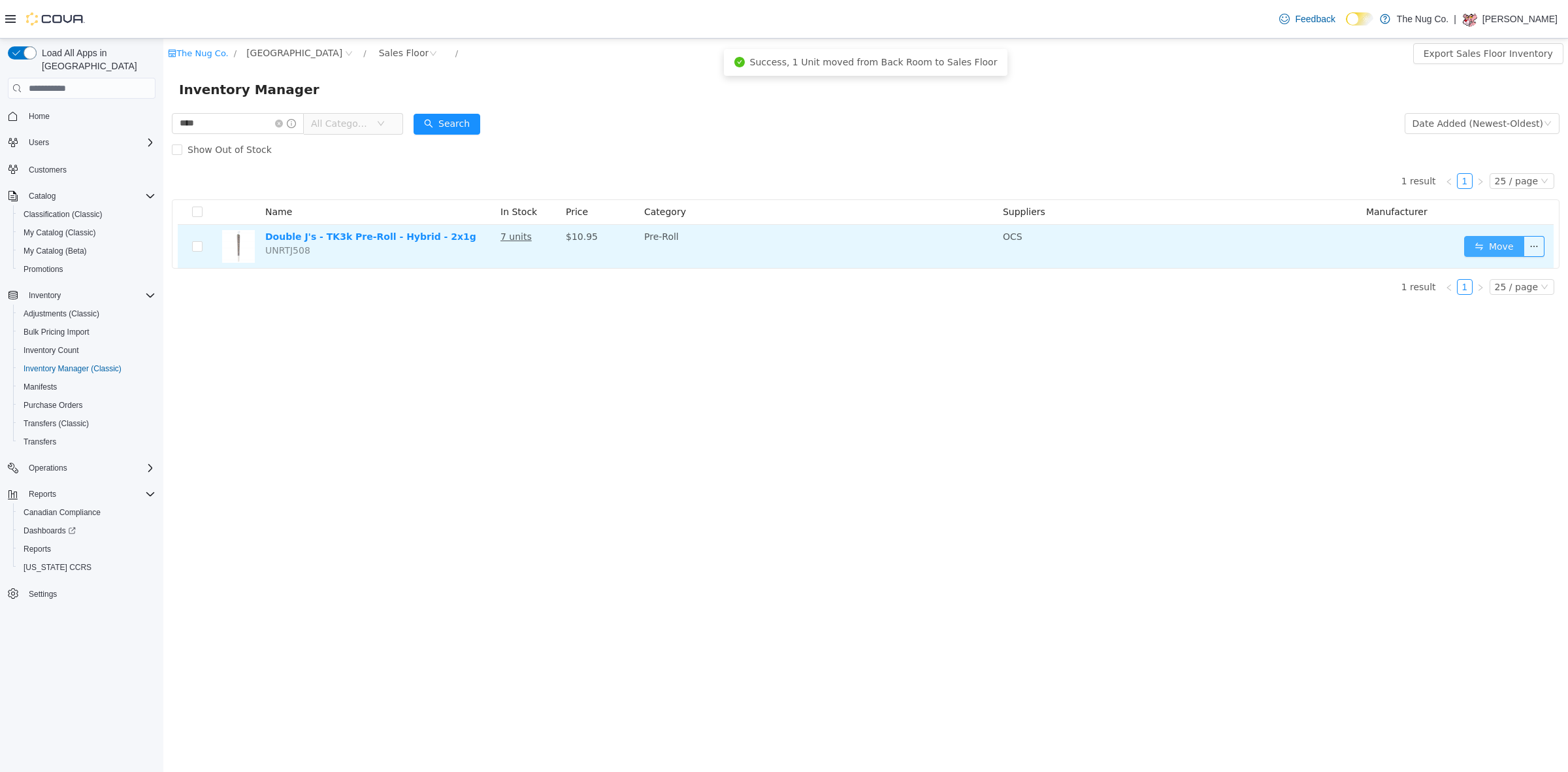
click at [1503, 240] on button "Move" at bounding box center [1494, 246] width 60 height 21
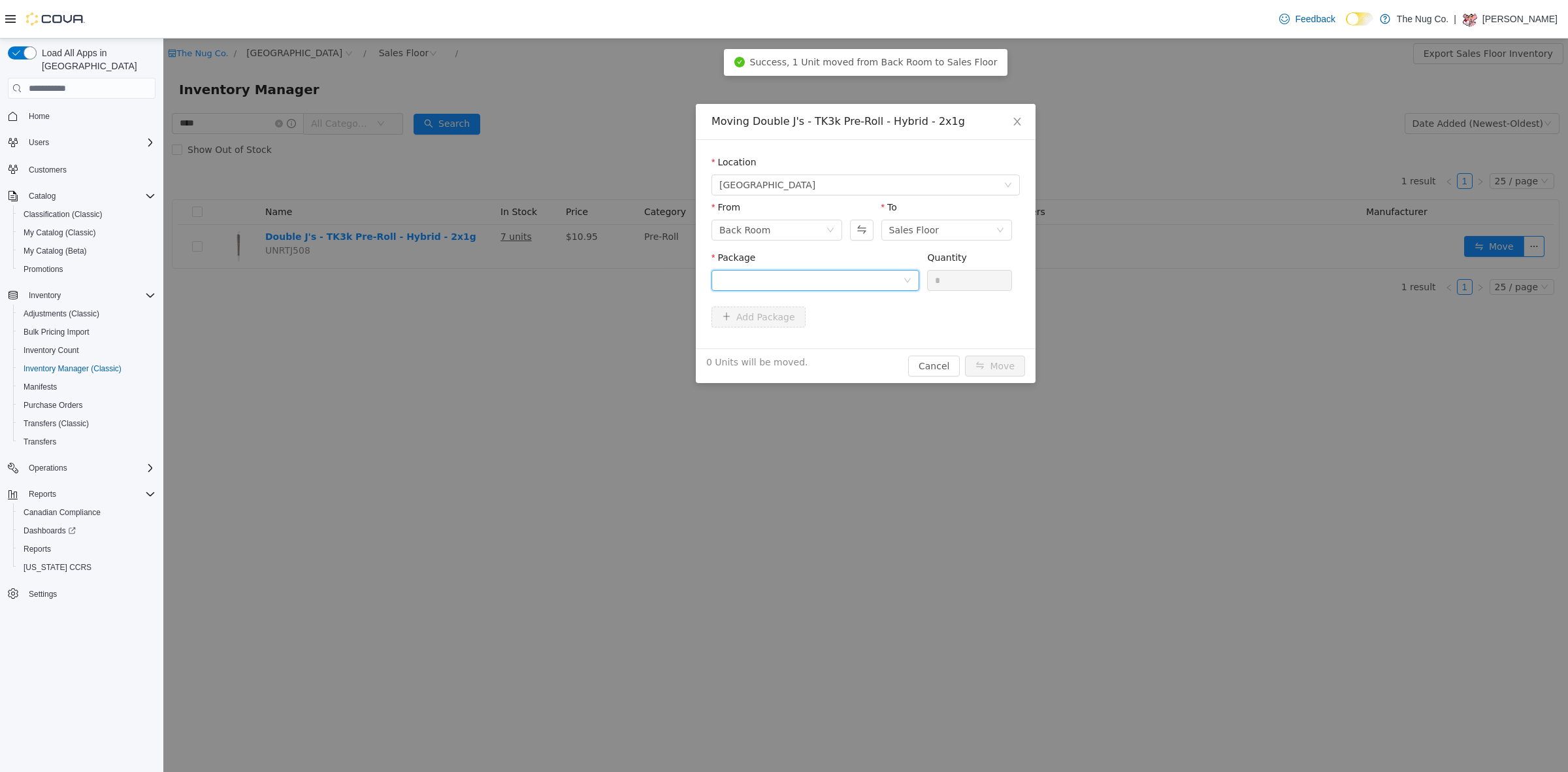
click at [819, 281] on div at bounding box center [810, 280] width 183 height 19
click at [812, 337] on li "BDC2304 Quantity : 3 Units" at bounding box center [815, 334] width 208 height 35
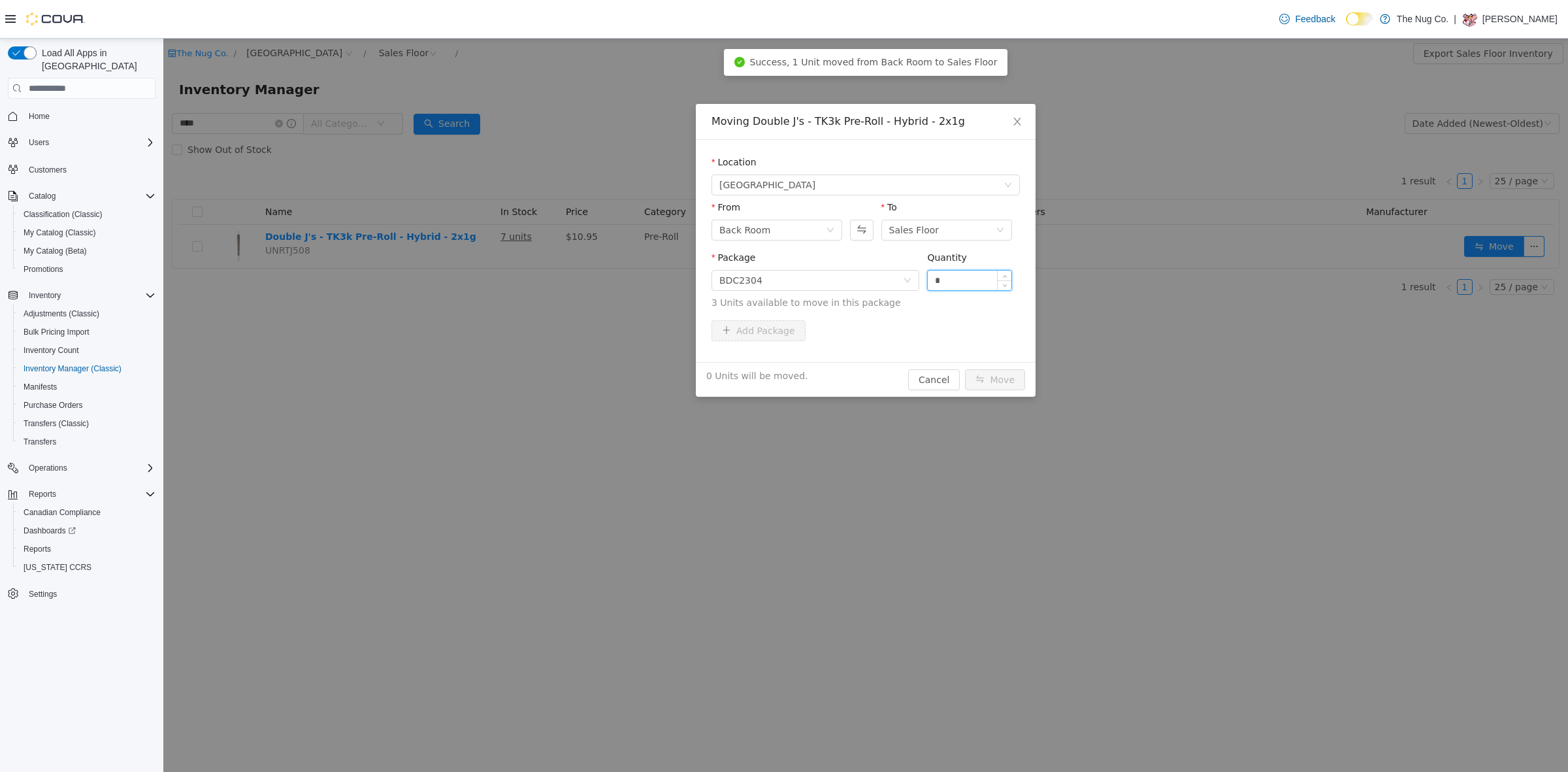
click at [970, 278] on input "*" at bounding box center [969, 280] width 84 height 19
type input "*"
drag, startPoint x: 995, startPoint y: 381, endPoint x: 996, endPoint y: 374, distance: 7.1
click at [996, 381] on button "Move" at bounding box center [995, 379] width 60 height 21
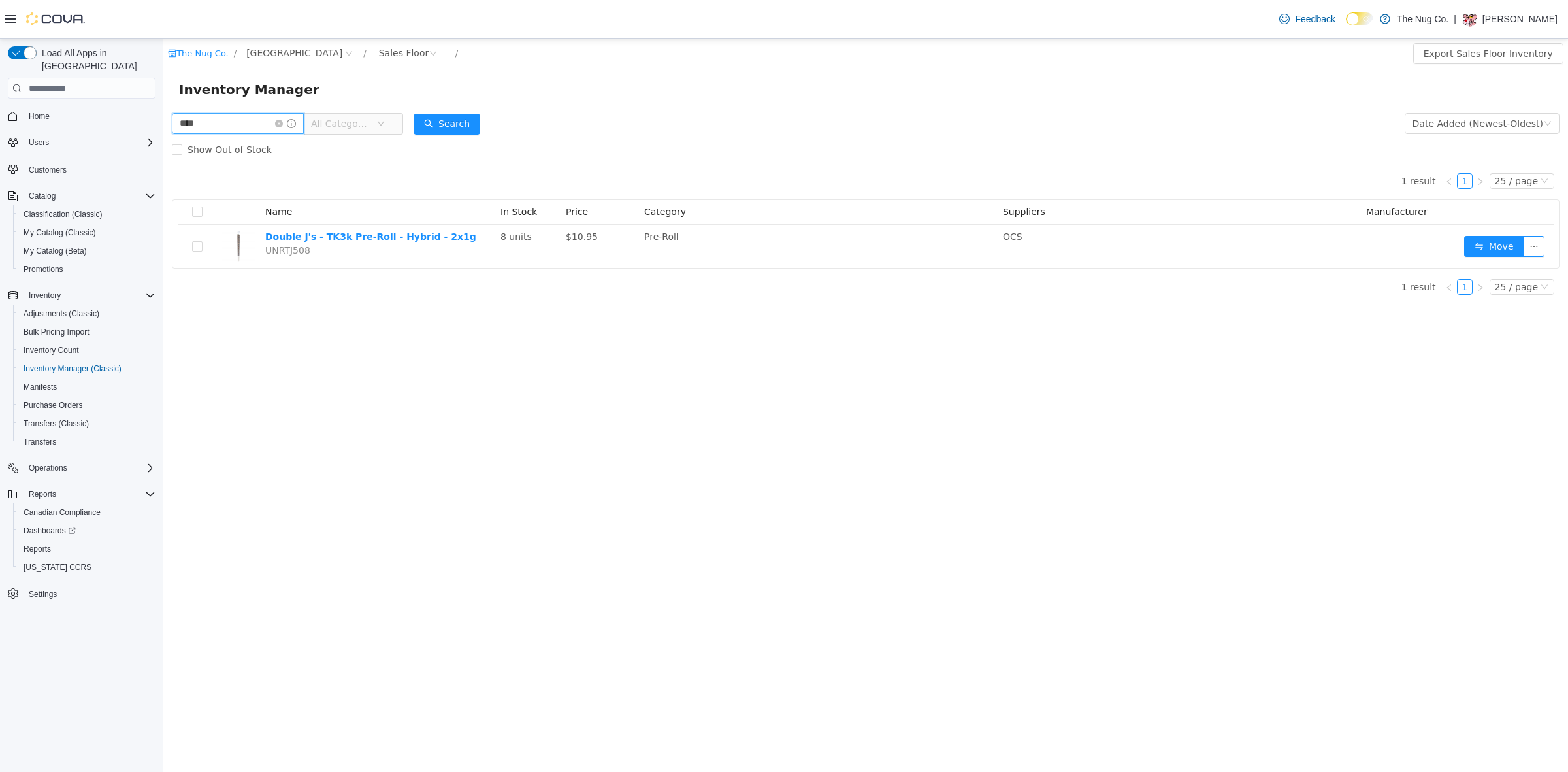
click at [218, 116] on input "****" at bounding box center [238, 123] width 132 height 21
click at [218, 116] on input "****" at bounding box center [238, 123] width 132 height 21
type input "**********"
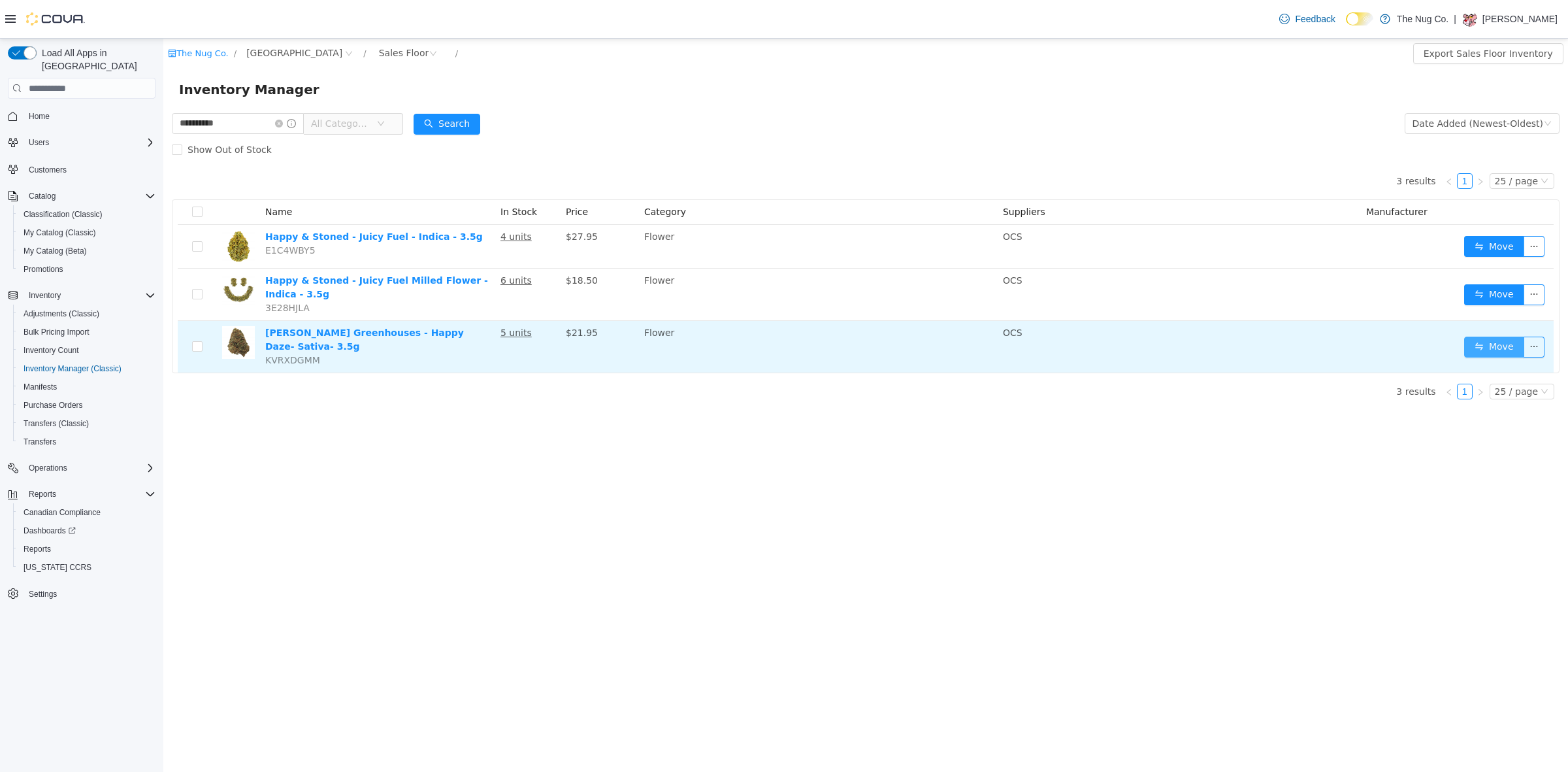
click at [1489, 337] on button "Move" at bounding box center [1494, 347] width 60 height 21
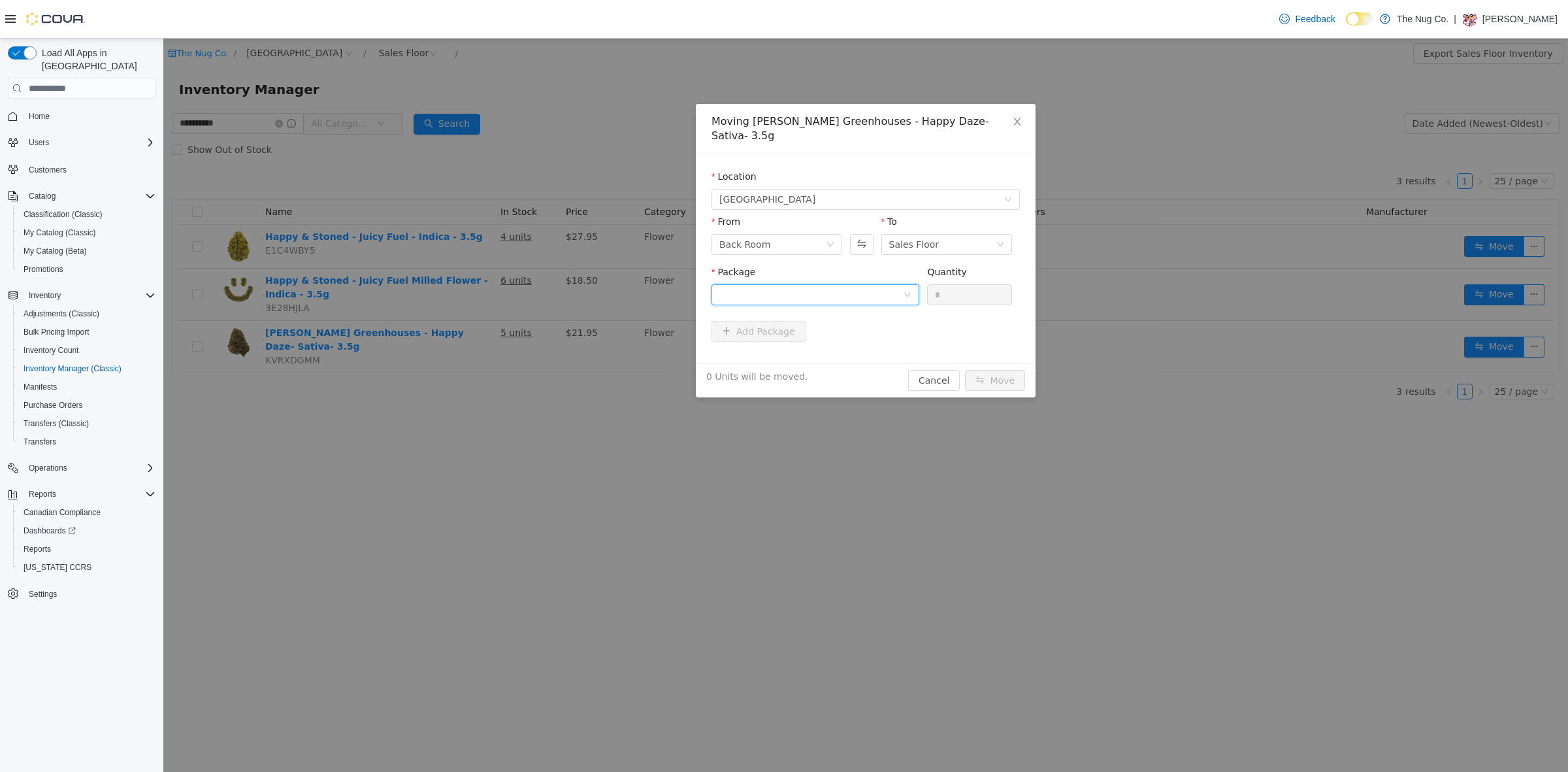
click at [834, 285] on div at bounding box center [810, 294] width 183 height 19
click at [825, 343] on li "LOT-BDC-10496 Quantity : 1 Unit" at bounding box center [815, 334] width 208 height 35
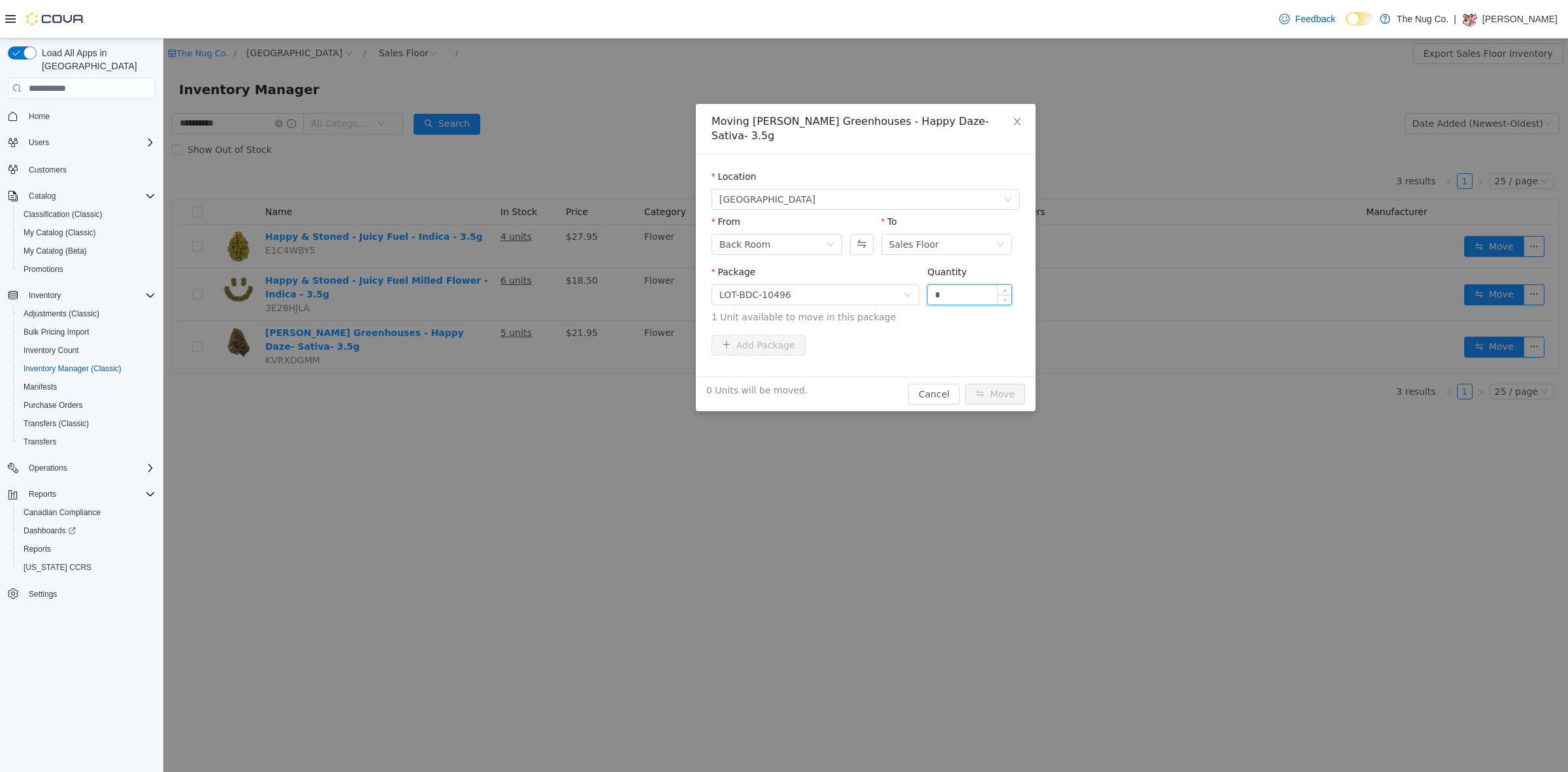
click at [947, 286] on input "*" at bounding box center [969, 294] width 84 height 19
type input "*"
click at [1000, 383] on button "Move" at bounding box center [995, 394] width 60 height 21
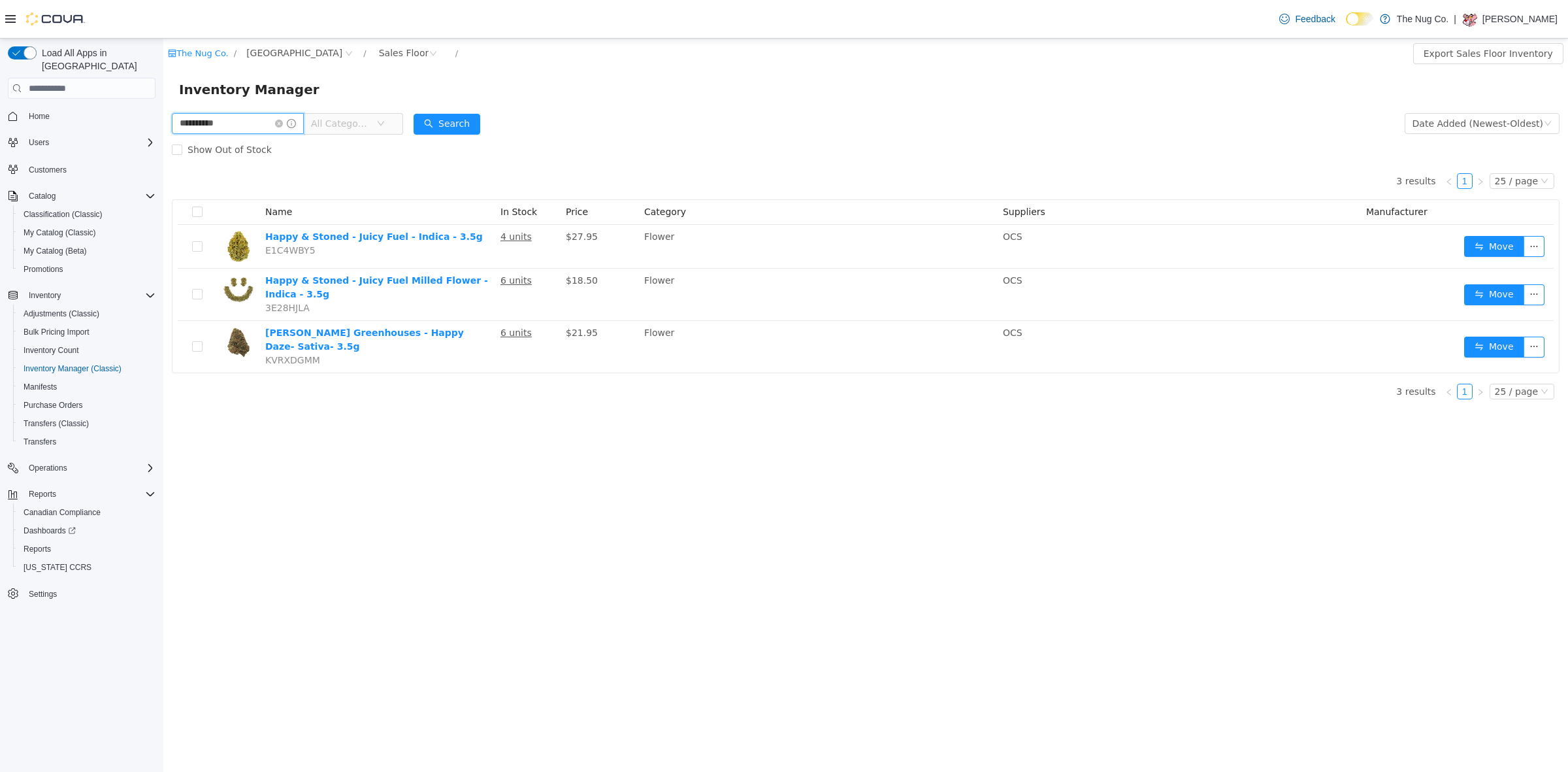
drag, startPoint x: 227, startPoint y: 120, endPoint x: 11, endPoint y: 144, distance: 217.3
click at [163, 144] on html "**********" at bounding box center [866, 404] width 1405 height 733
type input "****"
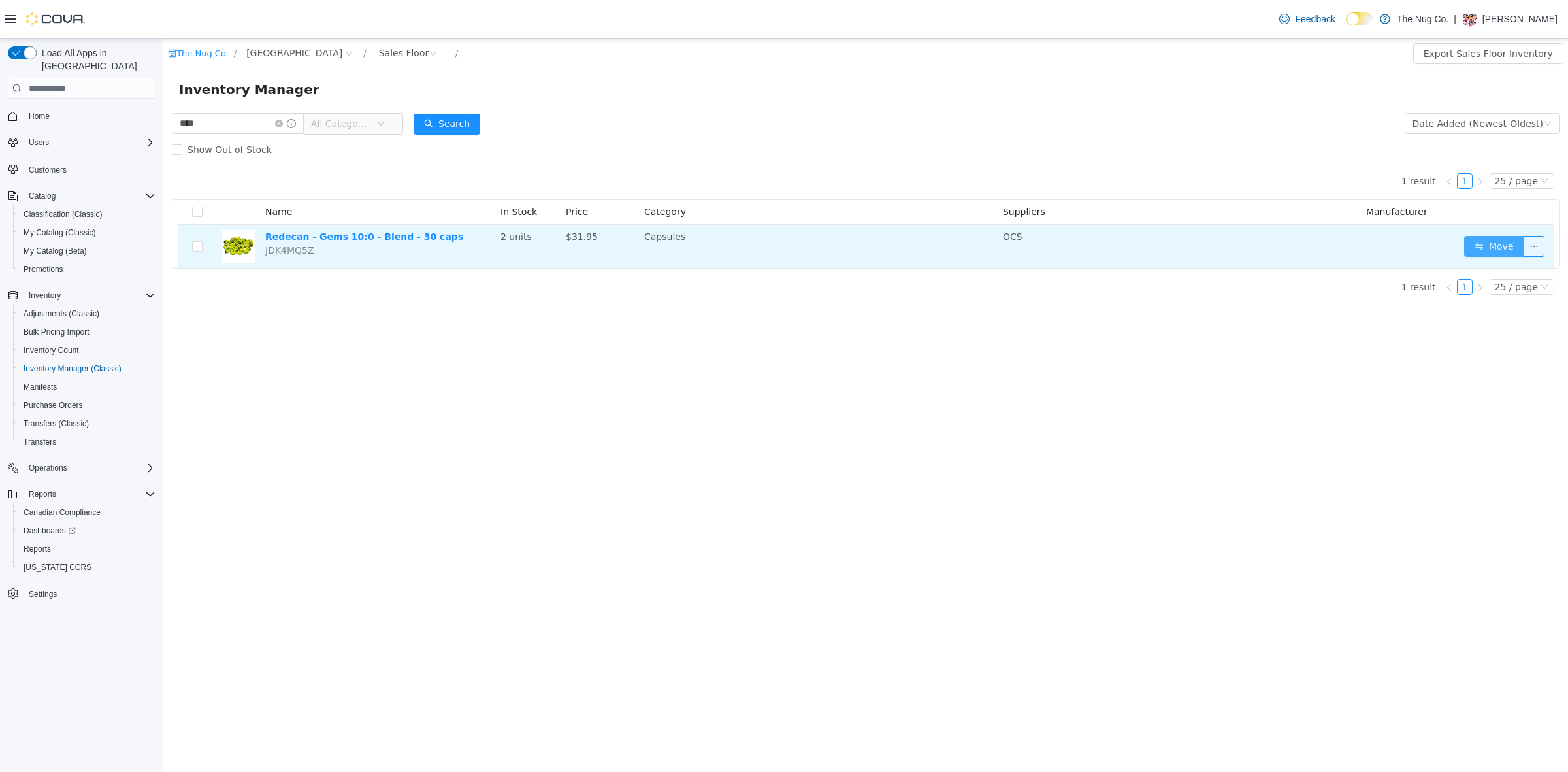
click at [1472, 239] on button "Move" at bounding box center [1494, 246] width 60 height 21
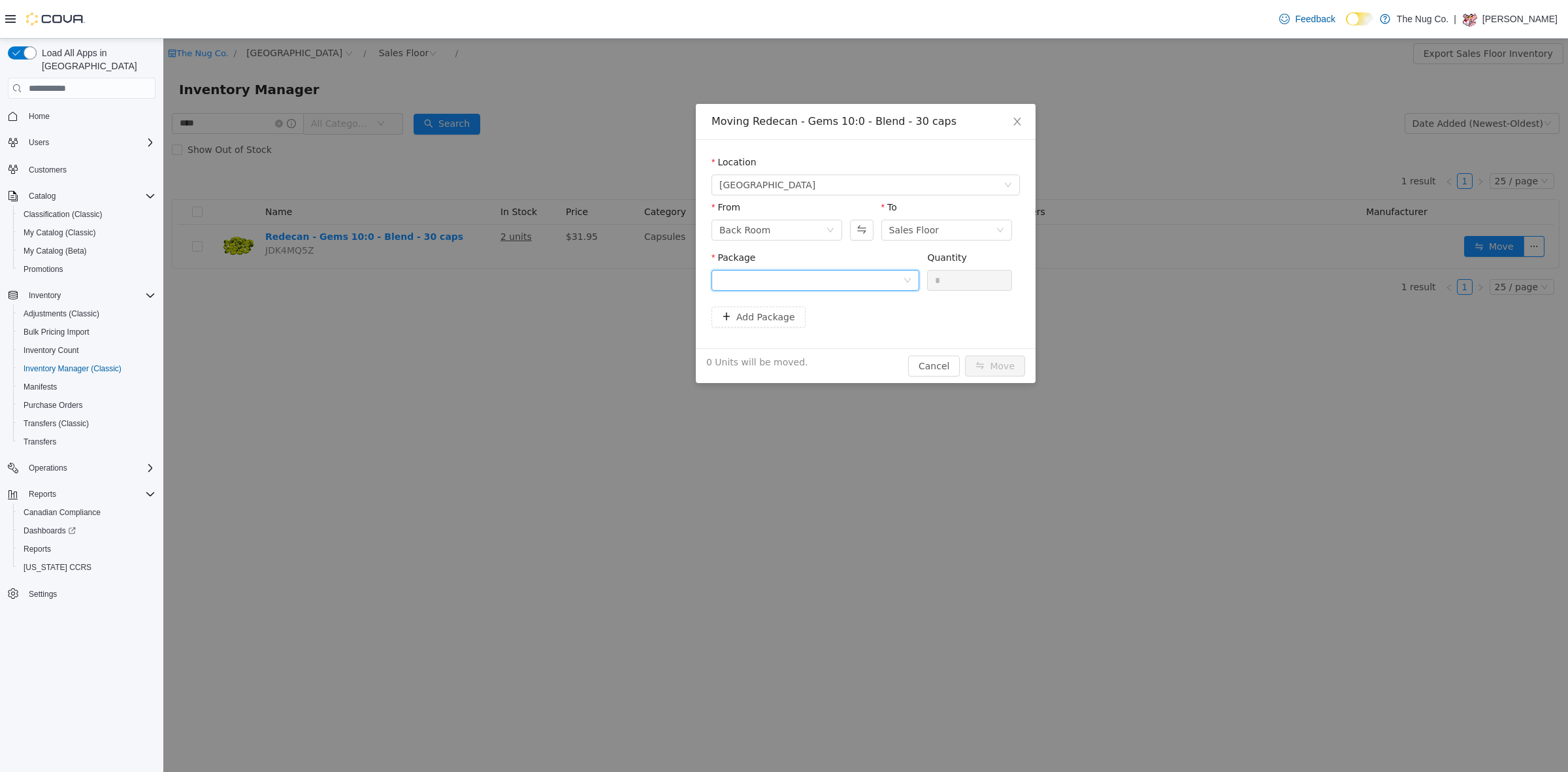
click at [769, 277] on div at bounding box center [810, 280] width 183 height 19
click at [774, 337] on span "Quantity : 1 Unit" at bounding box center [753, 342] width 69 height 10
click at [964, 269] on div "Quantity" at bounding box center [969, 260] width 85 height 19
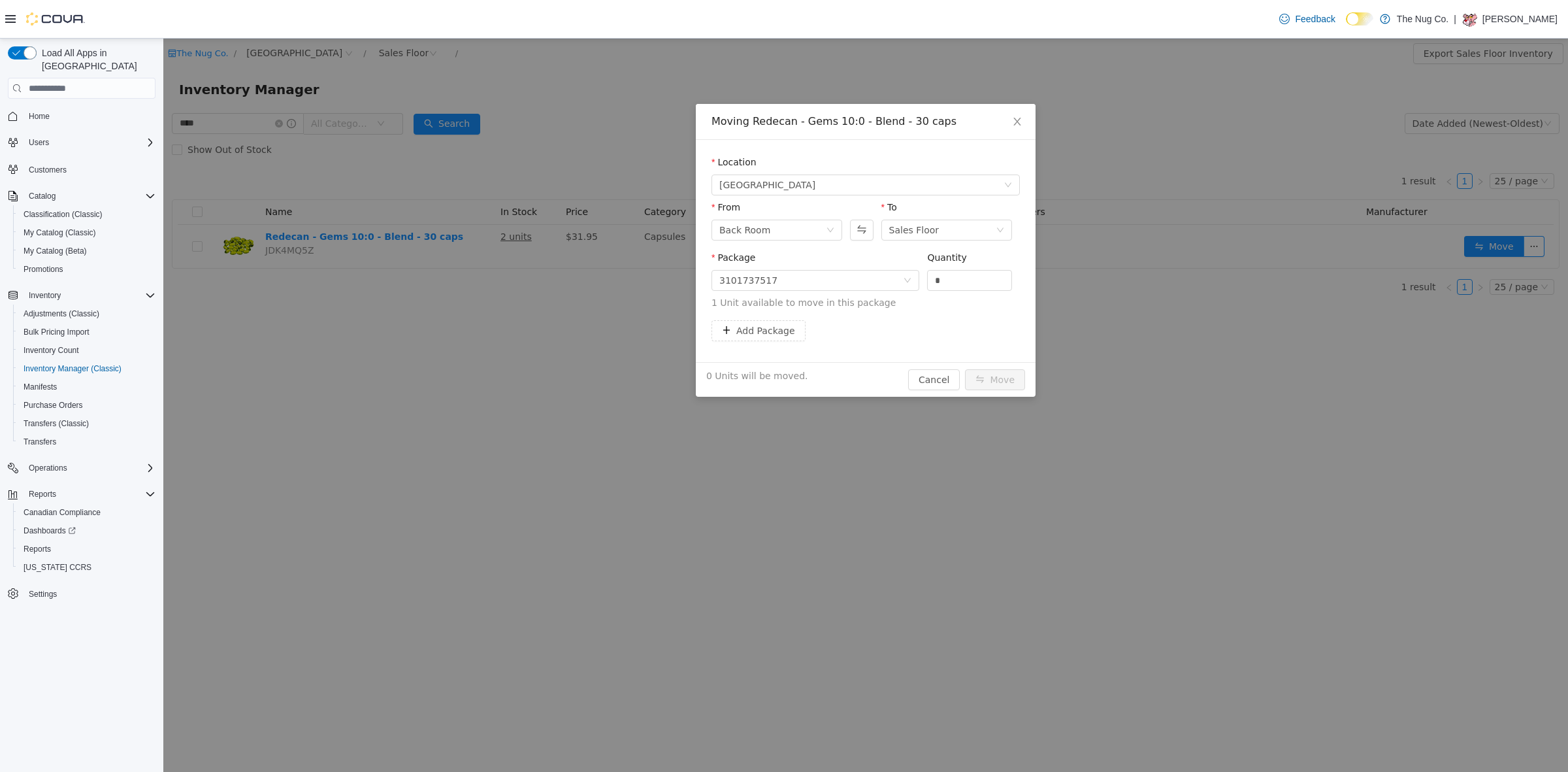
click at [964, 269] on div "Quantity" at bounding box center [969, 260] width 85 height 19
click at [964, 274] on input "*" at bounding box center [969, 280] width 84 height 19
type input "*"
click at [994, 376] on button "Move" at bounding box center [995, 379] width 60 height 21
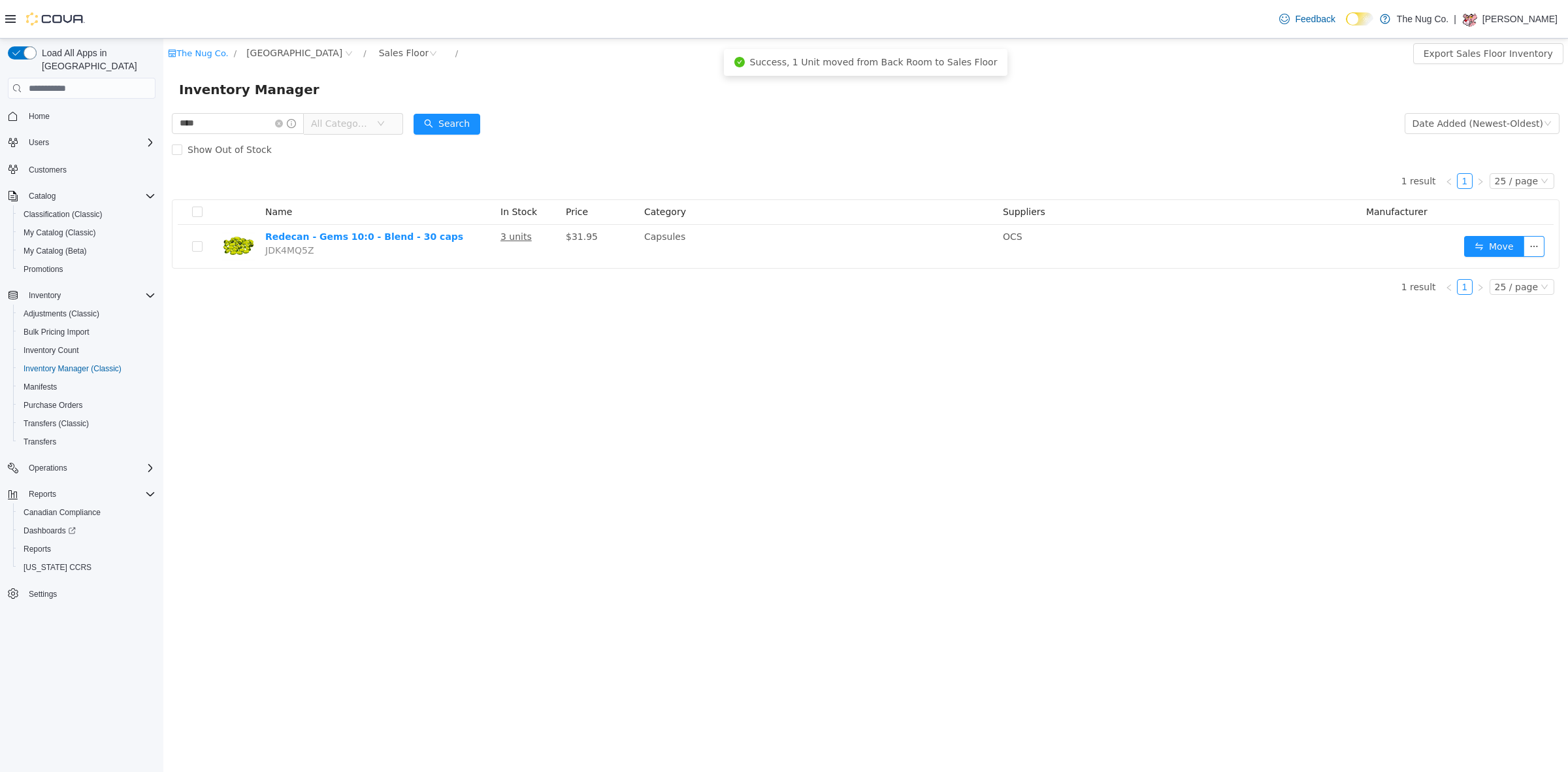
drag, startPoint x: 1113, startPoint y: 590, endPoint x: 1330, endPoint y: 755, distance: 272.6
click at [424, 420] on div "The Nug Co. / 1213 Dundas Street West / Sales Floor / Export Sales Floor Invent…" at bounding box center [866, 404] width 1405 height 733
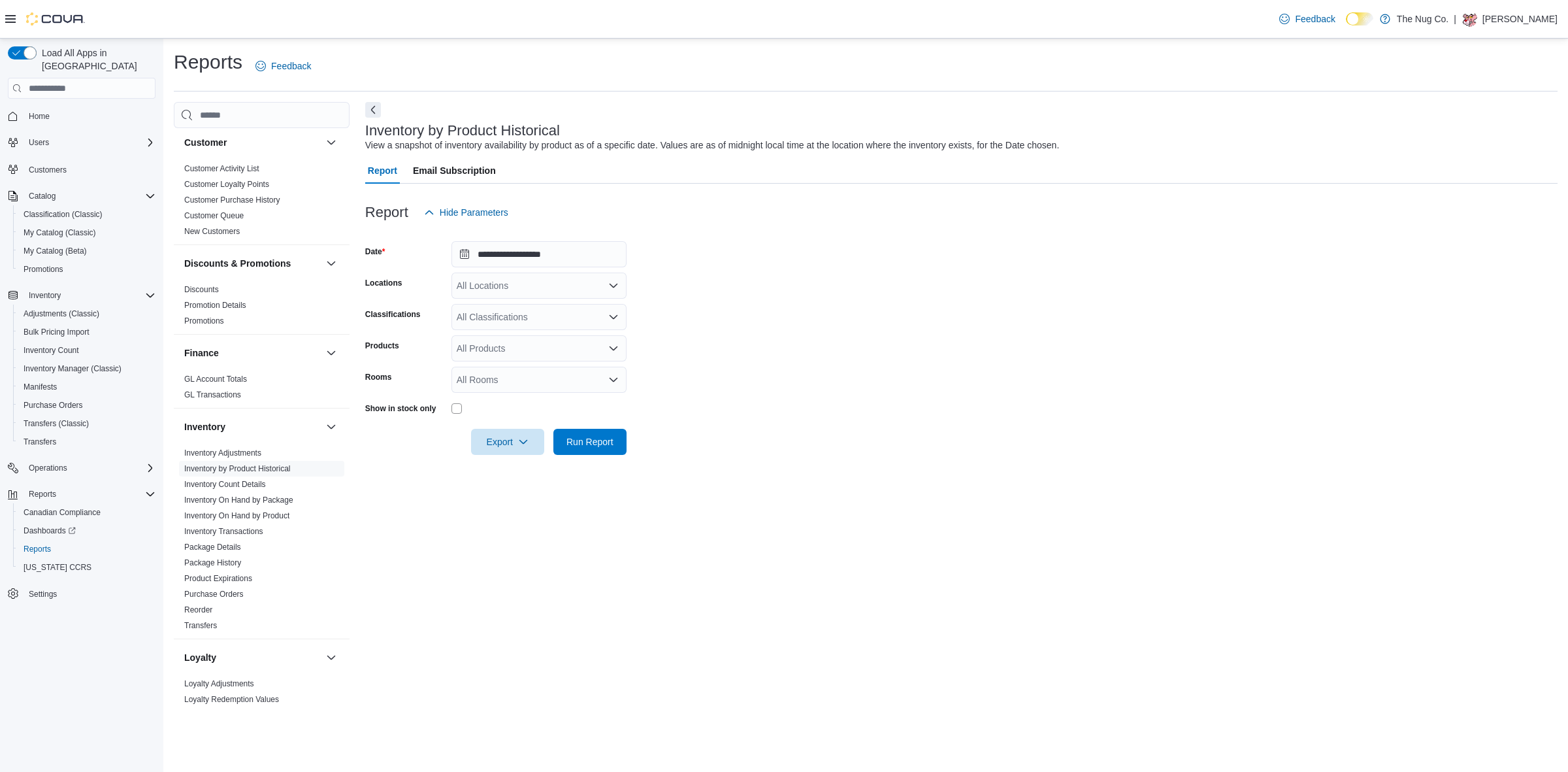
scroll to position [163, 0]
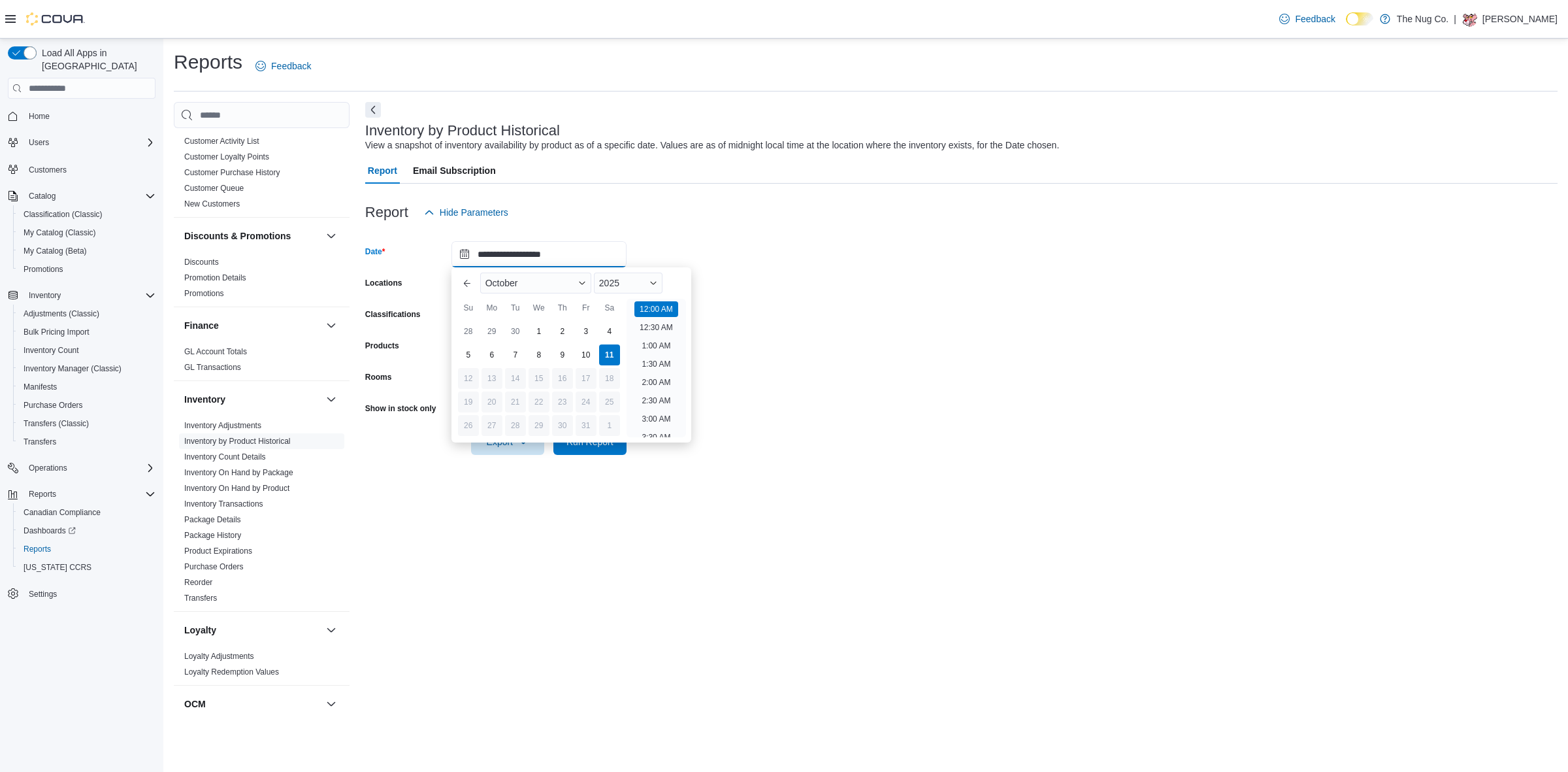
click at [589, 263] on input "**********" at bounding box center [538, 254] width 175 height 26
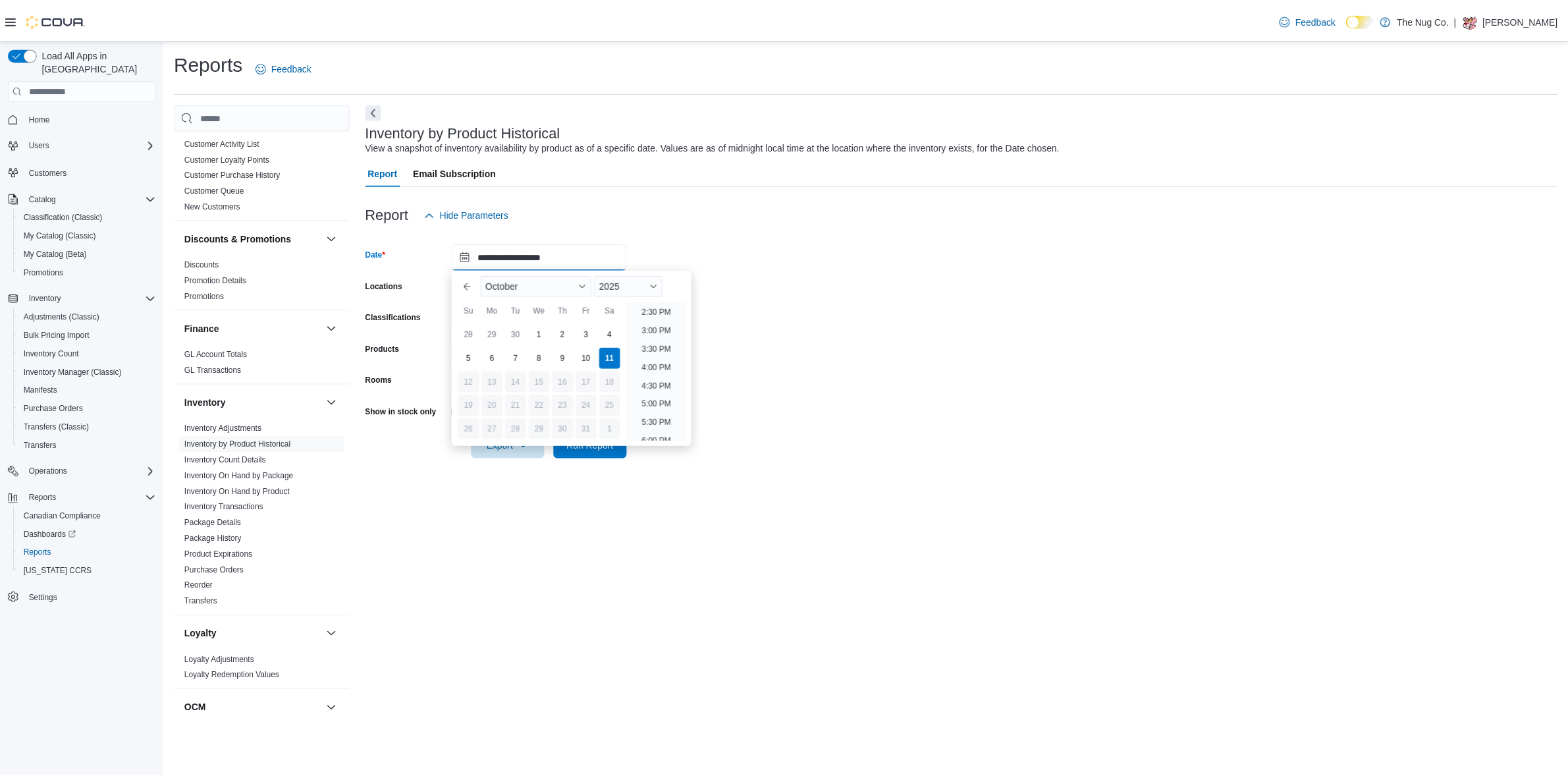
scroll to position [617, 0]
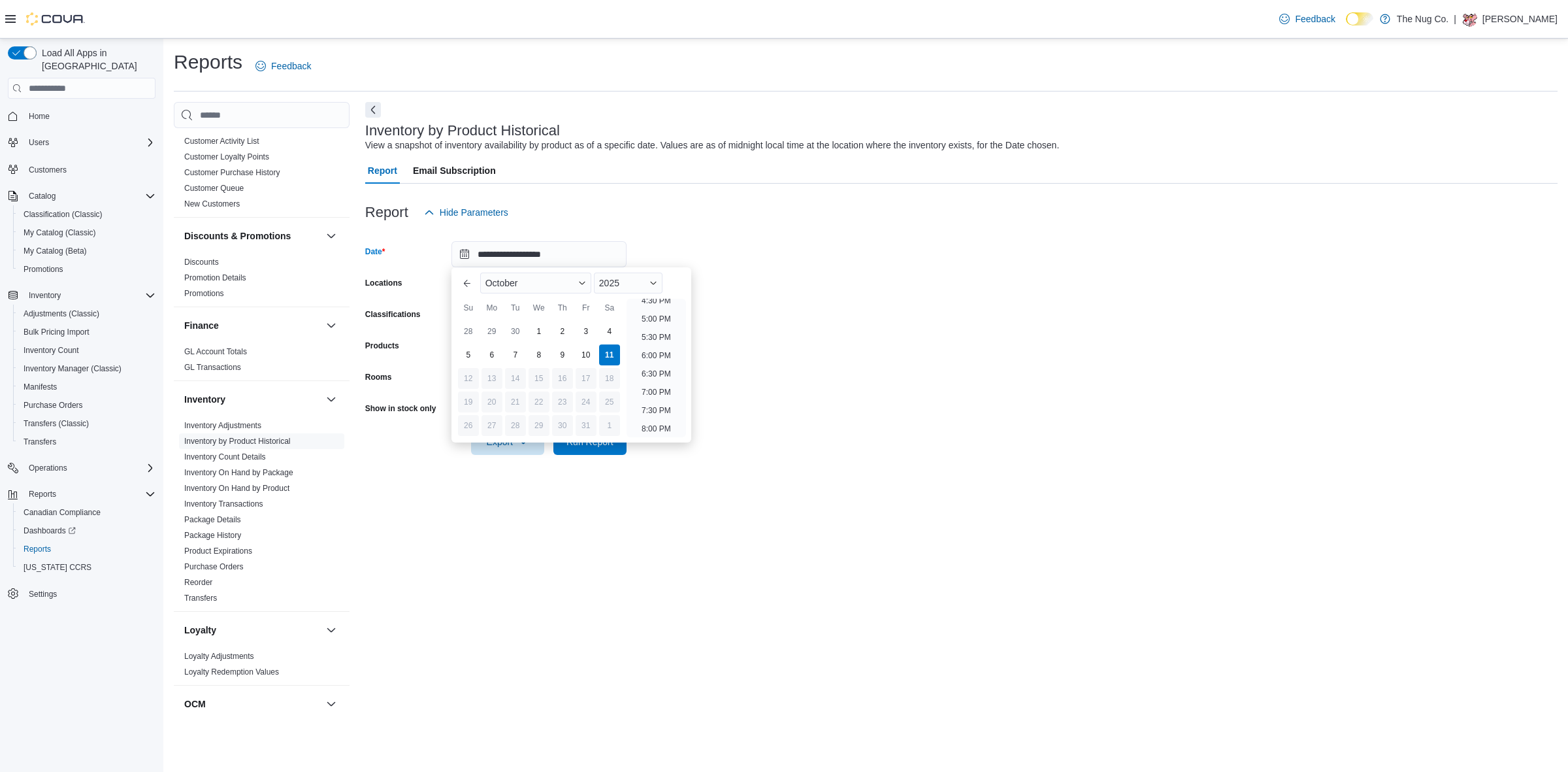
click at [645, 369] on li "6:30 PM" at bounding box center [656, 373] width 40 height 16
type input "**********"
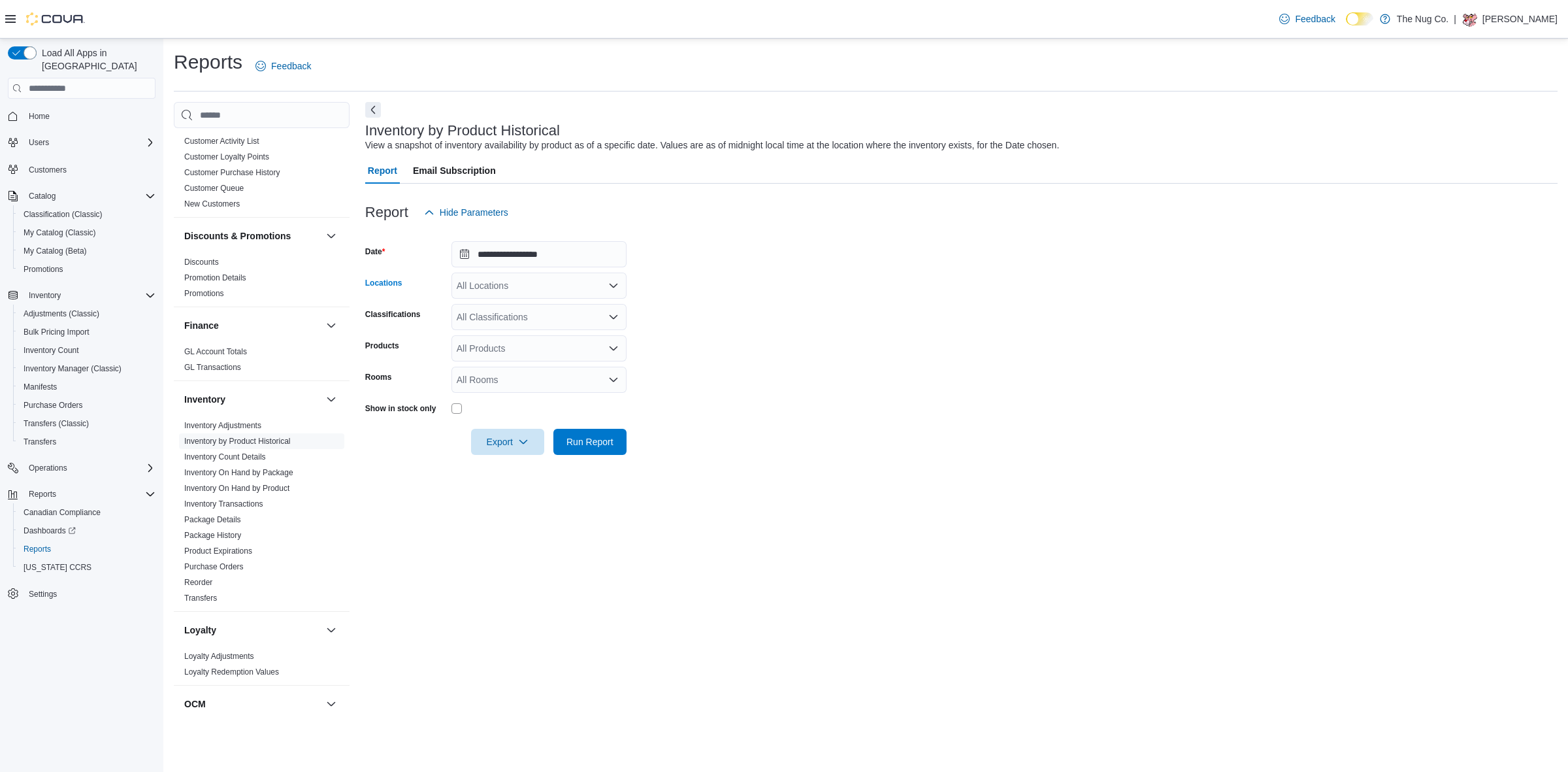
click at [469, 282] on div "All Locations" at bounding box center [538, 285] width 175 height 26
click at [497, 330] on span "[GEOGRAPHIC_DATA]" at bounding box center [527, 327] width 95 height 13
click at [690, 309] on form "**********" at bounding box center [961, 340] width 1192 height 229
click at [506, 316] on div "All Classifications" at bounding box center [538, 317] width 175 height 26
click at [493, 379] on span "Flower" at bounding box center [493, 377] width 28 height 13
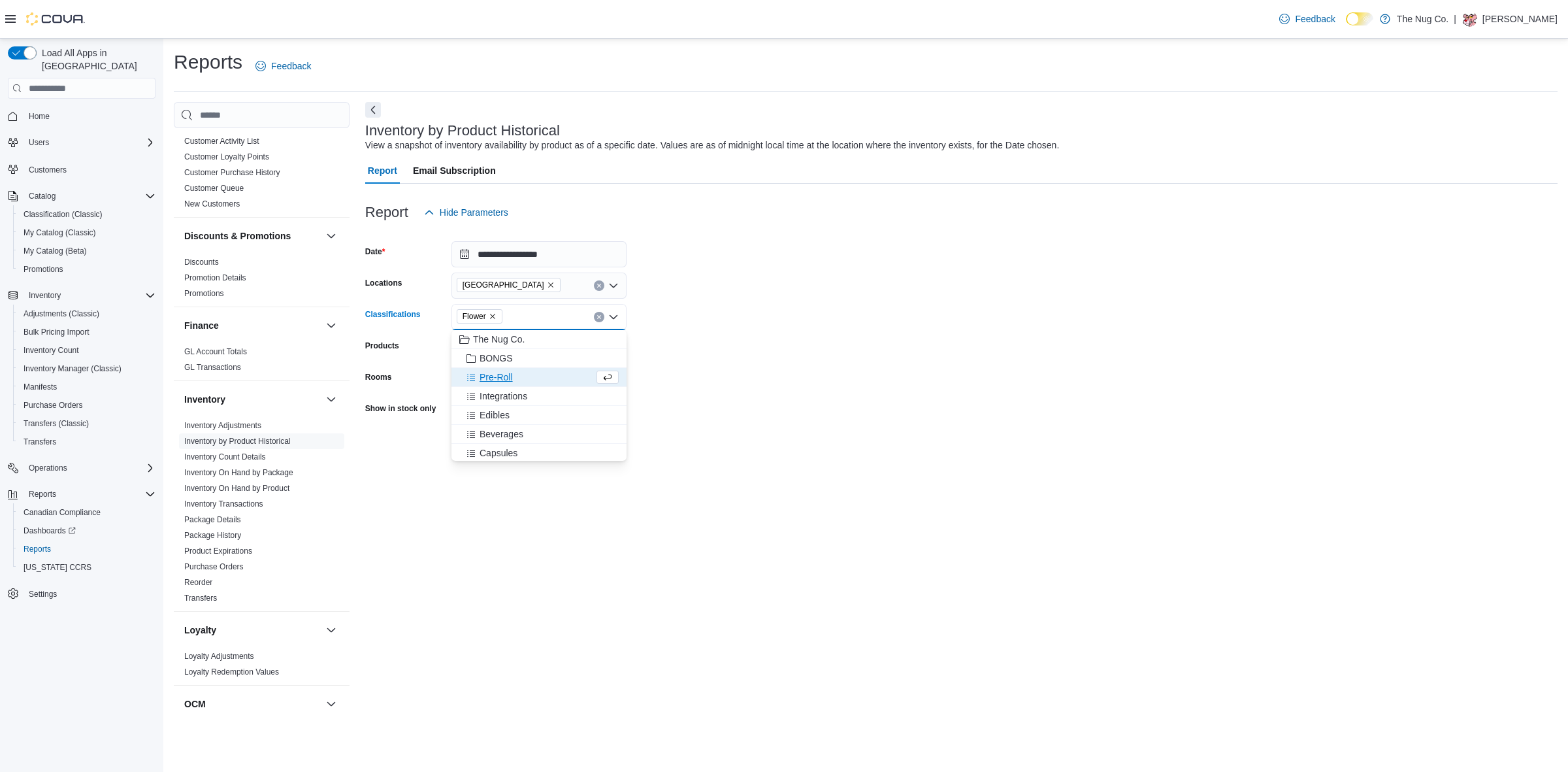
click at [493, 379] on span "Pre-Roll" at bounding box center [496, 377] width 33 height 13
click at [493, 379] on span "Integrations" at bounding box center [503, 377] width 48 height 13
click at [495, 397] on span "Edibles" at bounding box center [495, 397] width 30 height 13
click at [498, 397] on span "Beverages" at bounding box center [501, 397] width 44 height 13
click at [498, 417] on span "Capsules" at bounding box center [498, 416] width 38 height 13
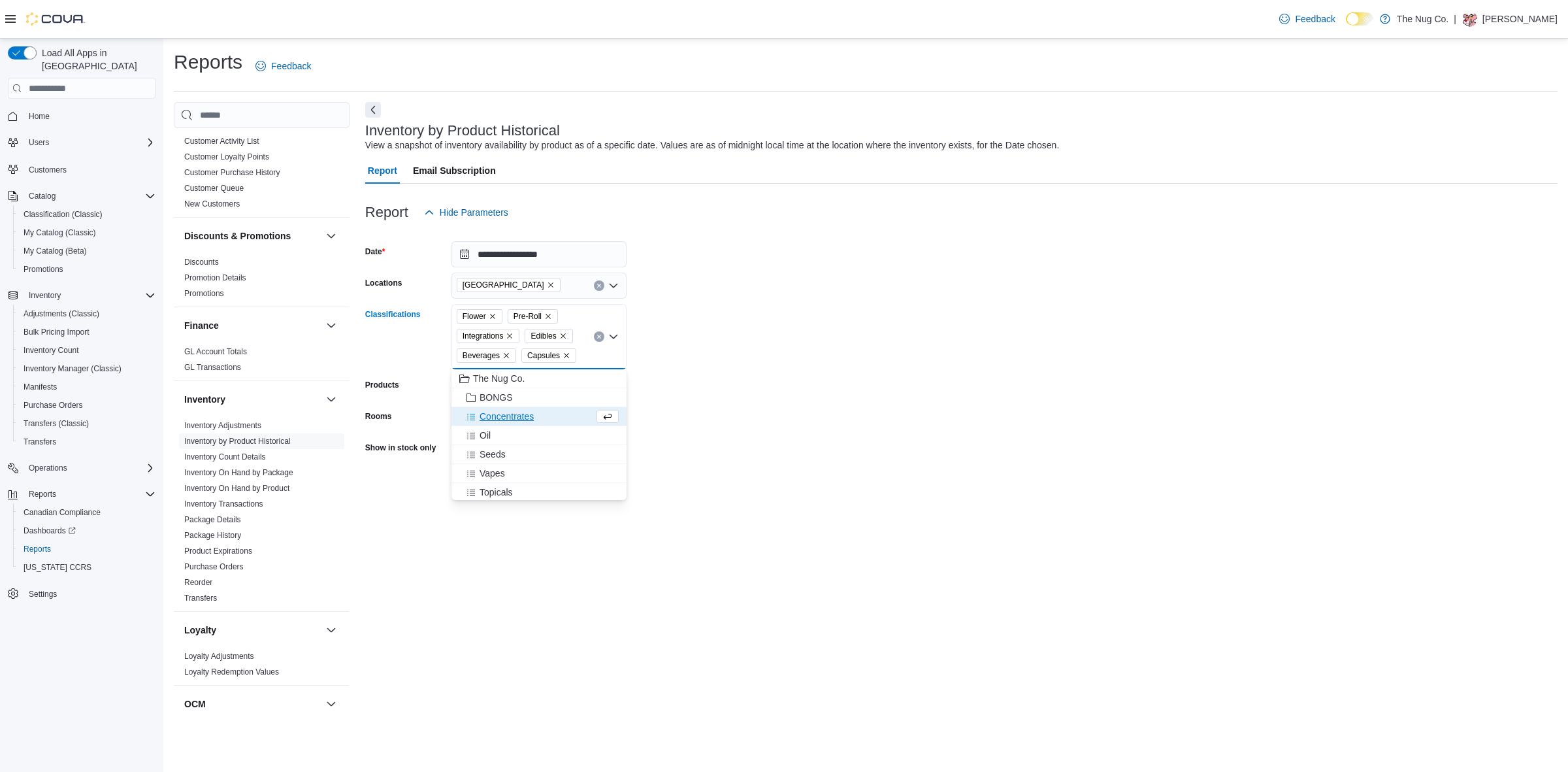
click at [498, 423] on button "Concentrates" at bounding box center [538, 416] width 175 height 19
click at [484, 439] on span "Oil" at bounding box center [485, 436] width 11 height 13
click at [494, 456] on span "Vapes" at bounding box center [492, 455] width 25 height 13
click at [494, 476] on span "Topicals" at bounding box center [496, 475] width 33 height 13
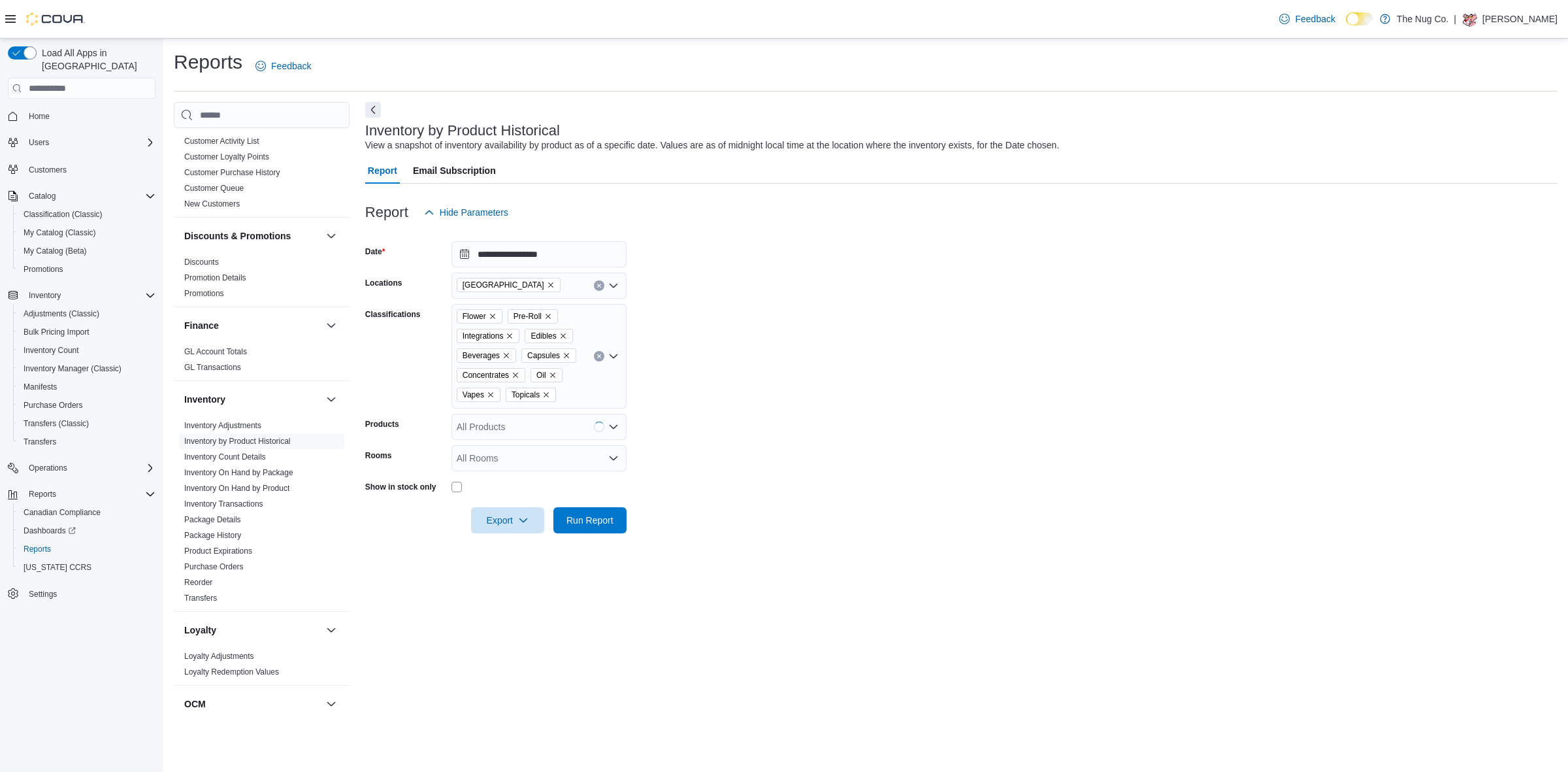
click at [677, 390] on form "**********" at bounding box center [961, 379] width 1192 height 308
click at [386, 378] on div "Classifications" at bounding box center [405, 356] width 81 height 105
click at [498, 461] on div "All Rooms" at bounding box center [538, 457] width 175 height 26
click at [539, 494] on span "1213 Dundas Street West - Sales Floor" at bounding box center [539, 499] width 159 height 13
click at [965, 335] on form "**********" at bounding box center [961, 379] width 1192 height 308
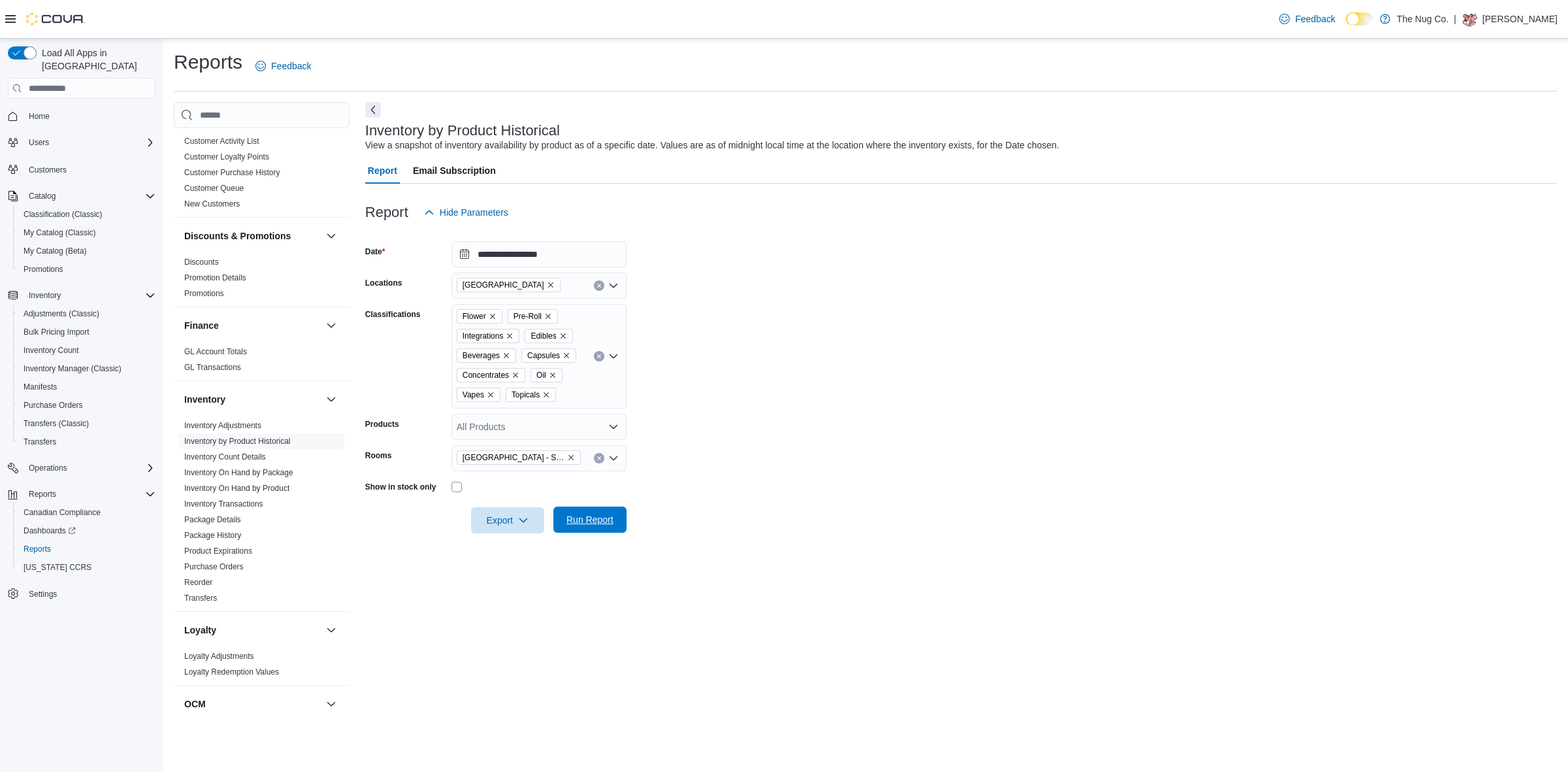
click at [576, 520] on span "Run Report" at bounding box center [590, 520] width 47 height 13
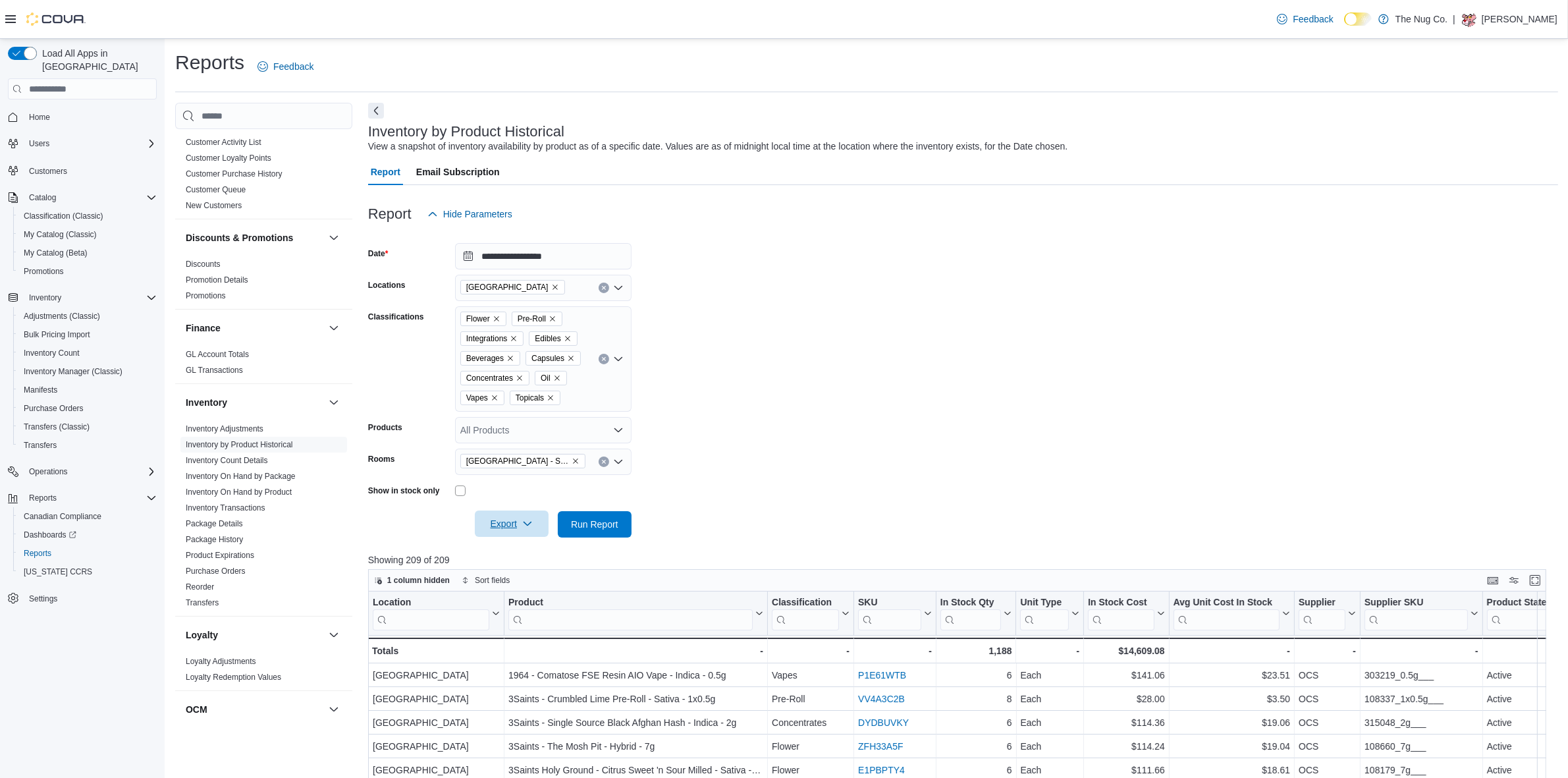
click at [511, 517] on span "Export" at bounding box center [511, 523] width 58 height 26
click at [499, 552] on span "Export to Excel" at bounding box center [514, 549] width 59 height 10
click at [601, 460] on icon "Clear input" at bounding box center [603, 462] width 5 height 5
click at [722, 314] on form "**********" at bounding box center [963, 382] width 1190 height 311
click at [600, 524] on span "Run Report" at bounding box center [595, 524] width 47 height 14
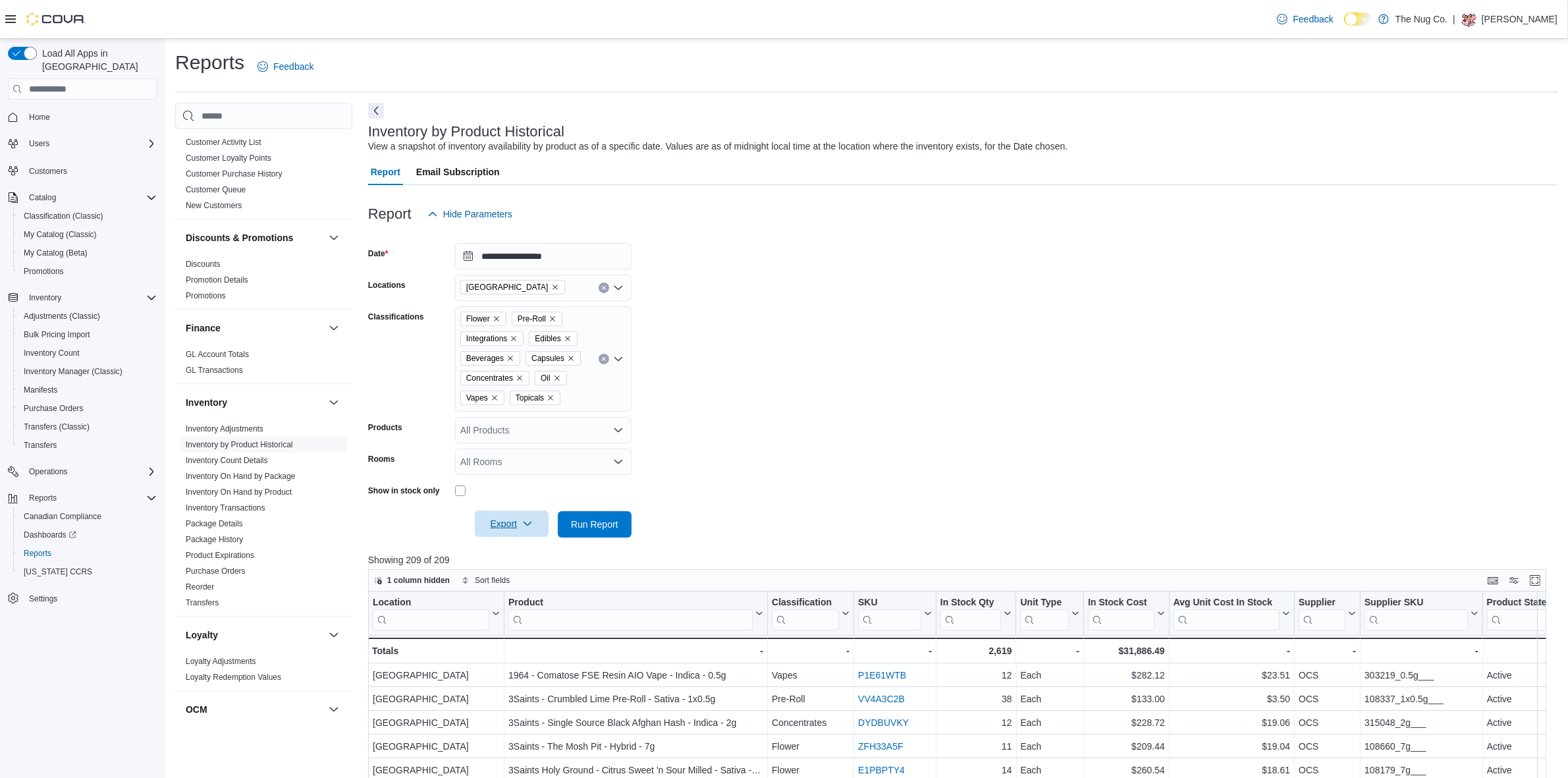
click at [504, 526] on span "Export" at bounding box center [511, 523] width 58 height 26
click at [508, 544] on span "Export to Excel" at bounding box center [514, 549] width 59 height 10
click at [808, 409] on form "**********" at bounding box center [963, 382] width 1190 height 311
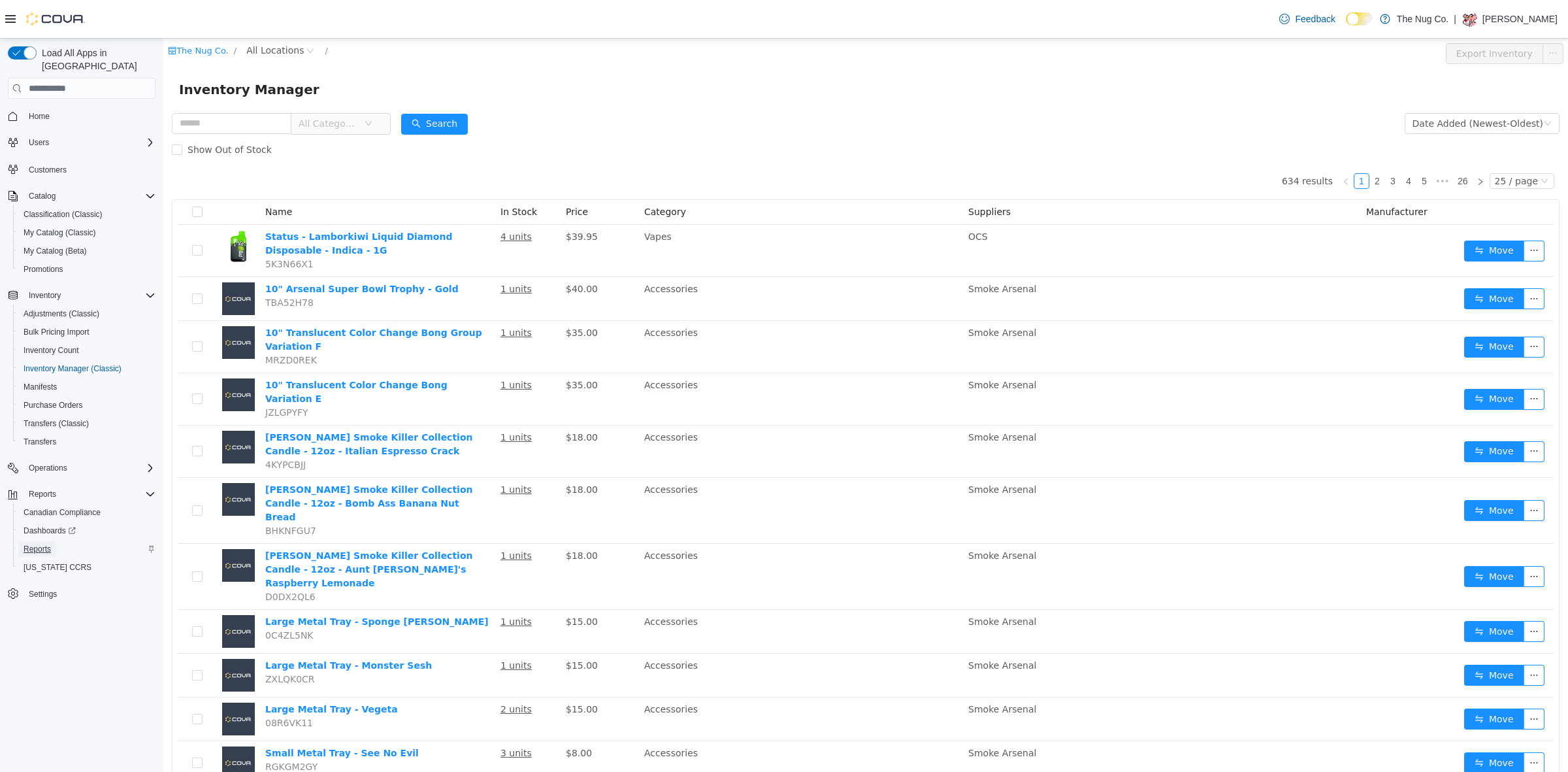
click at [34, 543] on span "Reports" at bounding box center [37, 548] width 28 height 10
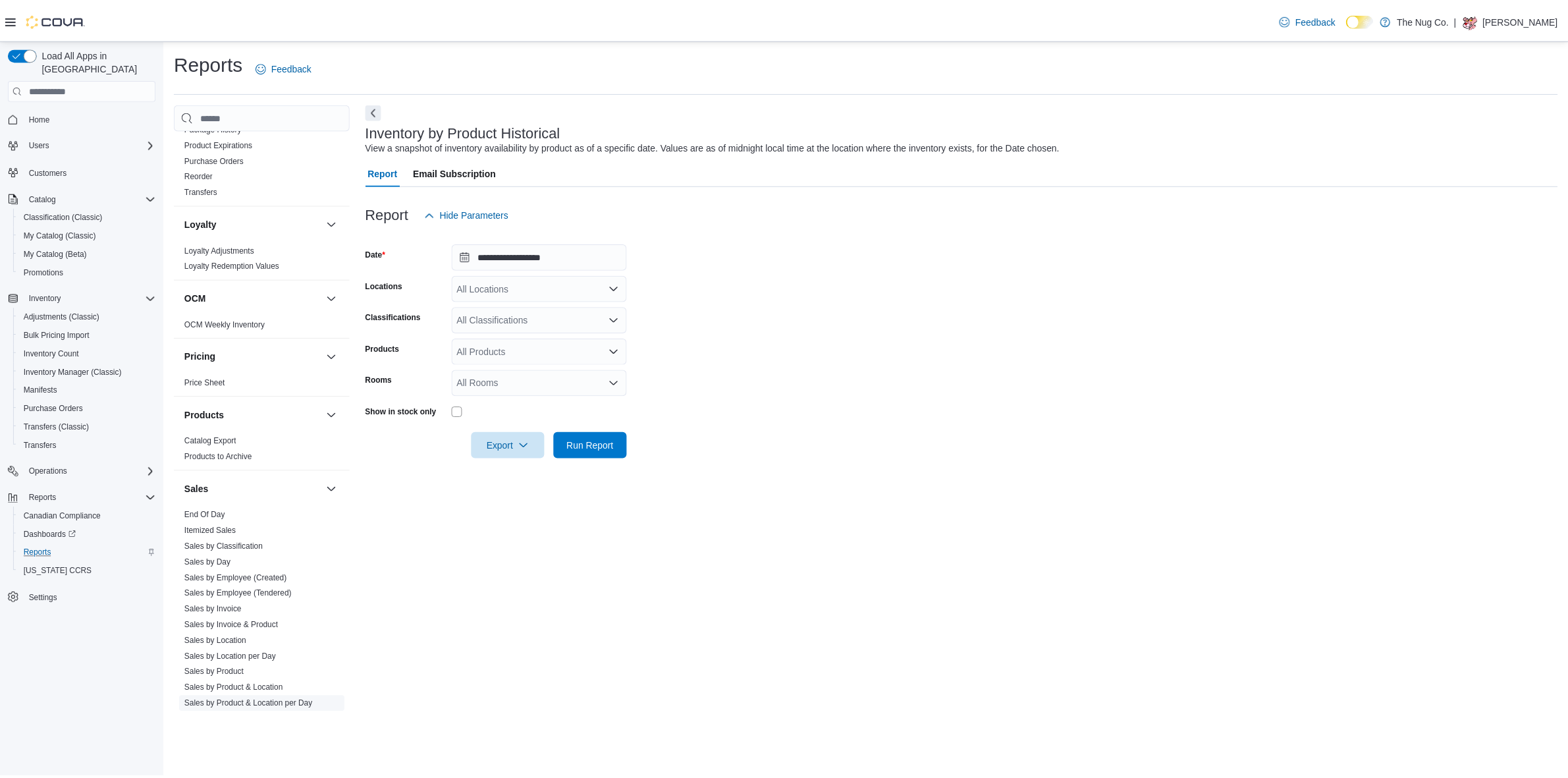
scroll to position [687, 0]
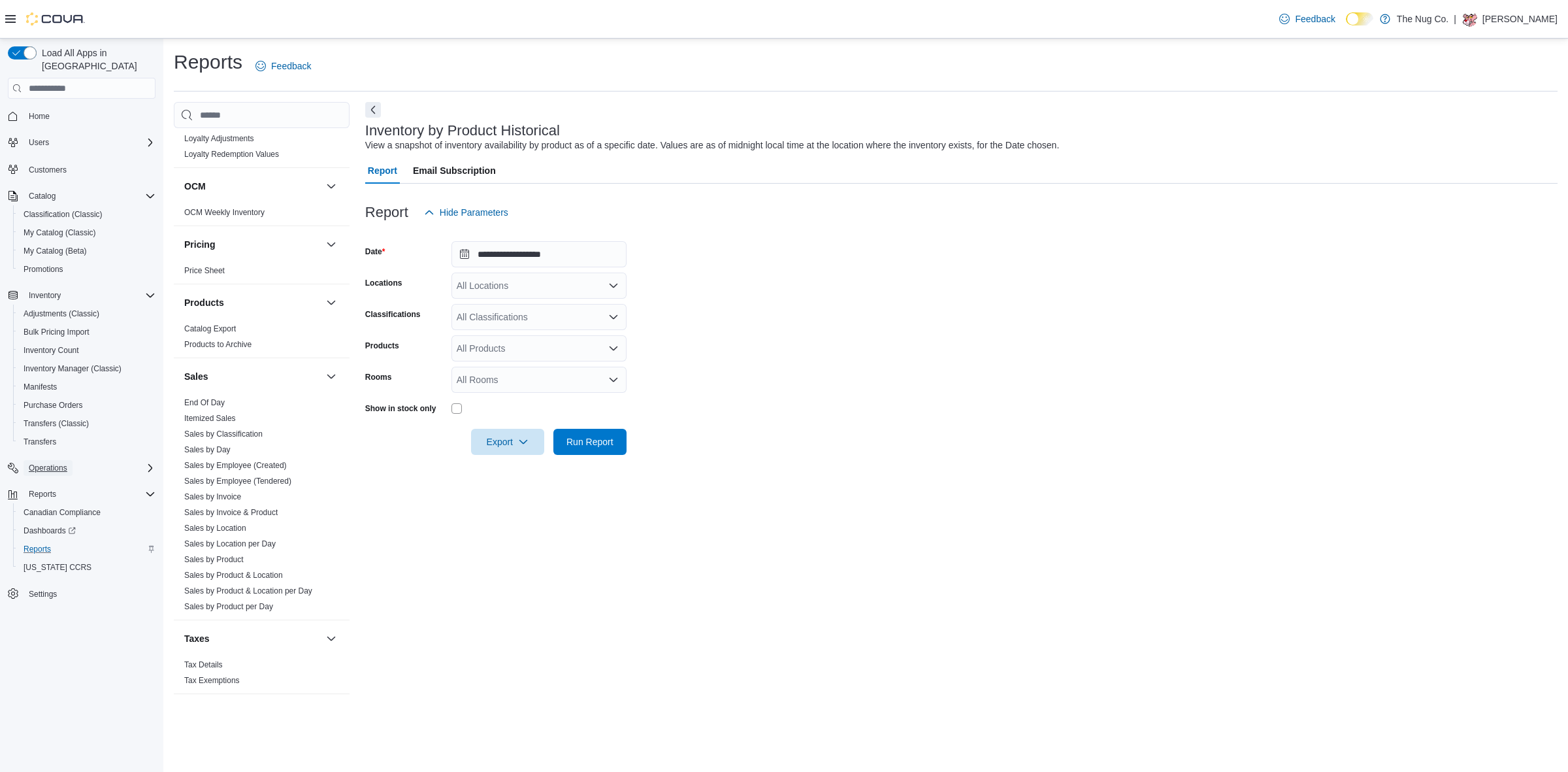
click at [54, 462] on span "Operations" at bounding box center [48, 467] width 39 height 10
click at [62, 481] on span "Cash Management" at bounding box center [56, 486] width 66 height 10
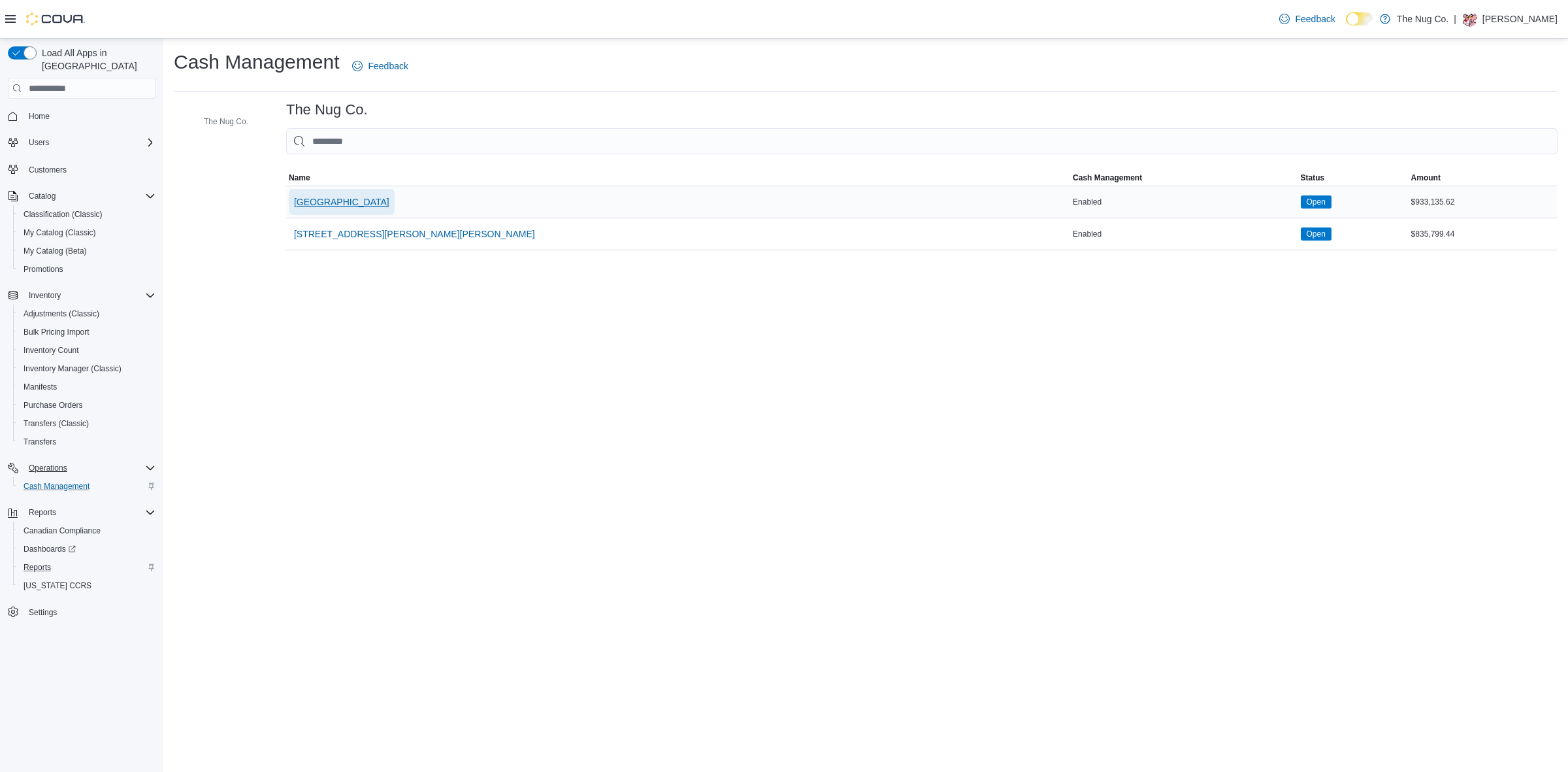
click at [347, 203] on span "[GEOGRAPHIC_DATA]" at bounding box center [342, 202] width 95 height 13
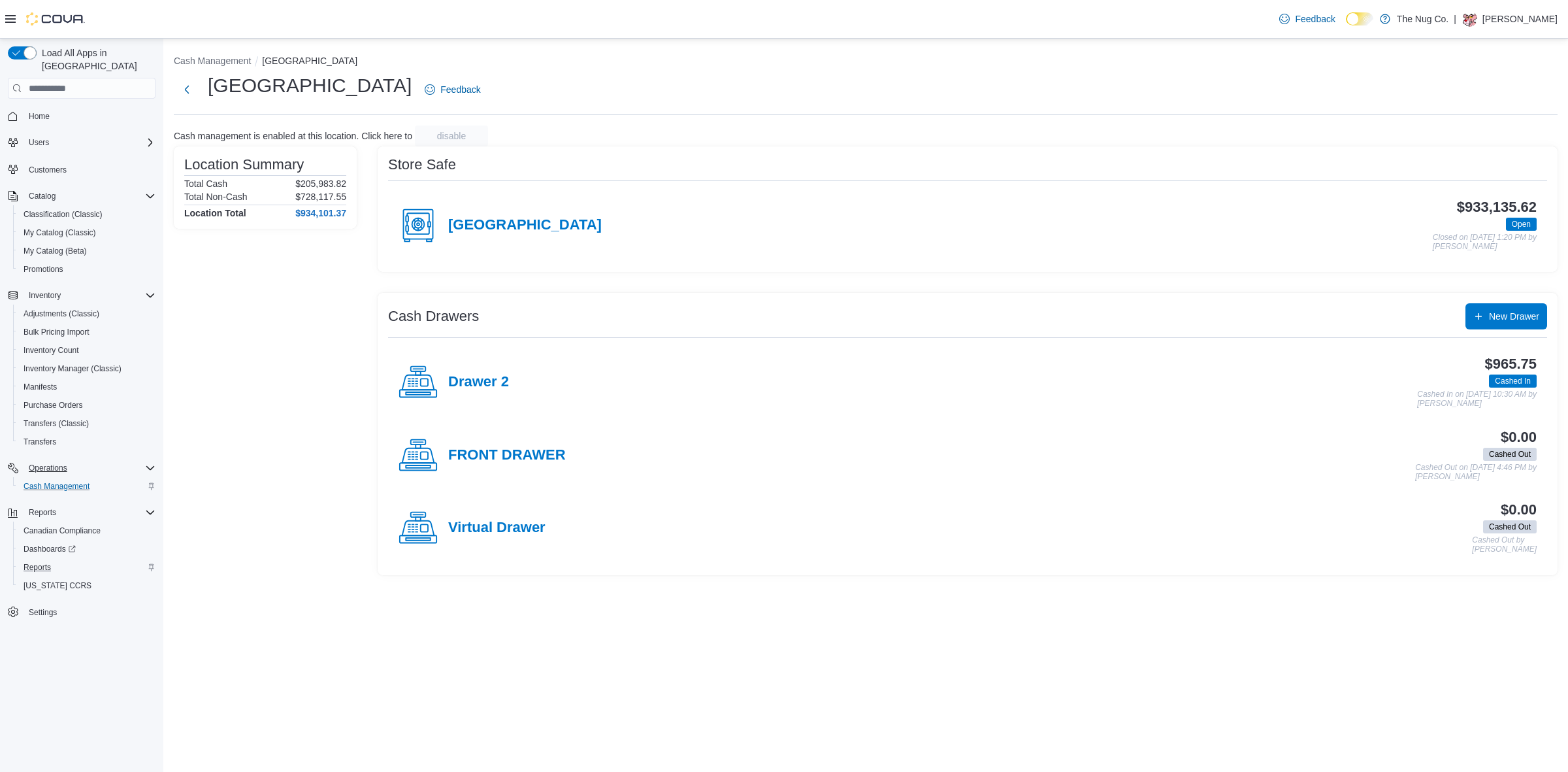
click at [493, 368] on div "Drawer 2" at bounding box center [454, 382] width 111 height 39
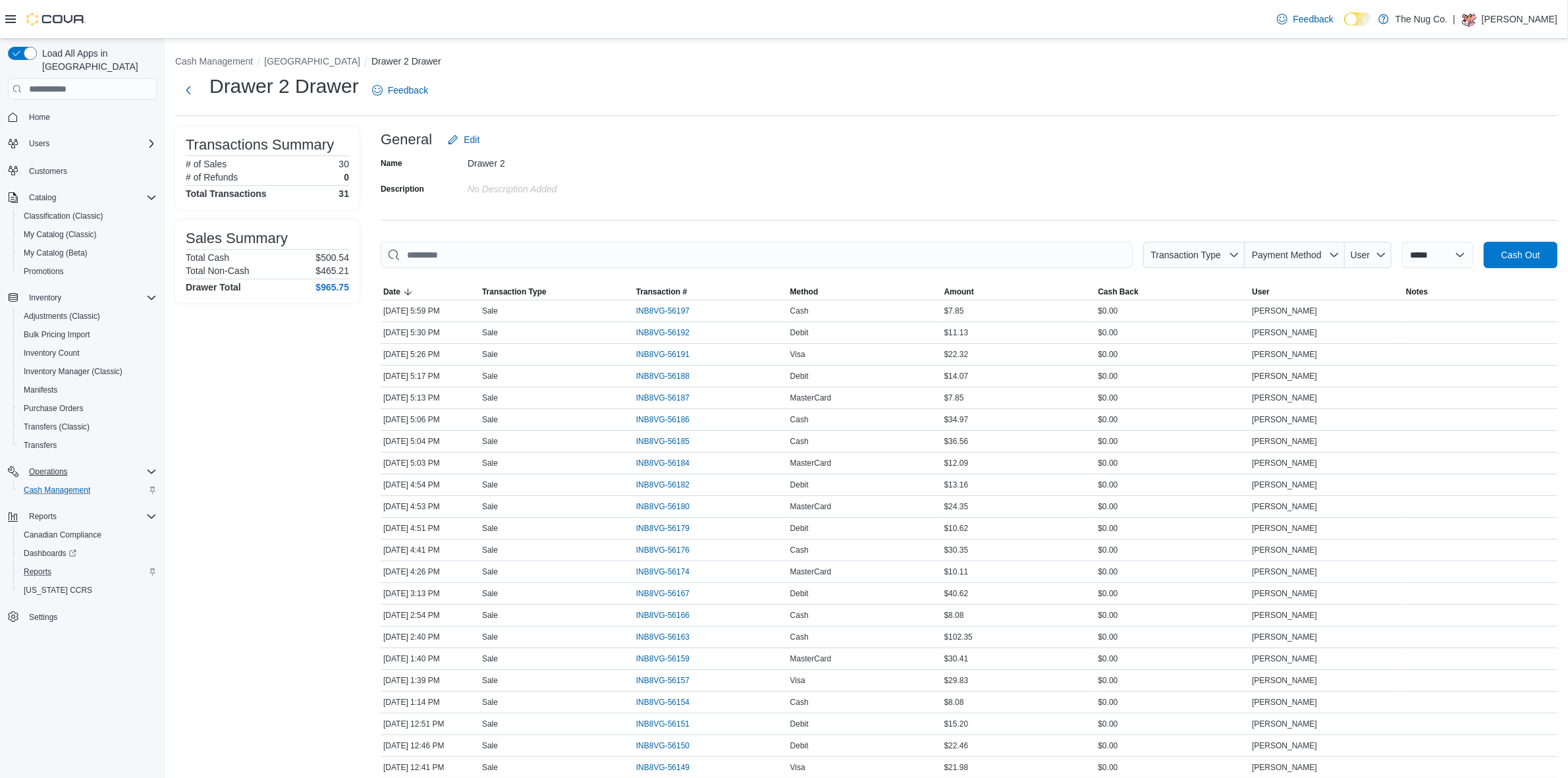
click at [280, 370] on div "Transactions Summary # of Sales 30 # of Refunds 0 Total Transactions 31 Sales S…" at bounding box center [268, 576] width 184 height 900
click at [357, 457] on div "Transactions Summary # of Sales 30 # of Refunds 0 Total Transactions 31 Sales S…" at bounding box center [268, 576] width 184 height 900
